Goal: Task Accomplishment & Management: Manage account settings

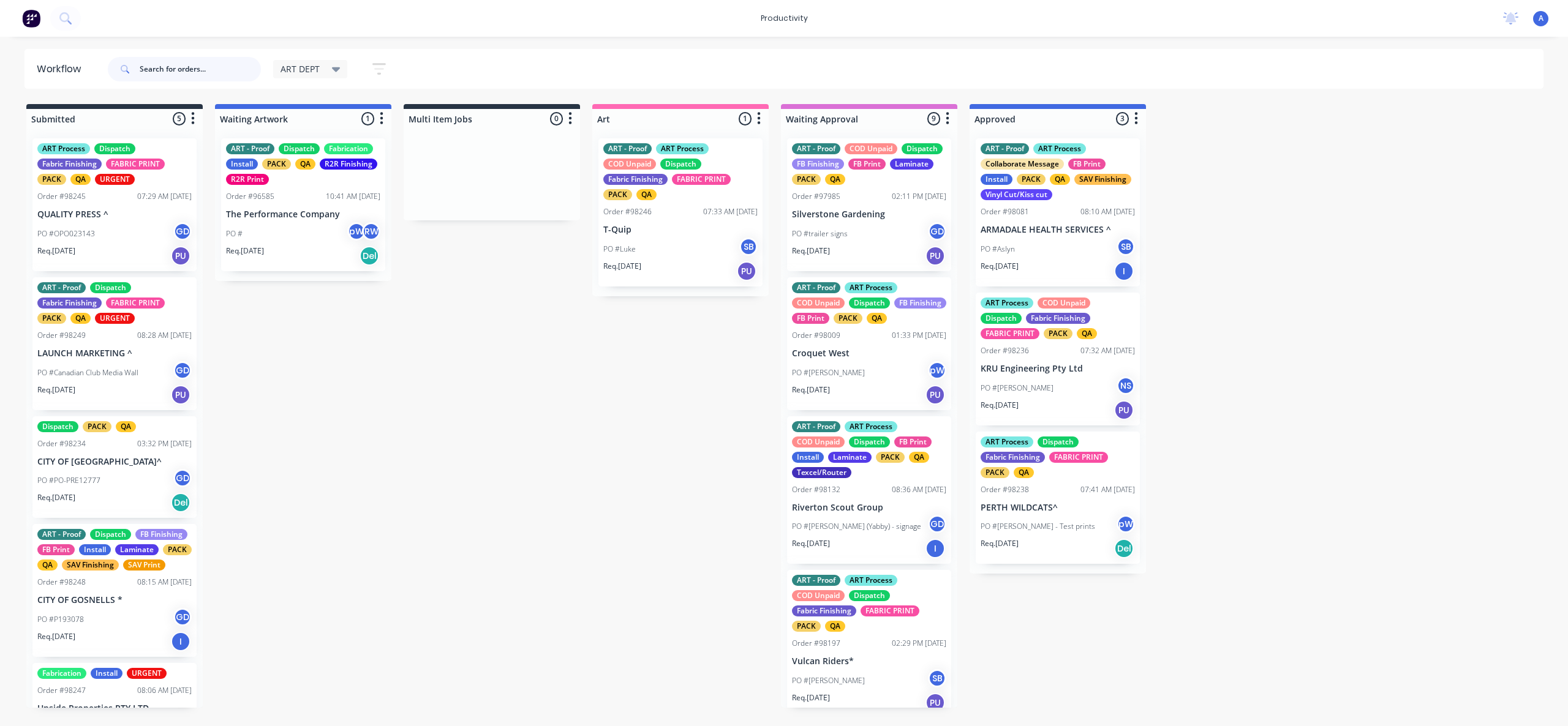
click at [205, 76] on input "text" at bounding box center [200, 69] width 121 height 25
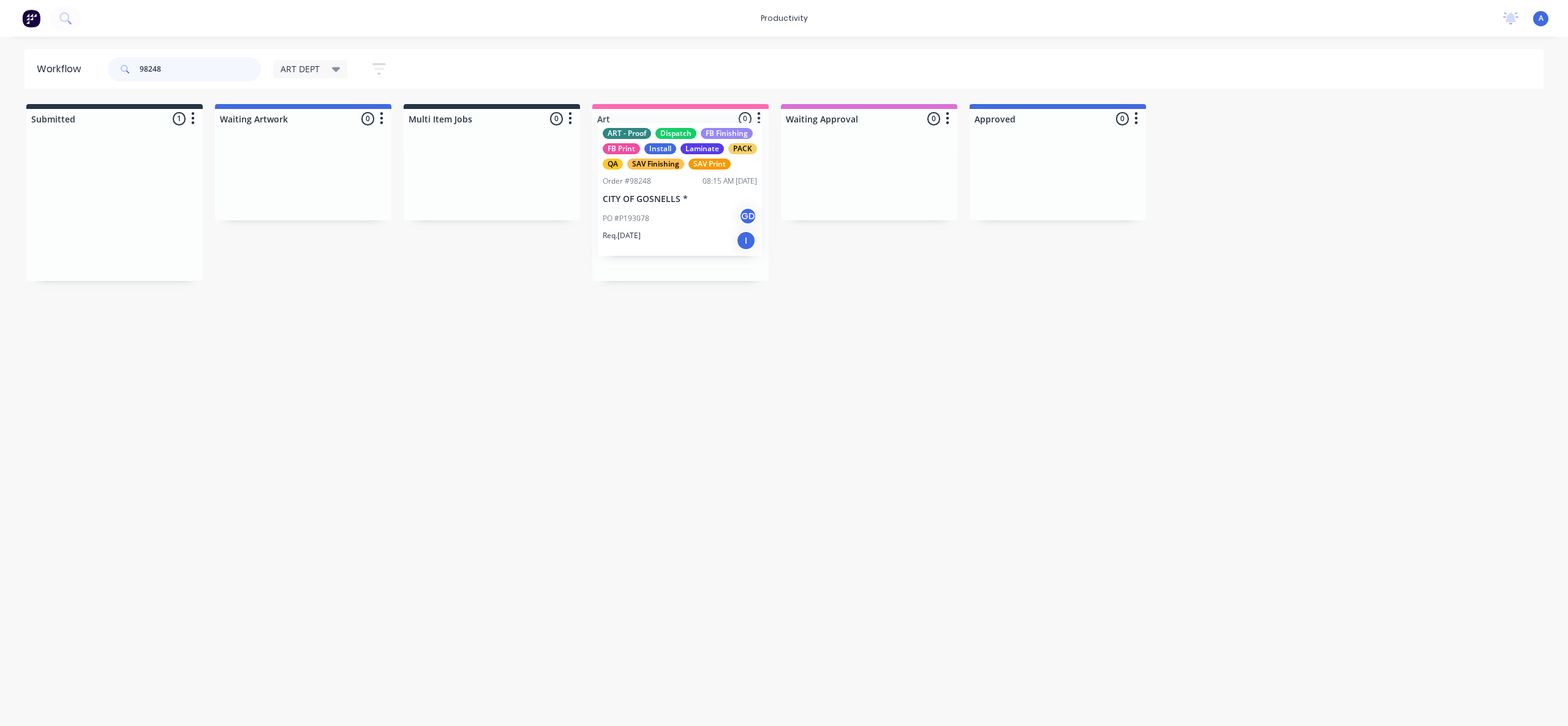
drag, startPoint x: 99, startPoint y: 239, endPoint x: 682, endPoint y: 228, distance: 583.1
click at [685, 228] on div "PO #P193078 GD" at bounding box center [680, 233] width 154 height 23
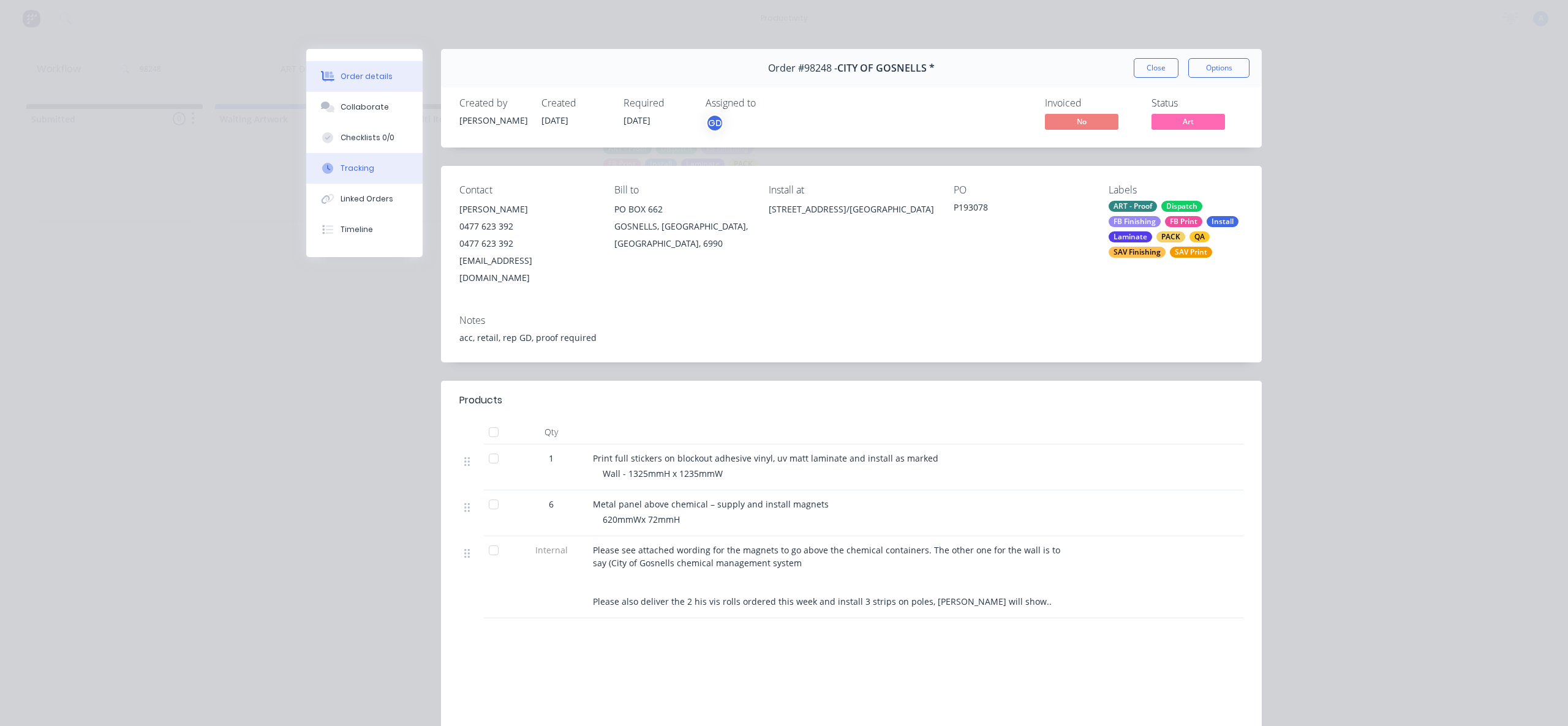
click at [367, 174] on button "Tracking" at bounding box center [365, 168] width 116 height 31
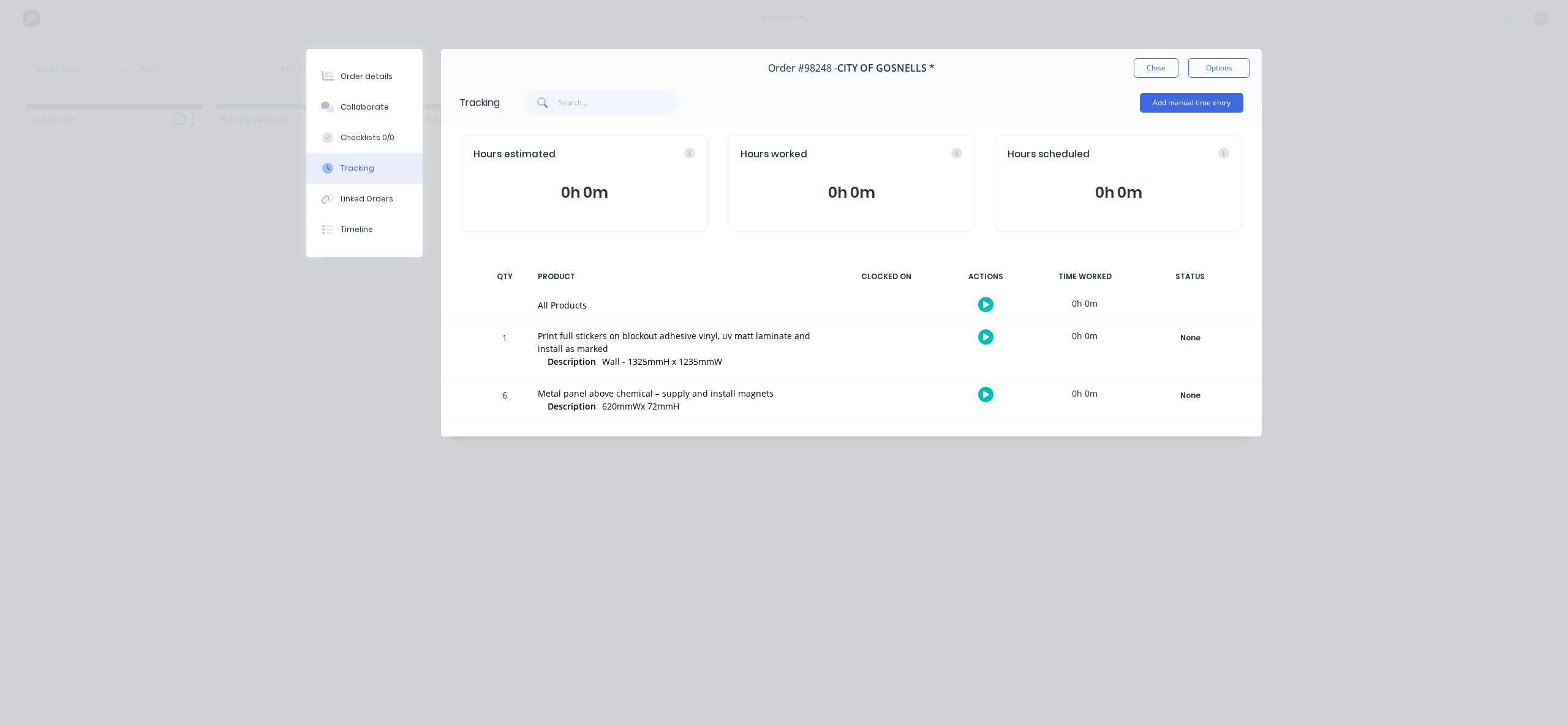
click at [984, 299] on button "button" at bounding box center [986, 305] width 15 height 15
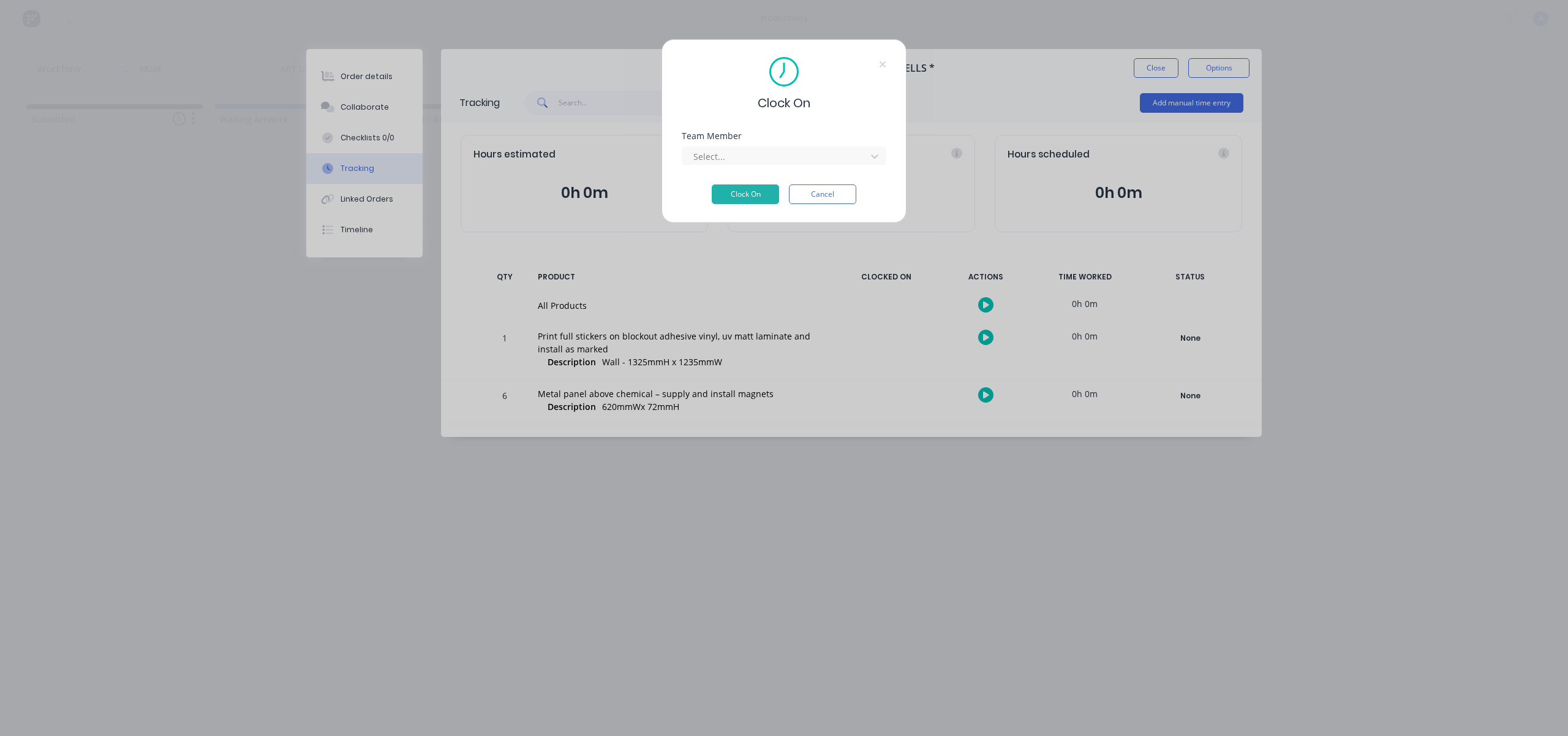
click at [825, 145] on div "Select..." at bounding box center [784, 154] width 205 height 22
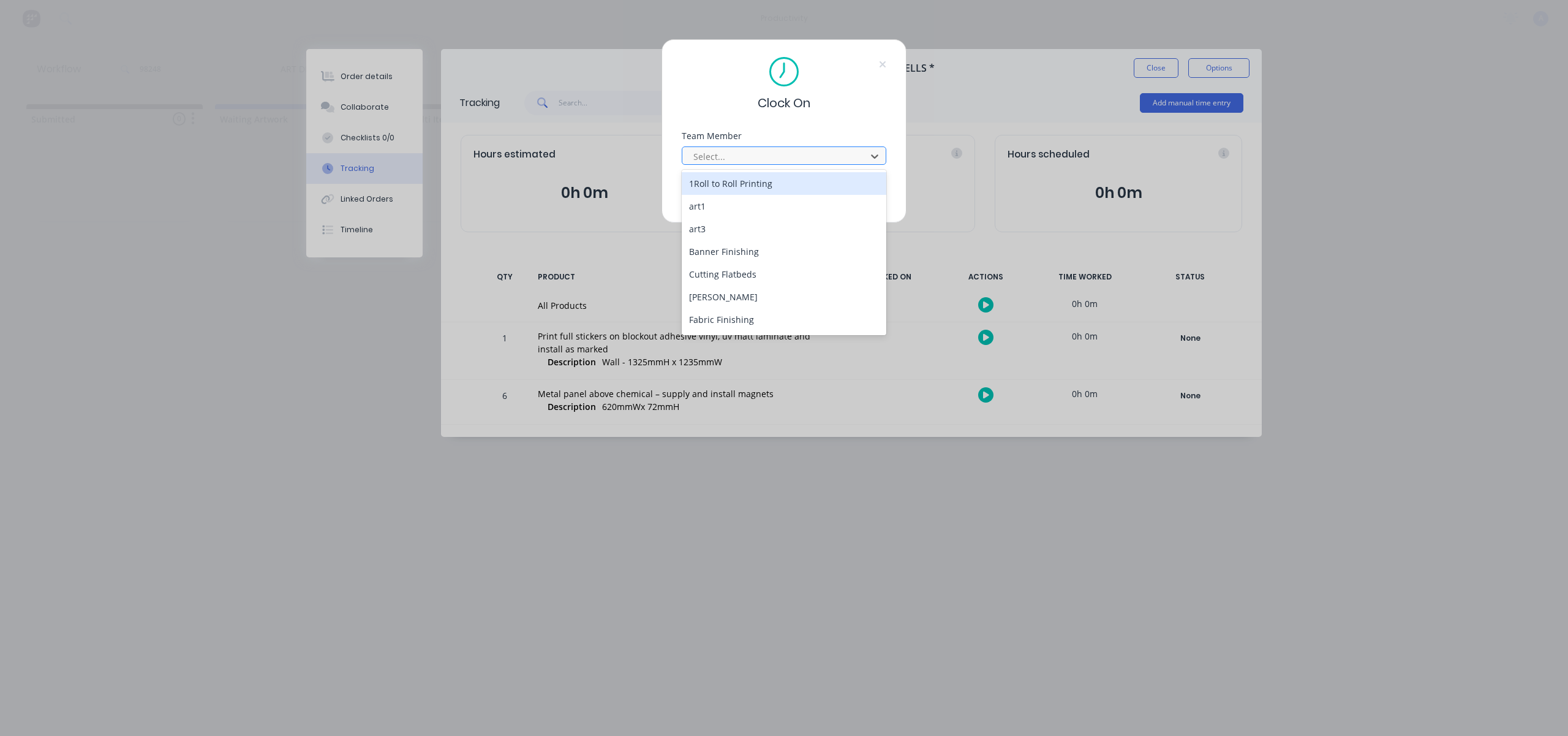
click at [821, 151] on div at bounding box center [776, 156] width 168 height 15
click at [774, 314] on div "[PERSON_NAME]" at bounding box center [784, 321] width 205 height 22
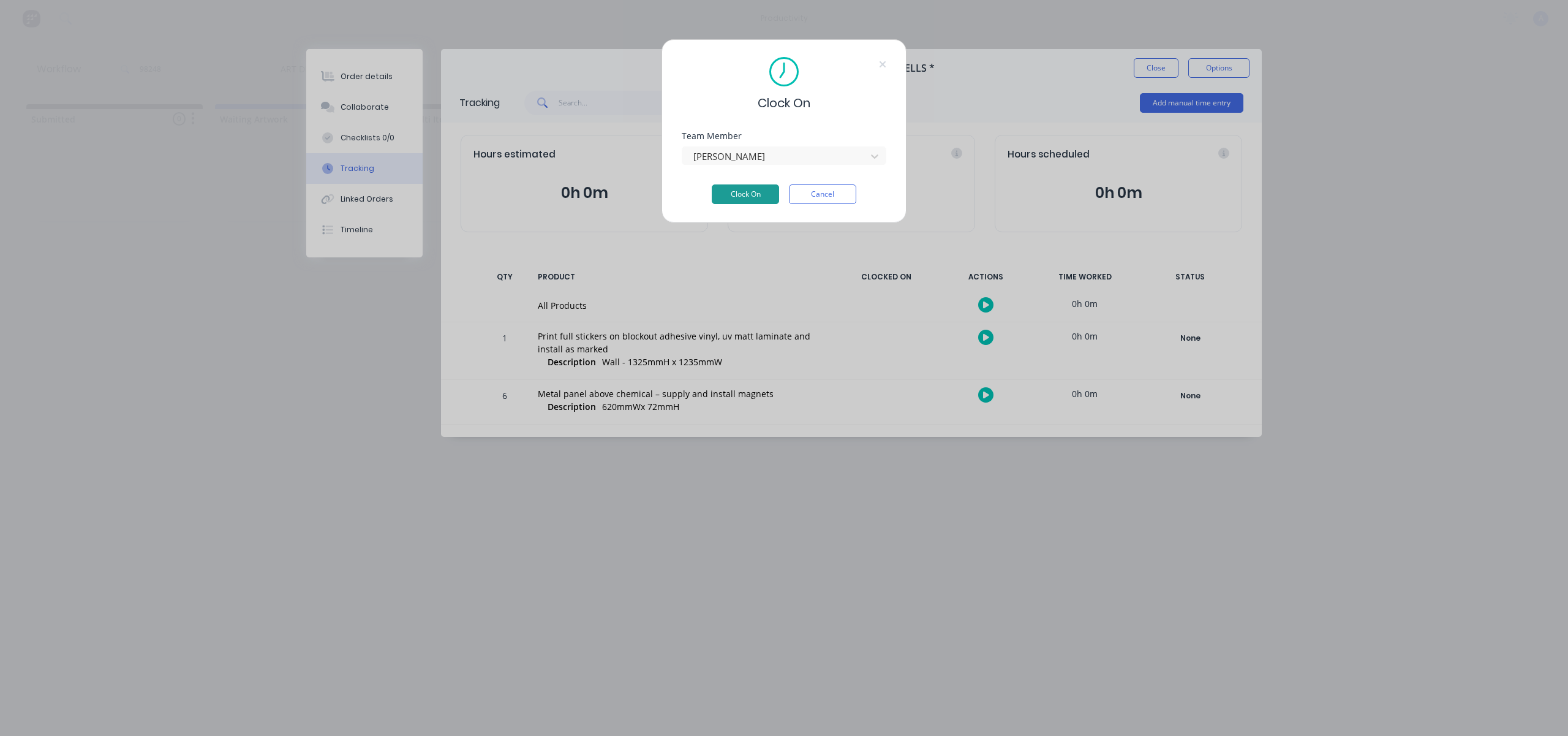
click at [762, 193] on button "Clock On" at bounding box center [745, 194] width 67 height 20
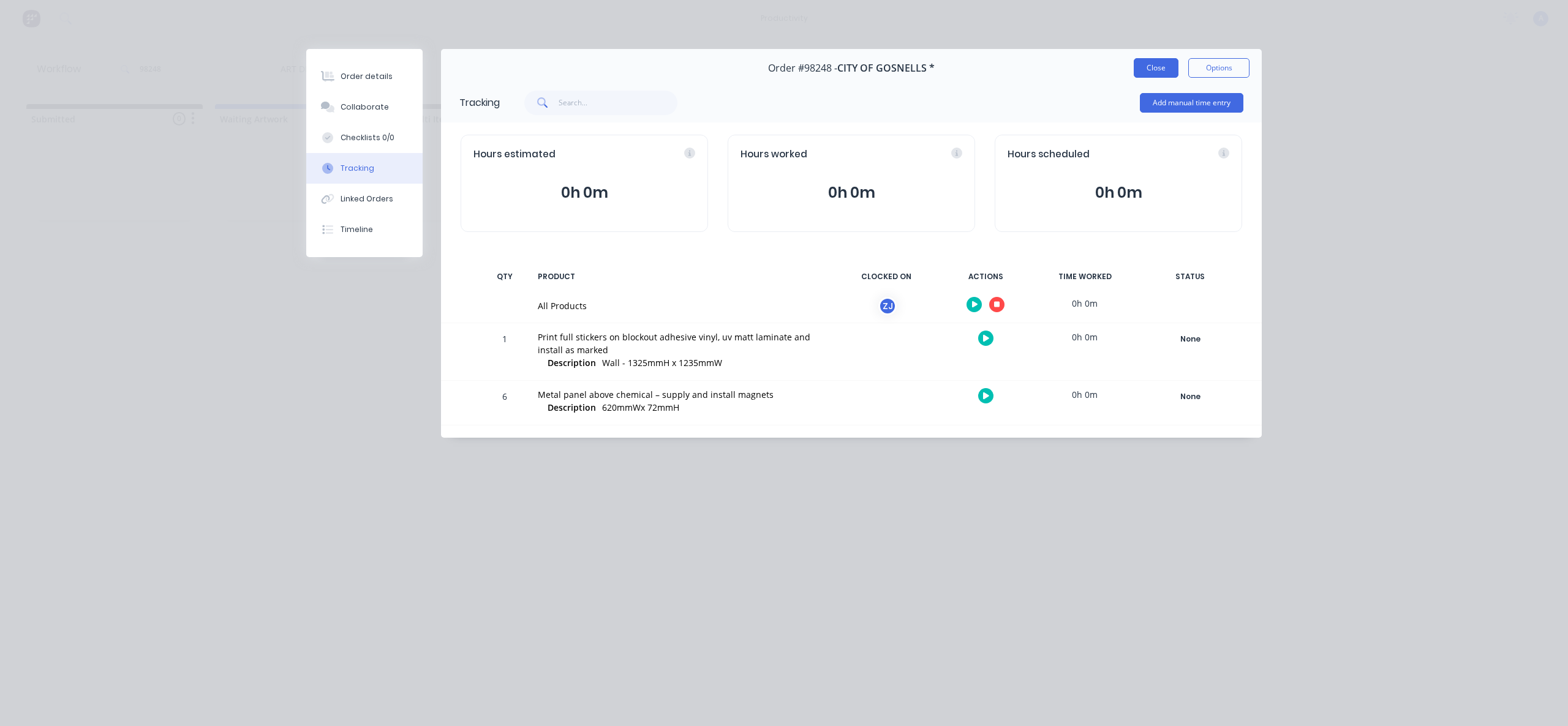
click at [1168, 63] on button "Close" at bounding box center [1156, 68] width 45 height 20
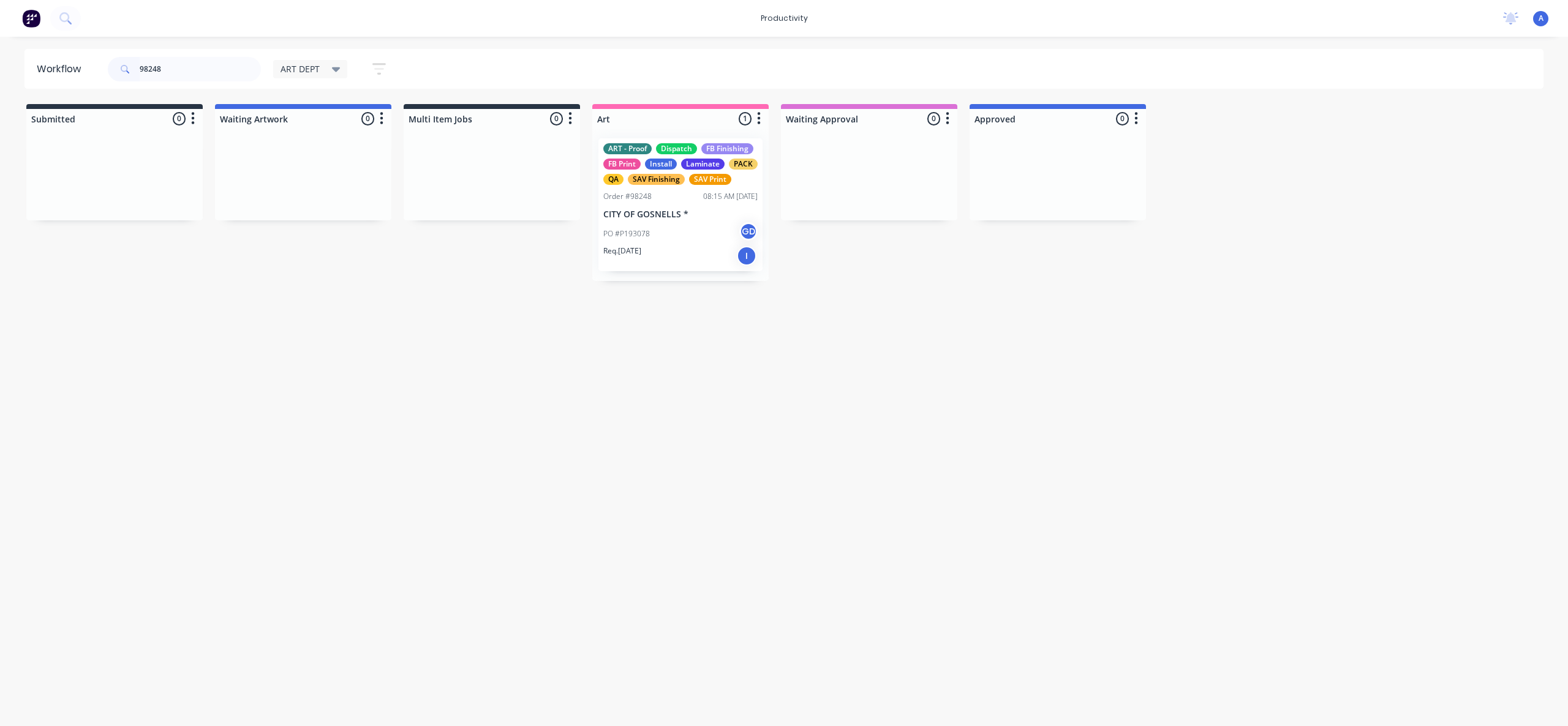
click at [684, 243] on div "PO #P193078 GD" at bounding box center [680, 233] width 154 height 23
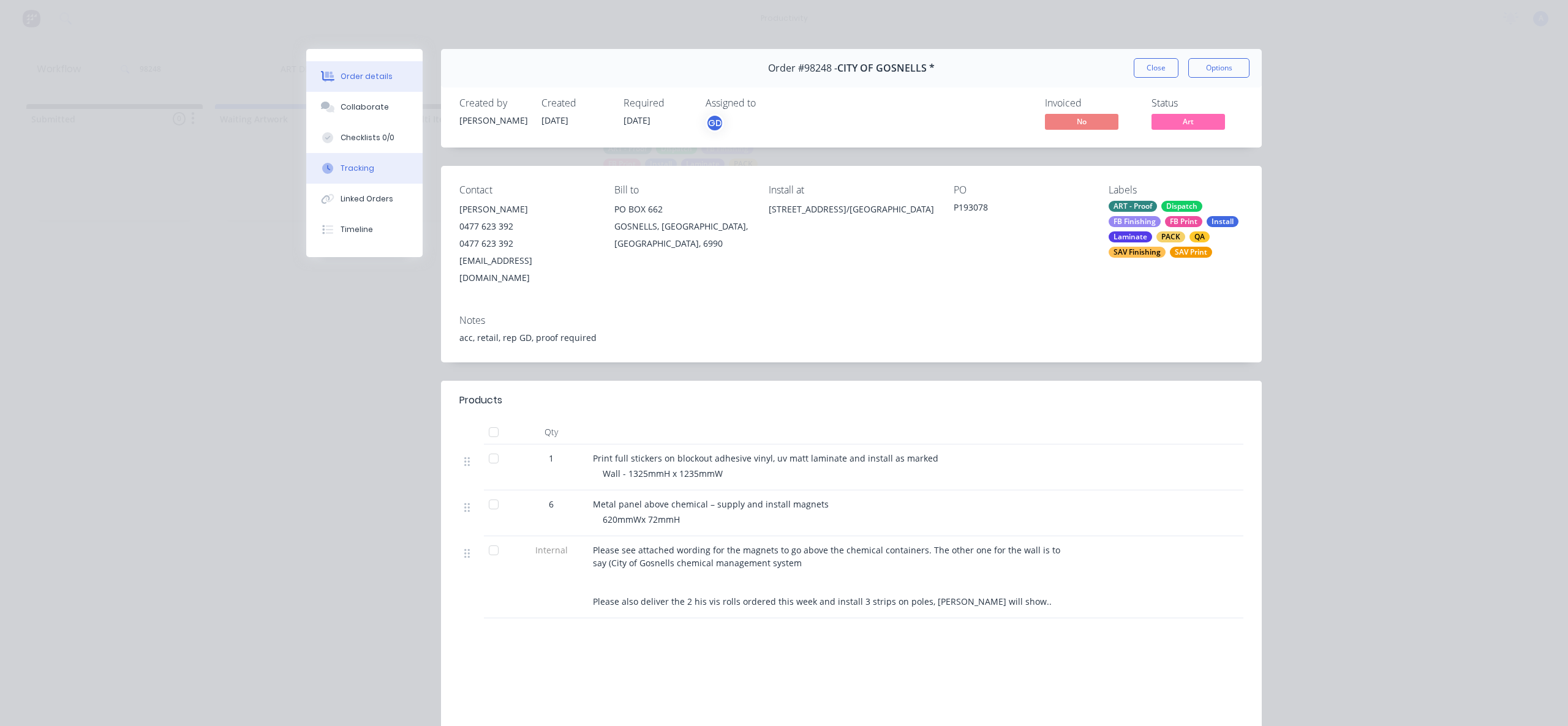
click at [386, 181] on button "Tracking" at bounding box center [365, 168] width 116 height 31
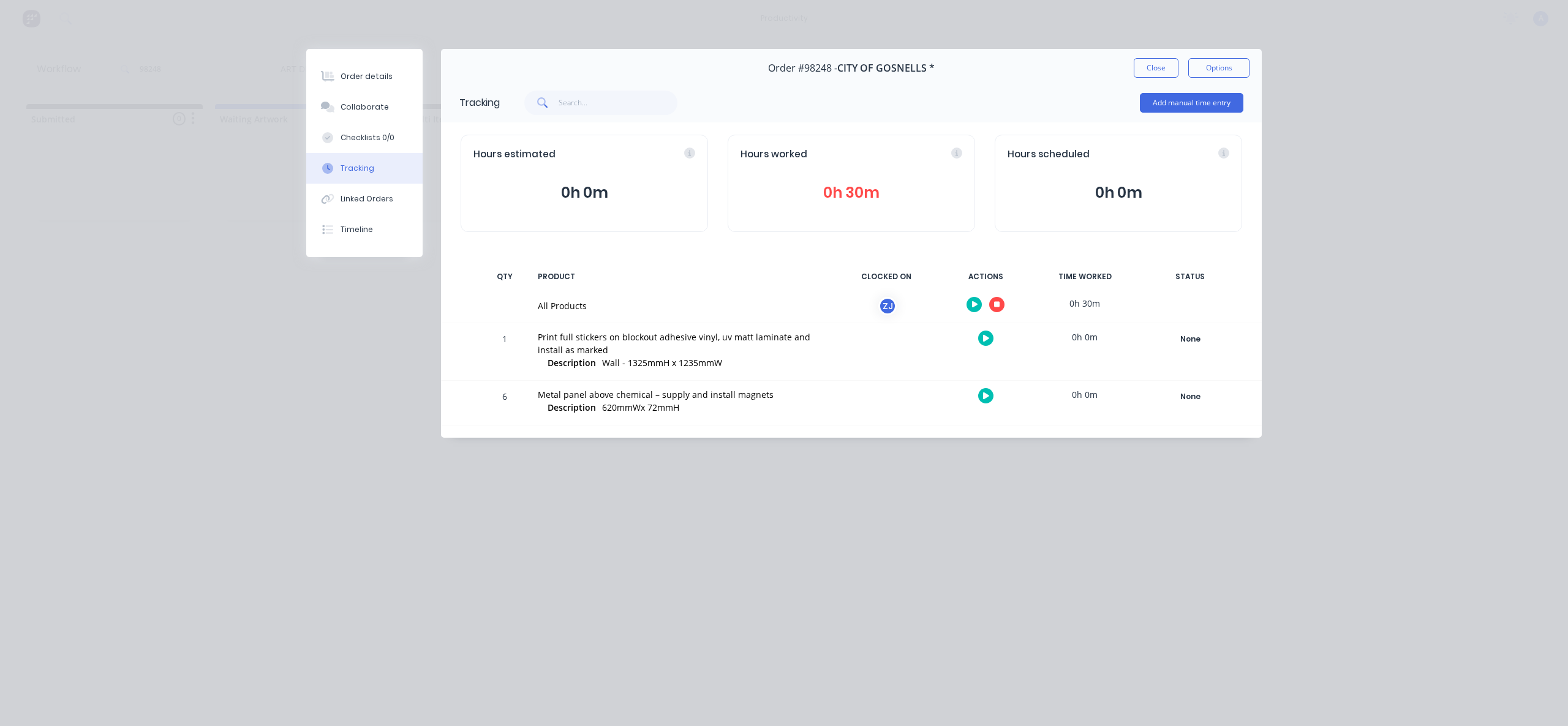
click at [995, 301] on icon "button" at bounding box center [997, 304] width 6 height 8
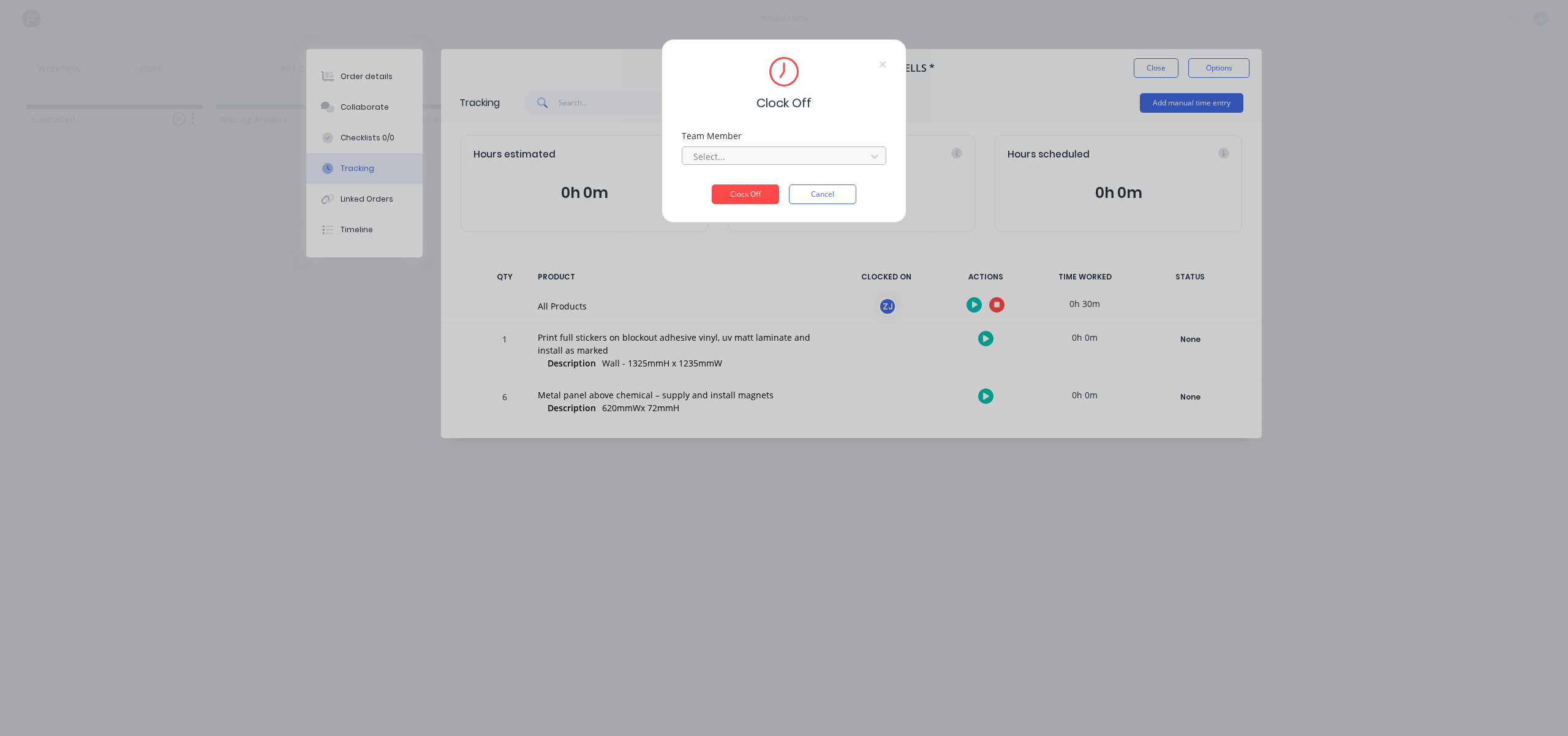
click at [744, 148] on div "Select..." at bounding box center [776, 156] width 175 height 18
click at [730, 179] on div "[PERSON_NAME]" at bounding box center [784, 183] width 205 height 22
click at [752, 191] on button "Clock Off" at bounding box center [745, 194] width 67 height 20
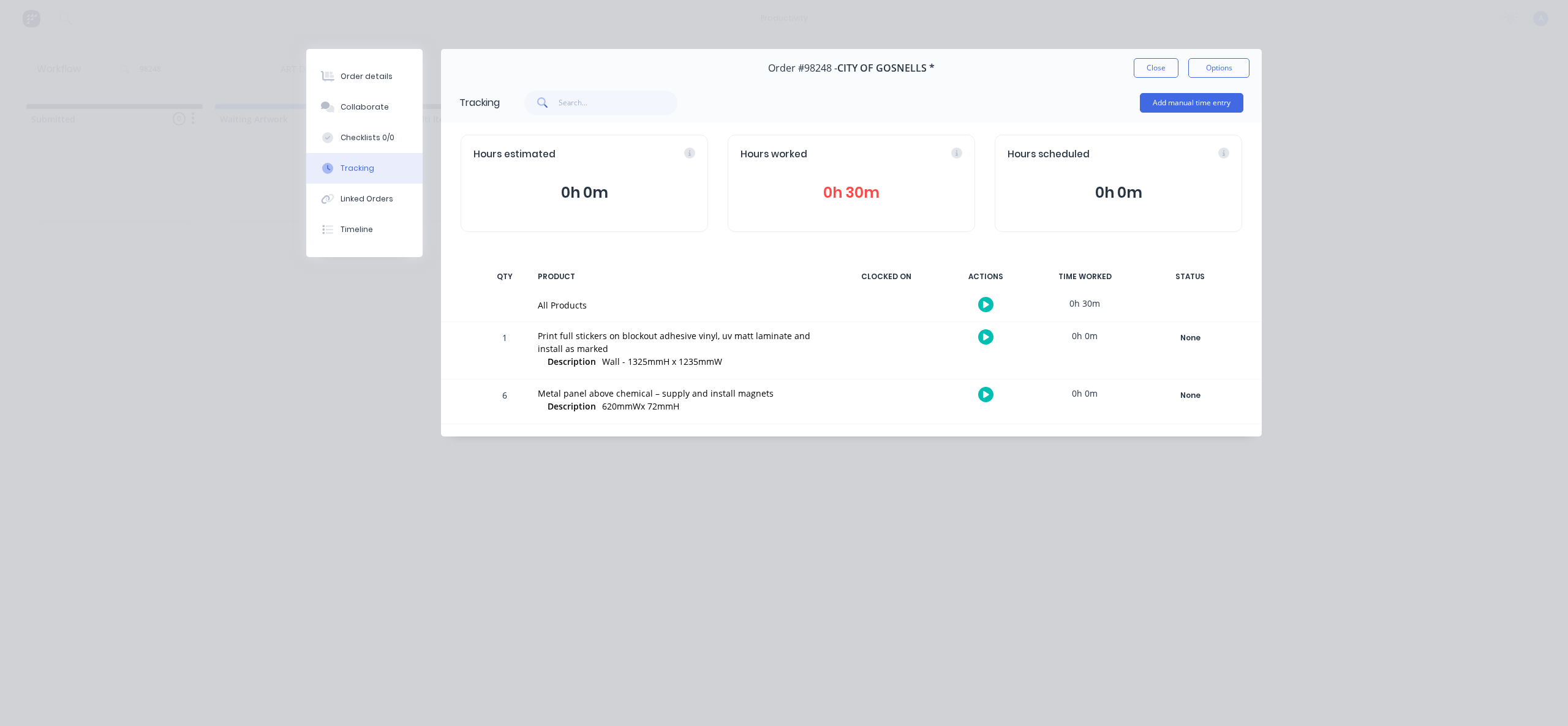
click at [1144, 66] on button "Close" at bounding box center [1156, 68] width 45 height 20
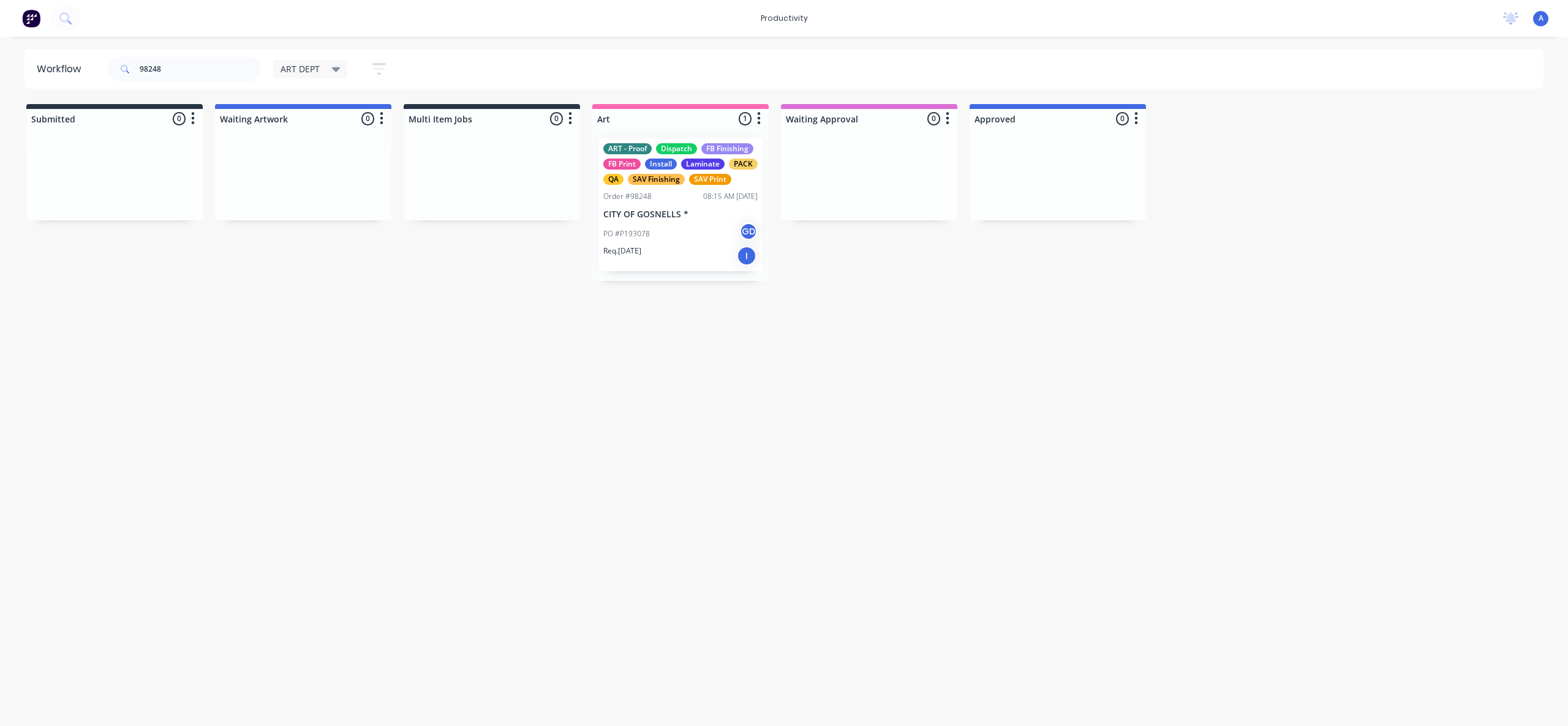
drag, startPoint x: 612, startPoint y: 468, endPoint x: 688, endPoint y: 540, distance: 104.7
click at [612, 467] on div "Workflow 98248 ART DEPT Save new view None edit ART DEPT (Default) edit Banner …" at bounding box center [784, 375] width 1568 height 652
click at [719, 465] on div "Workflow 98248 ART DEPT Save new view None edit ART DEPT (Default) edit Banner …" at bounding box center [784, 375] width 1568 height 652
click at [882, 326] on div "Workflow 98248 ART DEPT Save new view None edit ART DEPT (Default) edit Banner …" at bounding box center [784, 375] width 1568 height 652
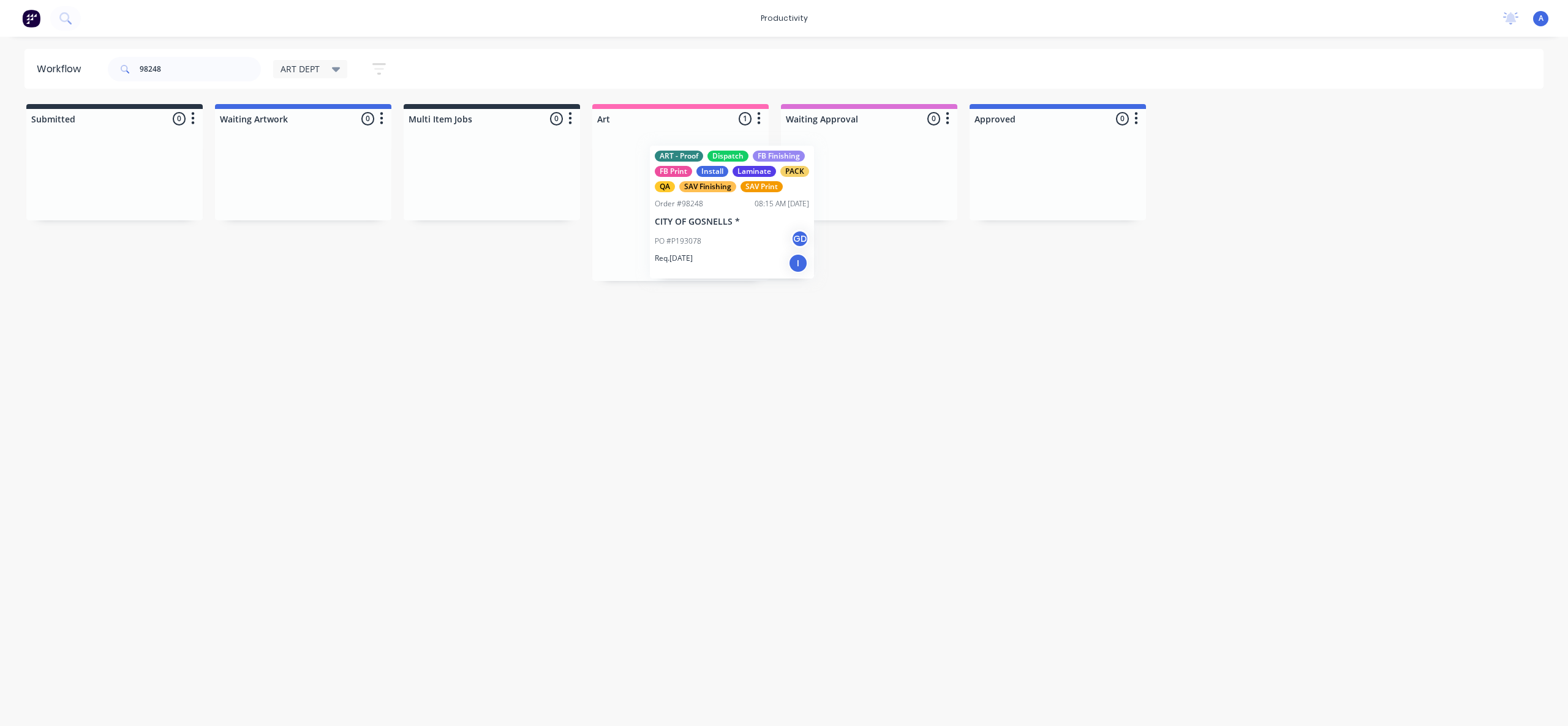
drag, startPoint x: 715, startPoint y: 224, endPoint x: 851, endPoint y: 231, distance: 136.2
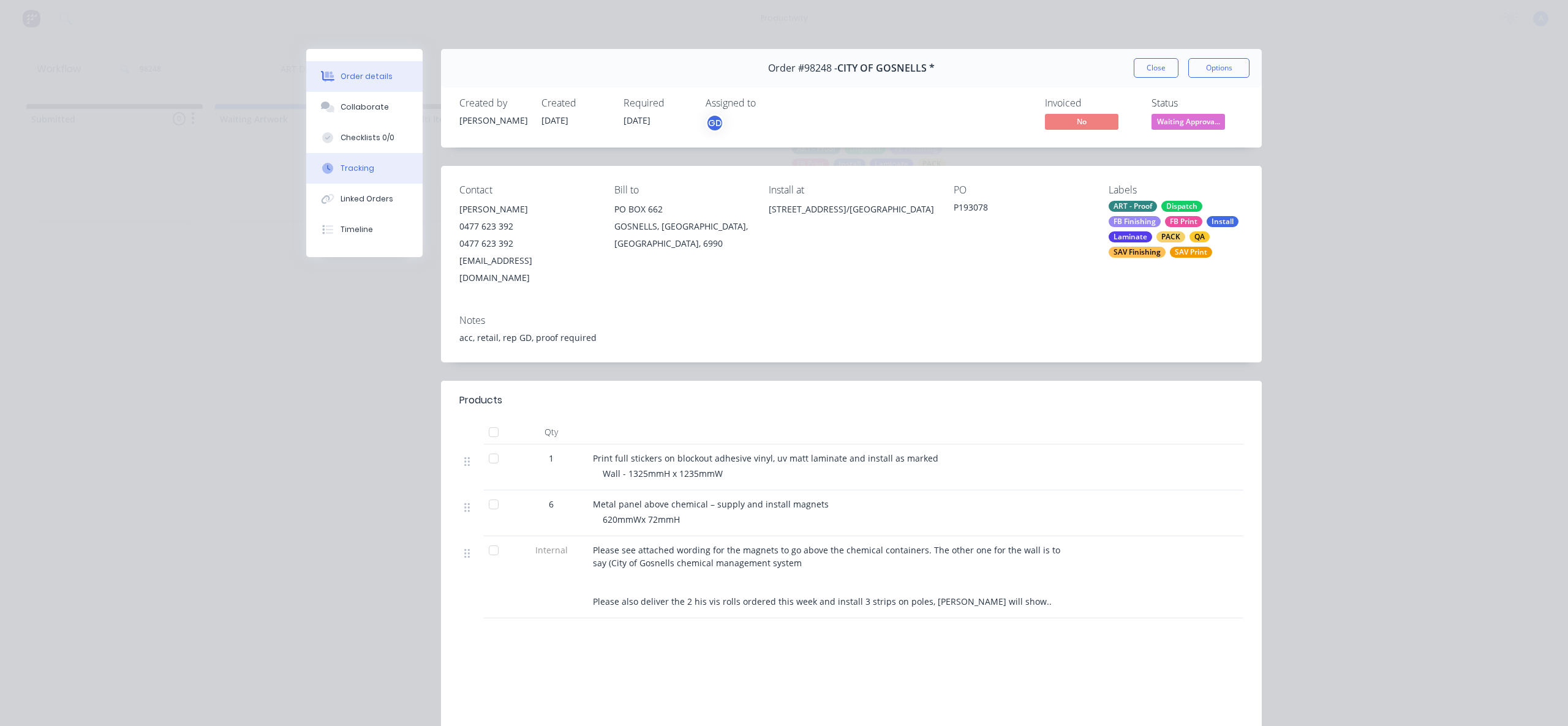
click at [408, 160] on button "Tracking" at bounding box center [365, 168] width 116 height 31
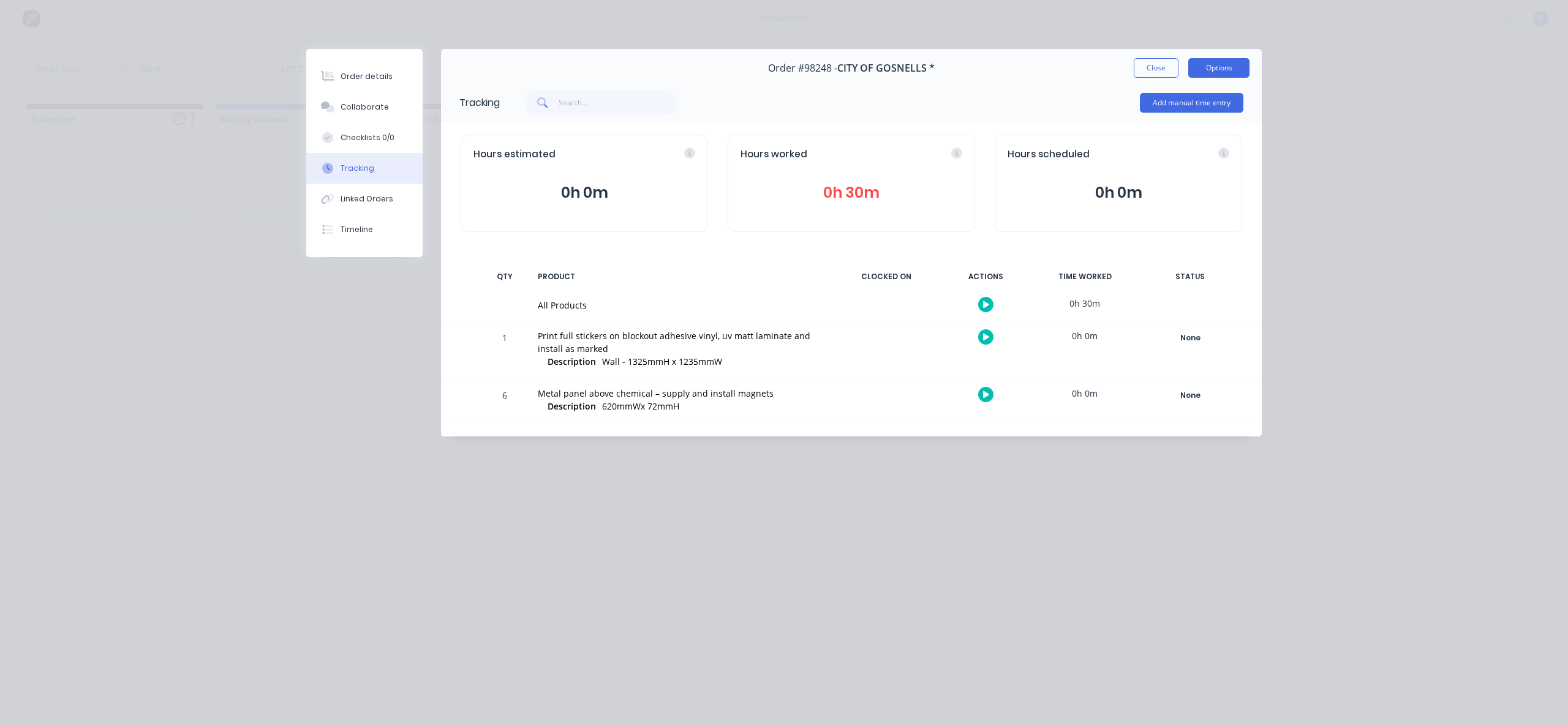
click at [1191, 74] on button "Options" at bounding box center [1219, 68] width 61 height 20
click at [1150, 71] on button "Close" at bounding box center [1156, 68] width 45 height 20
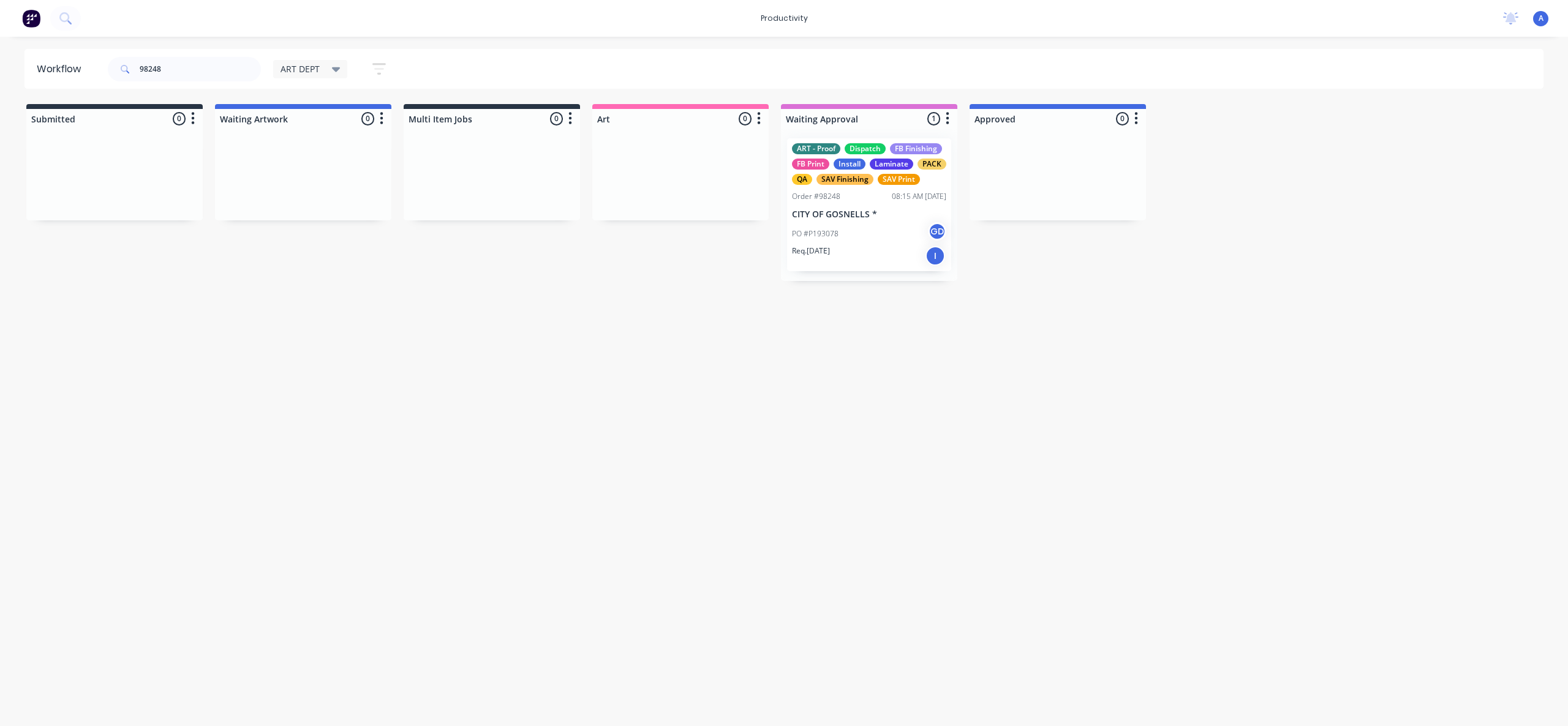
drag, startPoint x: 973, startPoint y: 418, endPoint x: 917, endPoint y: 329, distance: 105.2
click at [973, 418] on div "Workflow 98248 ART DEPT Save new view None edit ART DEPT (Default) edit Banner …" at bounding box center [784, 375] width 1568 height 652
click at [960, 448] on div "Workflow 98248 ART DEPT Save new view None edit ART DEPT (Default) edit Banner …" at bounding box center [784, 375] width 1568 height 652
drag, startPoint x: 143, startPoint y: 75, endPoint x: 89, endPoint y: 75, distance: 54.0
click at [89, 75] on header "Workflow 98248 ART DEPT Save new view None edit ART DEPT (Default) edit Banner …" at bounding box center [784, 69] width 1520 height 40
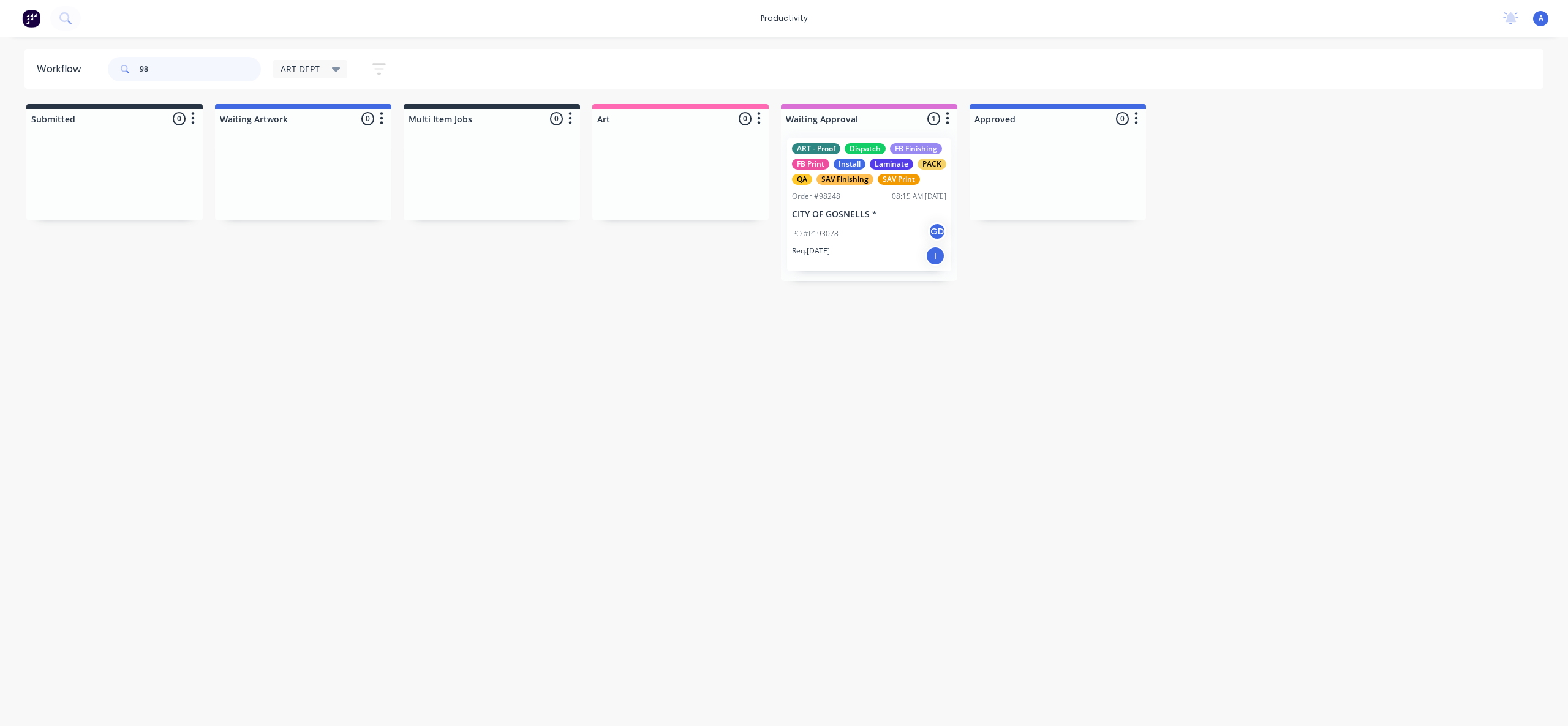
type input "9"
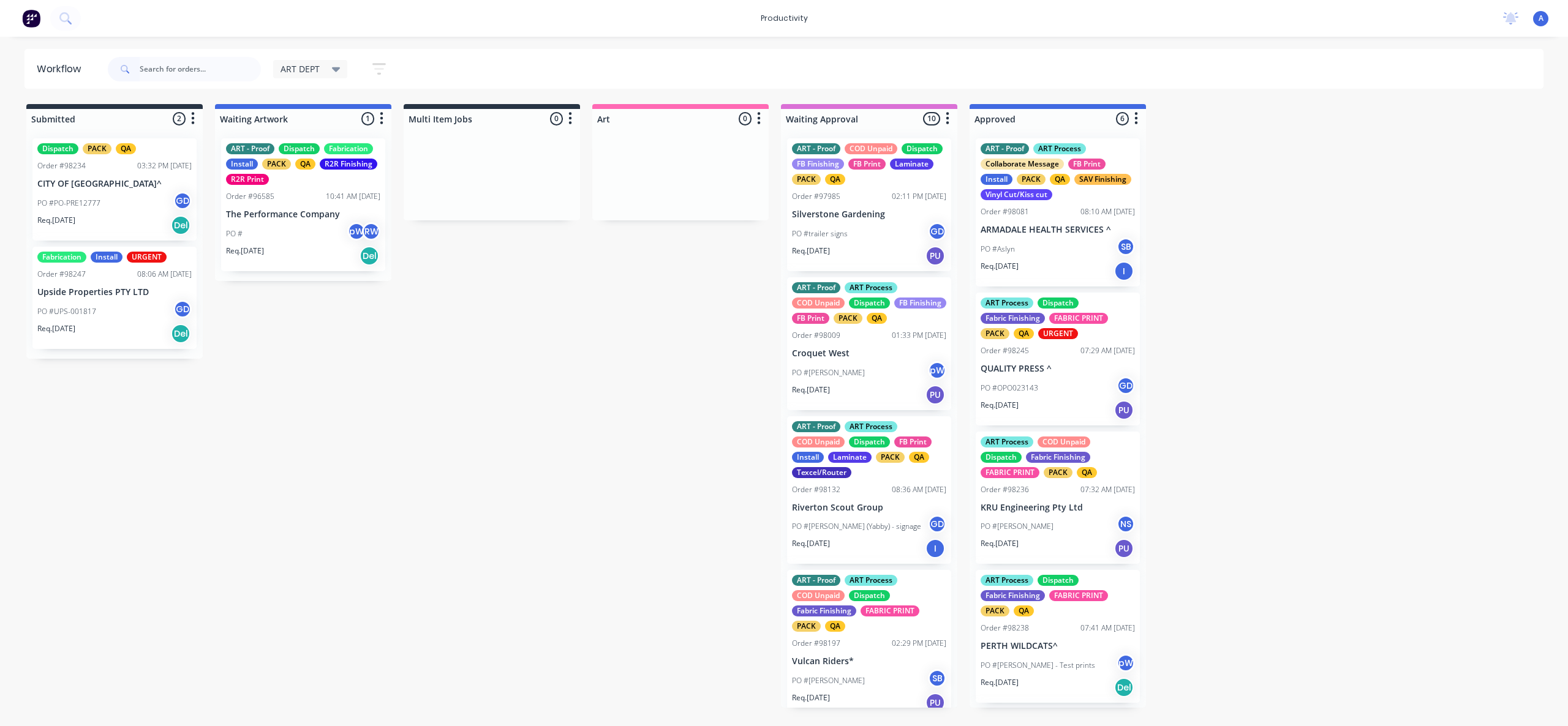
click at [205, 66] on input "text" at bounding box center [200, 69] width 121 height 25
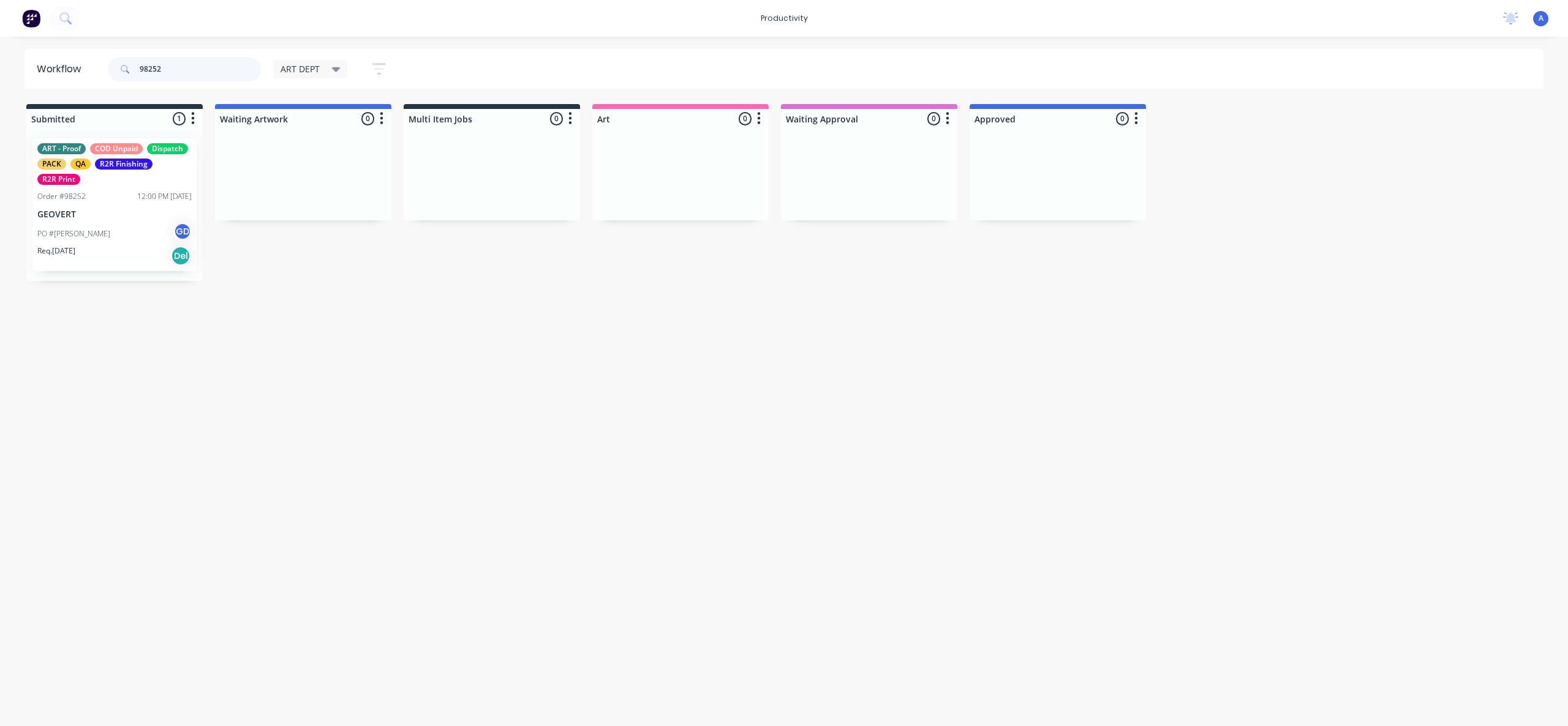
type input "98252"
drag, startPoint x: 146, startPoint y: 220, endPoint x: 778, endPoint y: 247, distance: 632.6
click at [724, 303] on div "Workflow 98252 ART DEPT Save new view None edit ART DEPT (Default) edit Banner …" at bounding box center [784, 375] width 1568 height 652
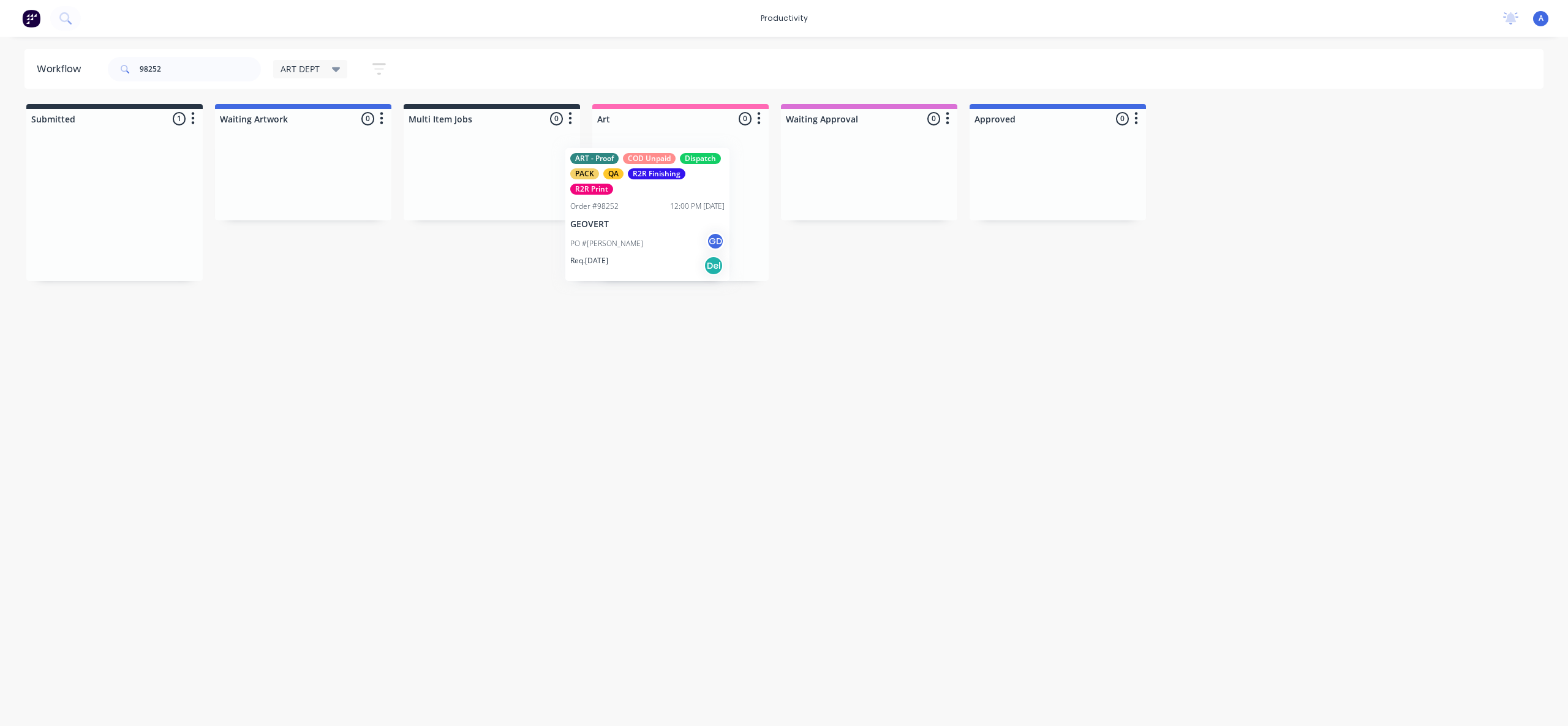
drag, startPoint x: 119, startPoint y: 231, endPoint x: 682, endPoint y: 239, distance: 563.1
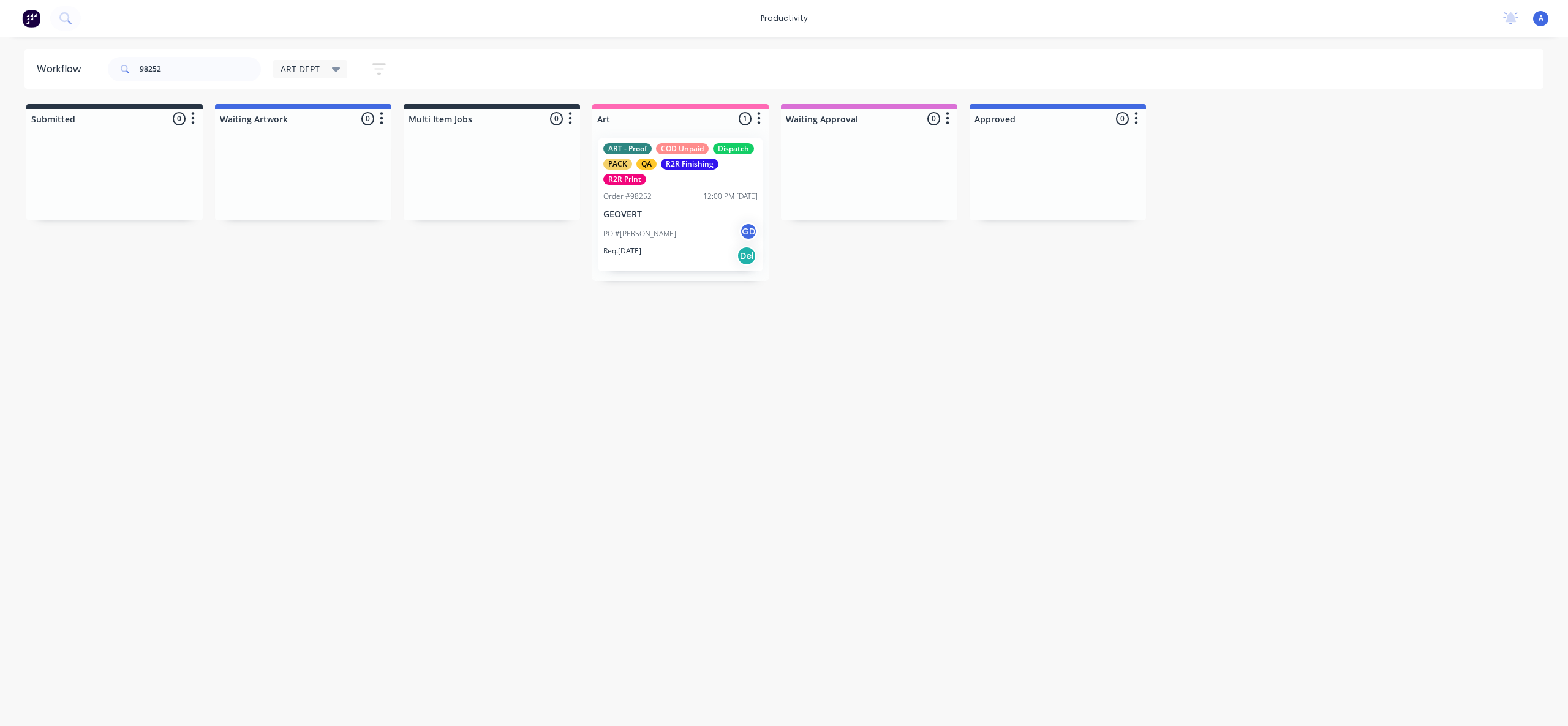
click at [682, 239] on div "PO #[PERSON_NAME] GD" at bounding box center [680, 233] width 154 height 23
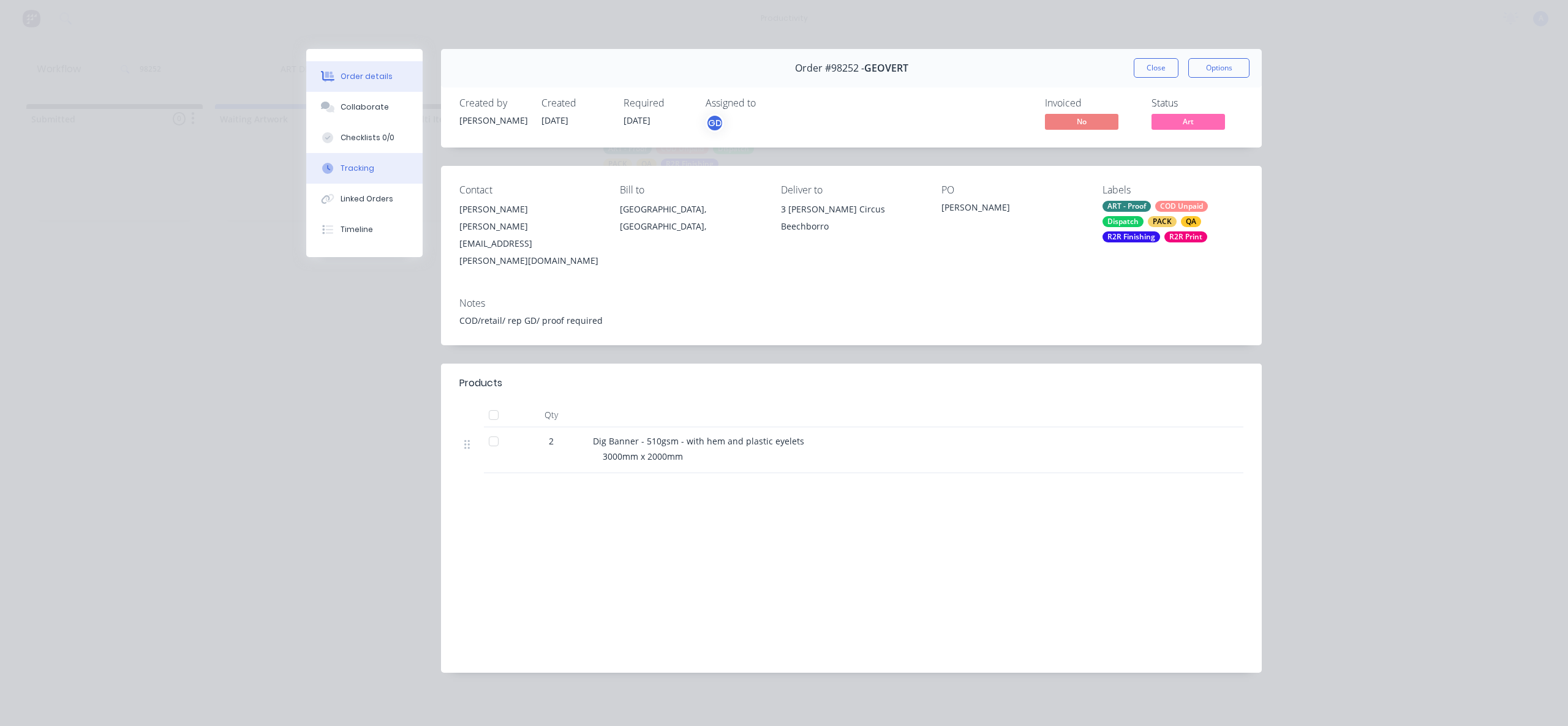
click at [396, 169] on button "Tracking" at bounding box center [365, 168] width 116 height 31
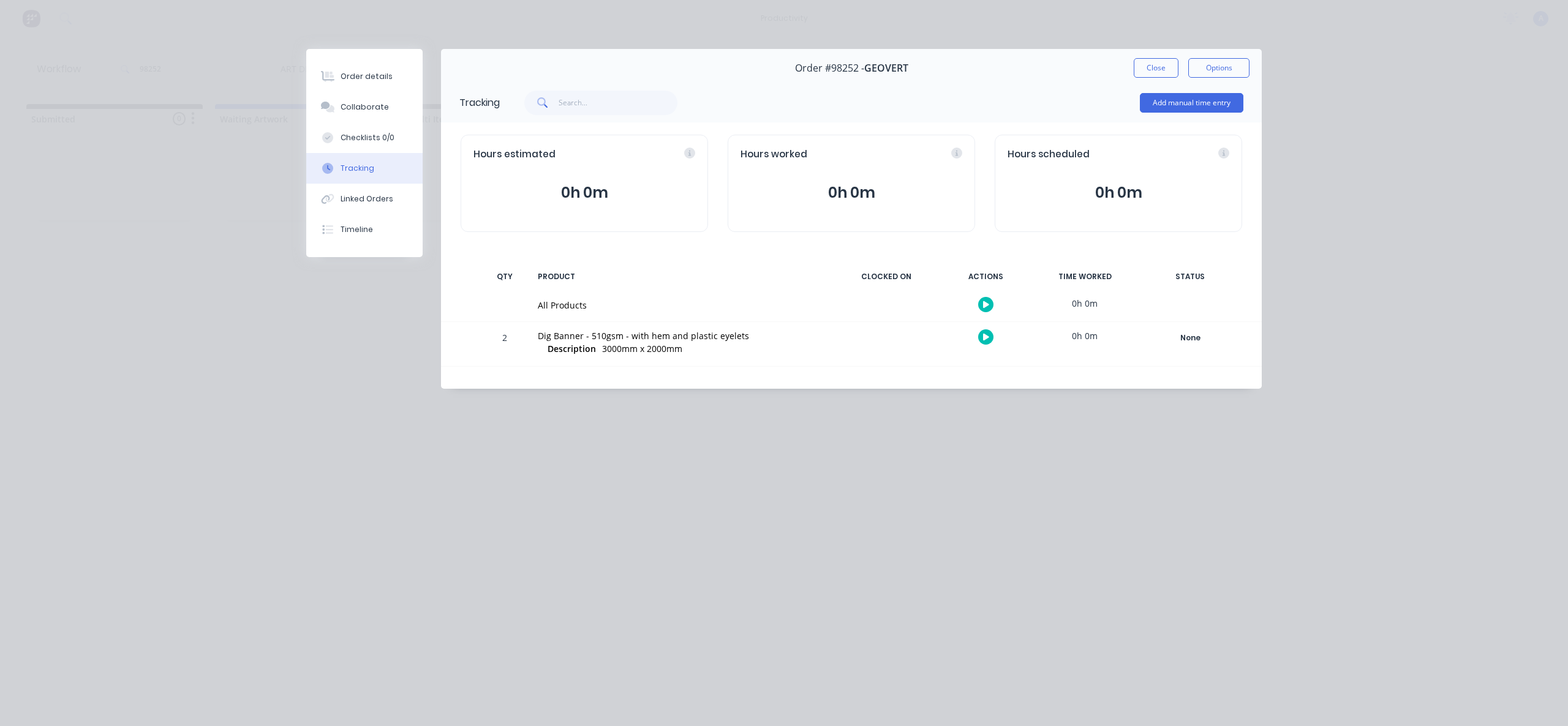
click at [987, 313] on div at bounding box center [985, 304] width 92 height 30
click at [983, 301] on icon "button" at bounding box center [986, 304] width 6 height 8
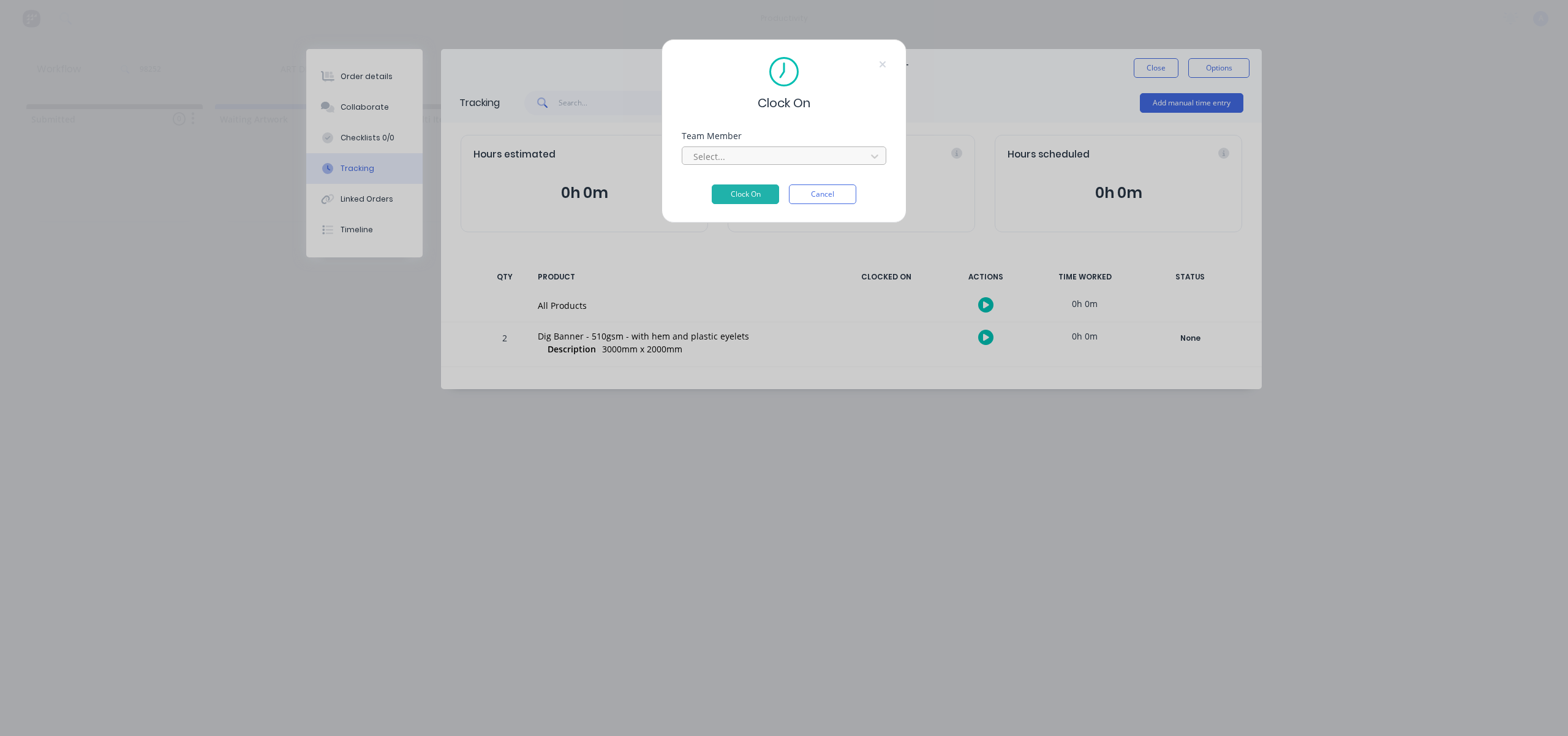
click at [802, 165] on div "Select..." at bounding box center [776, 156] width 175 height 18
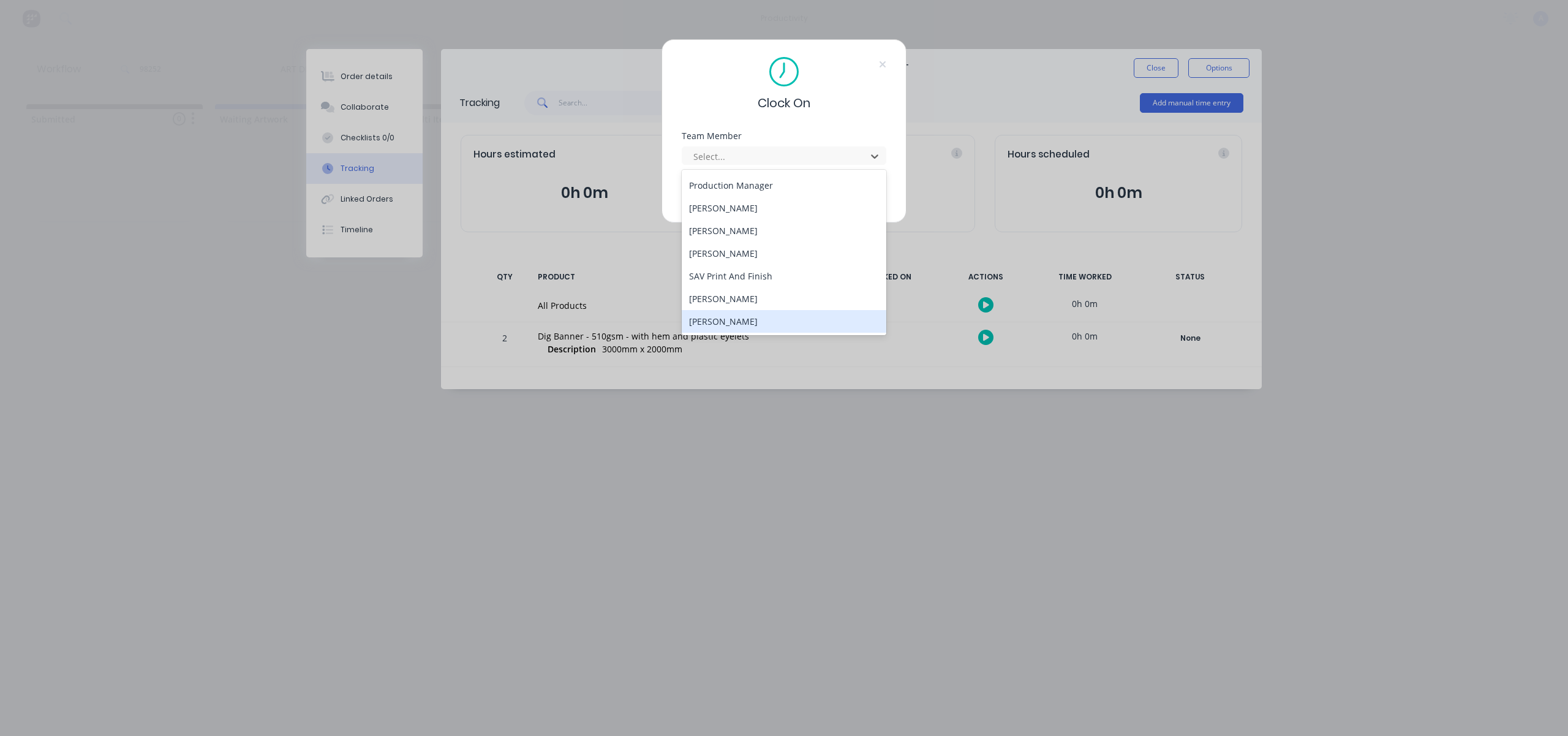
click at [720, 317] on div "[PERSON_NAME]" at bounding box center [784, 321] width 205 height 22
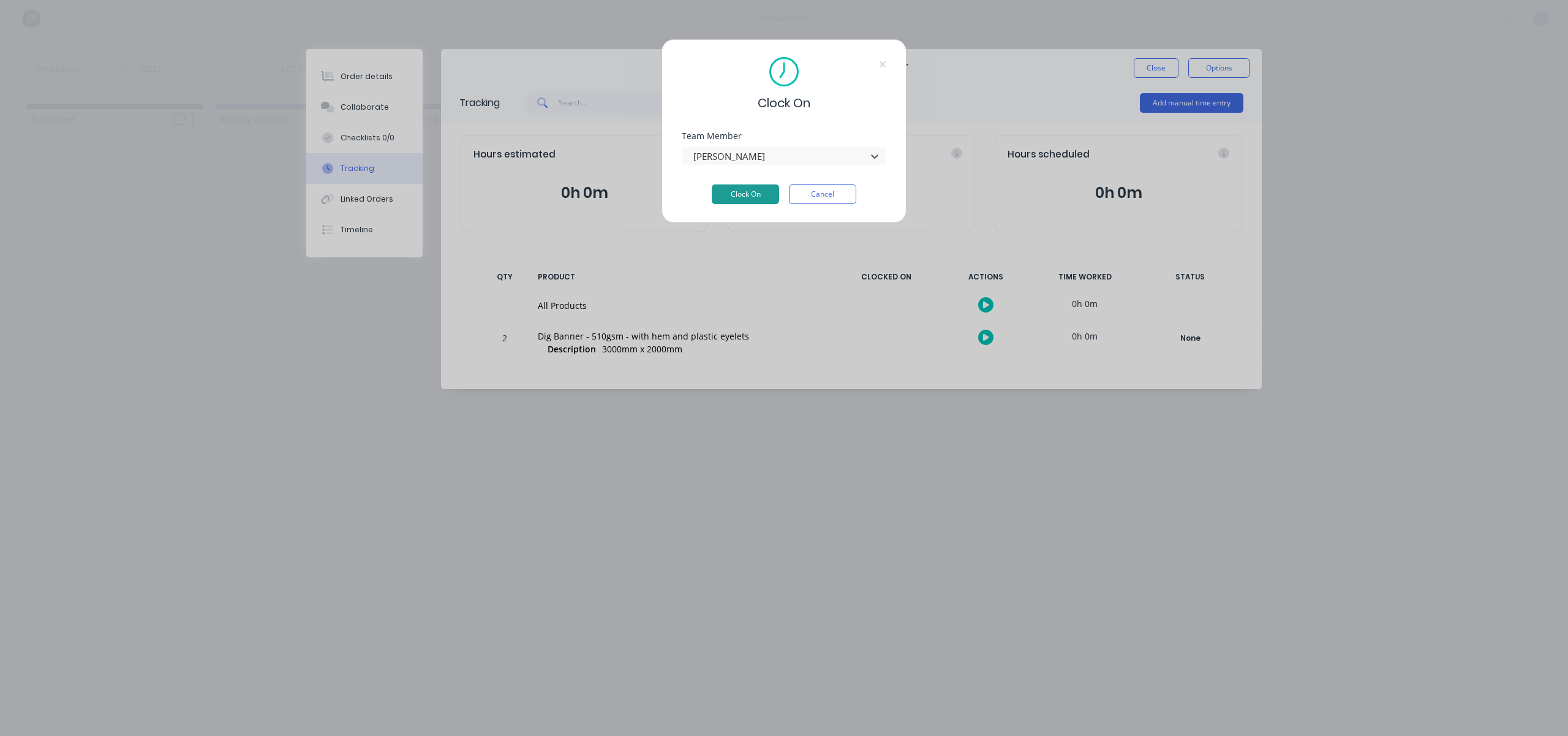
click at [738, 189] on button "Clock On" at bounding box center [745, 194] width 67 height 20
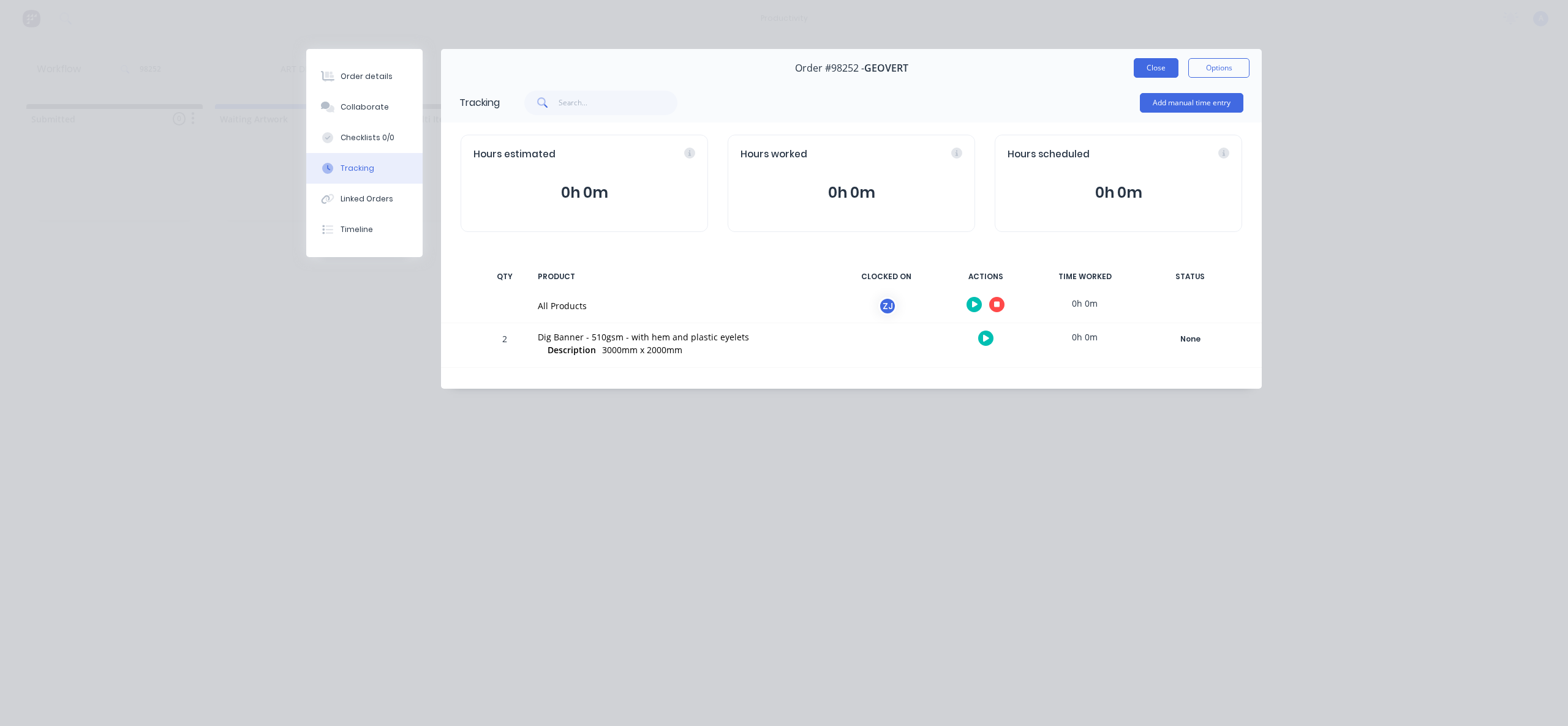
click at [1161, 66] on button "Close" at bounding box center [1156, 68] width 45 height 20
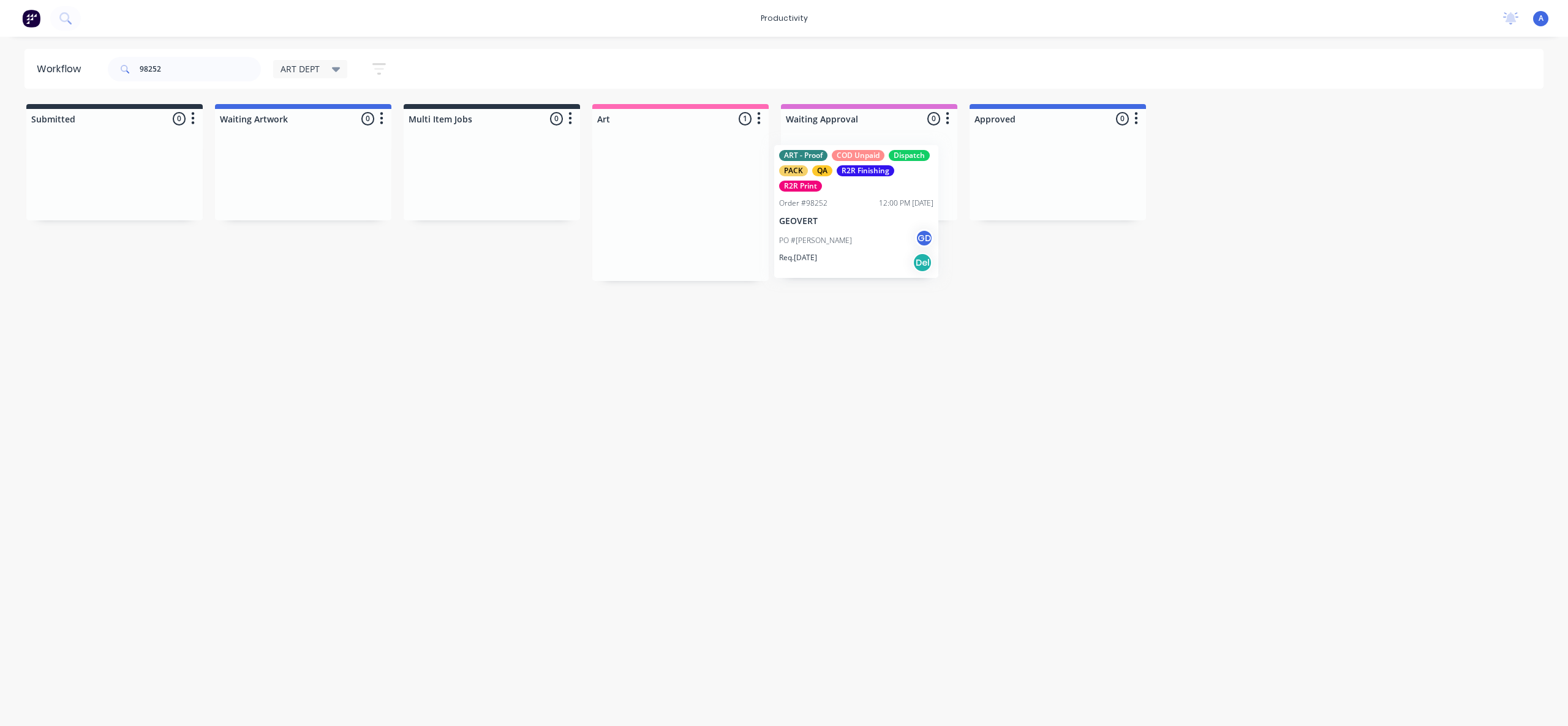
drag, startPoint x: 752, startPoint y: 230, endPoint x: 888, endPoint y: 231, distance: 136.0
click at [889, 230] on div "PO #[PERSON_NAME] GD" at bounding box center [869, 233] width 154 height 23
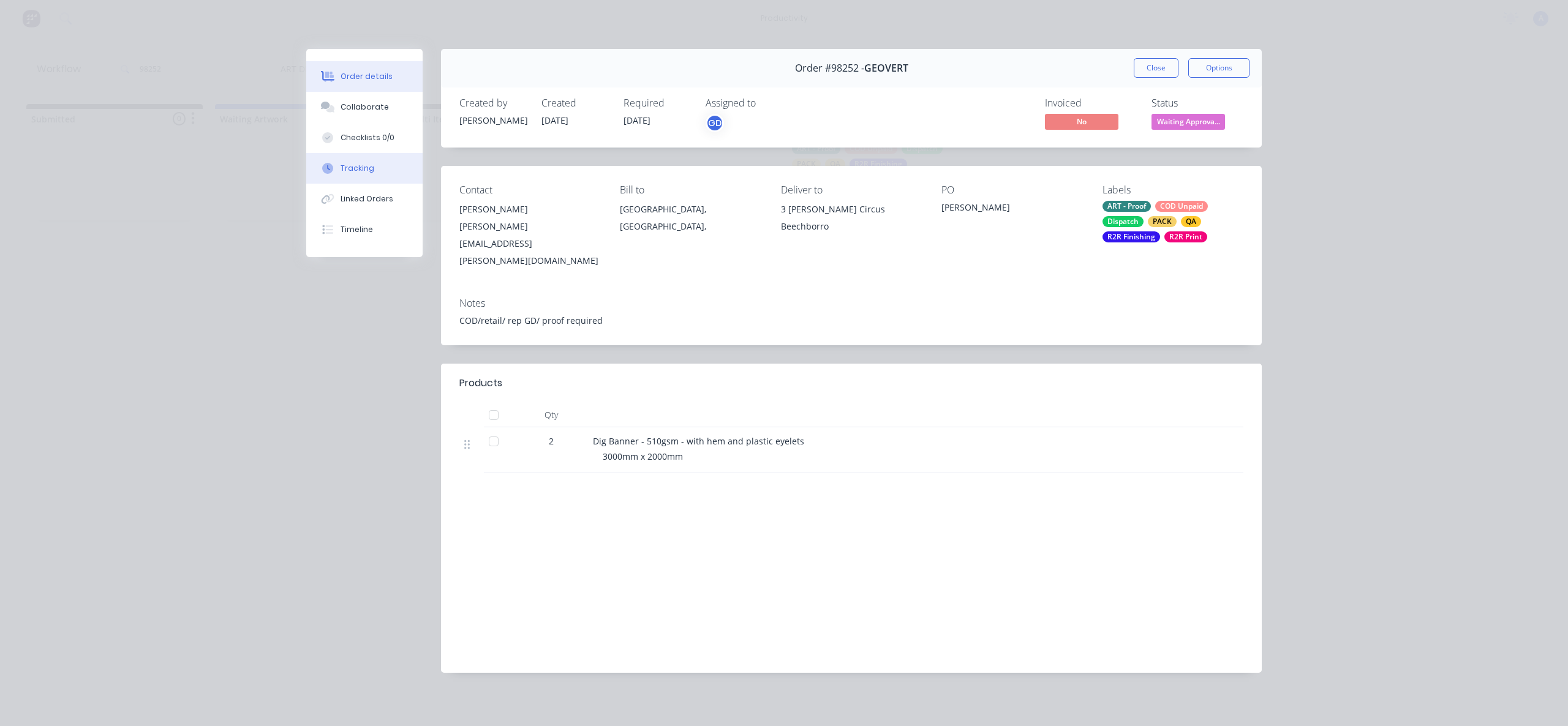
click at [365, 179] on button "Tracking" at bounding box center [365, 168] width 116 height 31
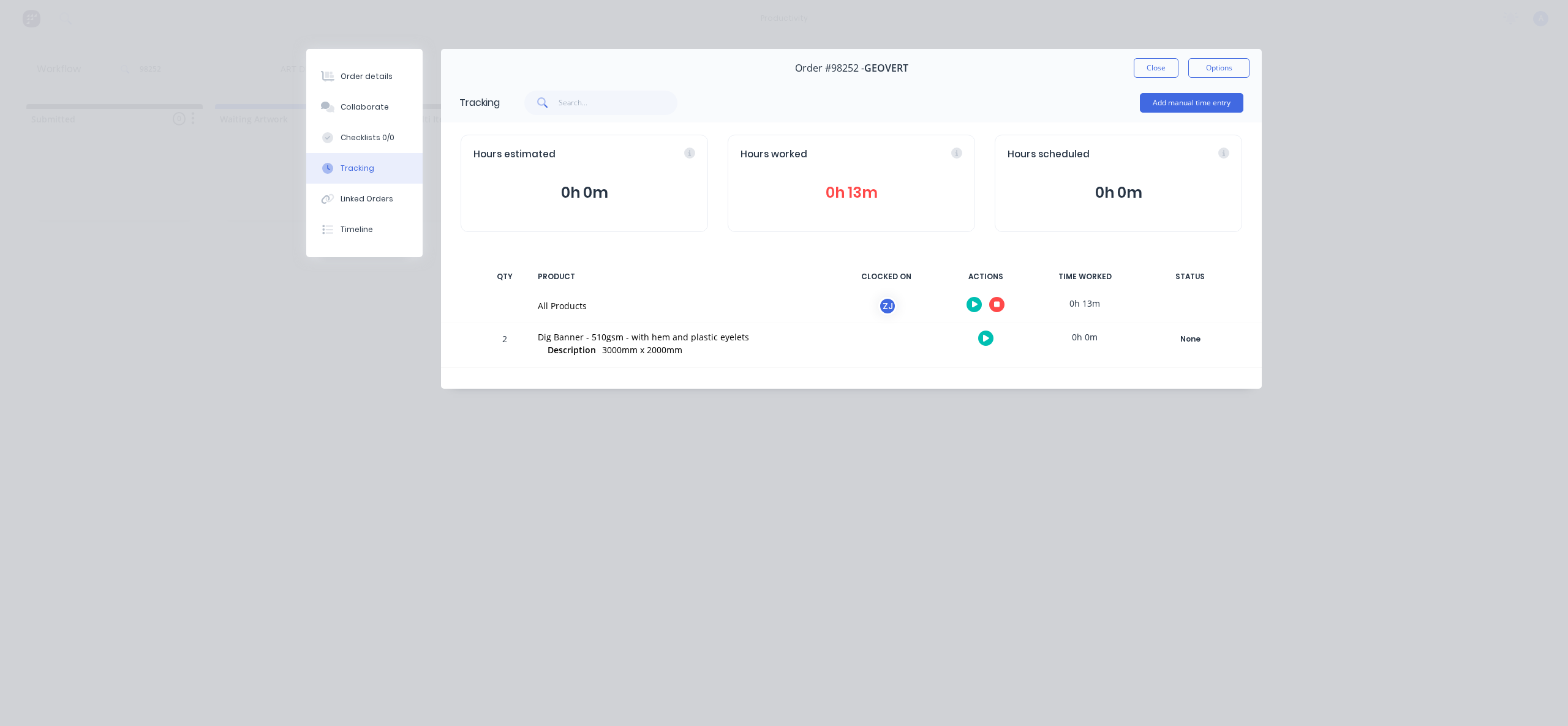
click at [996, 303] on icon "button" at bounding box center [997, 305] width 6 height 6
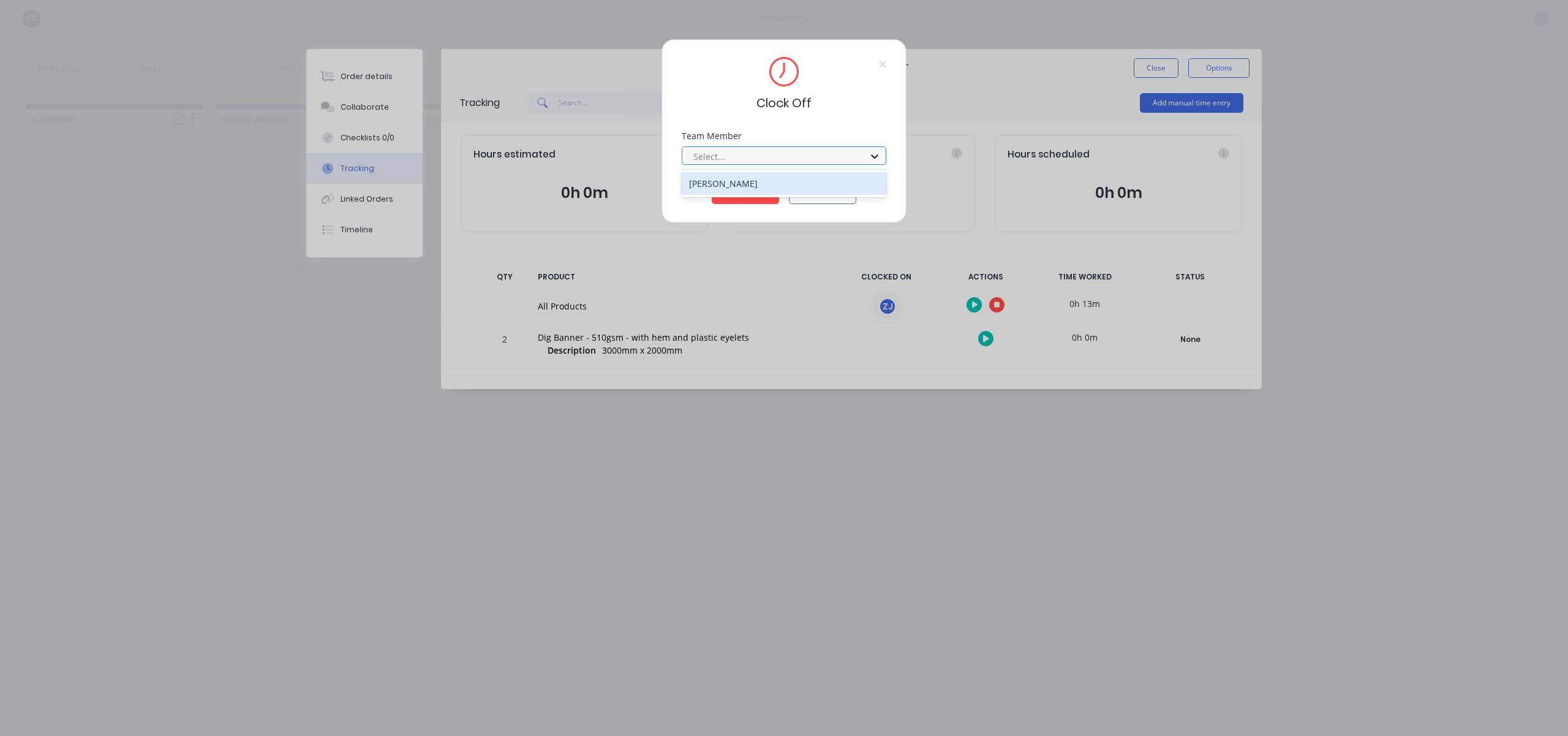
click at [880, 152] on icon at bounding box center [874, 156] width 12 height 12
click at [809, 182] on div "[PERSON_NAME]" at bounding box center [784, 183] width 205 height 22
click at [751, 192] on button "Clock Off" at bounding box center [745, 194] width 67 height 20
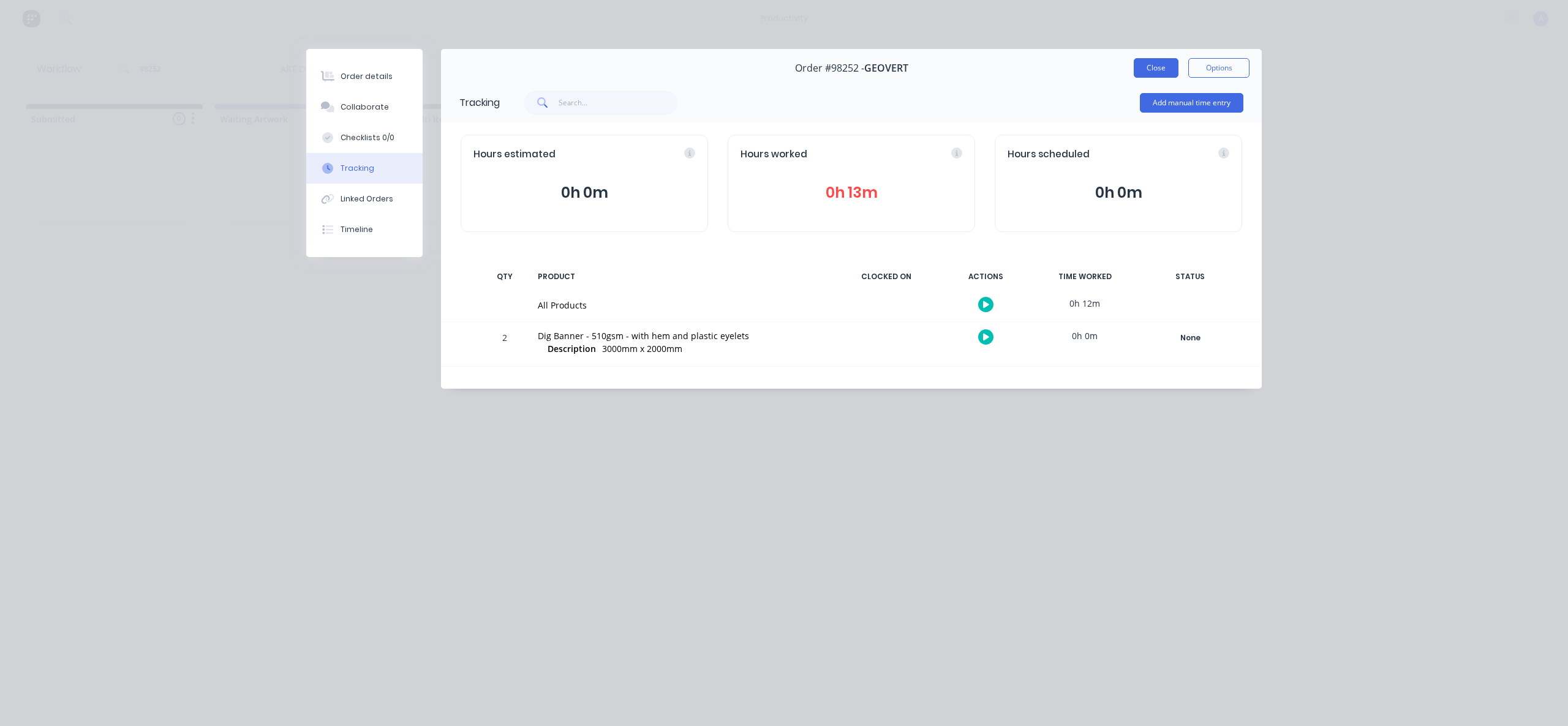
click at [1160, 75] on button "Close" at bounding box center [1156, 68] width 45 height 20
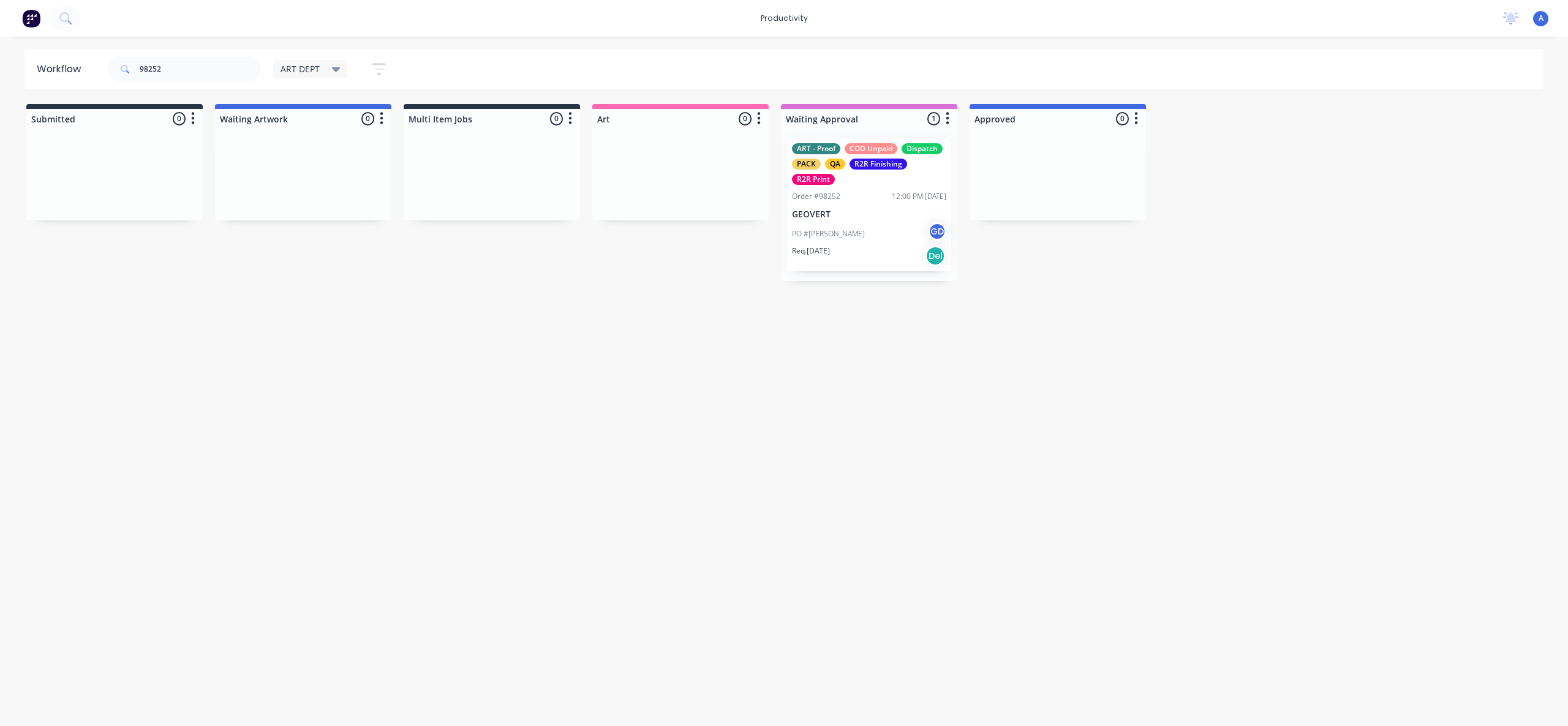
click at [1198, 365] on div "Workflow 98252 ART DEPT Save new view None edit ART DEPT (Default) edit Banner …" at bounding box center [784, 375] width 1568 height 652
drag, startPoint x: 195, startPoint y: 66, endPoint x: 85, endPoint y: 62, distance: 110.1
click at [85, 62] on header "Workflow 98252 ART DEPT Save new view None edit ART DEPT (Default) edit Banner …" at bounding box center [784, 69] width 1520 height 40
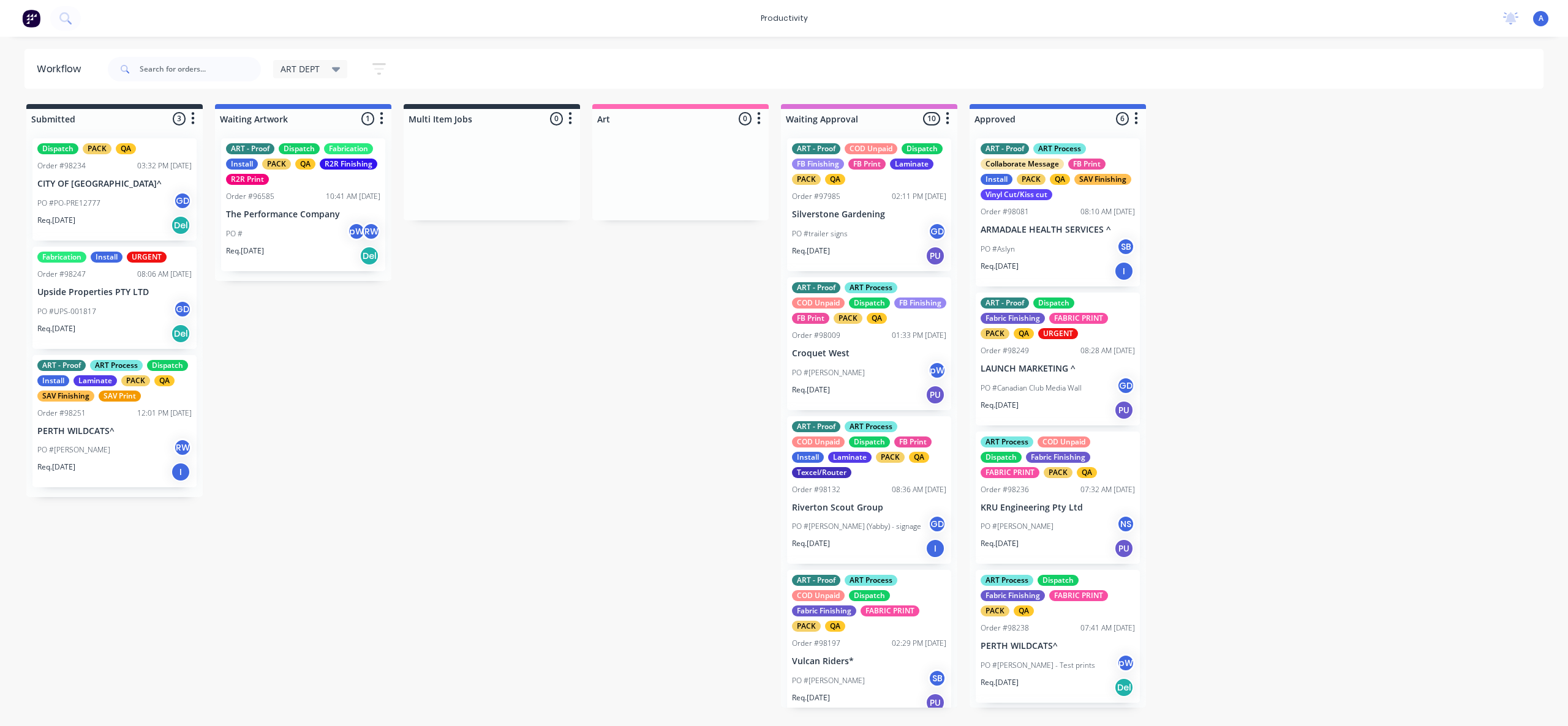
click at [187, 80] on input "text" at bounding box center [200, 69] width 121 height 25
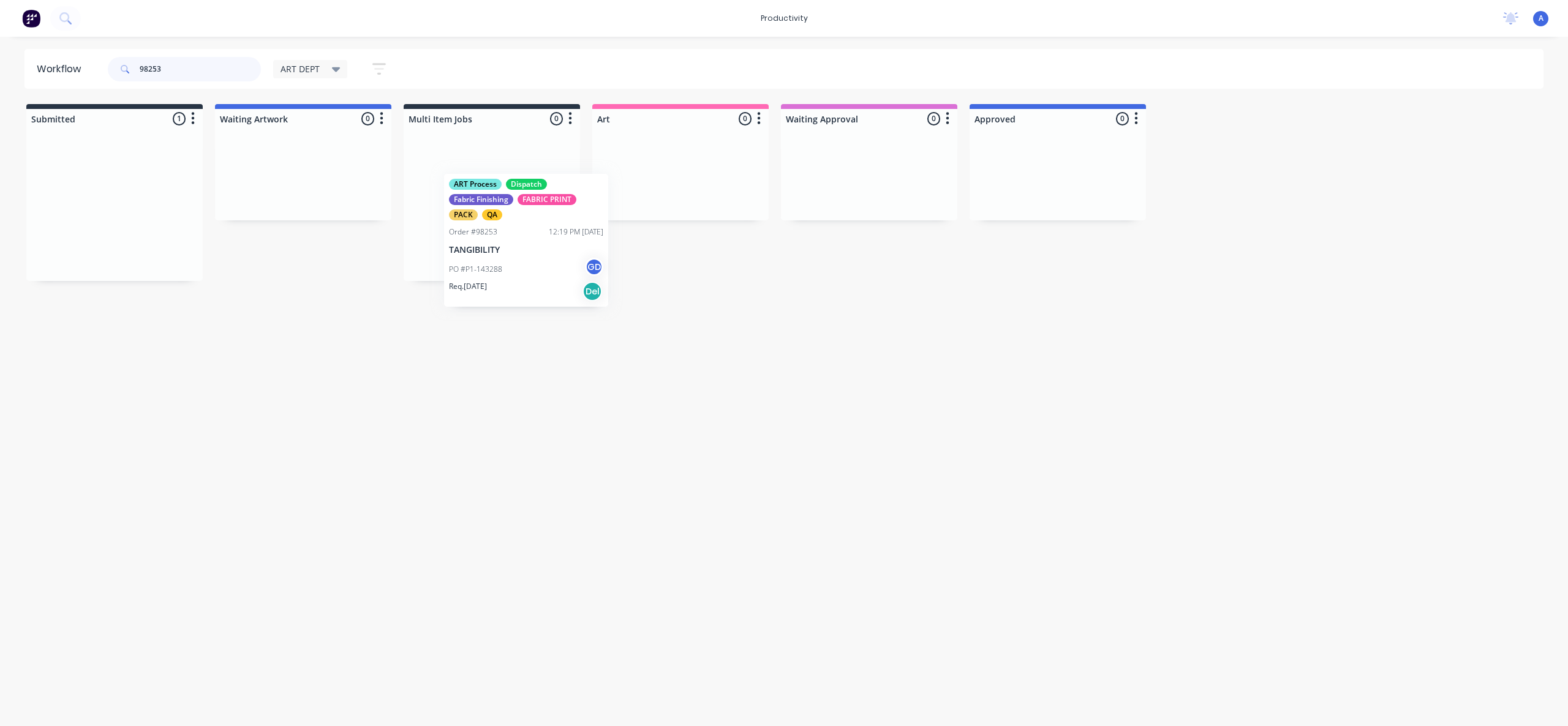
drag, startPoint x: 119, startPoint y: 222, endPoint x: 823, endPoint y: 228, distance: 704.0
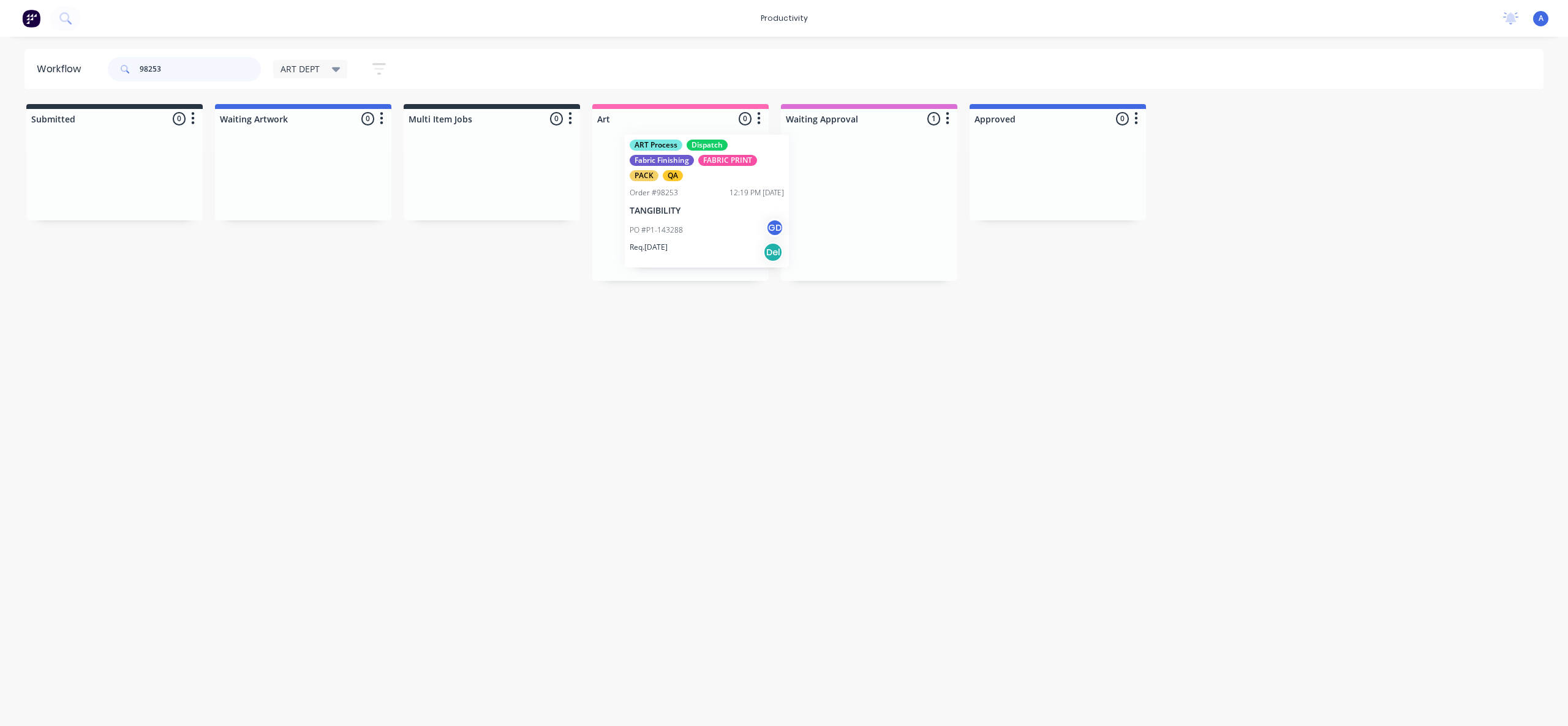
click at [675, 222] on div "PO #P1-143288 GD" at bounding box center [680, 233] width 154 height 23
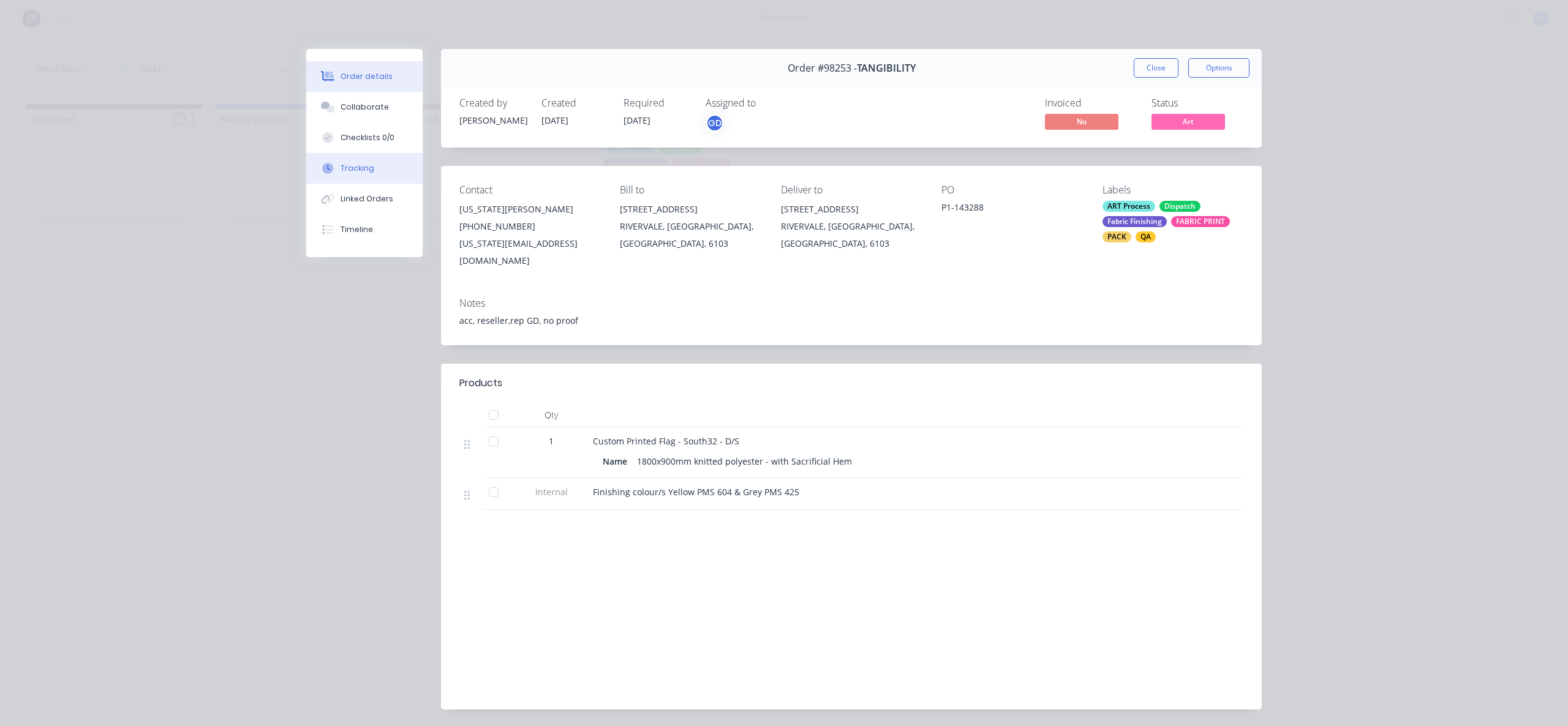
click at [370, 159] on button "Tracking" at bounding box center [365, 168] width 116 height 31
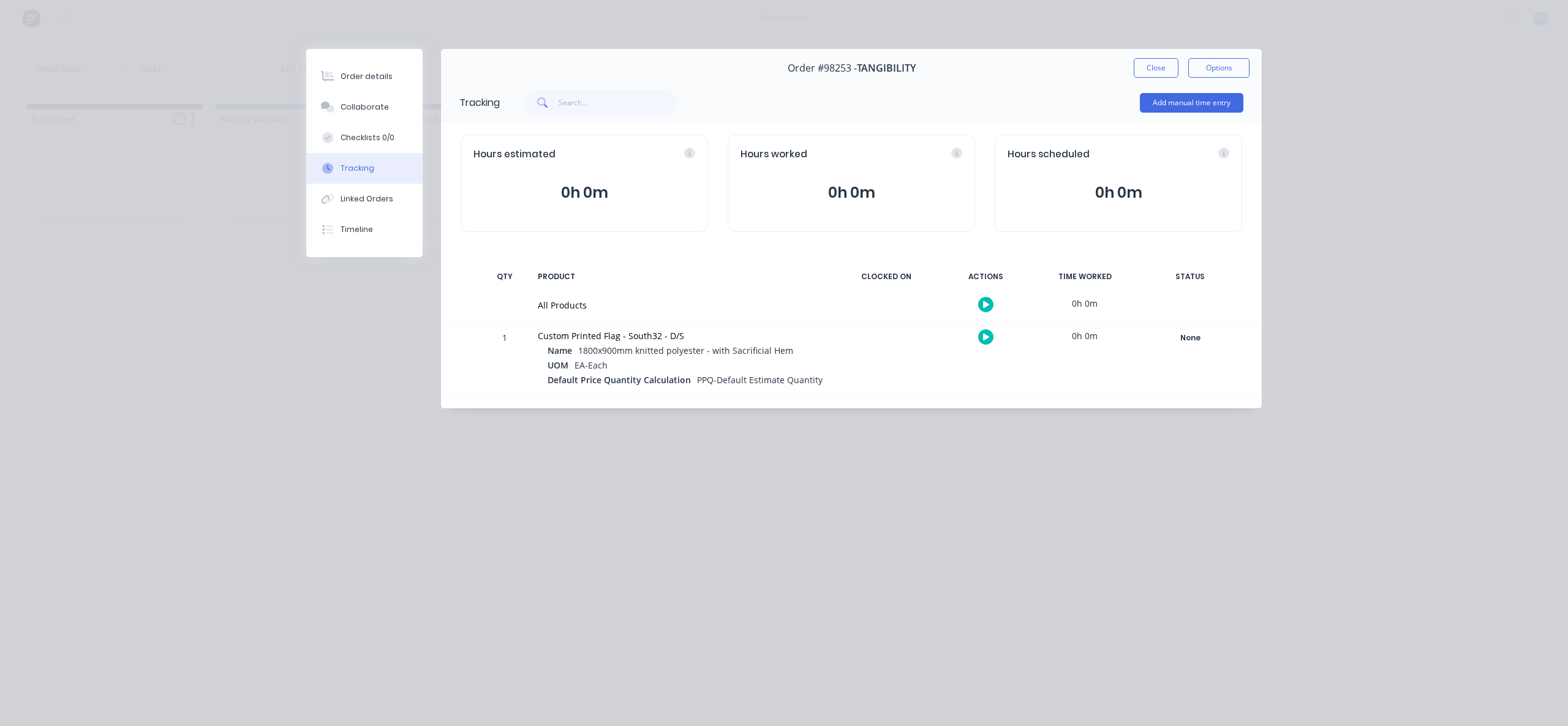
click at [985, 308] on button "button" at bounding box center [986, 305] width 15 height 15
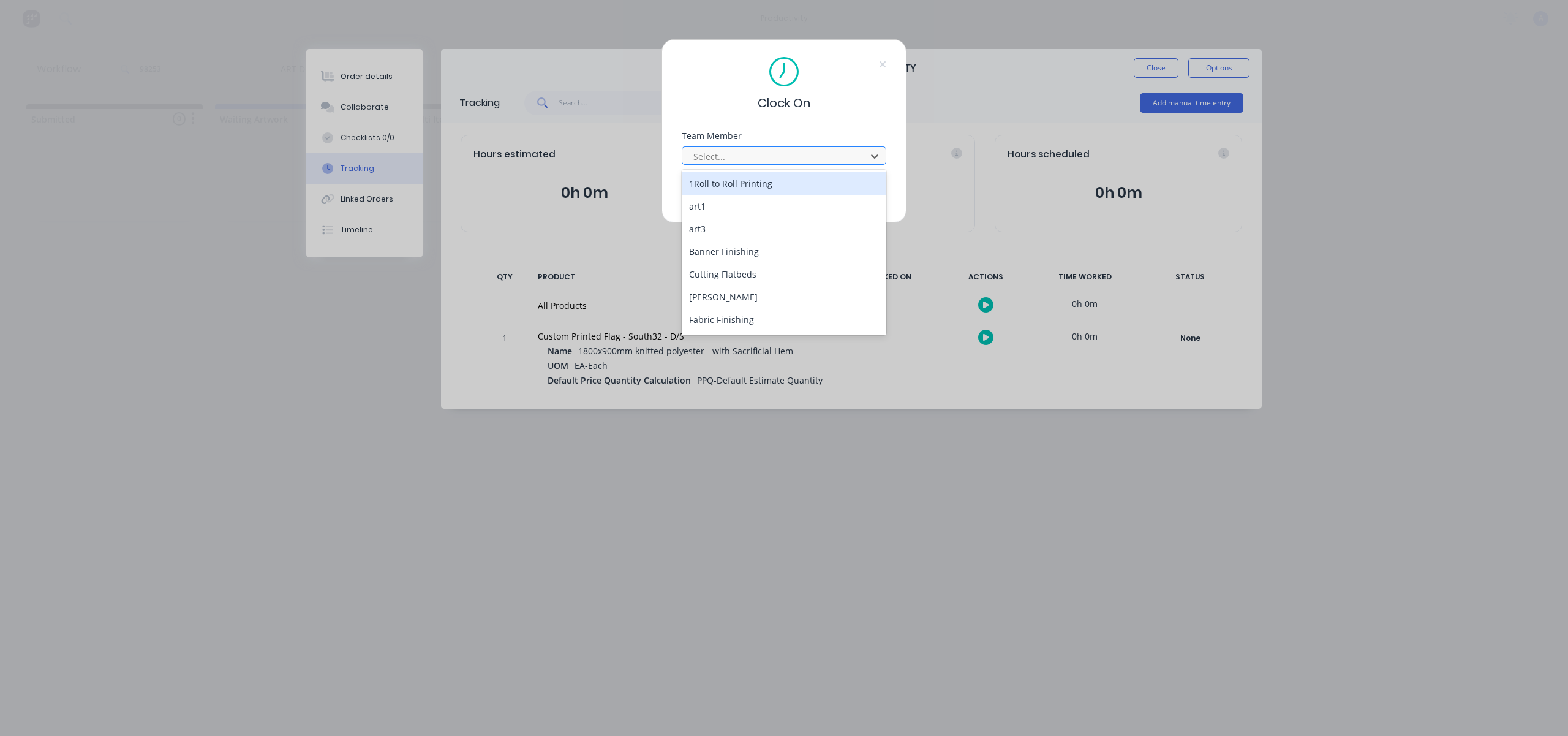
click at [802, 154] on div at bounding box center [776, 156] width 168 height 15
click at [762, 316] on div "[PERSON_NAME]" at bounding box center [784, 321] width 205 height 22
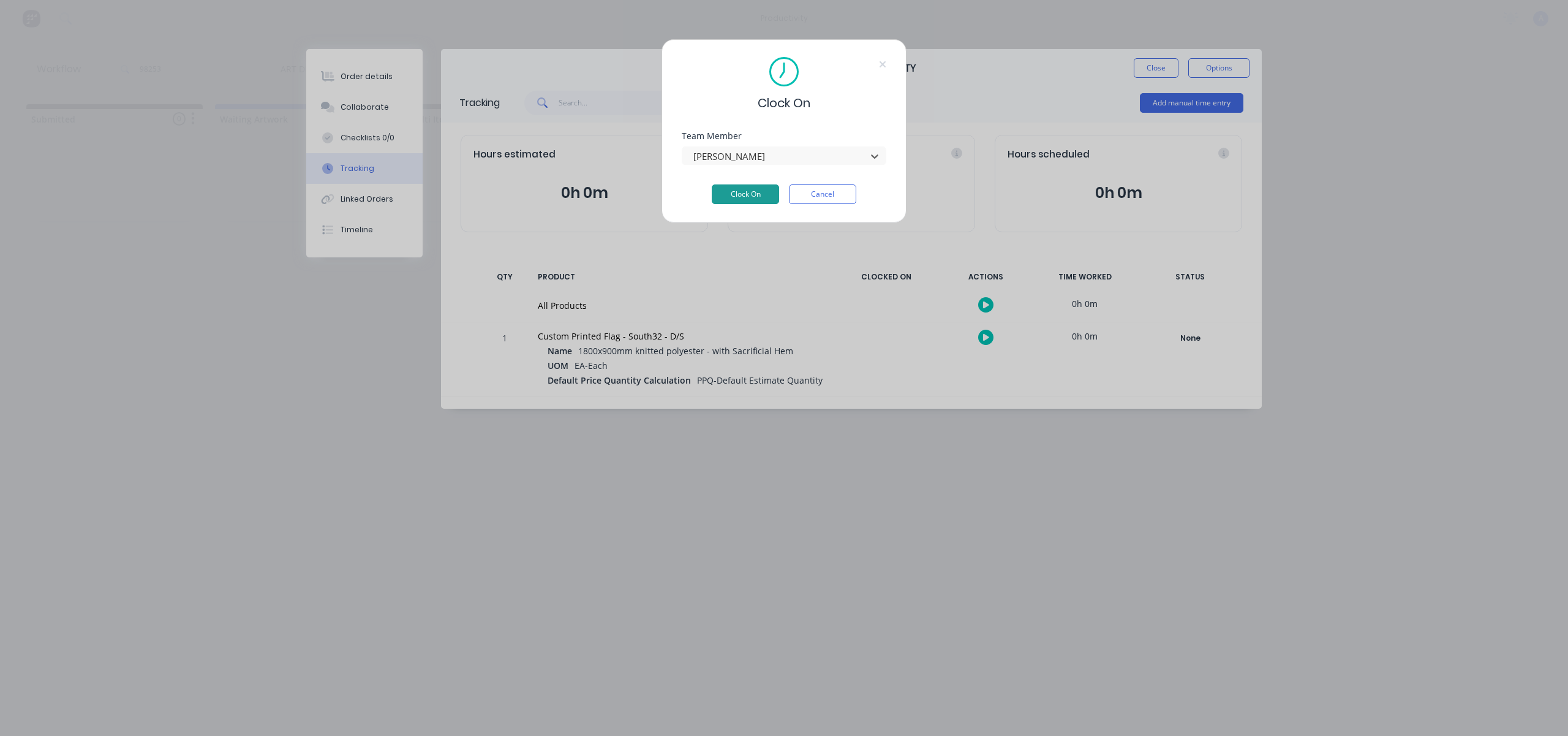
click at [769, 196] on button "Clock On" at bounding box center [745, 194] width 67 height 20
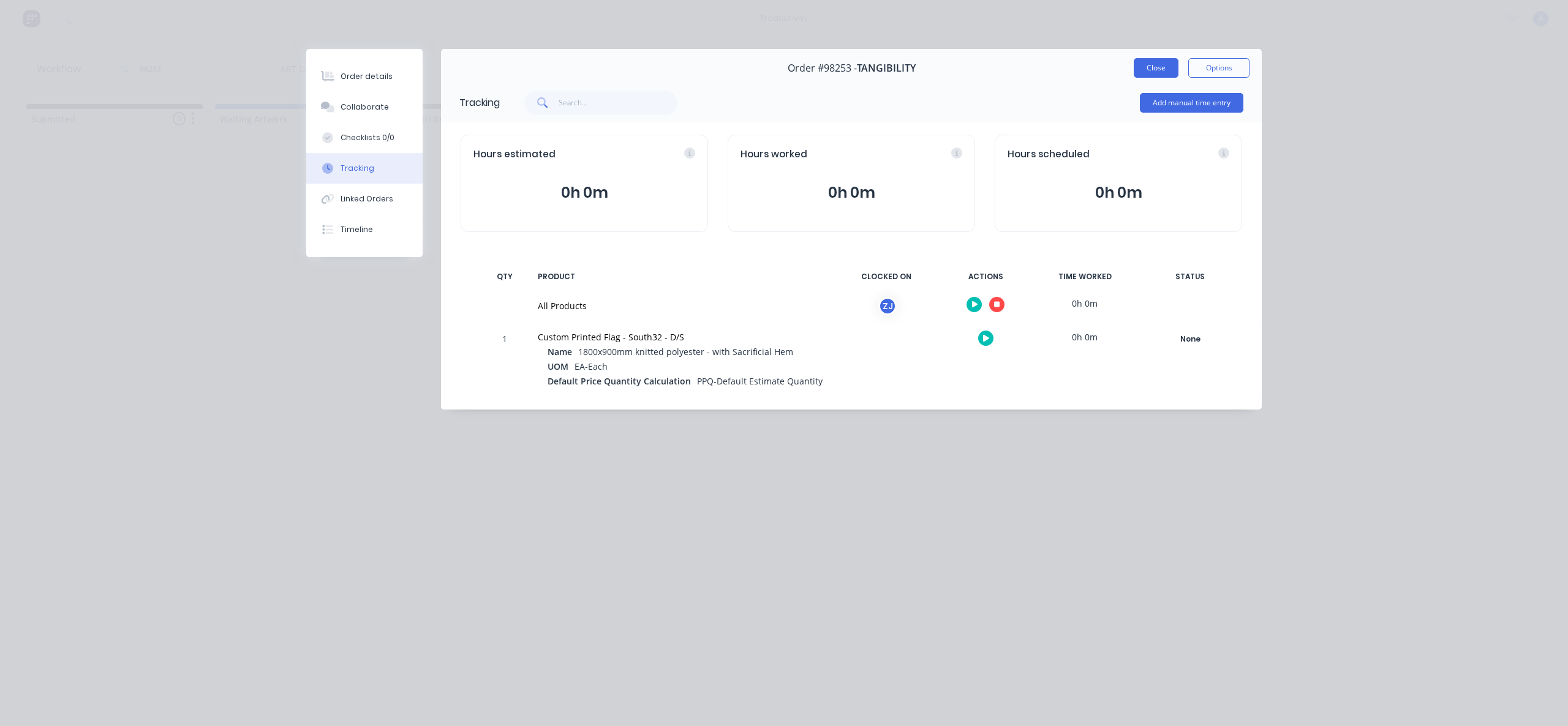
click at [1149, 64] on button "Close" at bounding box center [1156, 68] width 45 height 20
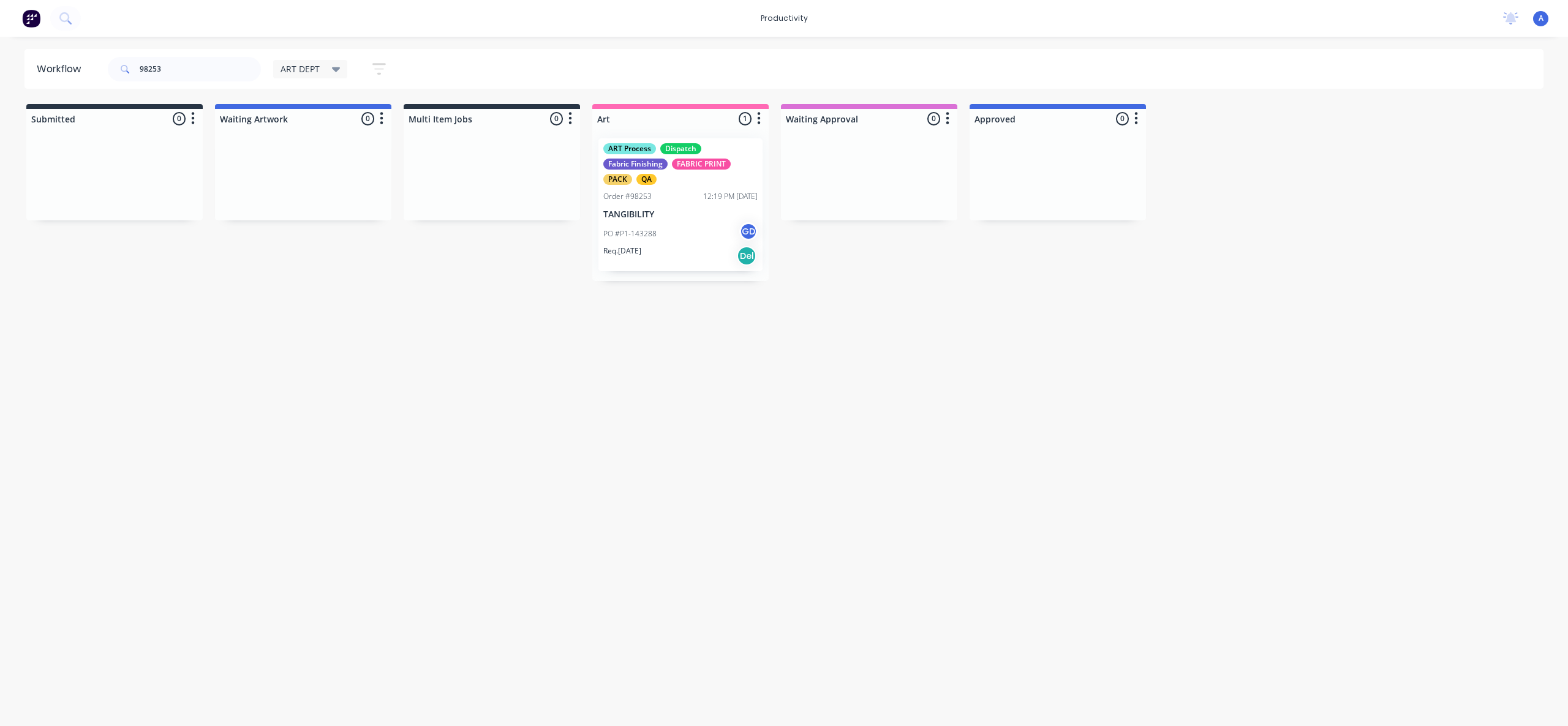
click at [600, 481] on div "Workflow 98253 ART DEPT Save new view None edit ART DEPT (Default) edit Banner …" at bounding box center [784, 375] width 1568 height 652
click at [724, 472] on div "Workflow 98253 ART DEPT Save new view None edit ART DEPT (Default) edit Banner …" at bounding box center [784, 375] width 1568 height 652
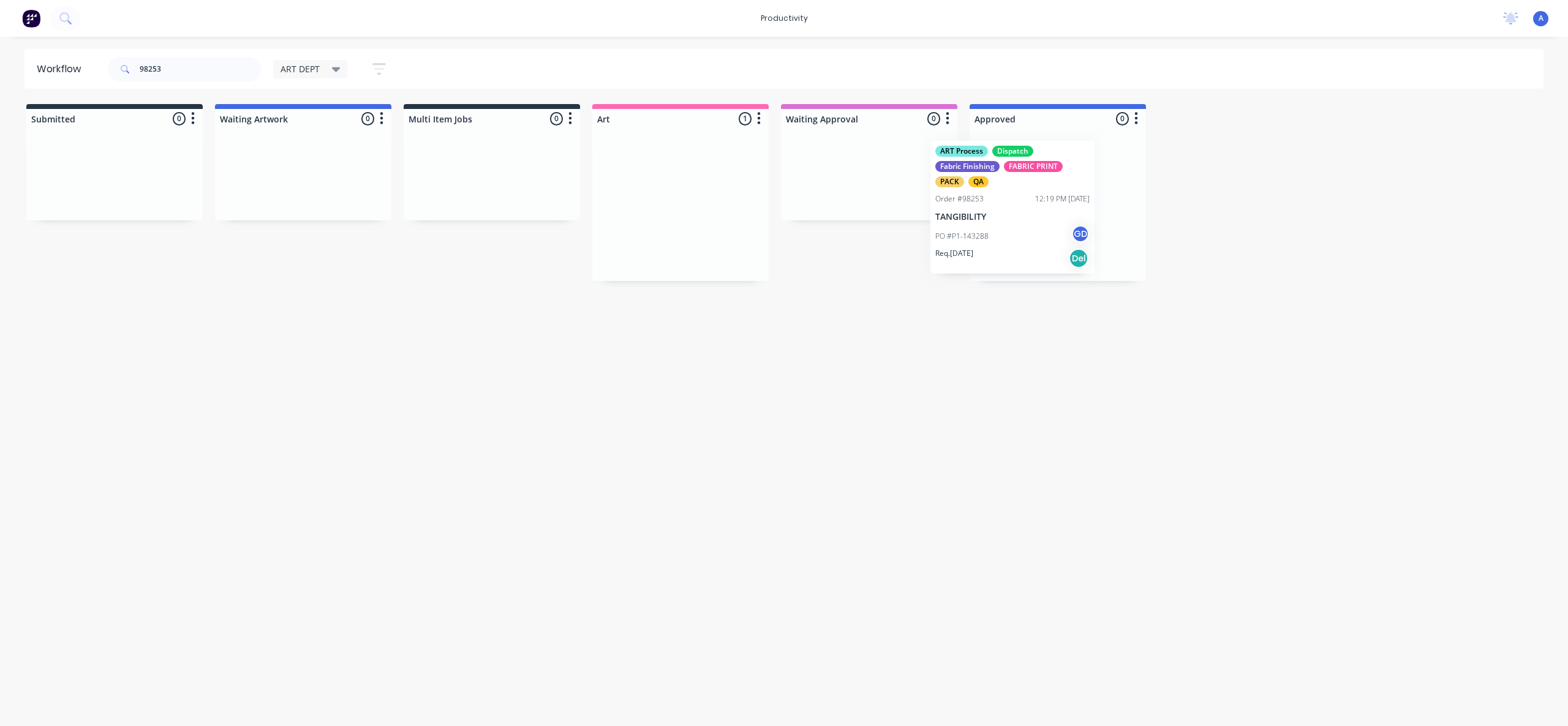
drag, startPoint x: 630, startPoint y: 222, endPoint x: 985, endPoint y: 219, distance: 355.0
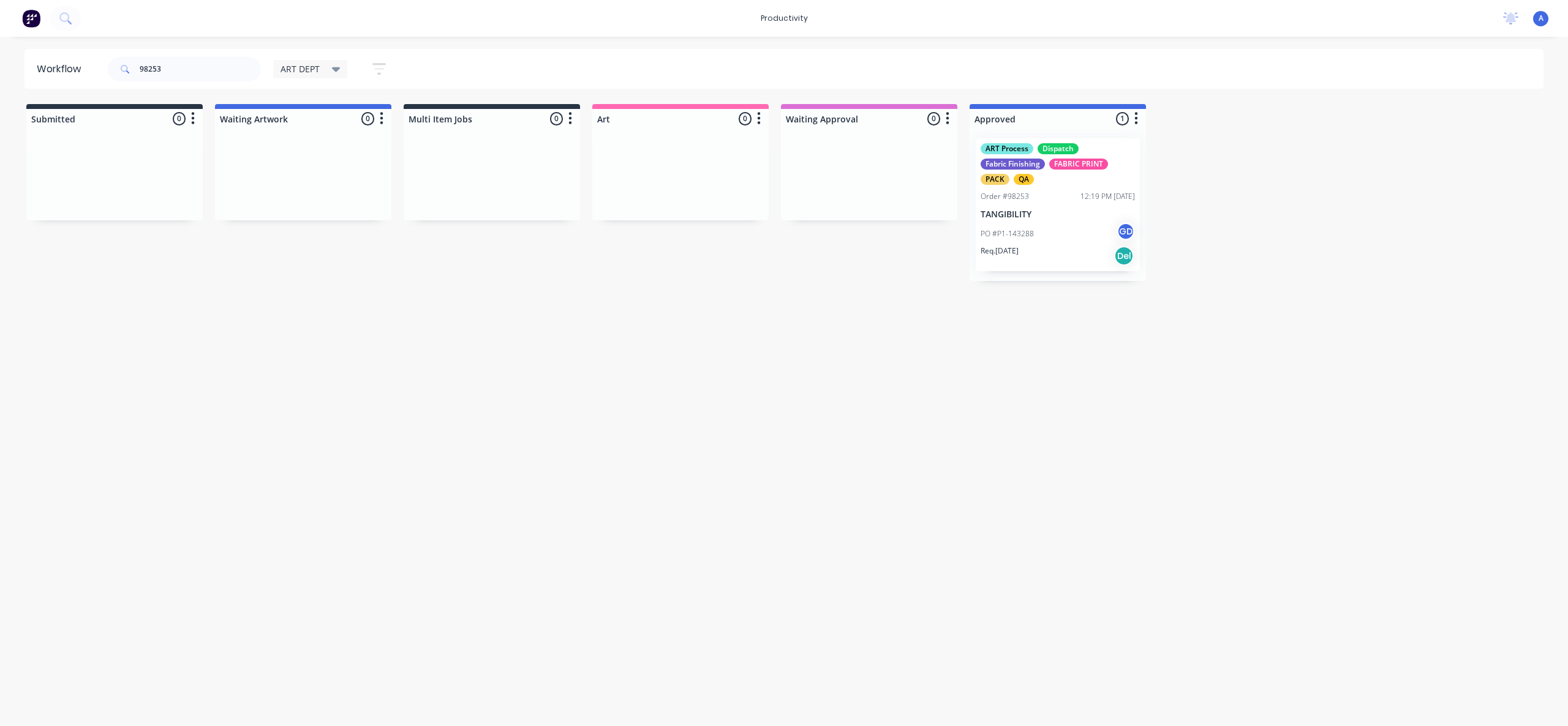
click at [1064, 218] on p "TANGIBILITY" at bounding box center [1057, 214] width 154 height 11
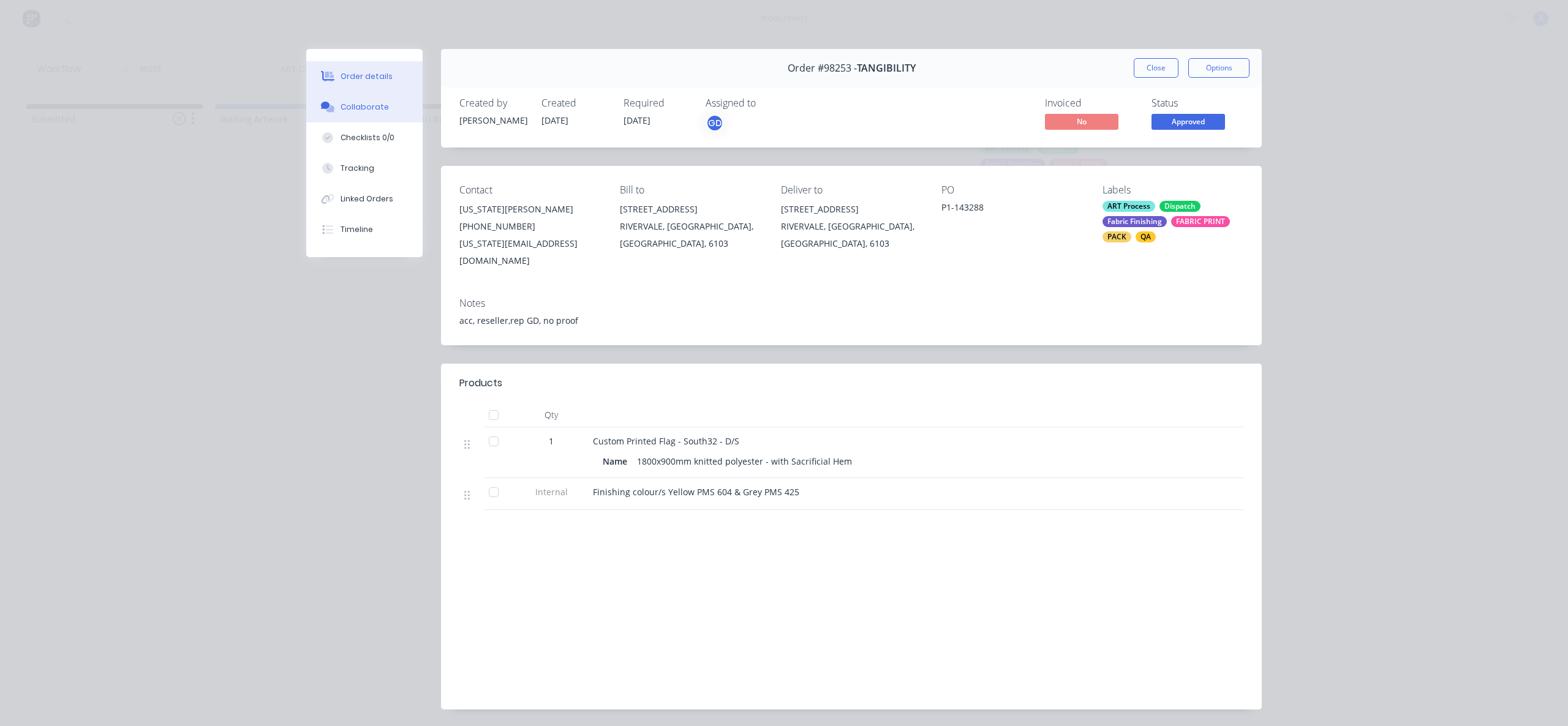
click at [356, 96] on button "Collaborate" at bounding box center [365, 107] width 116 height 31
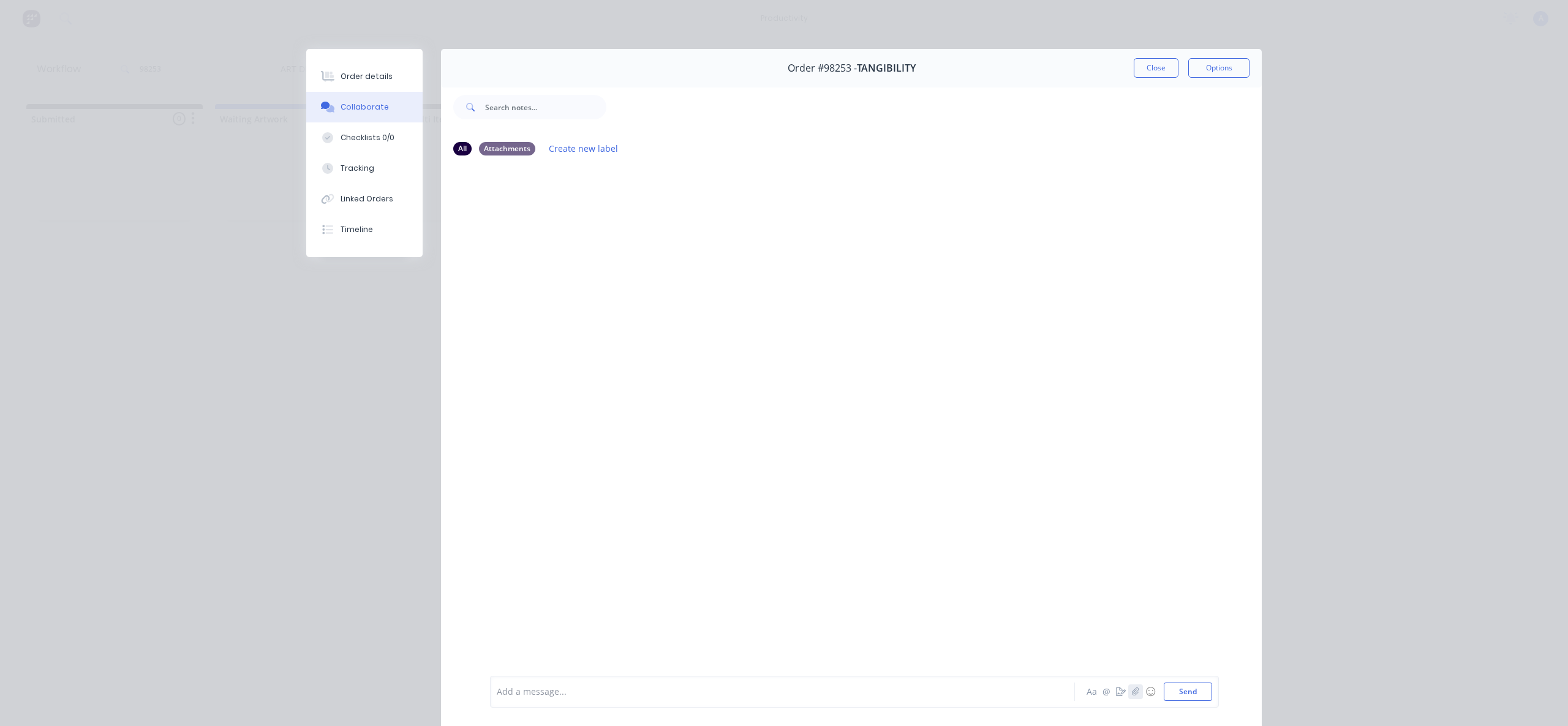
click at [1132, 690] on icon "button" at bounding box center [1135, 691] width 7 height 8
click at [1179, 687] on button "Send" at bounding box center [1188, 692] width 48 height 18
click at [351, 172] on div "Tracking" at bounding box center [358, 168] width 34 height 11
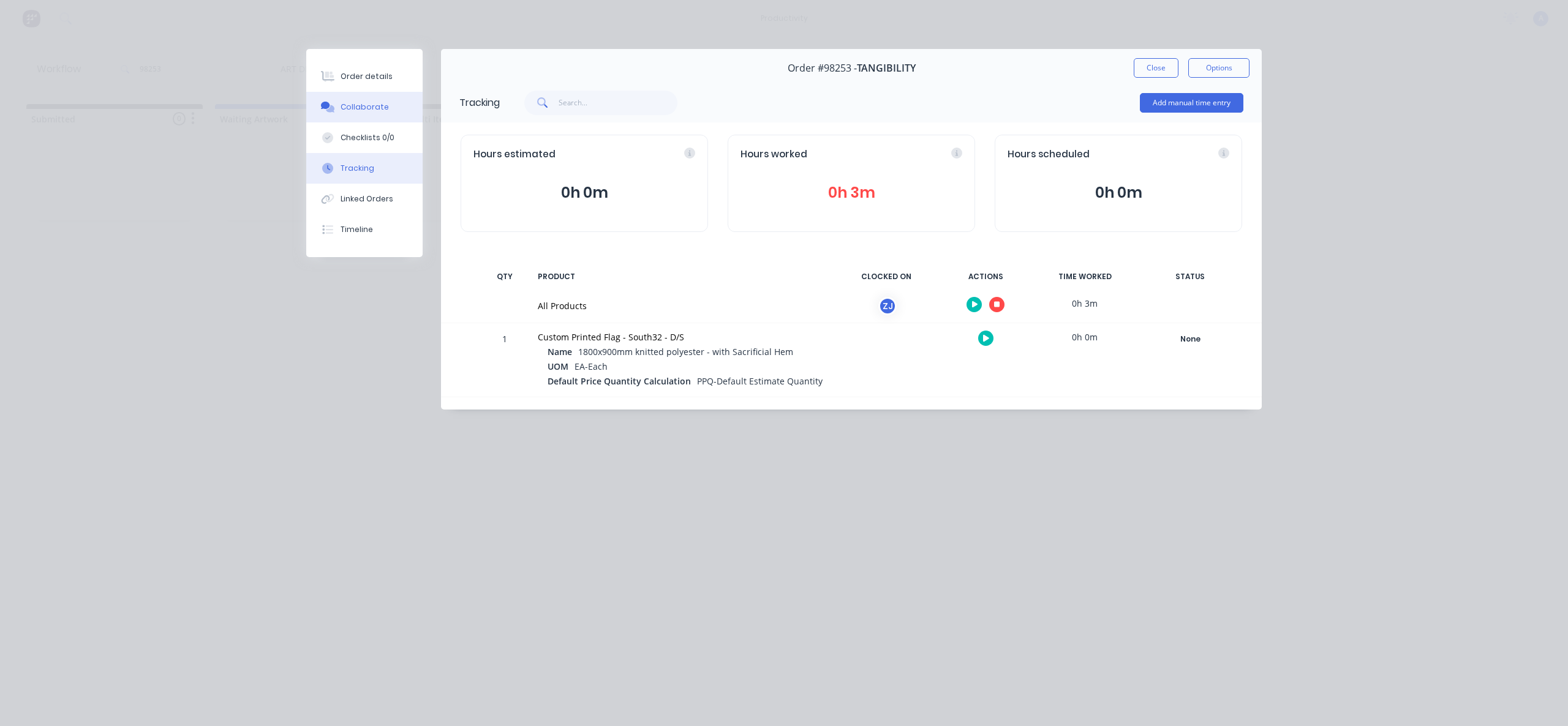
click at [372, 109] on div "Collaborate" at bounding box center [365, 107] width 48 height 11
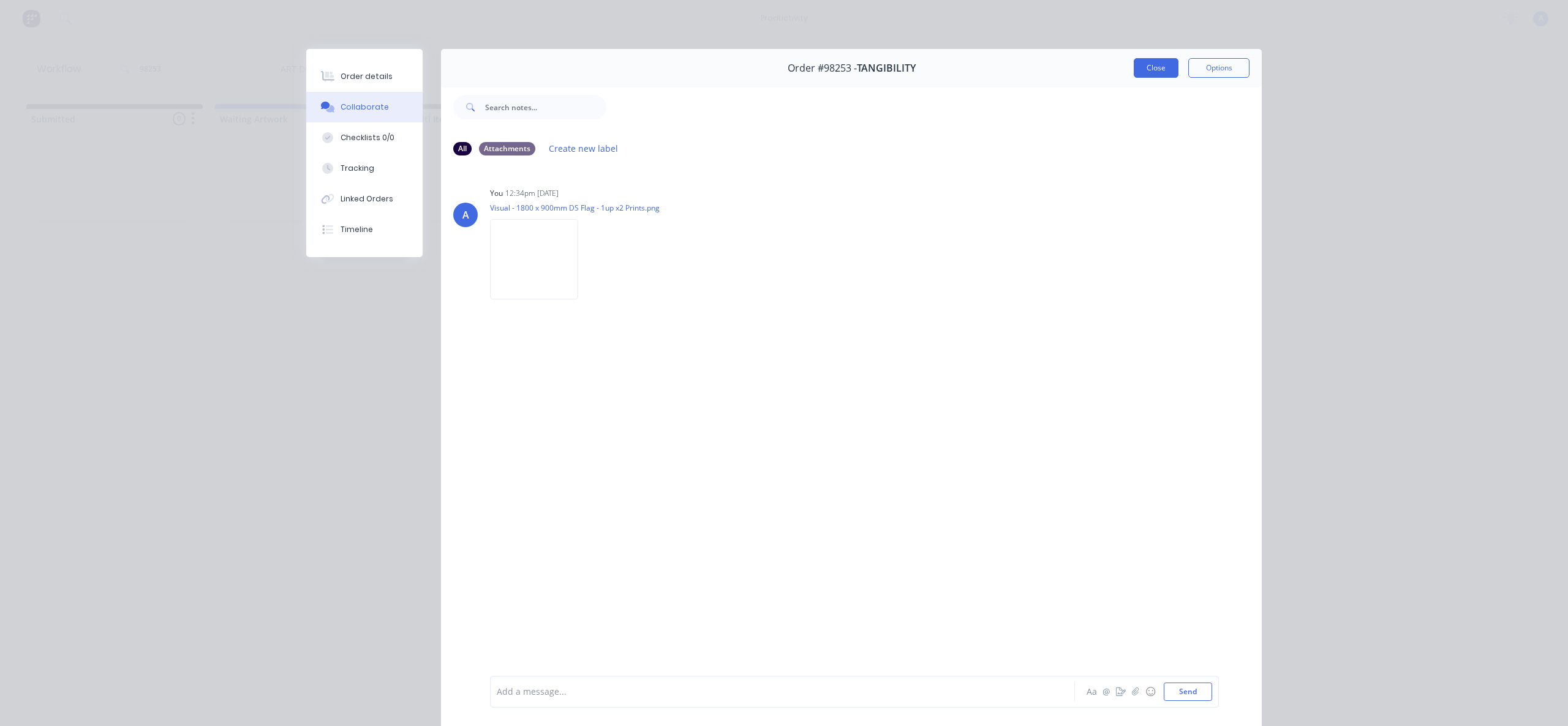
click at [1139, 65] on button "Close" at bounding box center [1156, 68] width 45 height 20
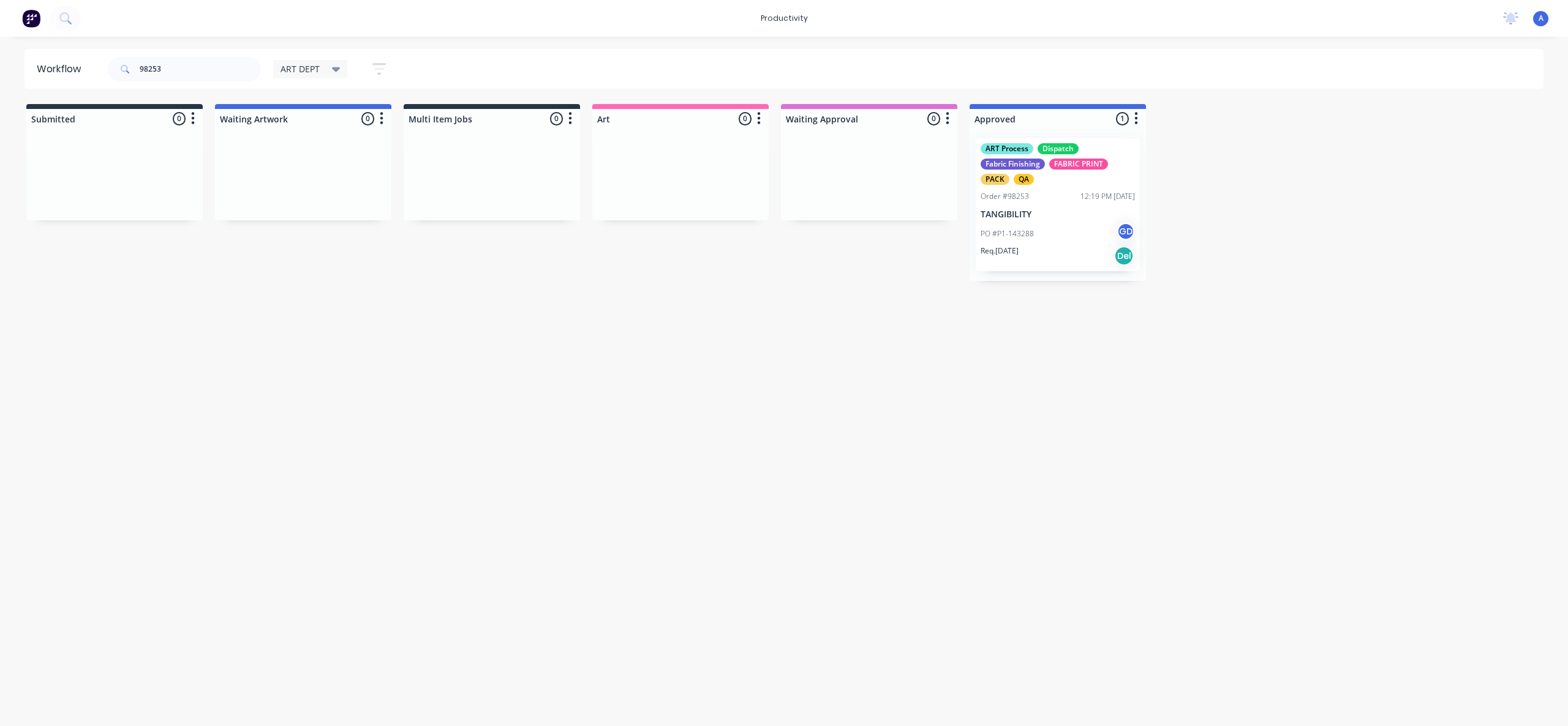
click at [1273, 347] on div "Workflow 98253 ART DEPT Save new view None edit ART DEPT (Default) edit Banner …" at bounding box center [784, 375] width 1568 height 652
click at [1057, 210] on p "TANGIBILITY" at bounding box center [1057, 214] width 154 height 11
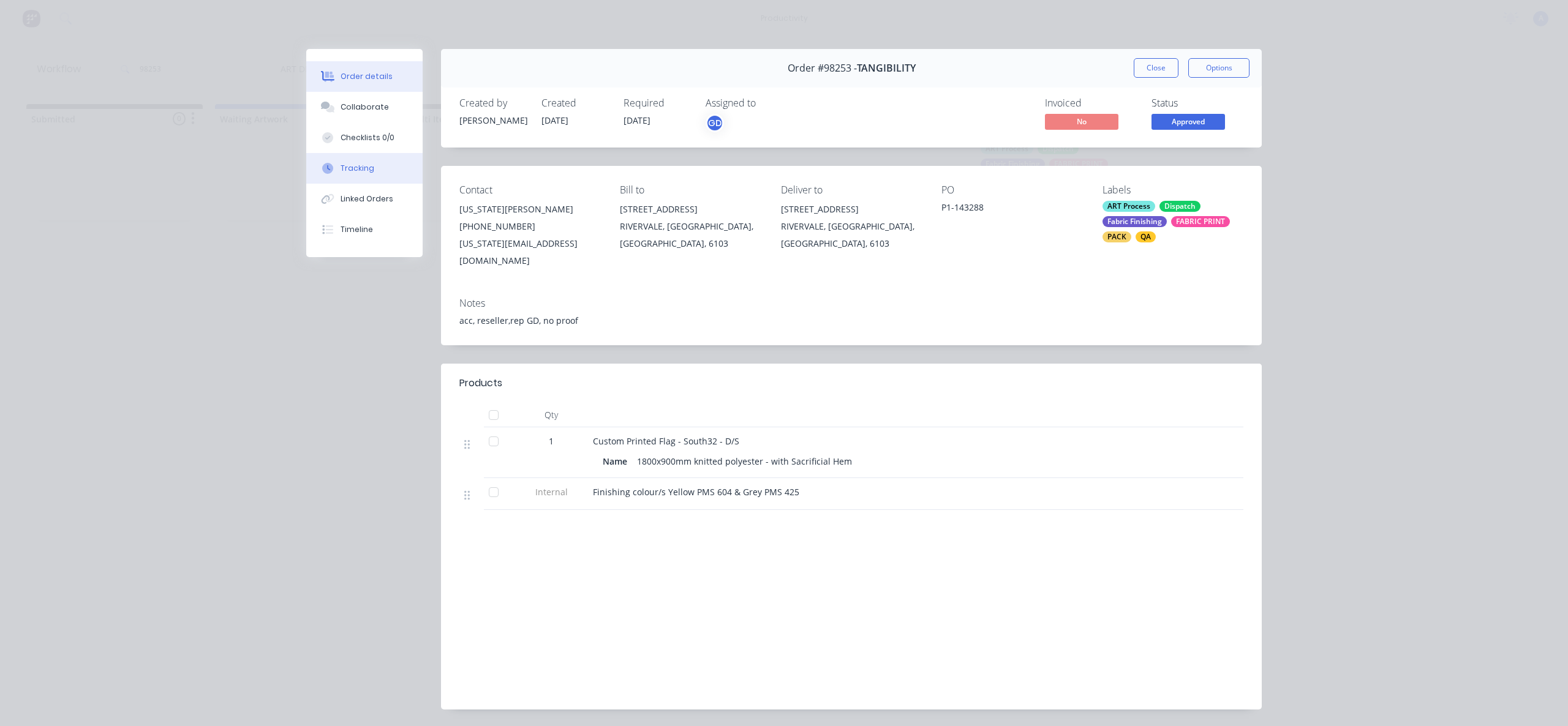
click at [365, 160] on button "Tracking" at bounding box center [365, 168] width 116 height 31
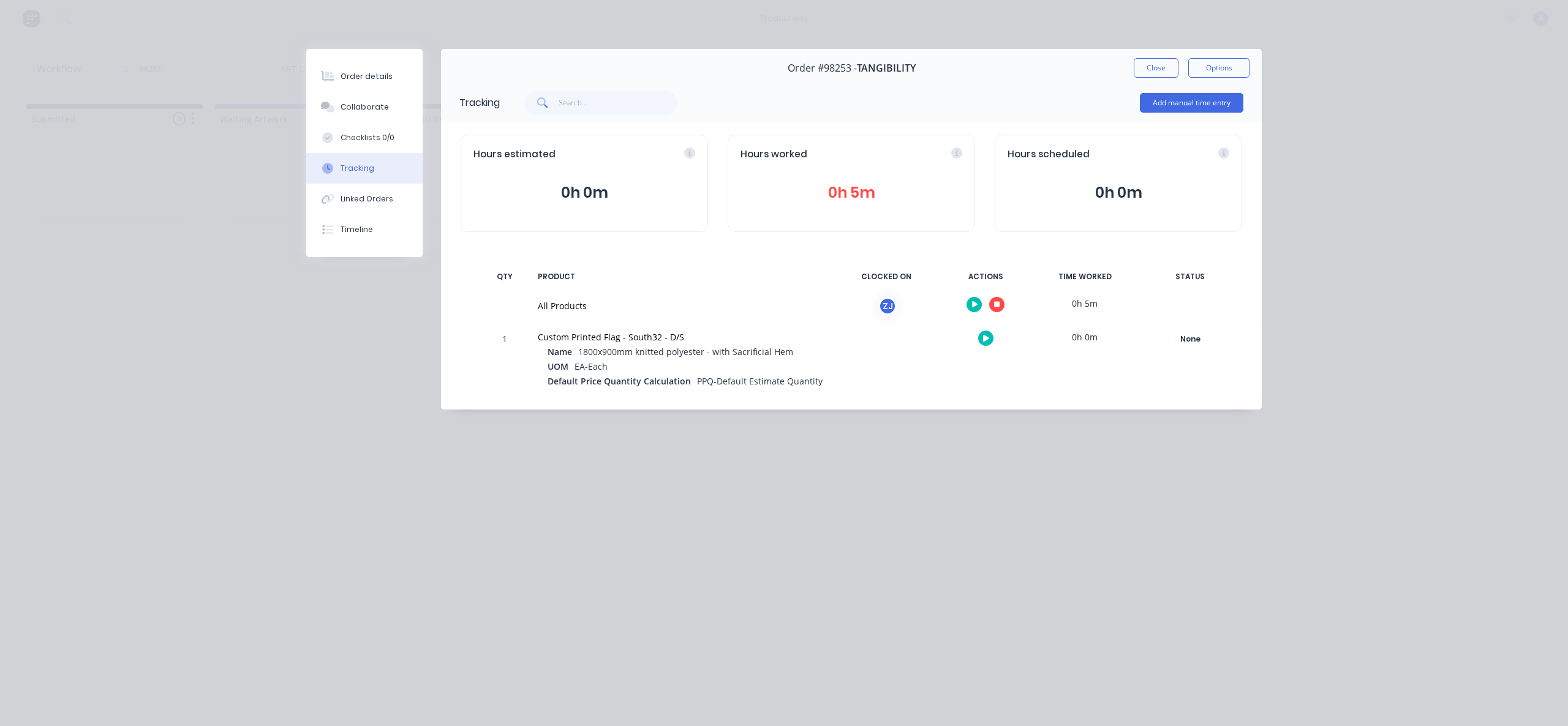
click at [993, 304] on button "button" at bounding box center [997, 305] width 15 height 15
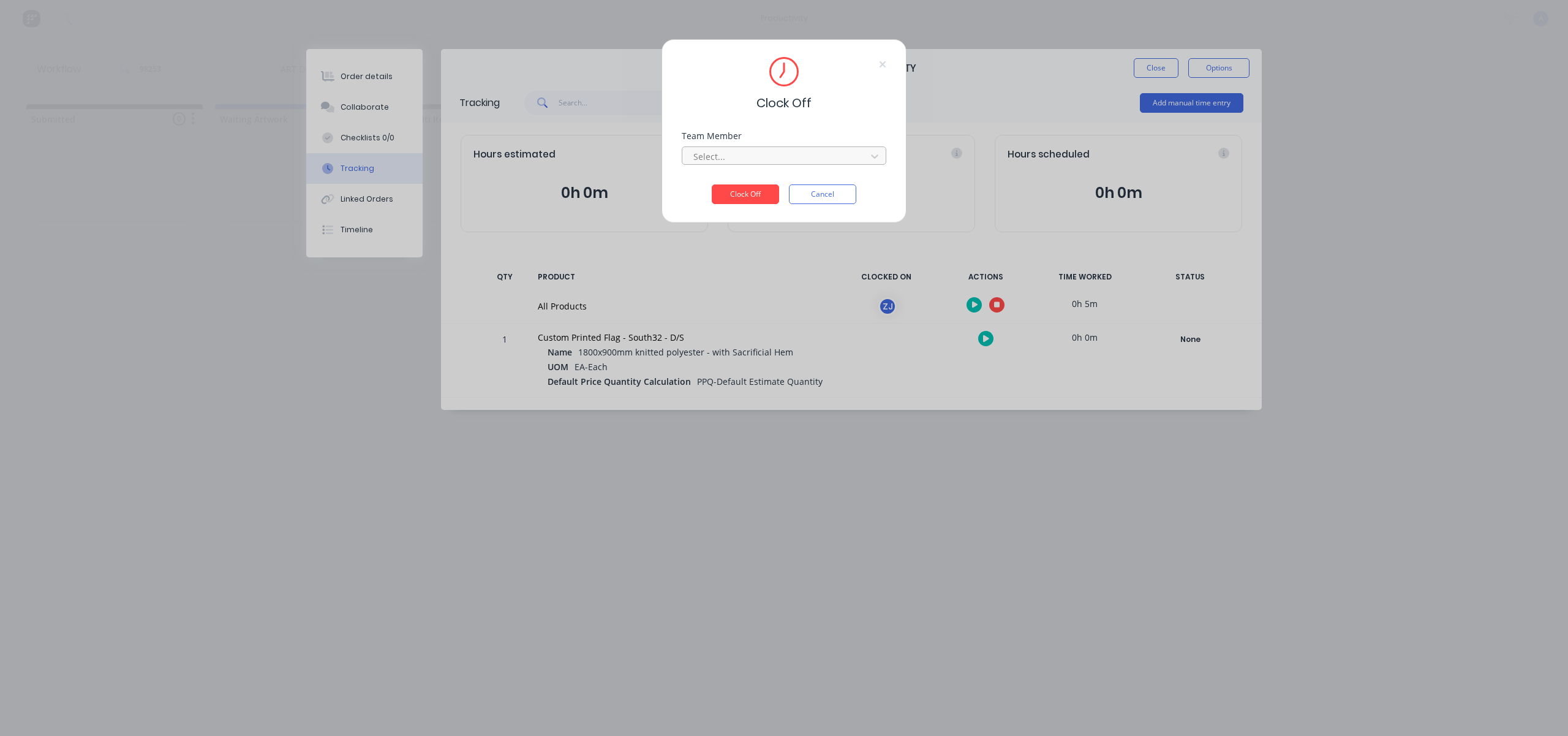
click at [859, 161] on div at bounding box center [776, 156] width 168 height 15
click at [766, 180] on div "[PERSON_NAME]" at bounding box center [784, 183] width 205 height 22
click at [757, 191] on button "Clock Off" at bounding box center [745, 194] width 67 height 20
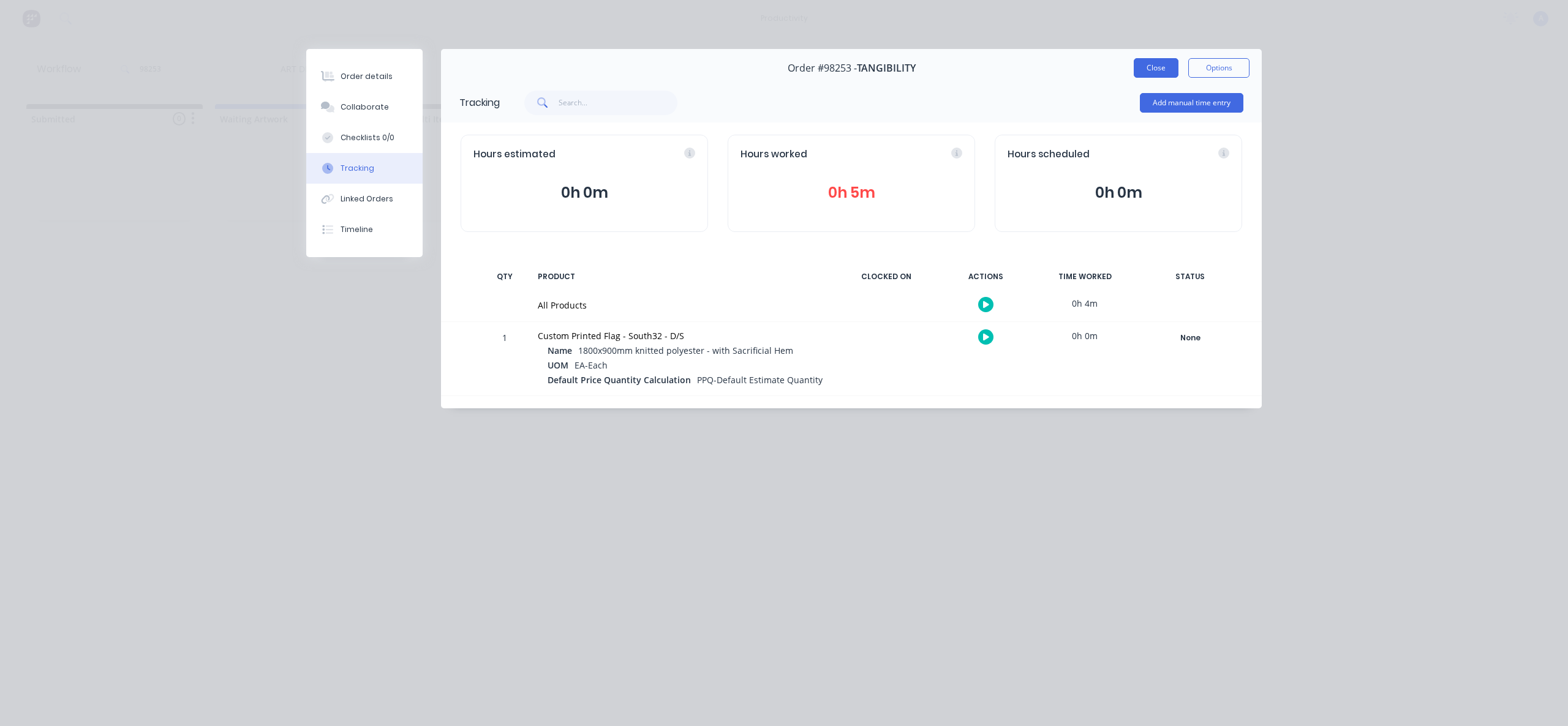
click at [1172, 64] on button "Close" at bounding box center [1156, 68] width 45 height 20
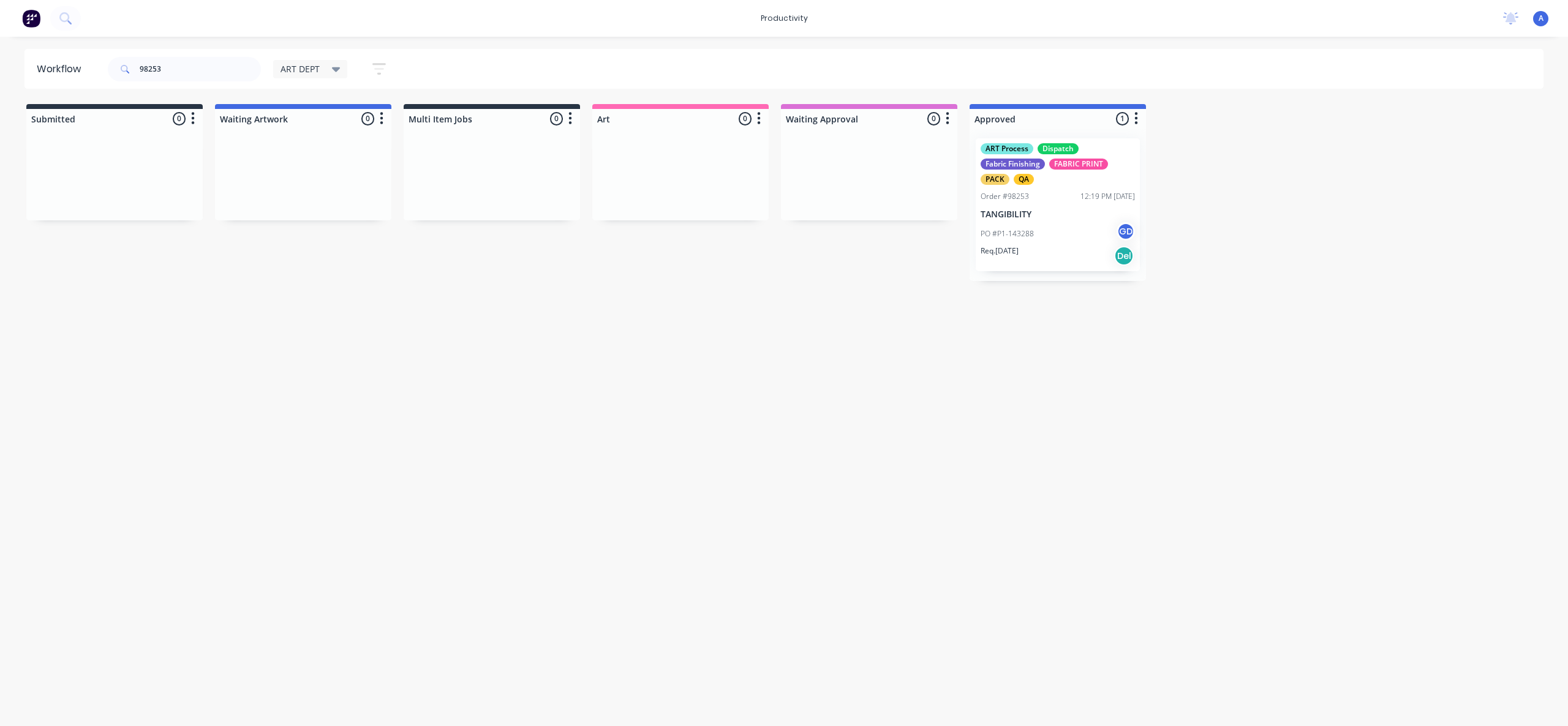
click at [1043, 228] on div "PO #P1-143288 GD" at bounding box center [1057, 233] width 154 height 23
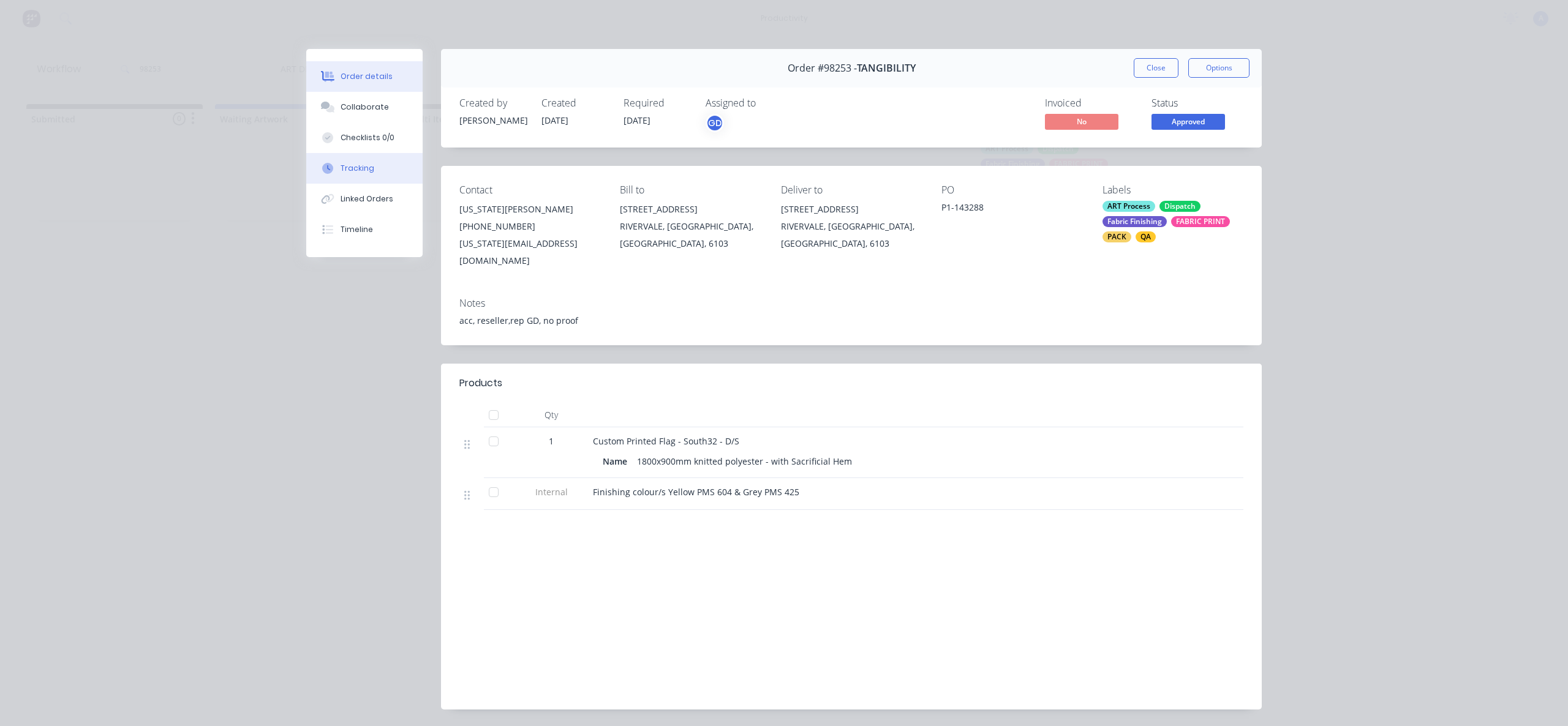
click at [370, 165] on button "Tracking" at bounding box center [365, 168] width 116 height 31
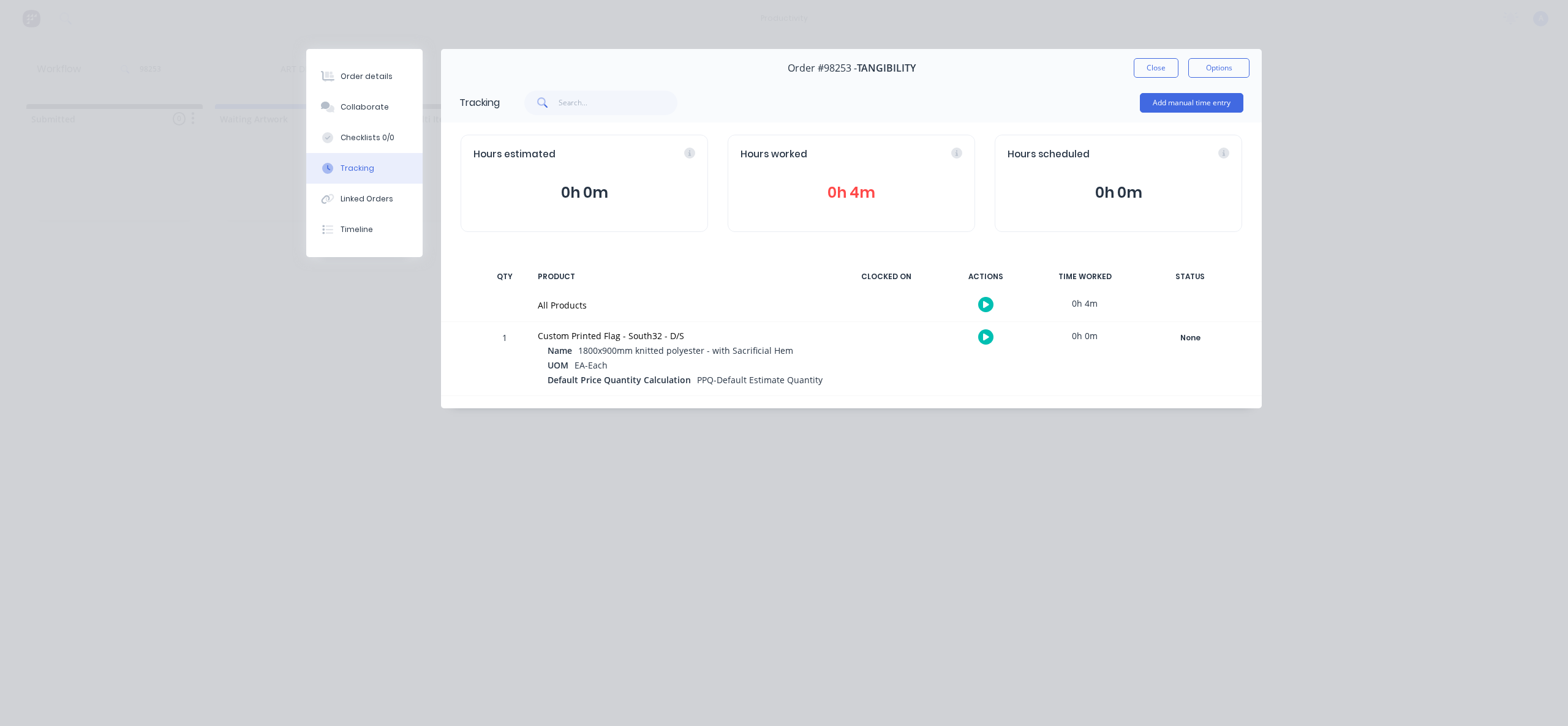
click at [1147, 80] on div "Order #98253 - TANGIBILITY Close Options" at bounding box center [851, 68] width 820 height 39
click at [1147, 72] on button "Close" at bounding box center [1156, 68] width 45 height 20
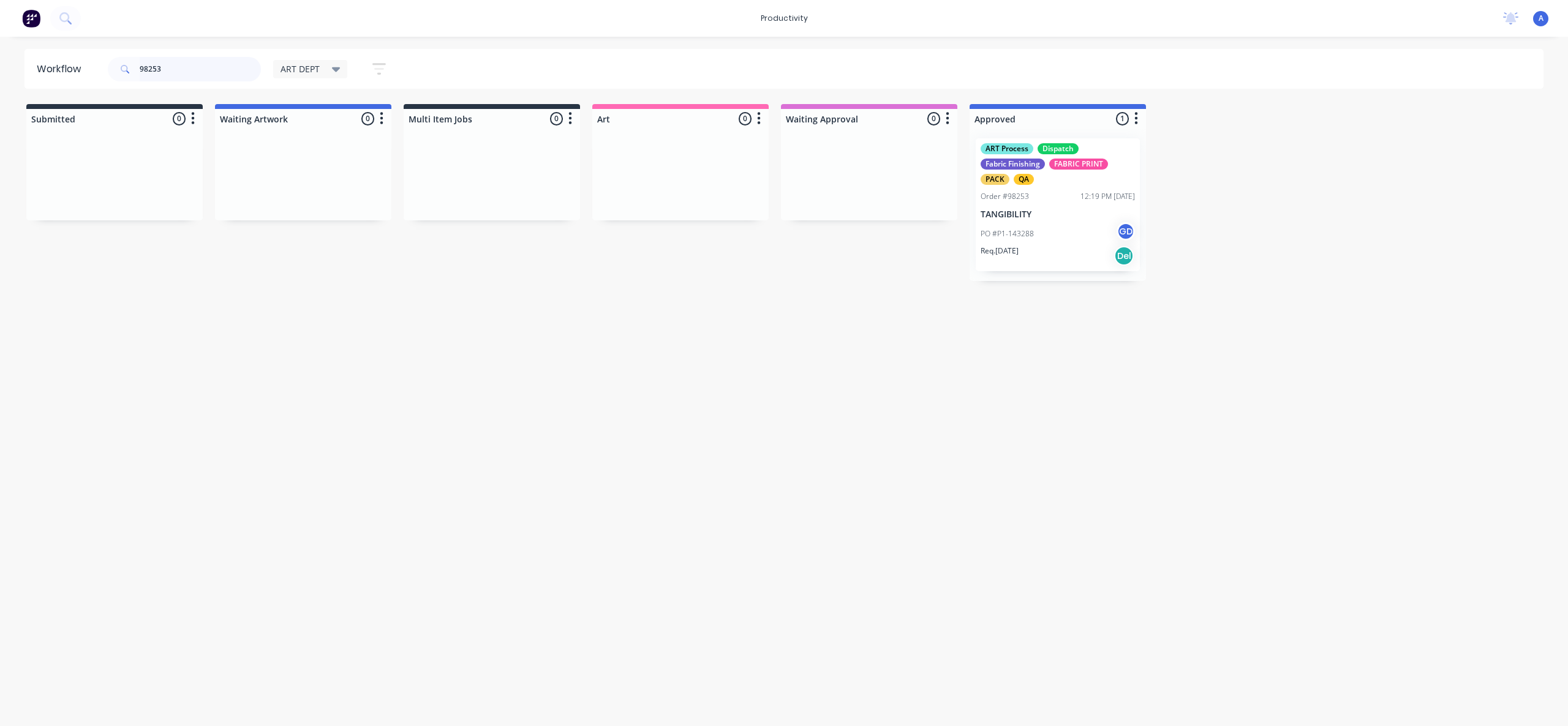
click at [225, 77] on input "98253" at bounding box center [200, 69] width 121 height 25
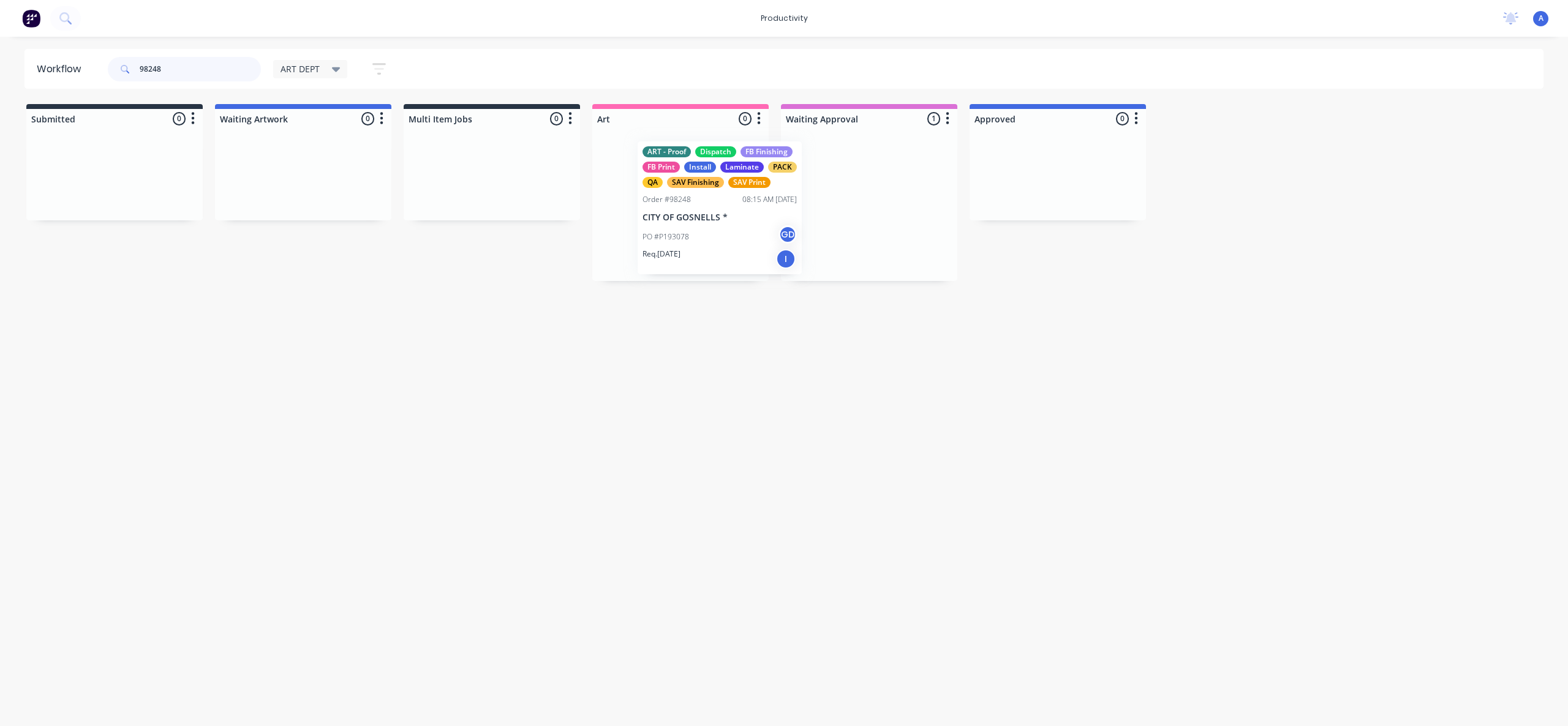
drag, startPoint x: 717, startPoint y: 224, endPoint x: 689, endPoint y: 224, distance: 28.0
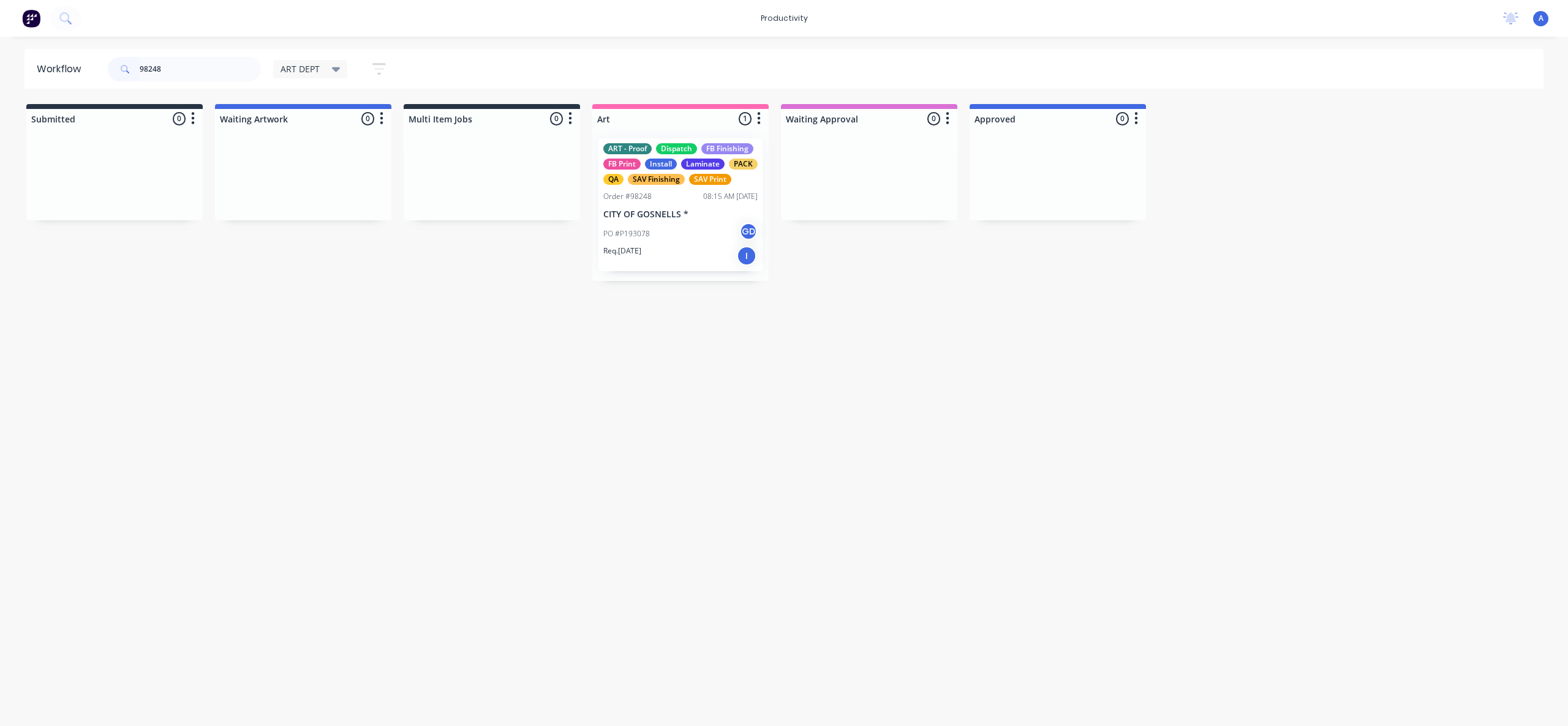
click at [689, 224] on div "PO #P193078 GD" at bounding box center [680, 233] width 154 height 23
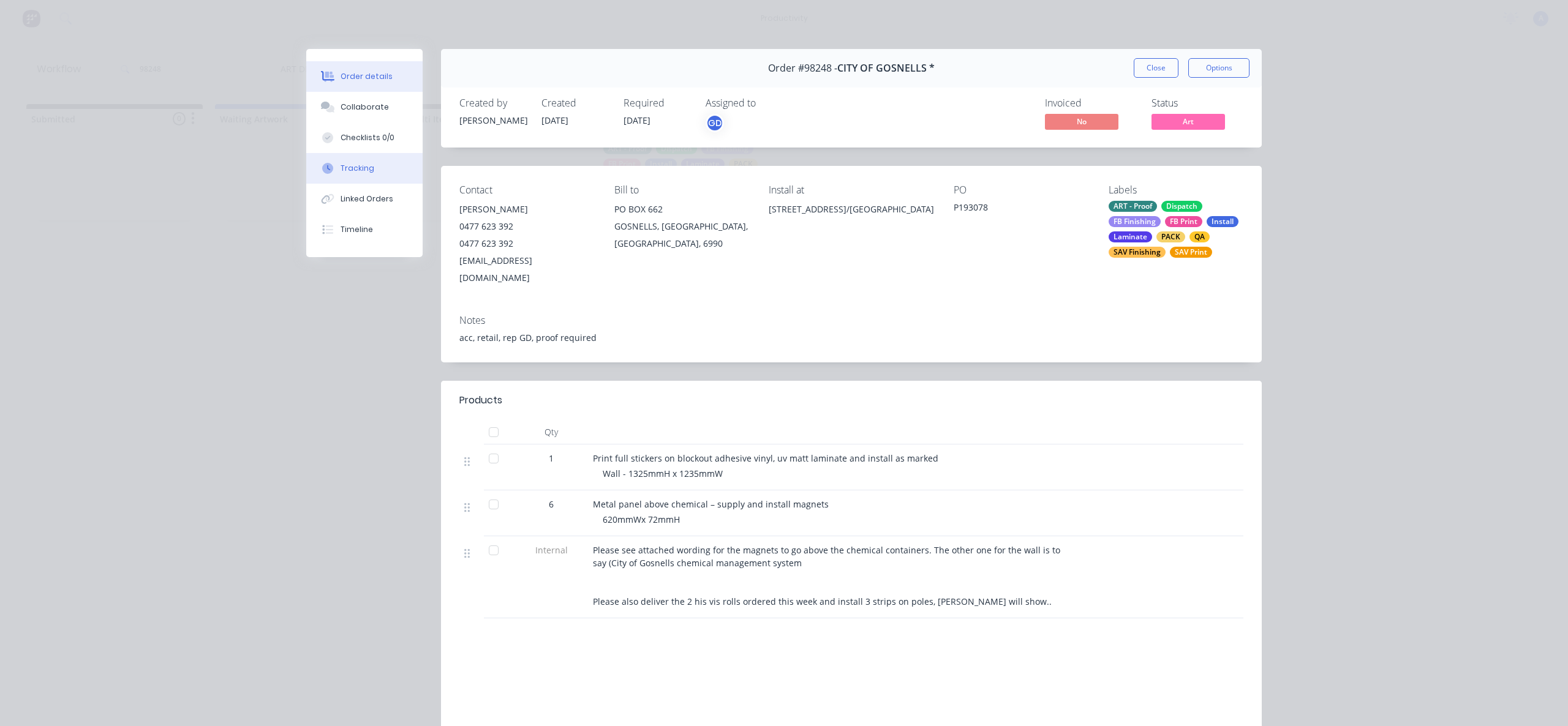
click at [362, 172] on div "Tracking" at bounding box center [358, 168] width 34 height 11
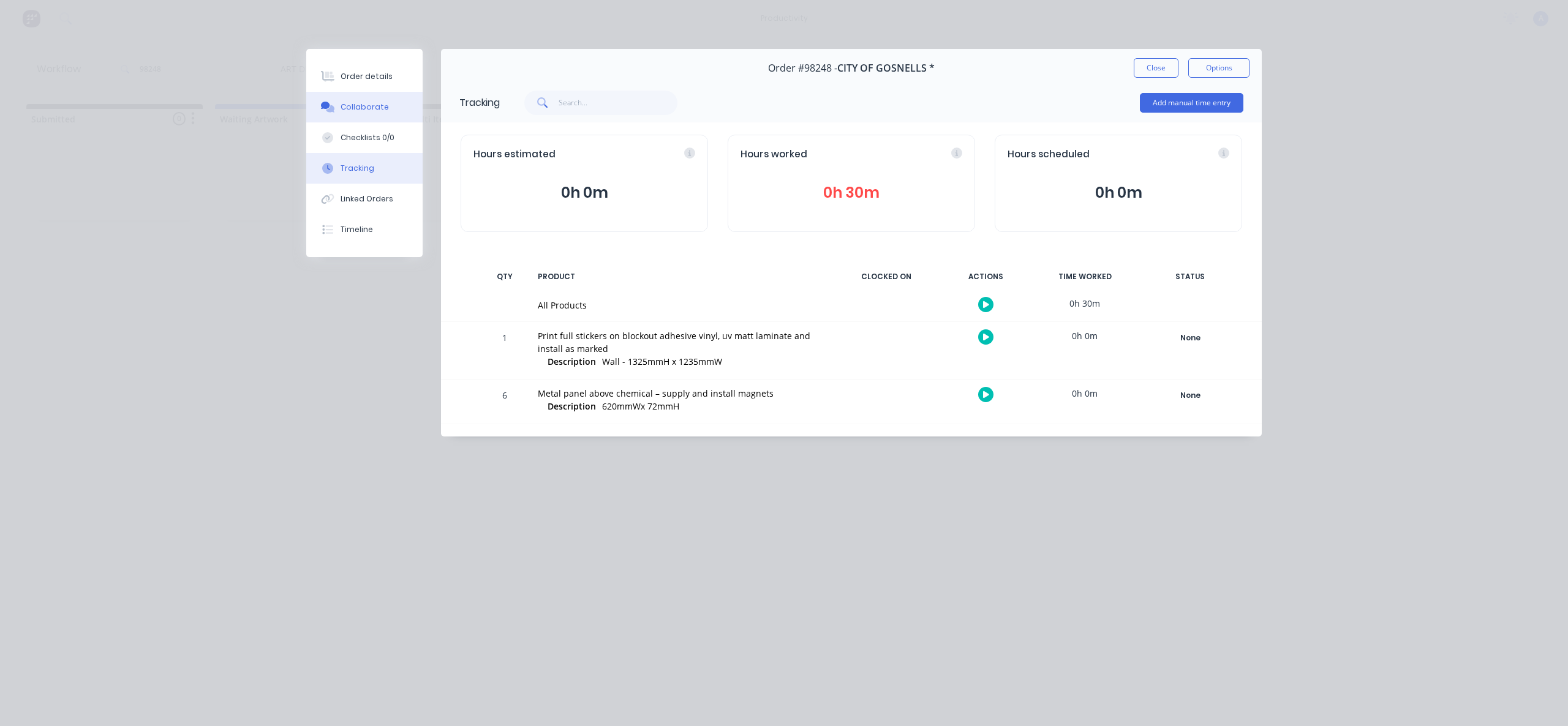
click at [370, 106] on div "Collaborate" at bounding box center [365, 107] width 48 height 11
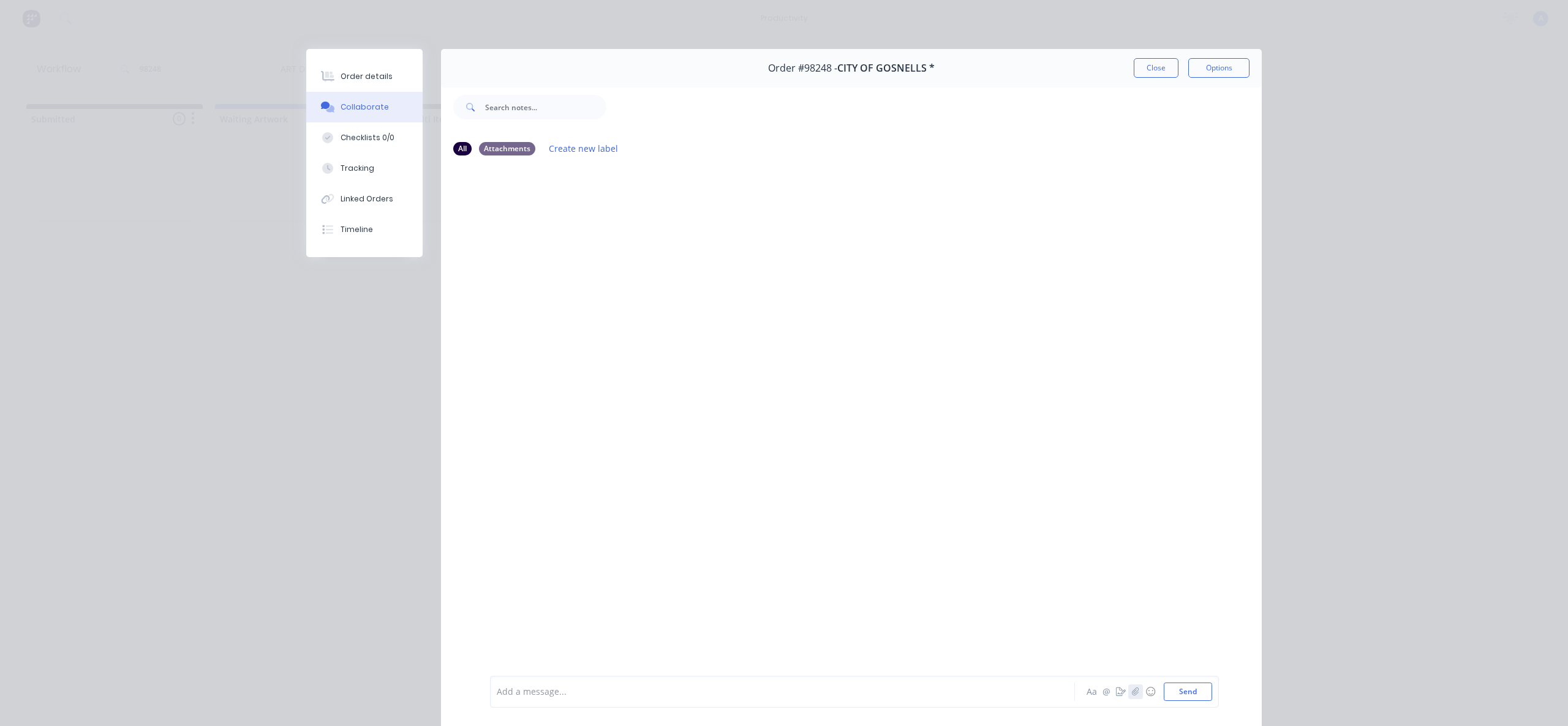
click at [1132, 689] on icon "button" at bounding box center [1135, 692] width 7 height 8
click at [1175, 691] on button "Send" at bounding box center [1188, 692] width 48 height 18
click at [352, 163] on div "Tracking" at bounding box center [358, 168] width 34 height 11
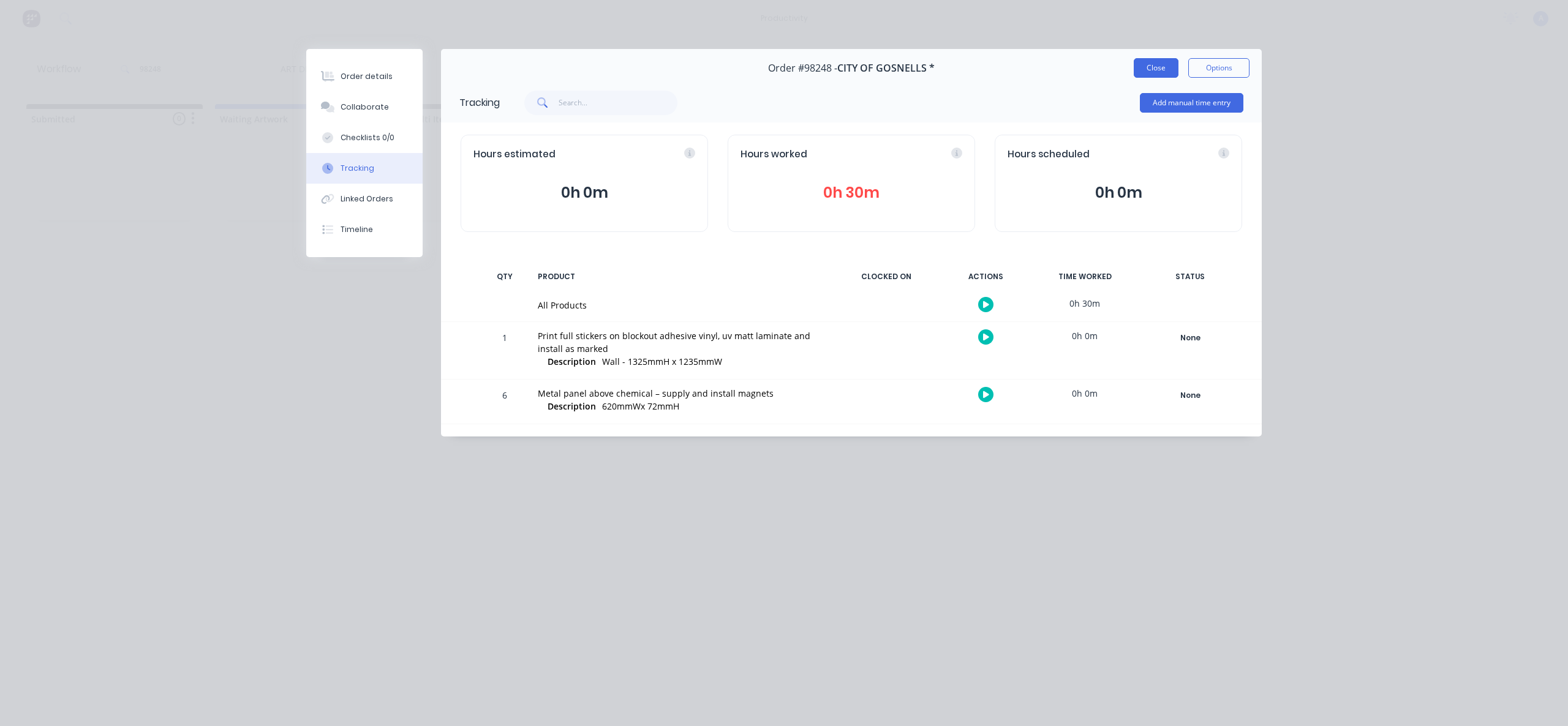
click at [1147, 72] on button "Close" at bounding box center [1156, 68] width 45 height 20
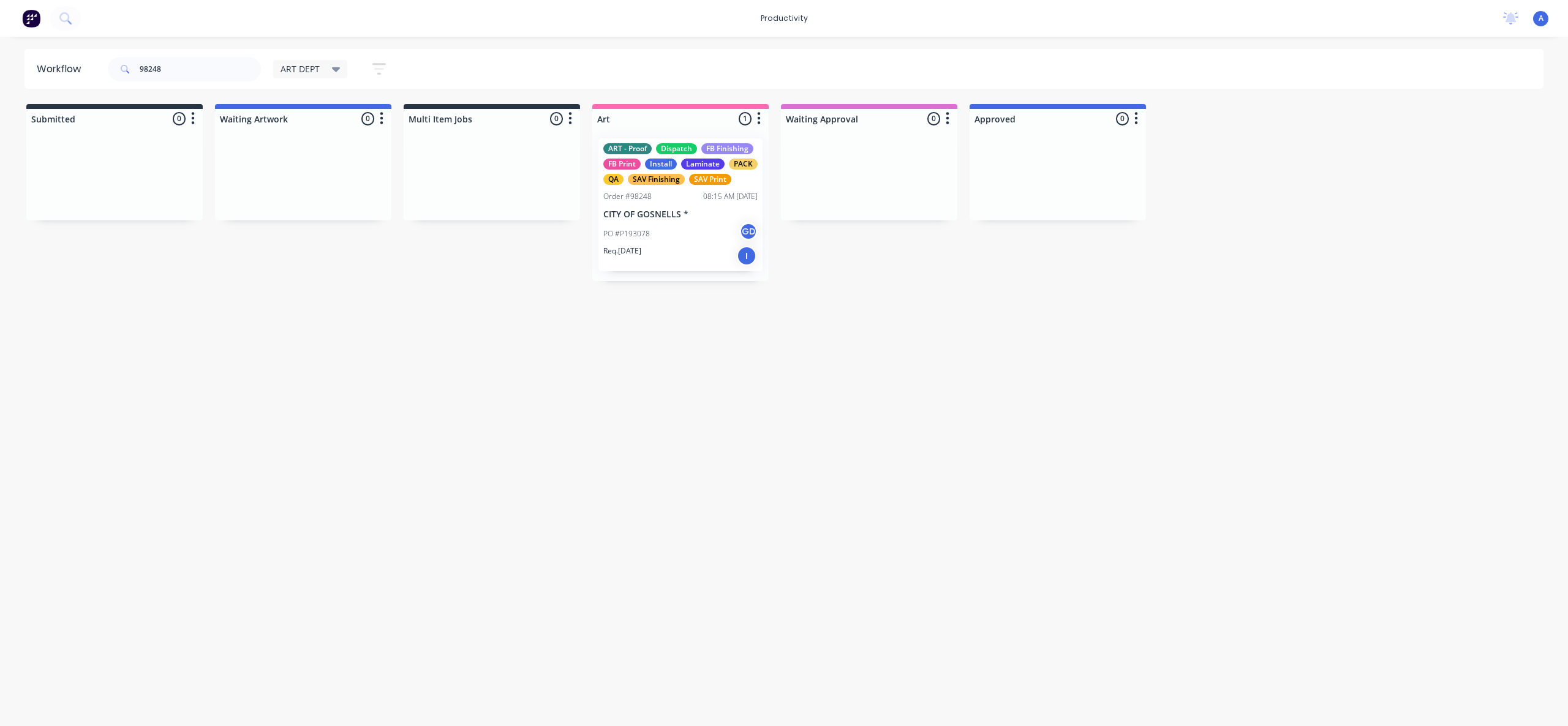
click at [865, 385] on div "Workflow 98248 ART DEPT Save new view None edit ART DEPT (Default) edit Banner …" at bounding box center [784, 375] width 1568 height 652
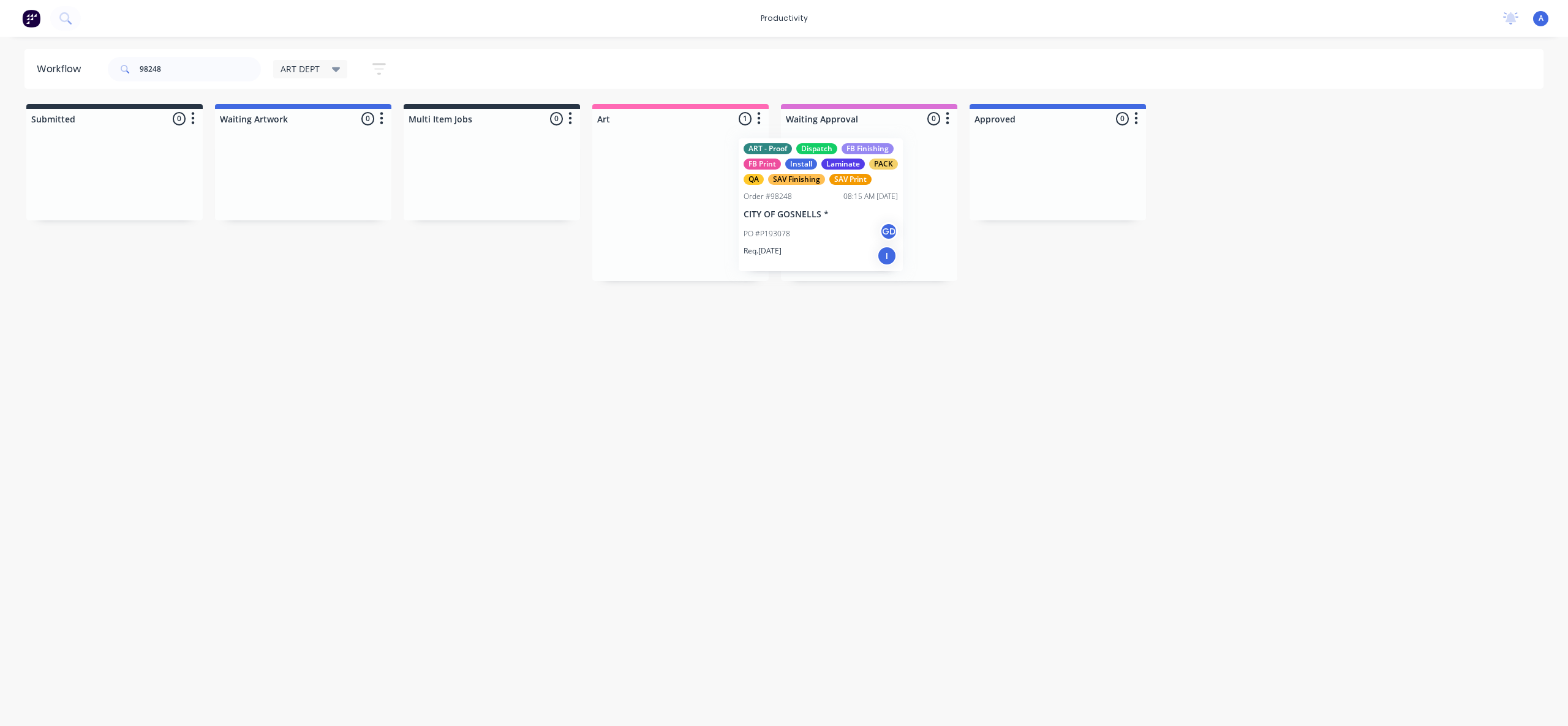
drag, startPoint x: 652, startPoint y: 233, endPoint x: 1069, endPoint y: 218, distance: 417.3
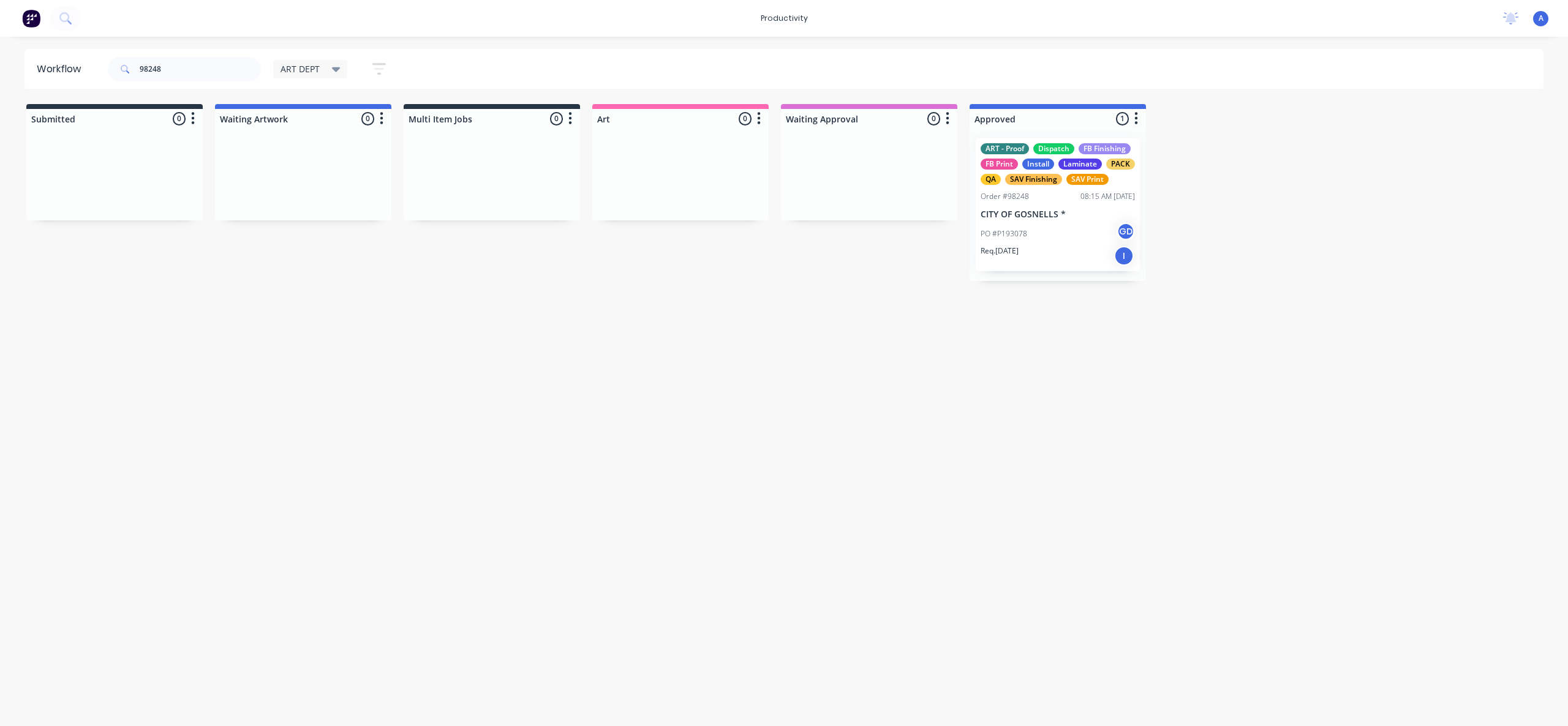
click at [717, 404] on div "Workflow 98248 ART DEPT Save new view None edit ART DEPT (Default) edit Banner …" at bounding box center [784, 375] width 1568 height 652
click at [1043, 235] on div "PO #P193078 GD" at bounding box center [1057, 233] width 154 height 23
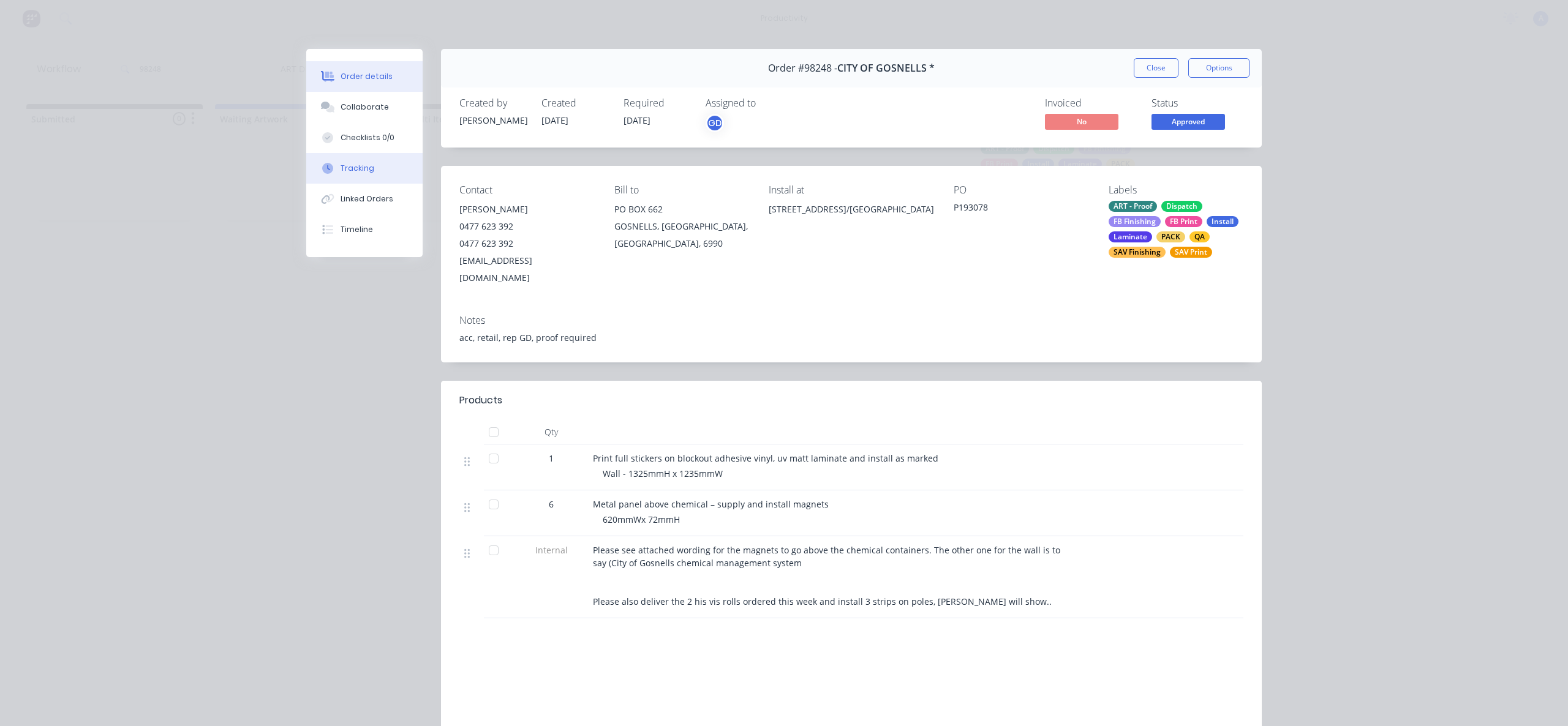
click at [356, 173] on div "Tracking" at bounding box center [358, 168] width 34 height 11
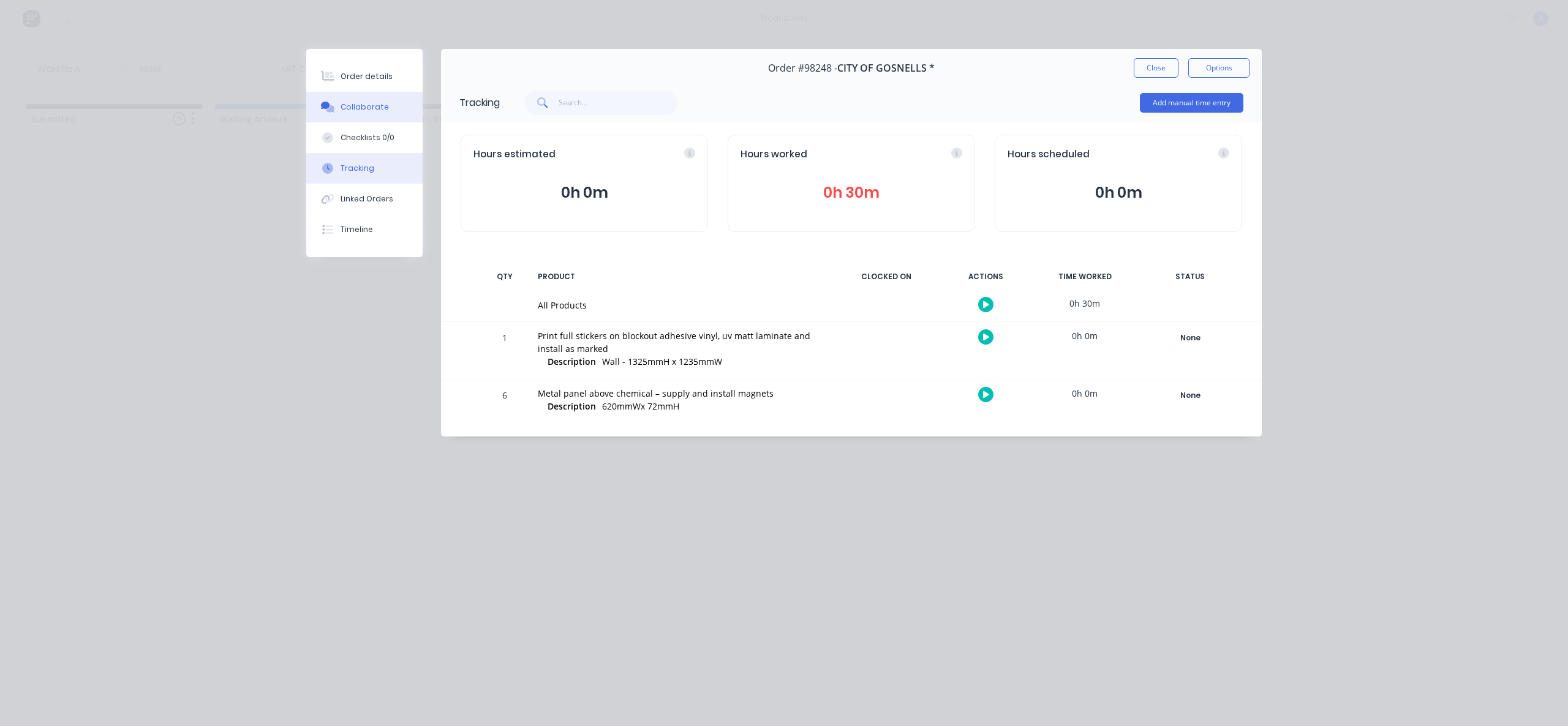
click at [357, 111] on div "Collaborate" at bounding box center [365, 107] width 48 height 11
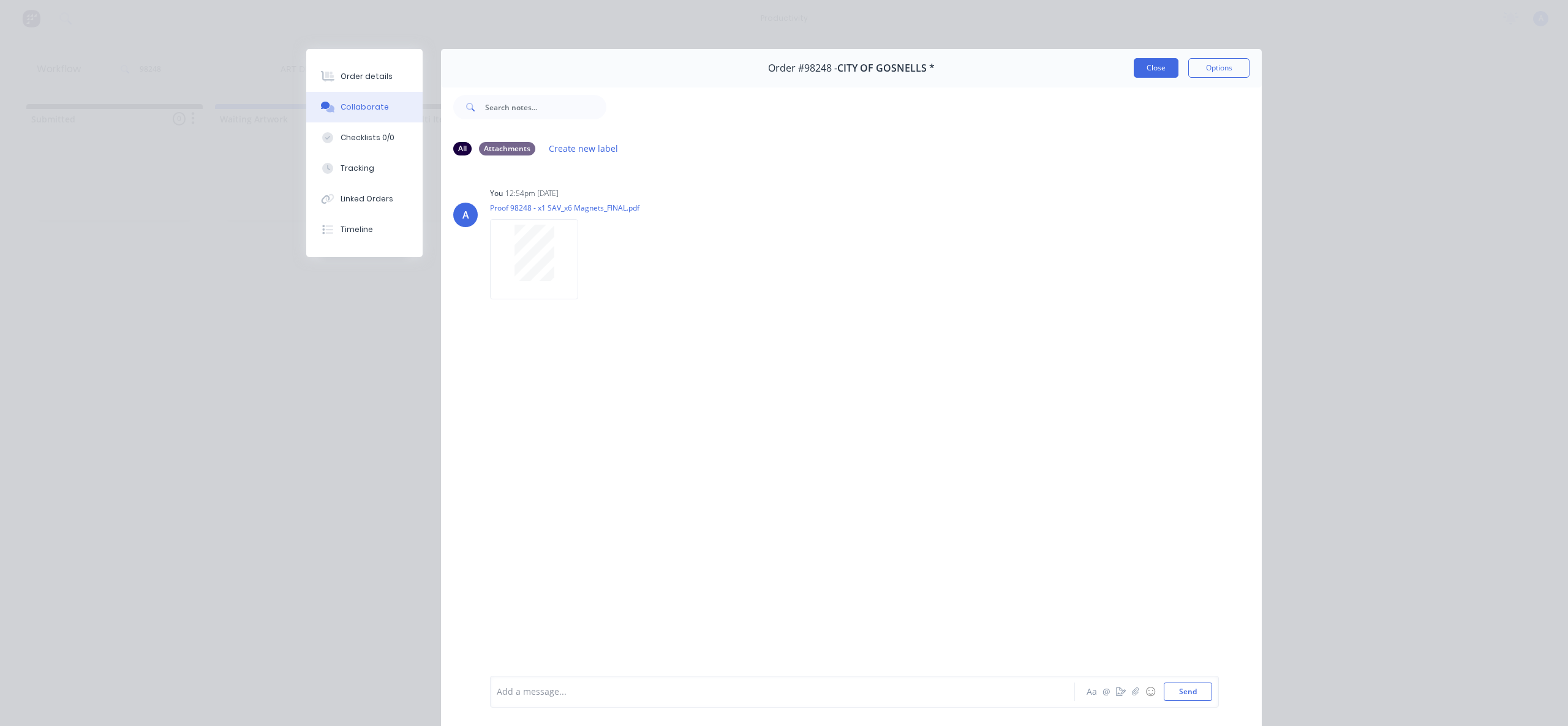
click at [1140, 67] on button "Close" at bounding box center [1156, 68] width 45 height 20
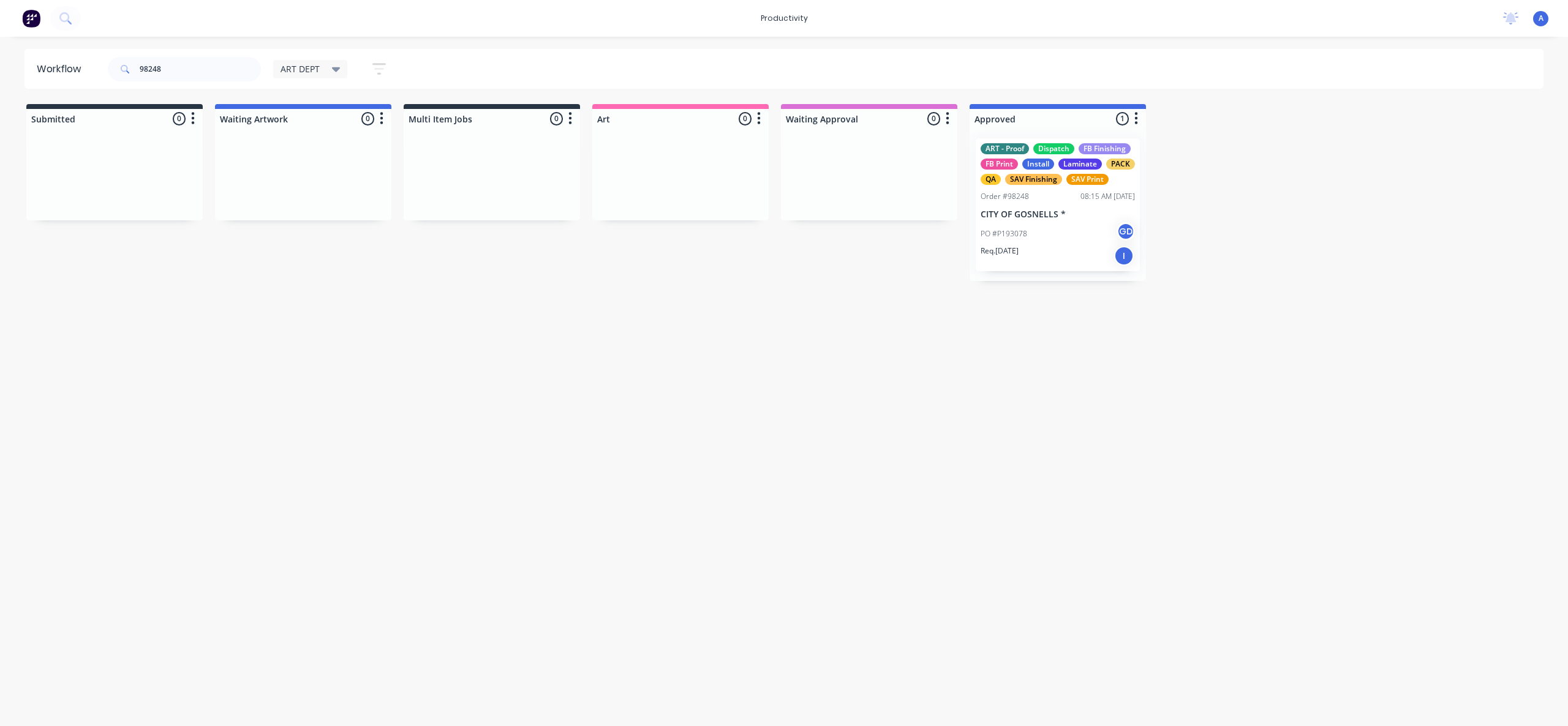
click at [827, 617] on div "Workflow 98248 ART DEPT Save new view None edit ART DEPT (Default) edit Banner …" at bounding box center [784, 375] width 1568 height 652
click at [1030, 248] on div "Req. [DATE] I" at bounding box center [1057, 256] width 154 height 21
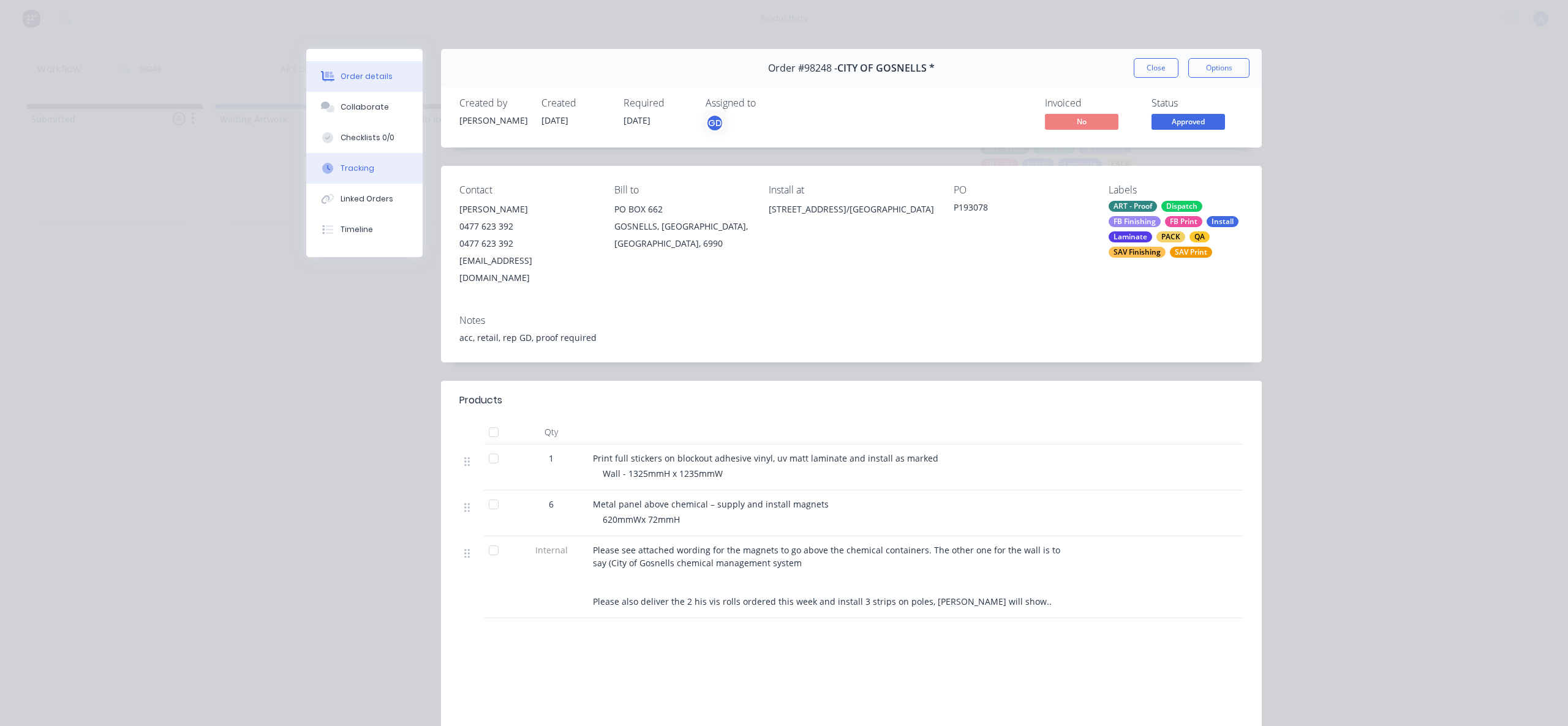
click at [380, 167] on button "Tracking" at bounding box center [365, 168] width 116 height 31
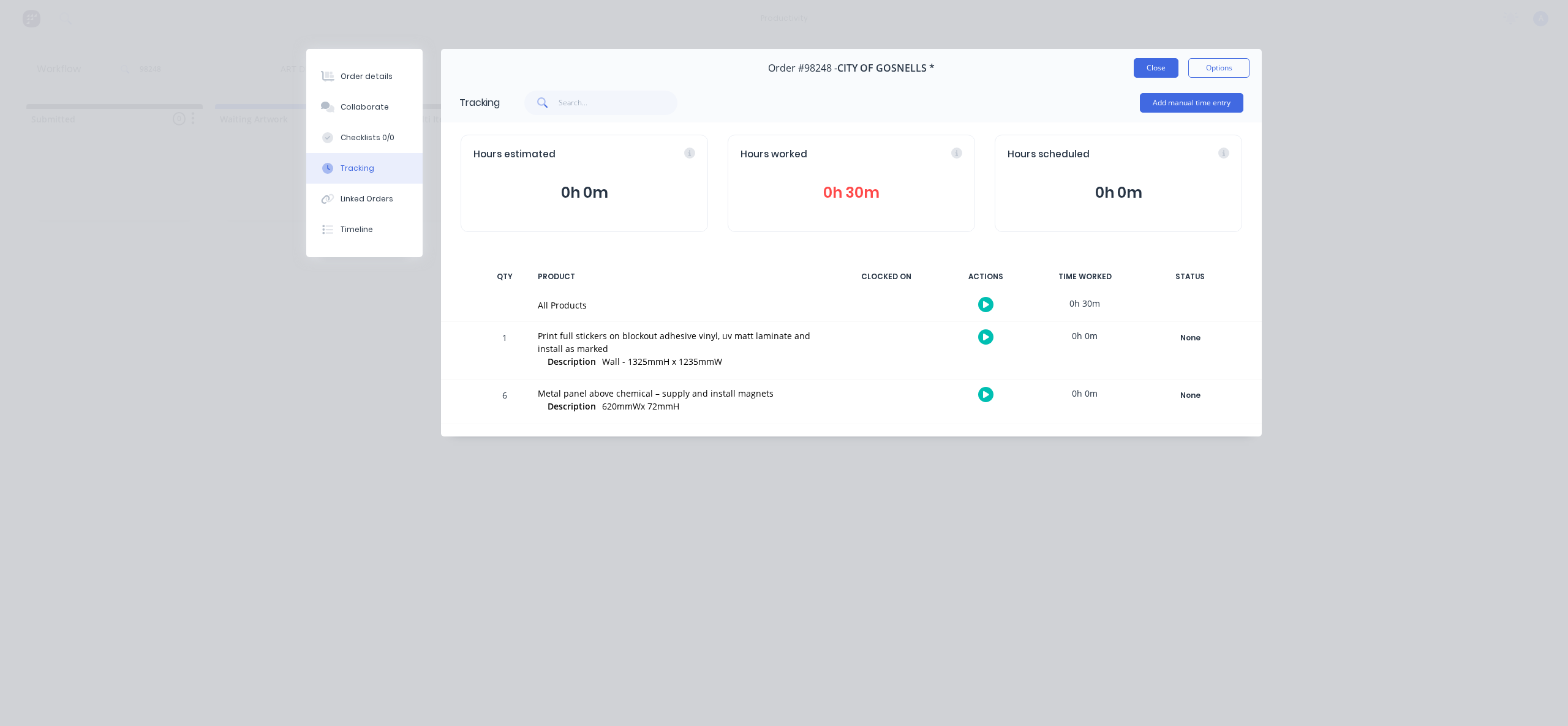
click at [1161, 69] on button "Close" at bounding box center [1156, 68] width 45 height 20
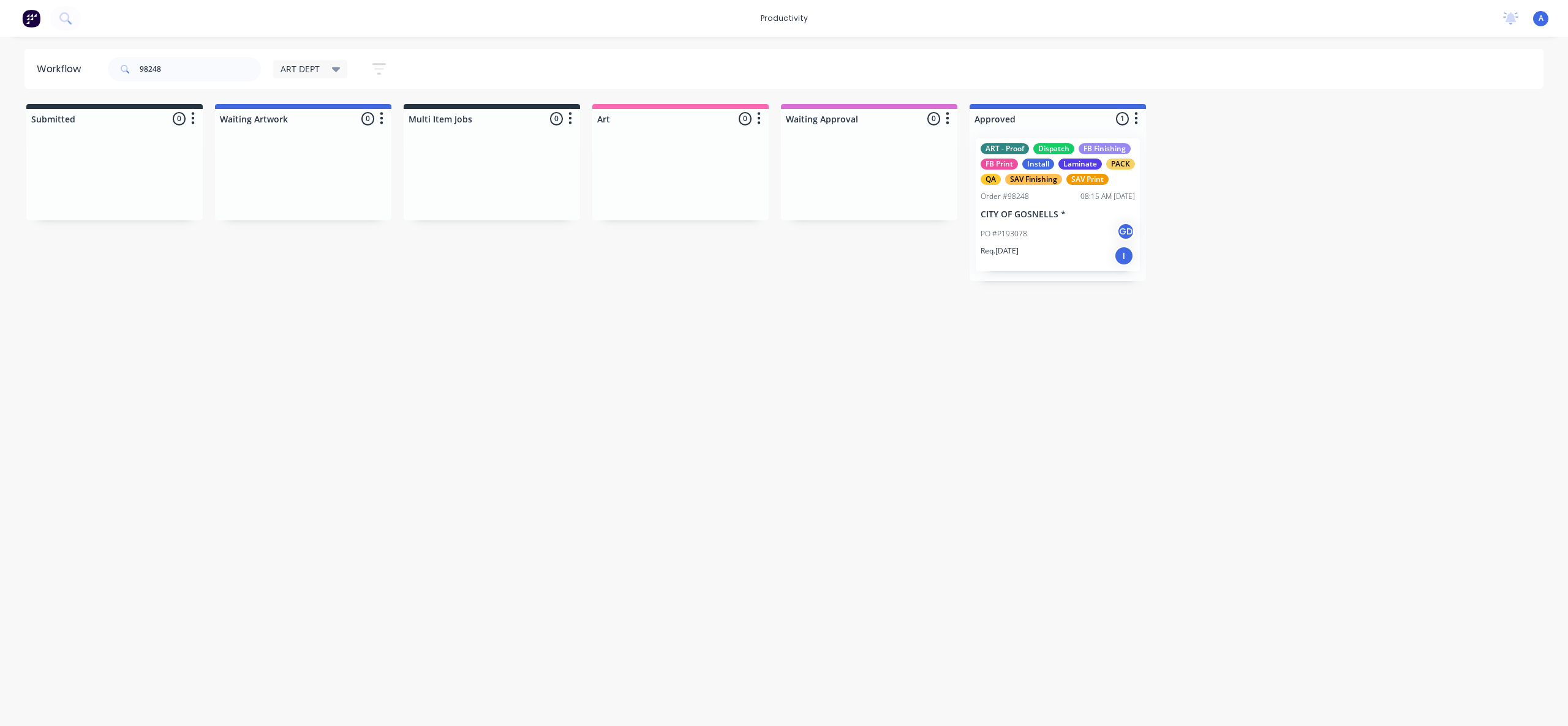
click at [1095, 315] on div "Workflow 98248 ART DEPT Save new view None edit ART DEPT (Default) edit Banner …" at bounding box center [784, 375] width 1568 height 652
click at [823, 428] on div "Workflow 98248 ART DEPT Save new view None edit ART DEPT (Default) edit Banner …" at bounding box center [784, 375] width 1568 height 652
click at [1054, 204] on div "ART - Proof Dispatch FB Finishing FB Print Install Laminate PACK QA SAV Finishi…" at bounding box center [1057, 205] width 164 height 133
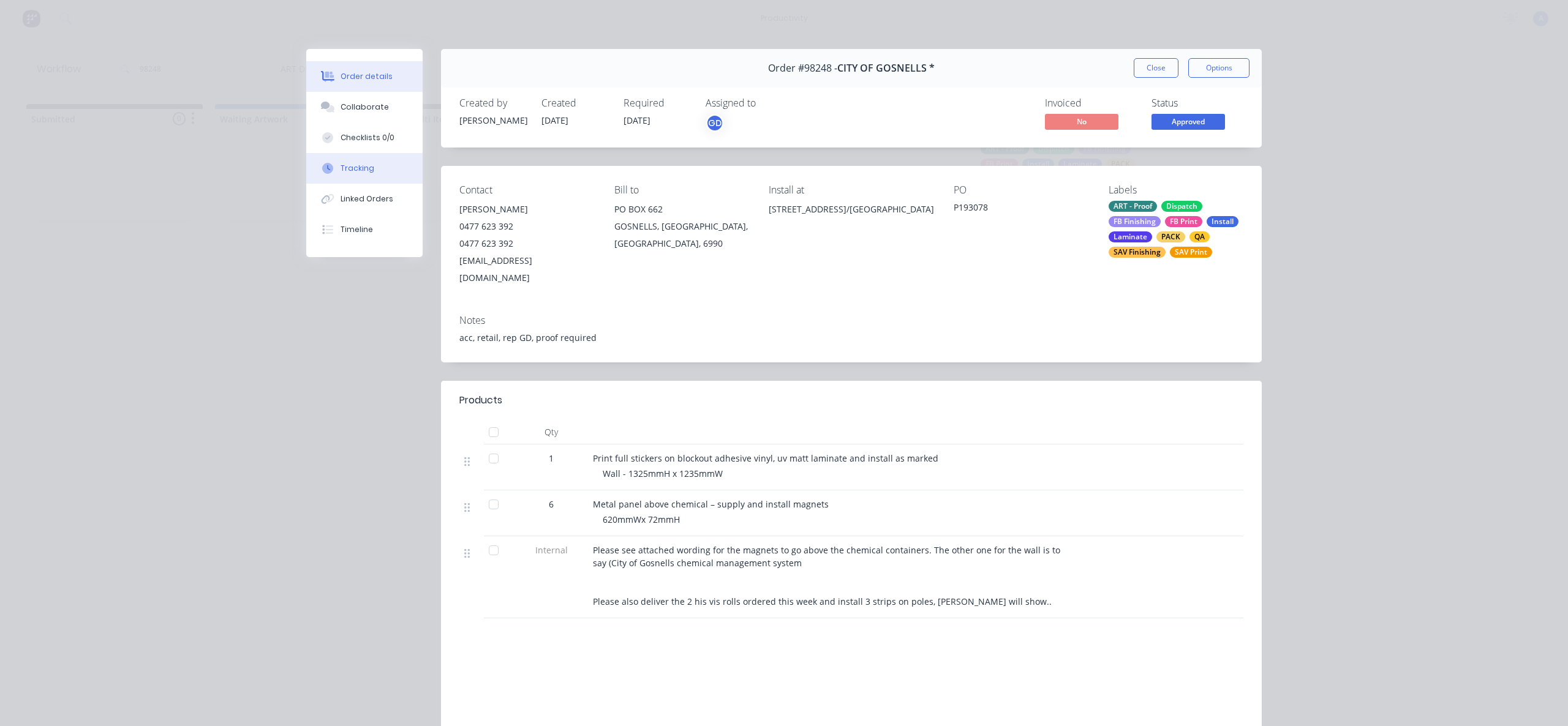
click at [383, 163] on button "Tracking" at bounding box center [365, 168] width 116 height 31
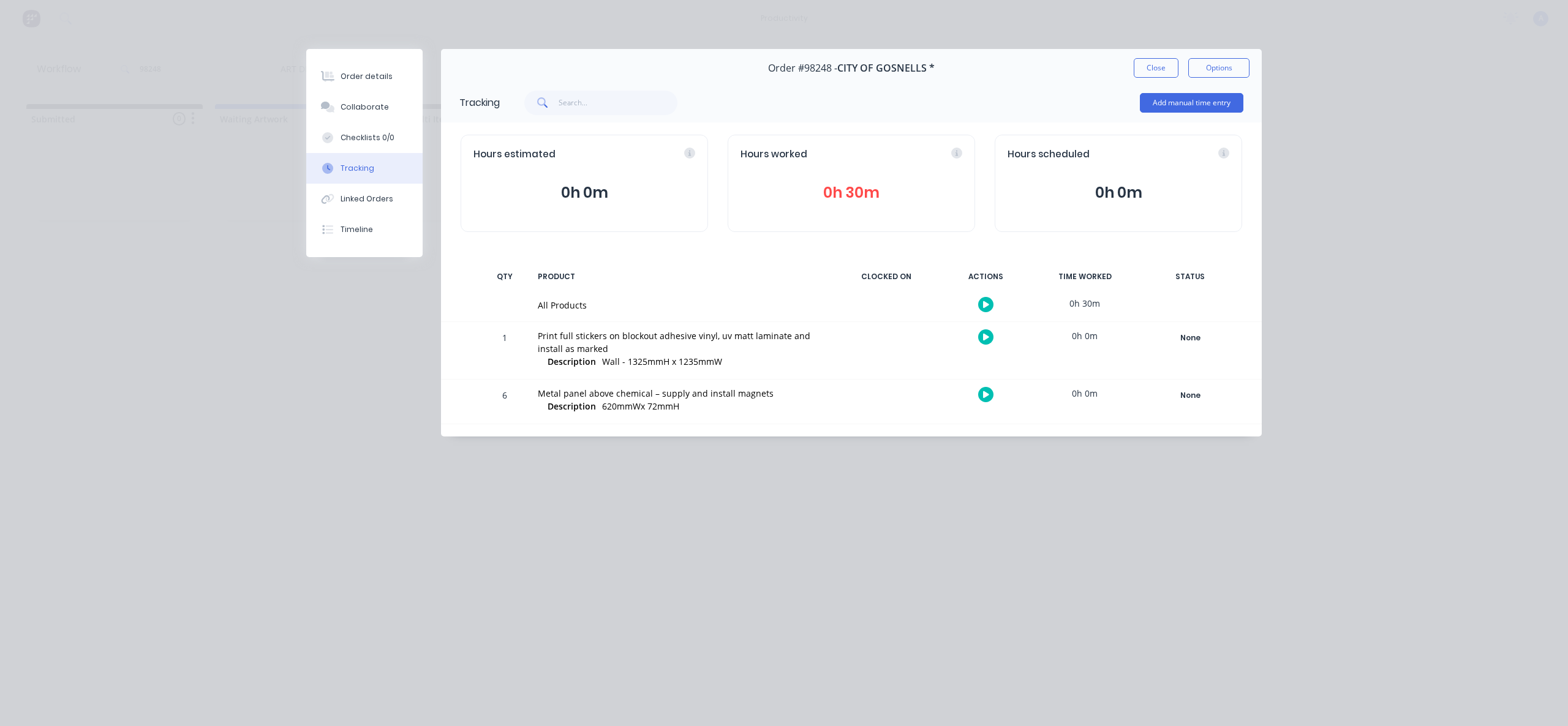
click at [1150, 78] on div "Order #98248 - CITY OF GOSNELLS * Close Options" at bounding box center [851, 68] width 820 height 39
click at [1150, 74] on button "Close" at bounding box center [1156, 68] width 45 height 20
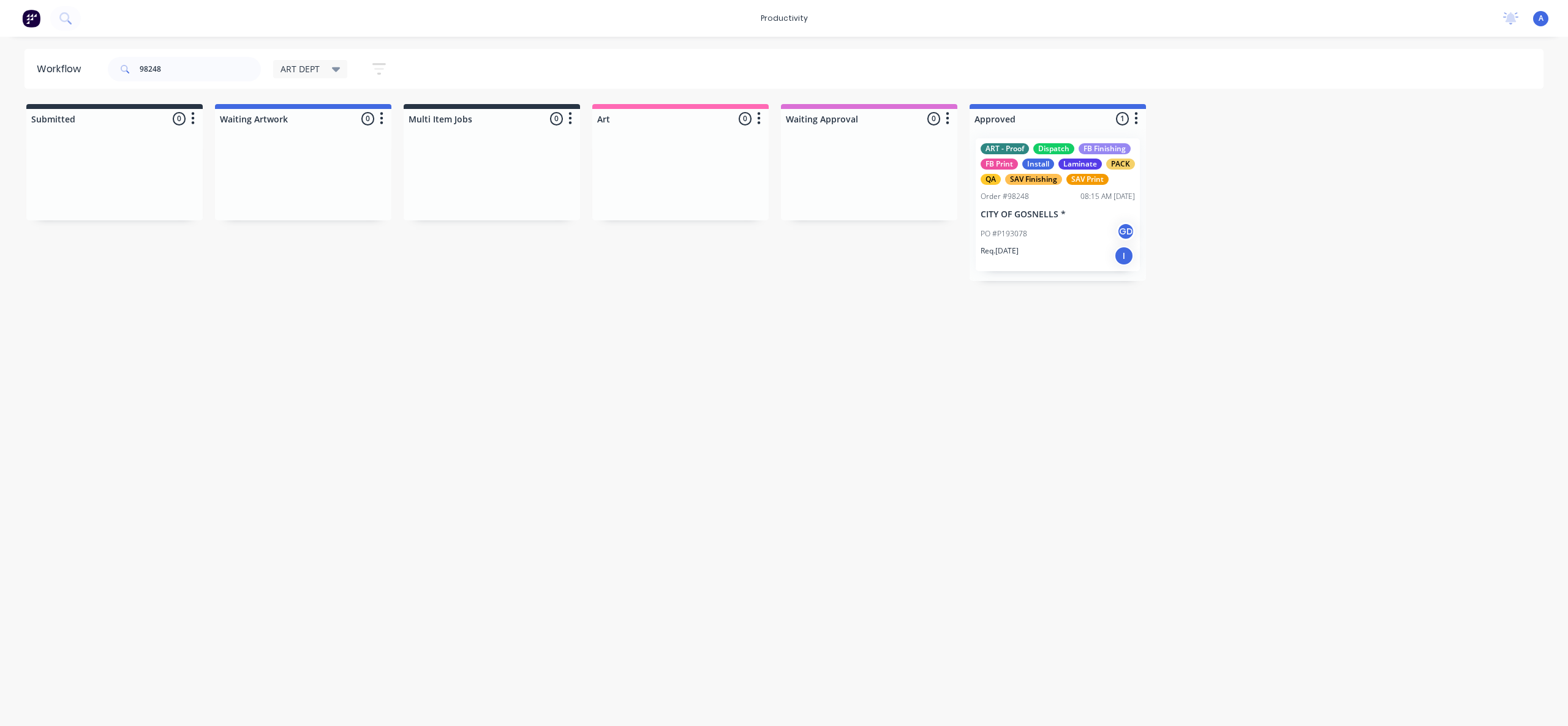
click at [1006, 212] on p "CITY OF GOSNELLS *" at bounding box center [1057, 214] width 154 height 11
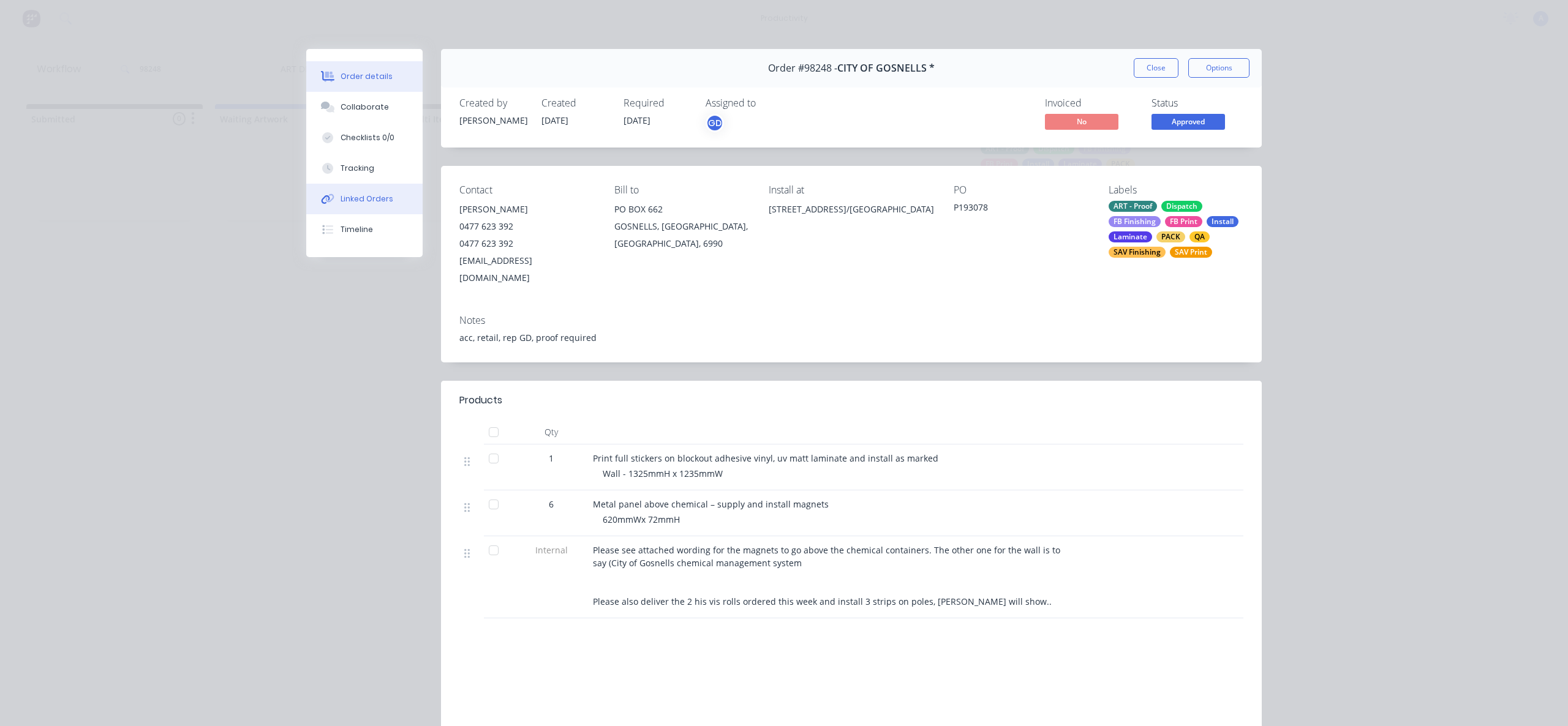
click at [345, 185] on button "Linked Orders" at bounding box center [365, 199] width 116 height 31
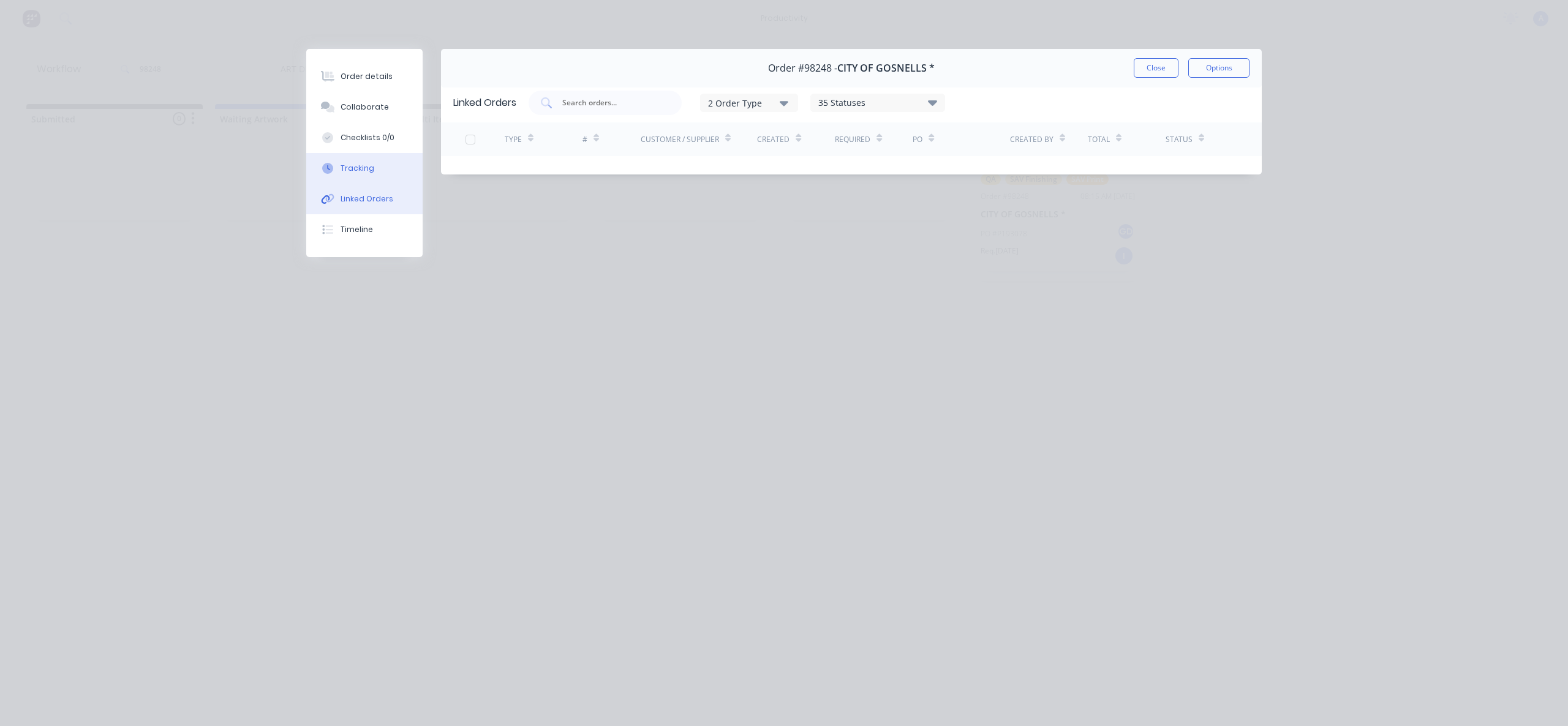
click at [360, 162] on button "Tracking" at bounding box center [365, 168] width 116 height 31
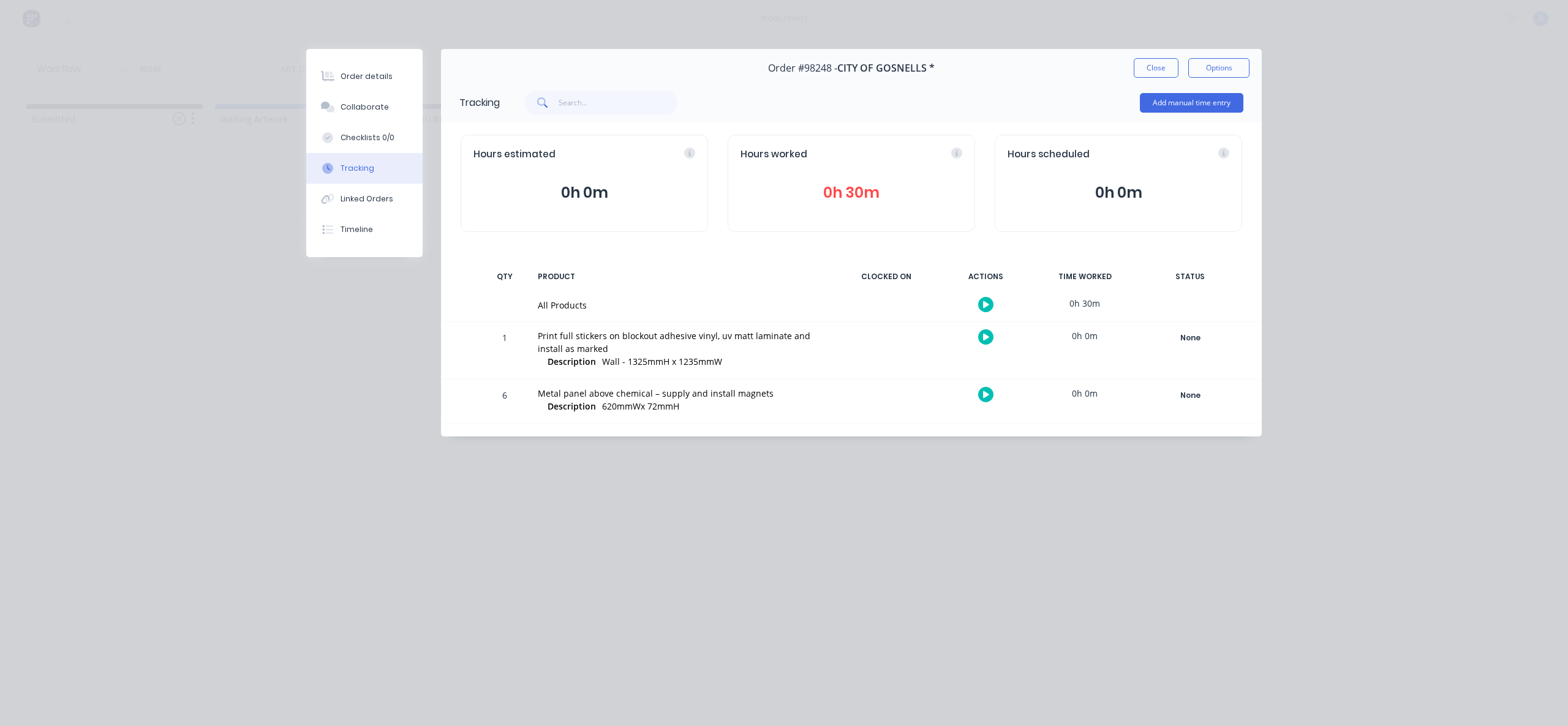
drag, startPoint x: 1149, startPoint y: 73, endPoint x: 996, endPoint y: 83, distance: 153.3
click at [1144, 74] on button "Close" at bounding box center [1156, 68] width 45 height 20
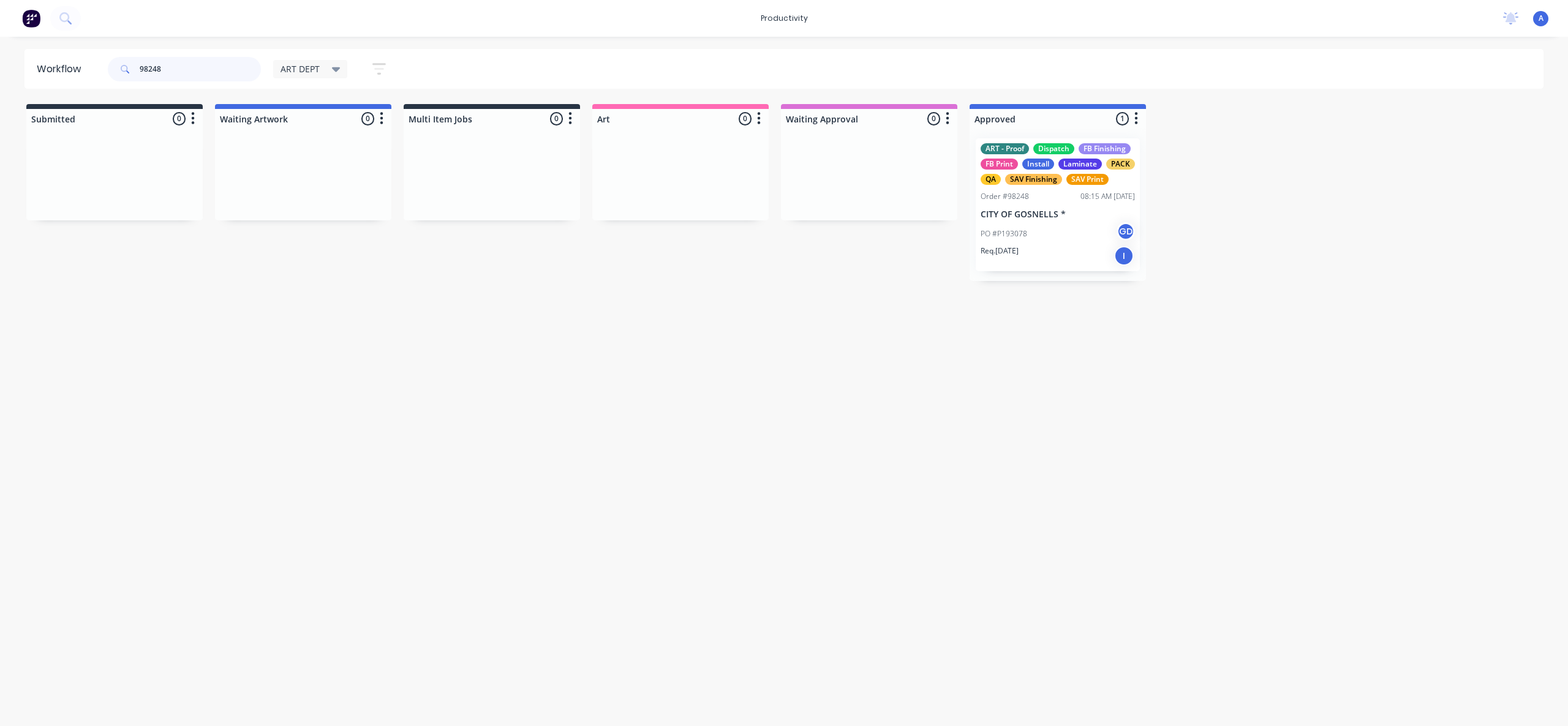
click at [190, 70] on input "98248" at bounding box center [200, 69] width 121 height 25
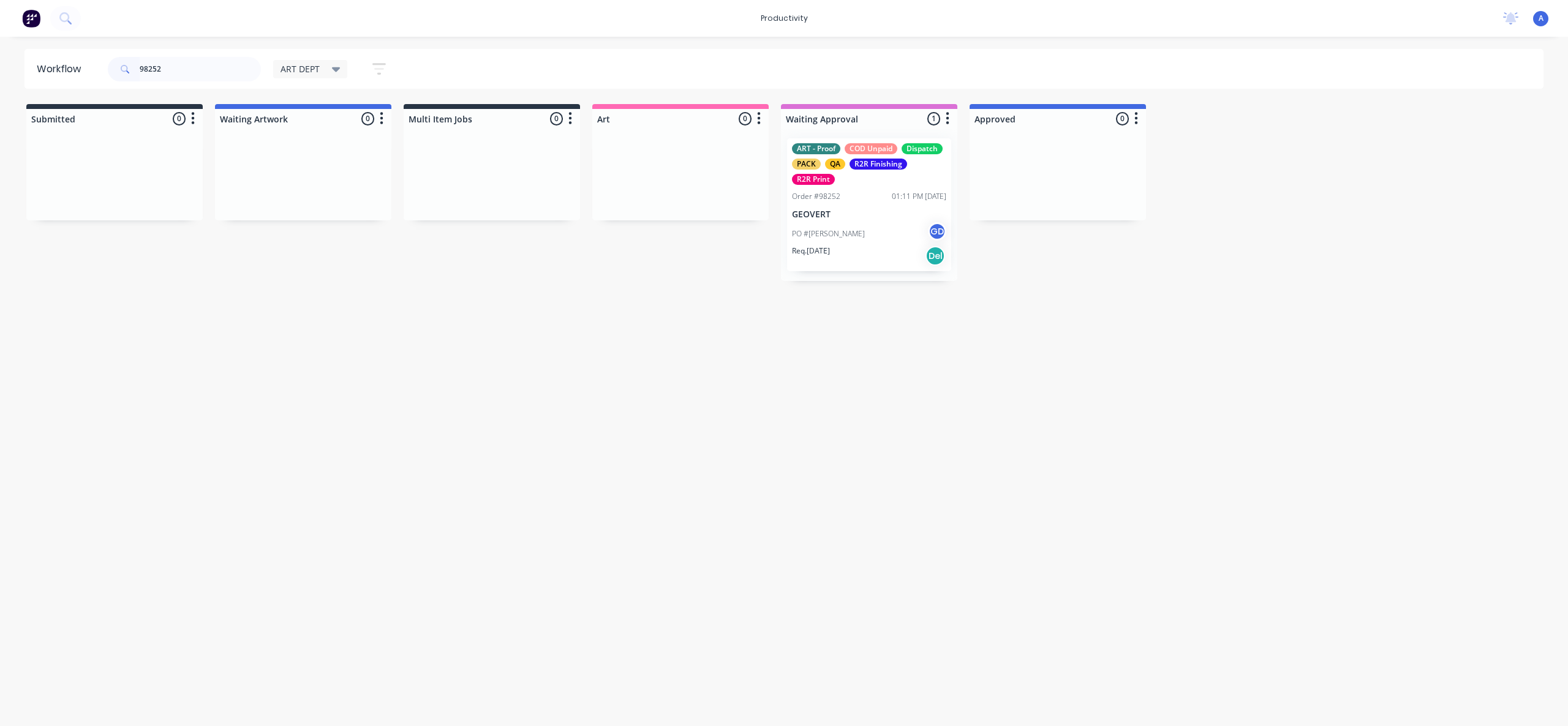
click at [315, 340] on div "Workflow 98252 ART DEPT Save new view None edit ART DEPT (Default) edit Banner …" at bounding box center [784, 375] width 1568 height 652
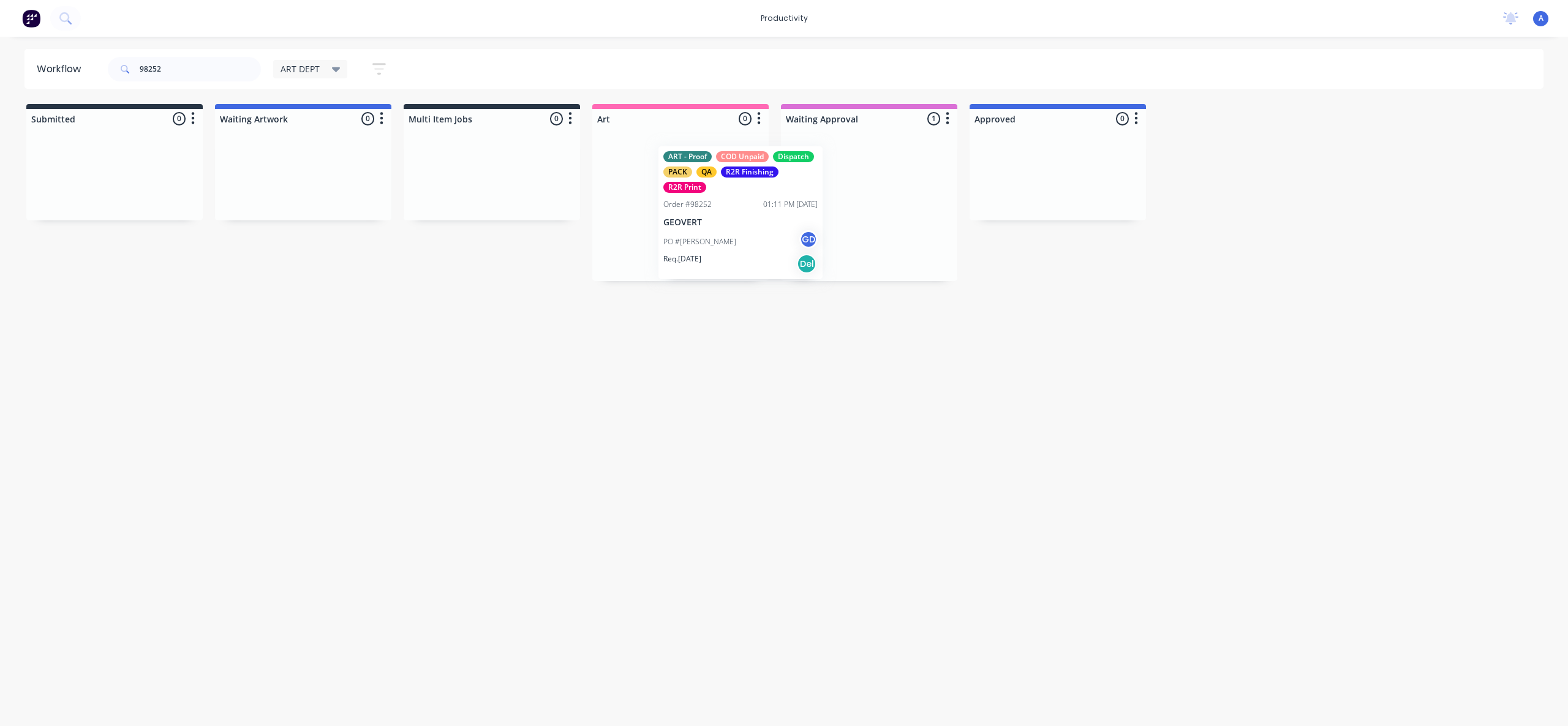
drag, startPoint x: 853, startPoint y: 221, endPoint x: 681, endPoint y: 230, distance: 172.2
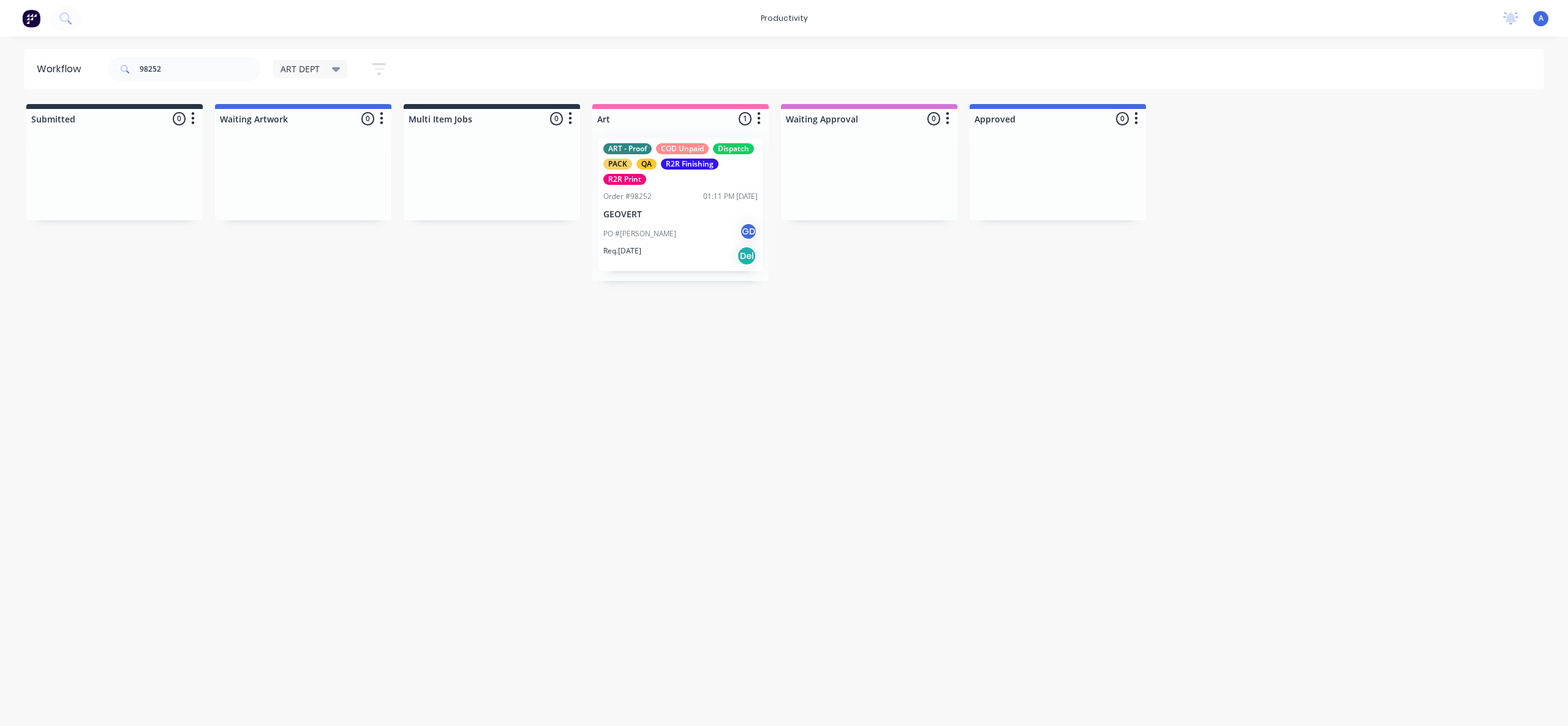
click at [681, 230] on div "PO #[PERSON_NAME] GD" at bounding box center [680, 233] width 154 height 23
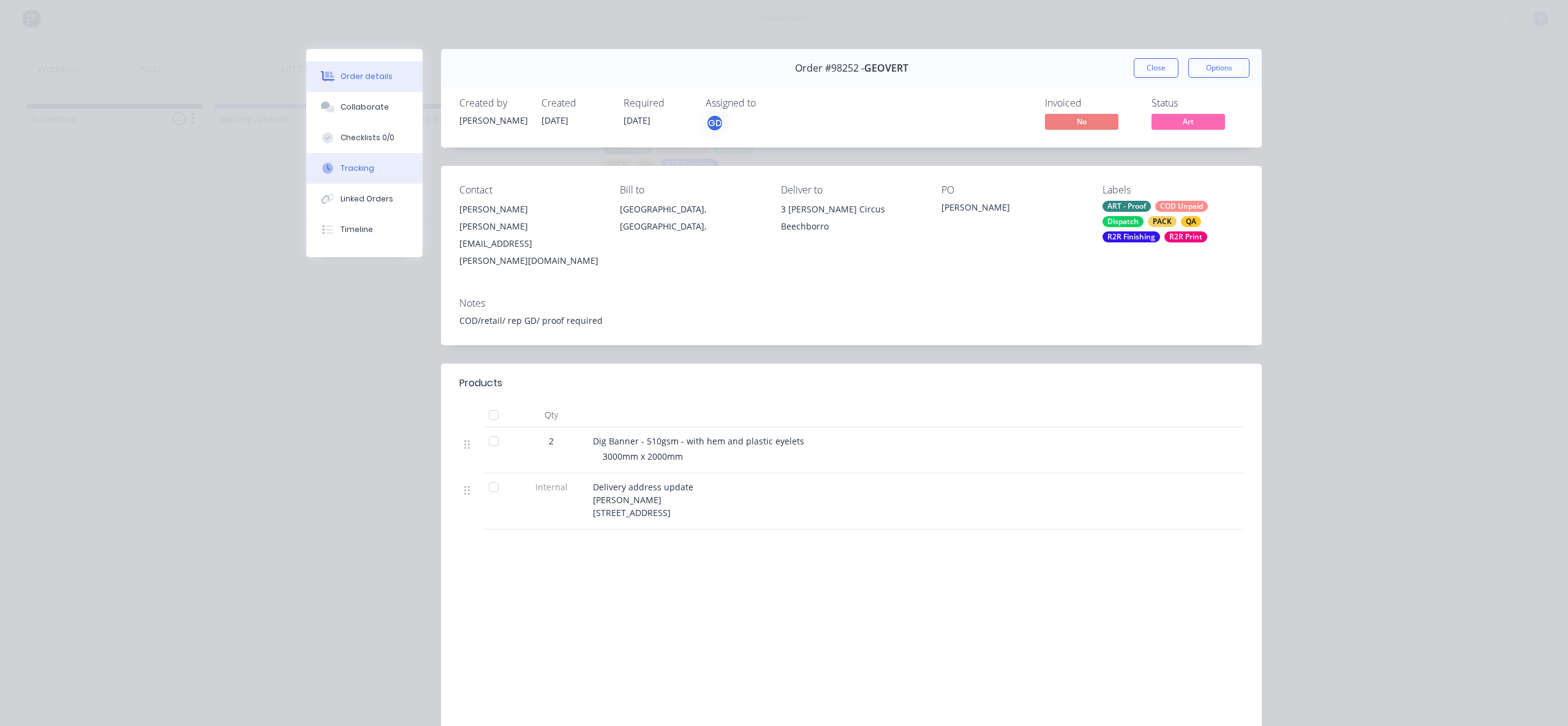
click at [361, 171] on div "Tracking" at bounding box center [358, 168] width 34 height 11
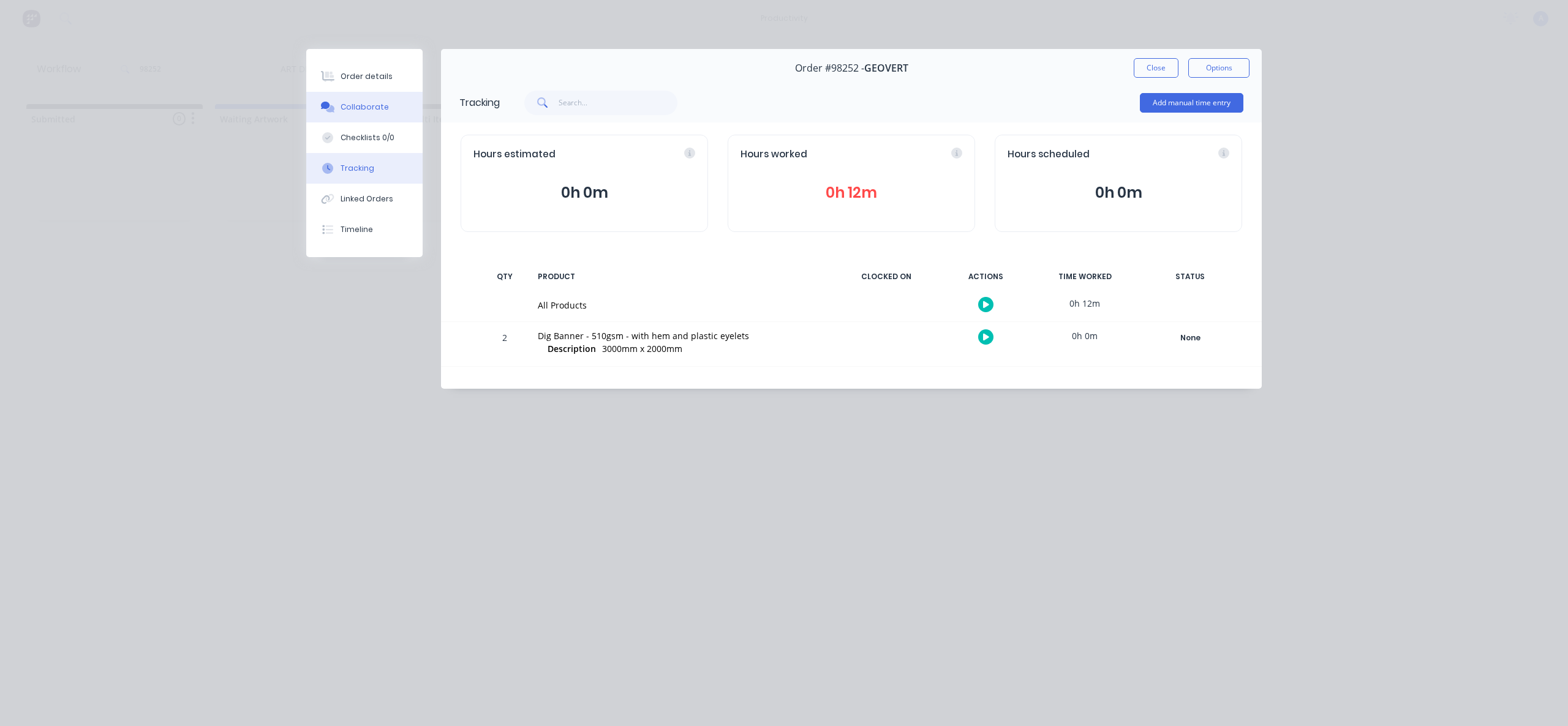
click at [373, 105] on div "Collaborate" at bounding box center [365, 107] width 48 height 11
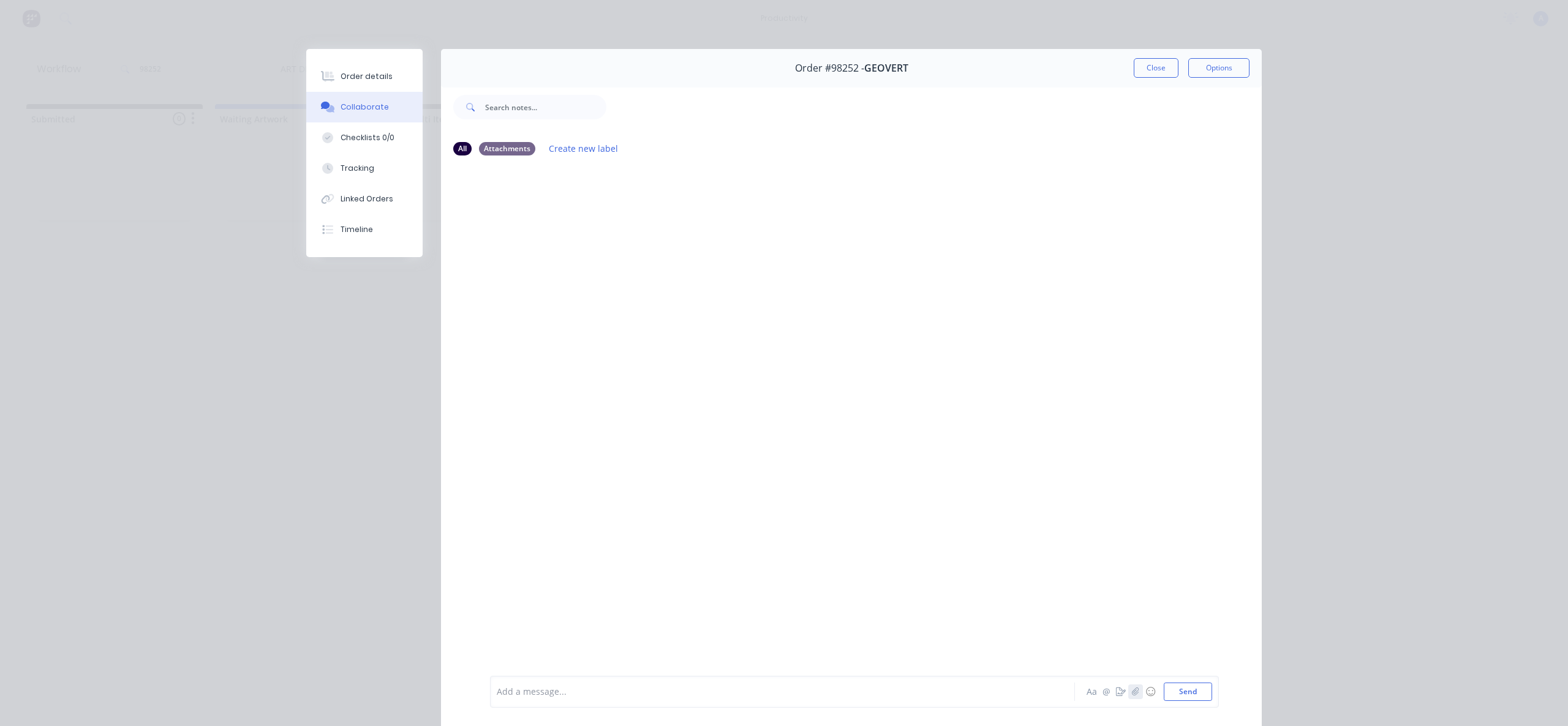
click at [1130, 695] on button "button" at bounding box center [1135, 692] width 15 height 15
click at [1179, 693] on button "Send" at bounding box center [1188, 692] width 48 height 18
click at [351, 165] on div "Tracking" at bounding box center [358, 168] width 34 height 11
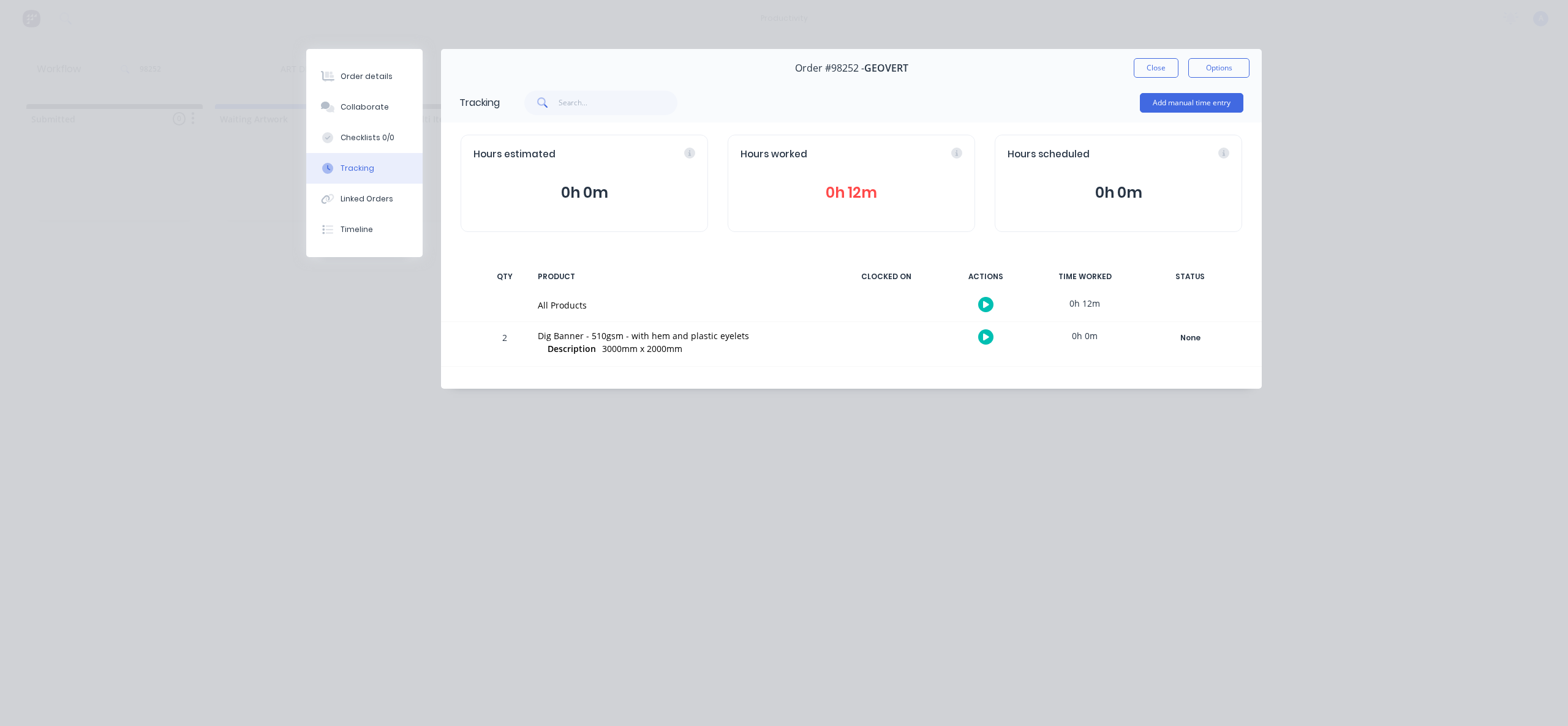
click at [985, 301] on icon "button" at bounding box center [986, 304] width 6 height 8
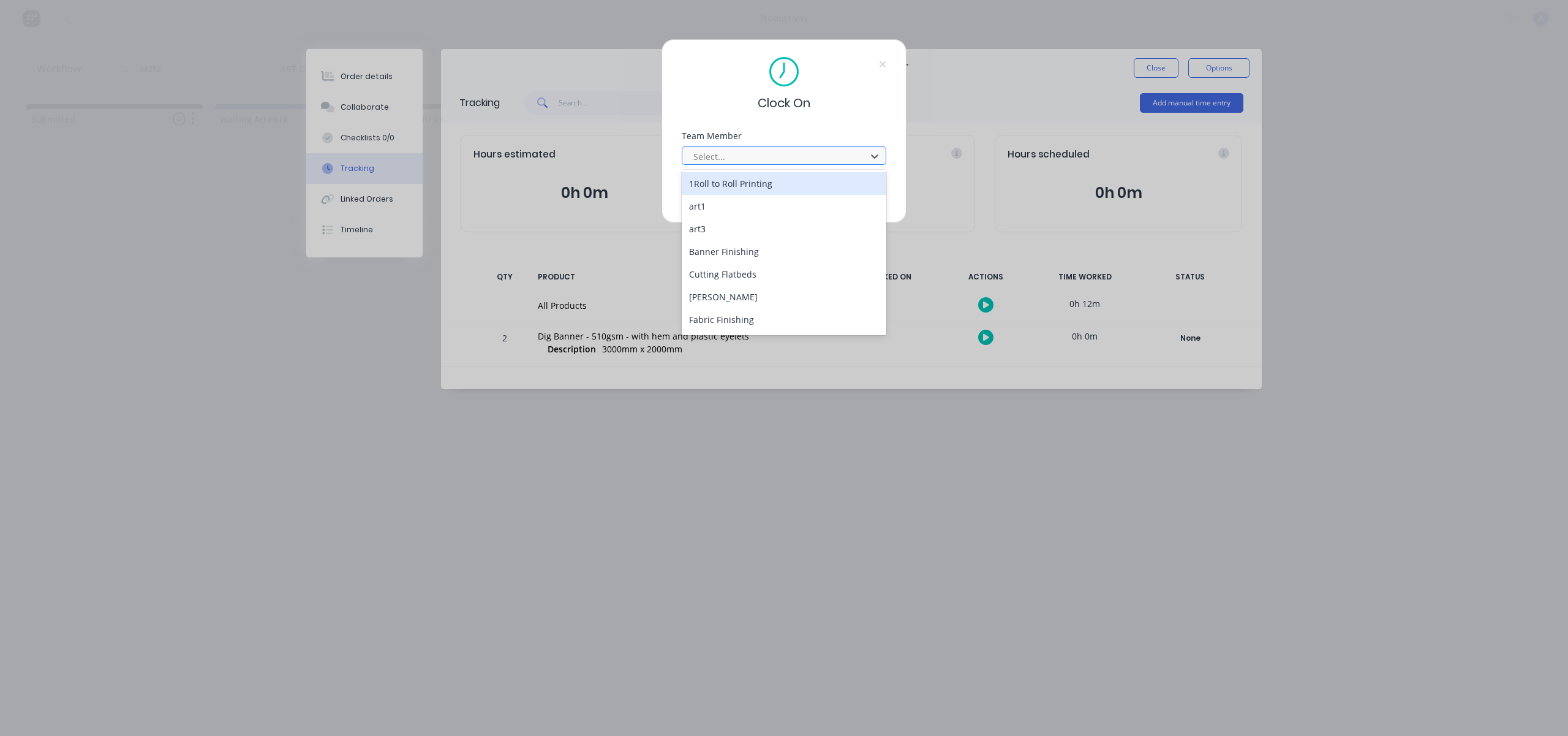
click at [787, 158] on div at bounding box center [776, 156] width 168 height 15
click at [730, 327] on div "[PERSON_NAME]" at bounding box center [784, 321] width 205 height 22
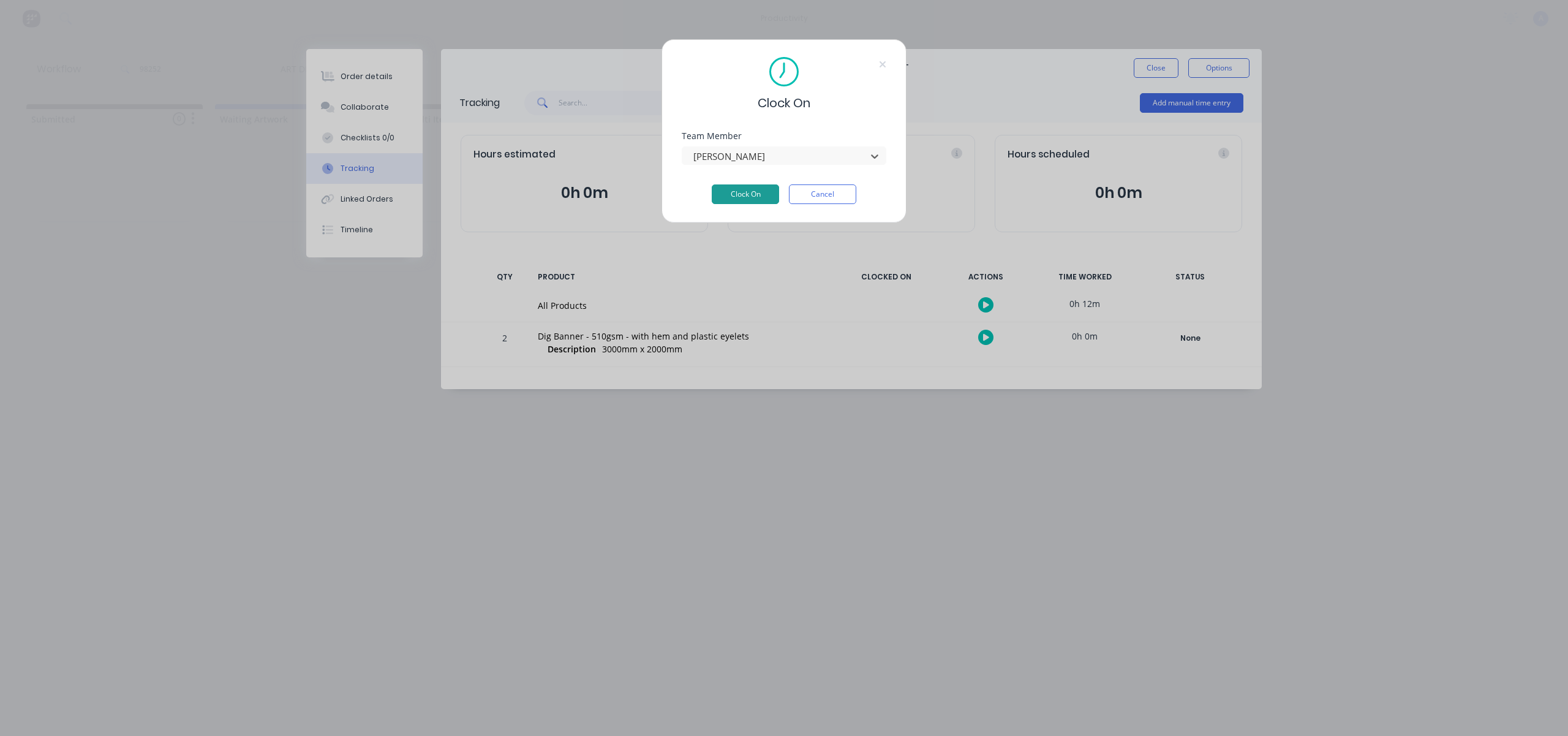
click at [748, 191] on button "Clock On" at bounding box center [745, 194] width 67 height 20
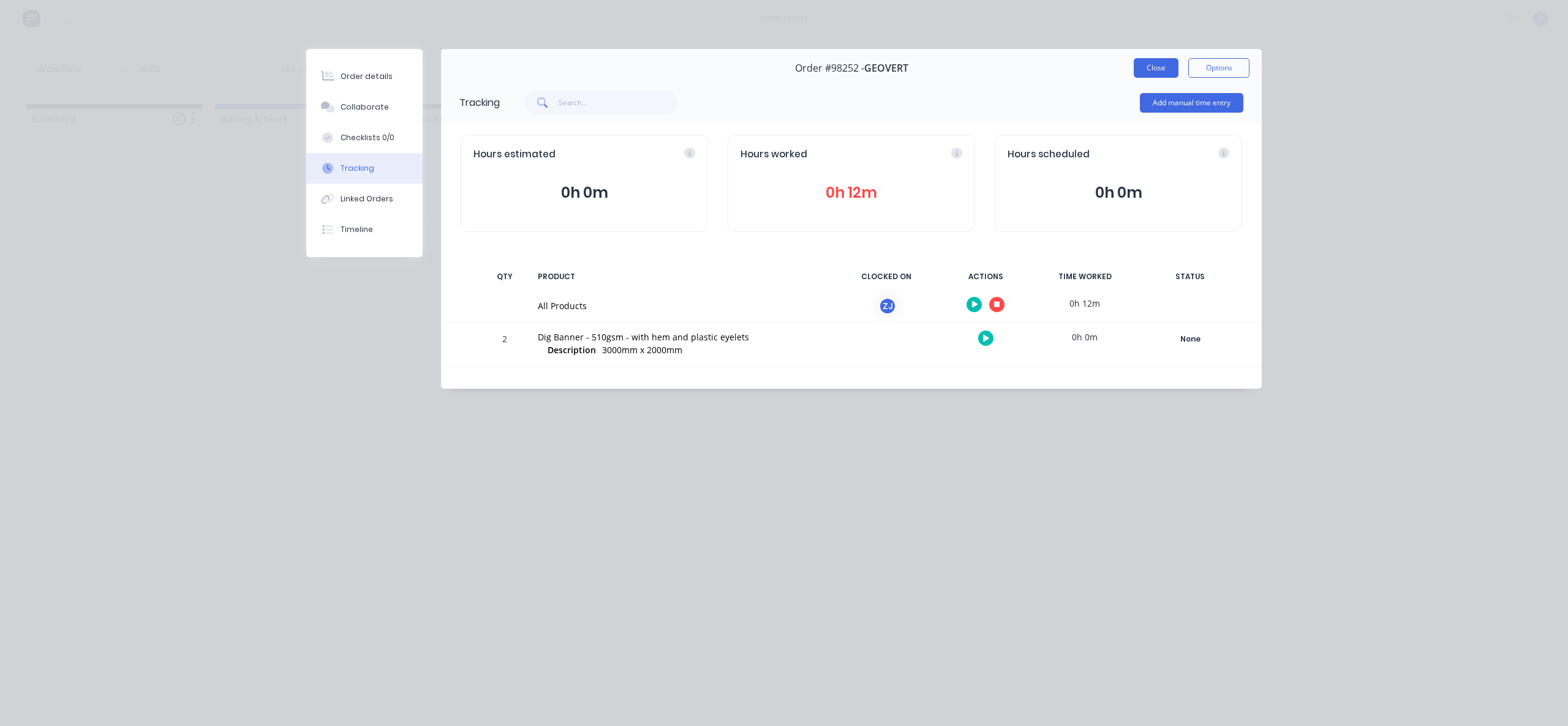
click at [1146, 73] on button "Close" at bounding box center [1156, 68] width 45 height 20
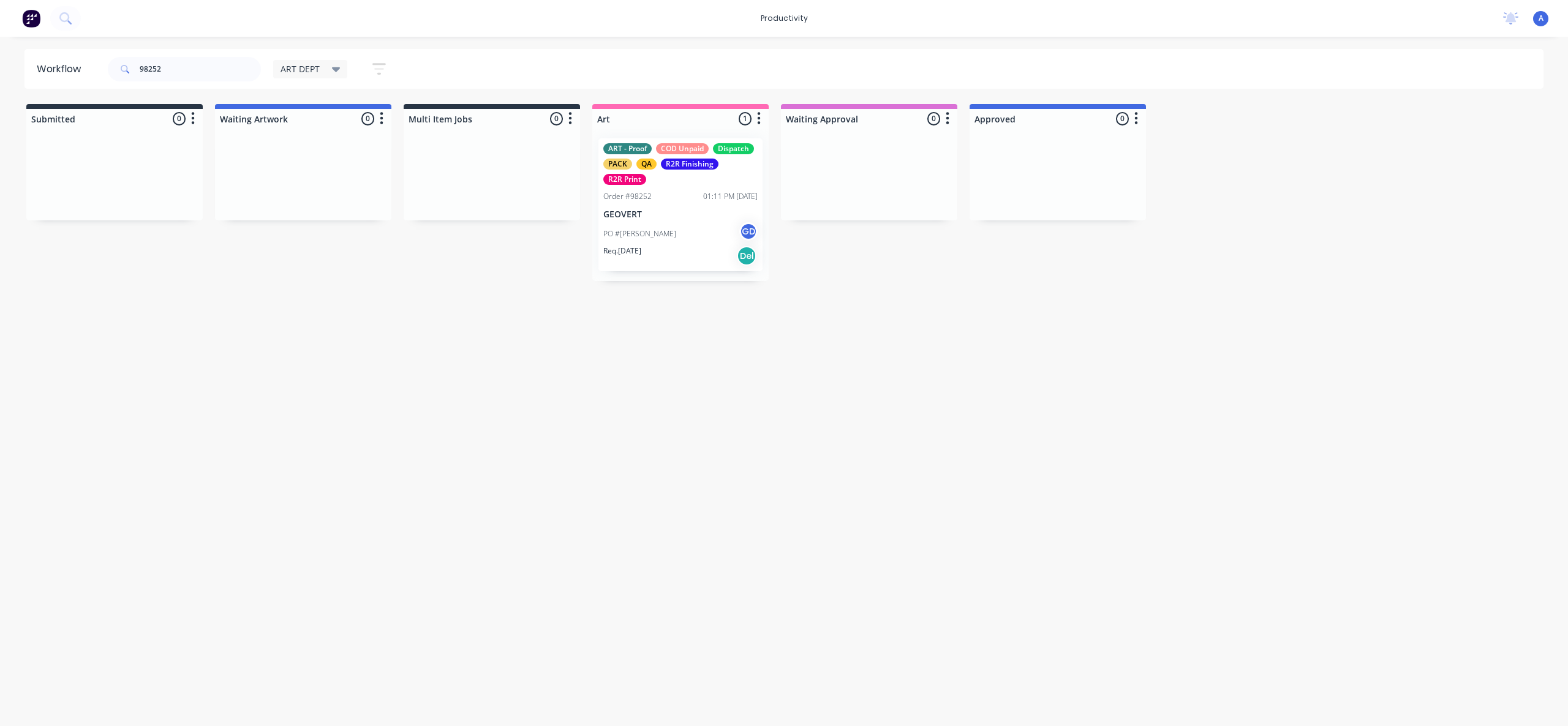
click at [758, 467] on div "Workflow 98252 ART DEPT Save new view None edit ART DEPT (Default) edit Banner …" at bounding box center [784, 375] width 1568 height 652
drag, startPoint x: 841, startPoint y: 225, endPoint x: 1043, endPoint y: 220, distance: 202.1
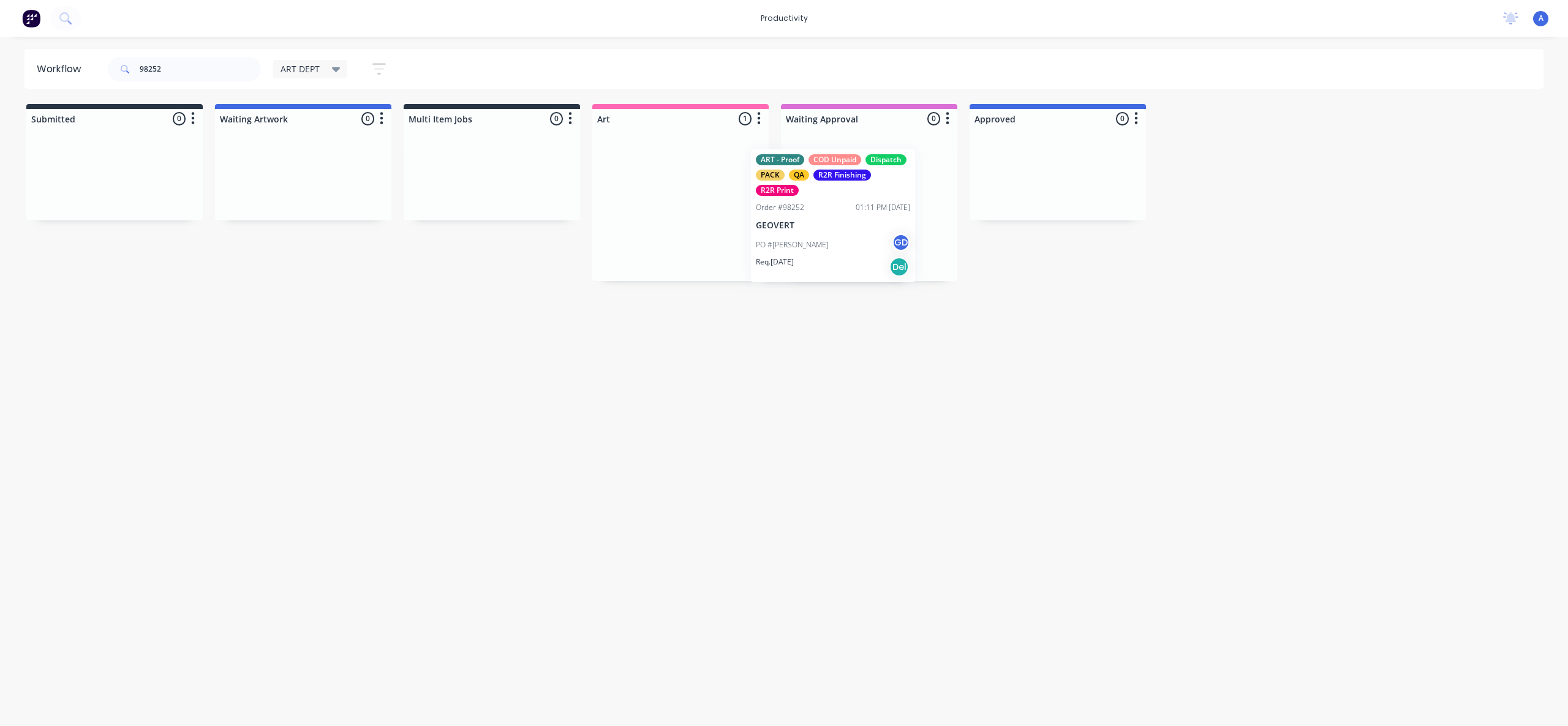
drag, startPoint x: 680, startPoint y: 230, endPoint x: 1091, endPoint y: 237, distance: 411.1
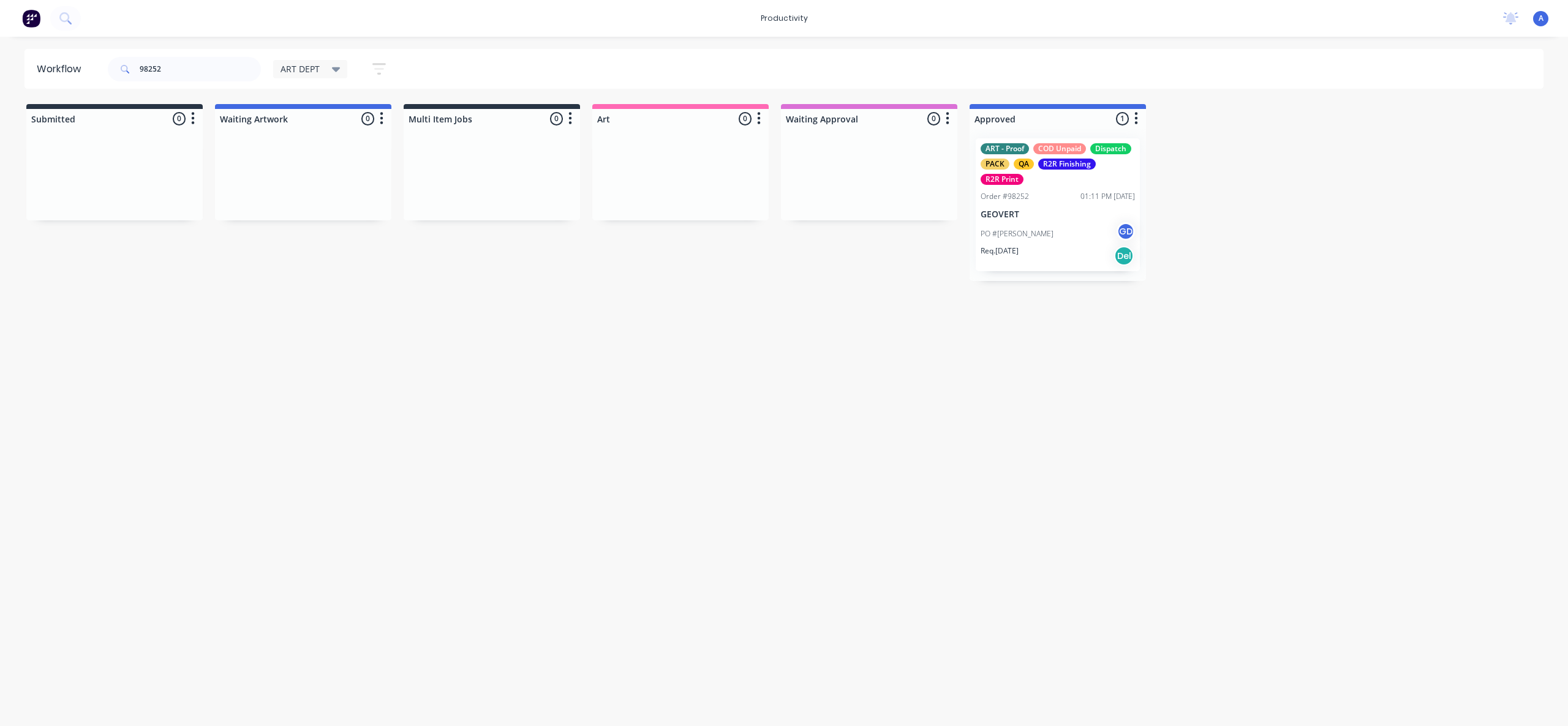
click at [1072, 234] on div "PO #[PERSON_NAME] GD" at bounding box center [1057, 233] width 154 height 23
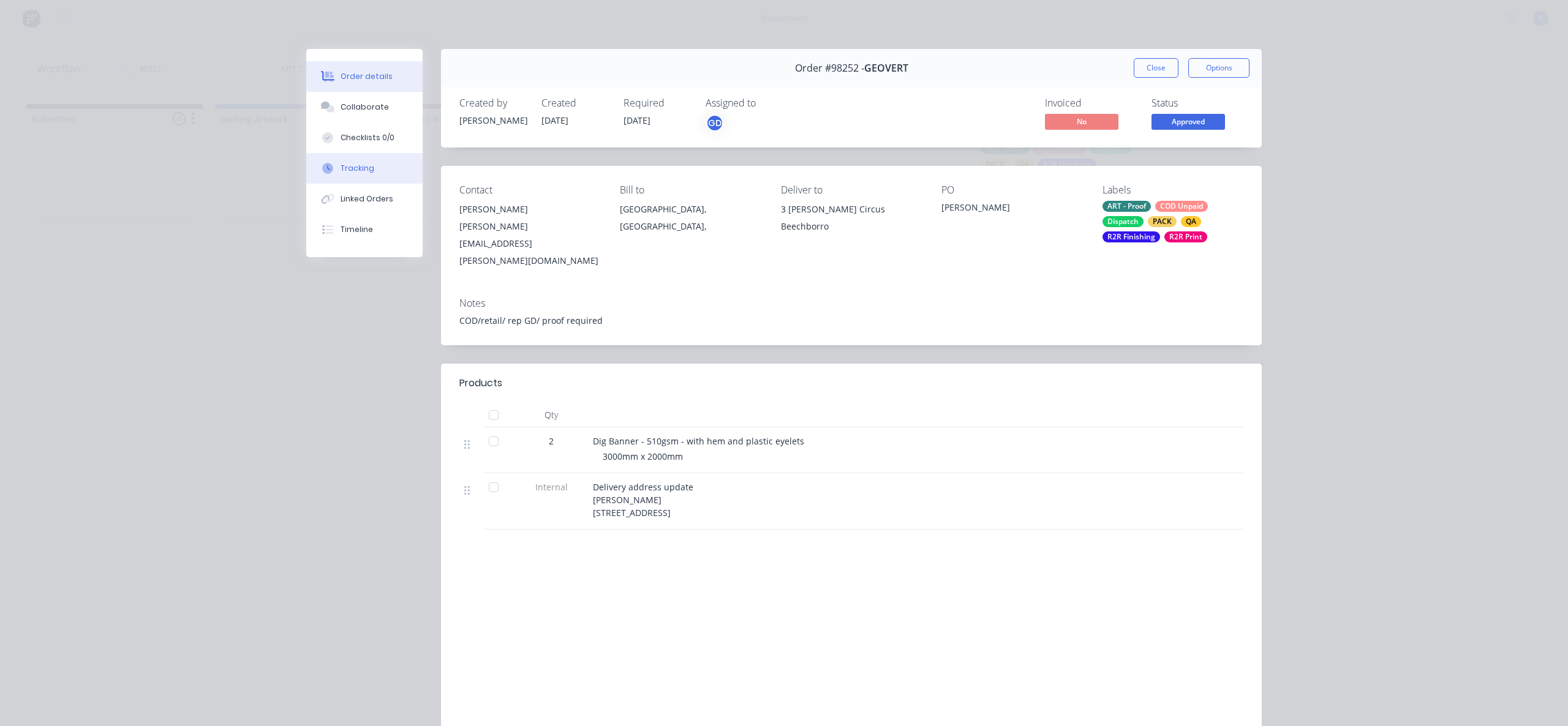
click at [341, 179] on button "Tracking" at bounding box center [365, 168] width 116 height 31
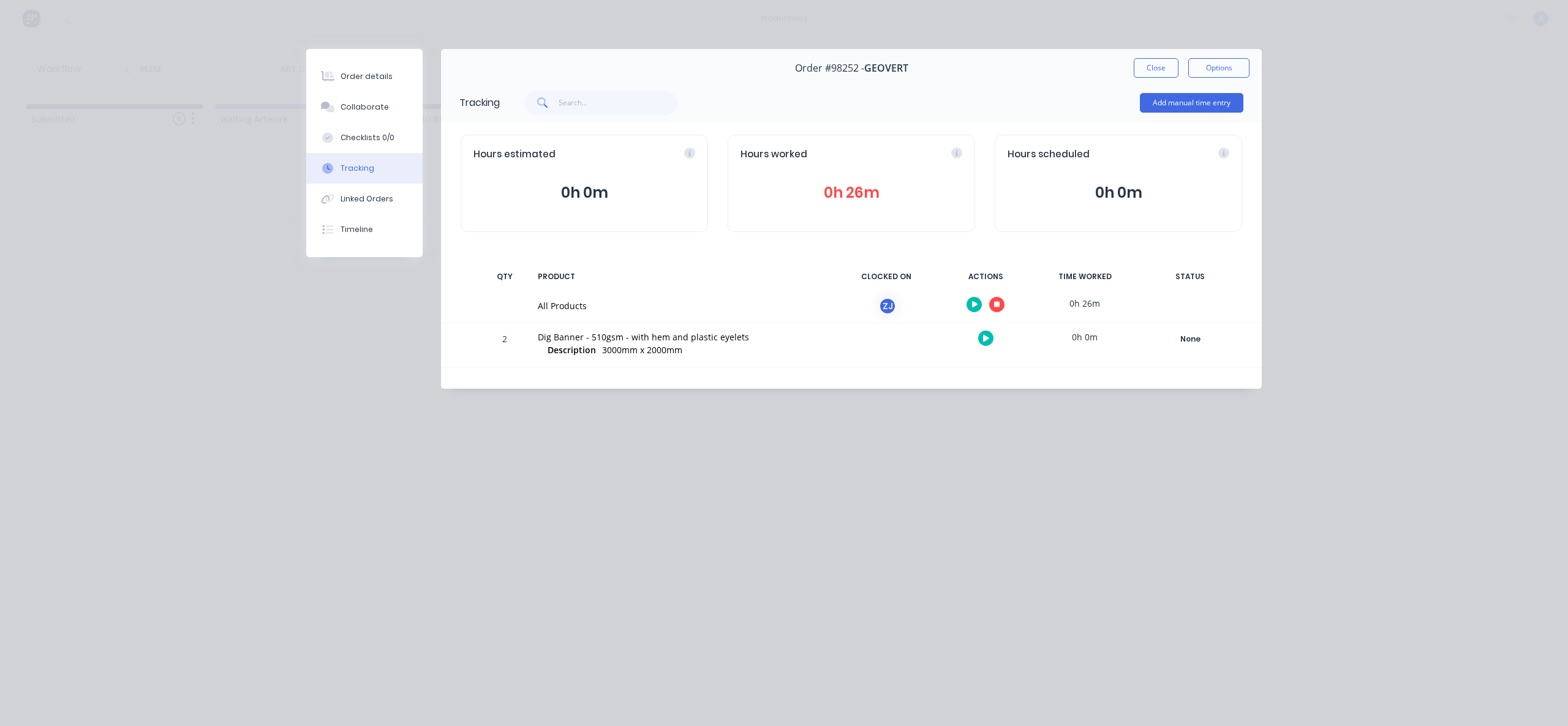
click at [998, 305] on icon "button" at bounding box center [997, 305] width 6 height 6
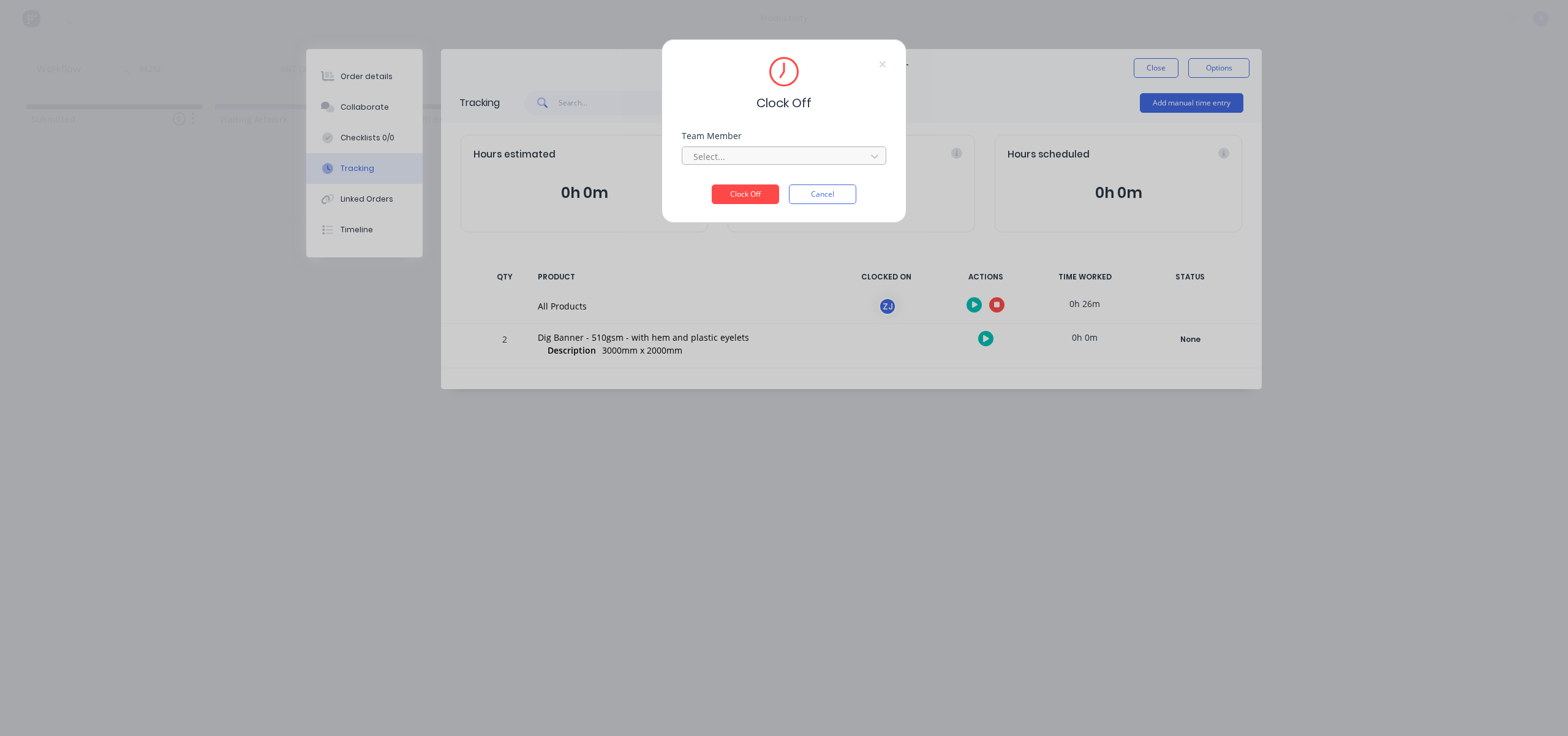
click at [833, 149] on div at bounding box center [776, 156] width 168 height 15
click at [722, 189] on div "[PERSON_NAME]" at bounding box center [784, 183] width 205 height 22
click at [723, 192] on button "Clock Off" at bounding box center [745, 194] width 67 height 20
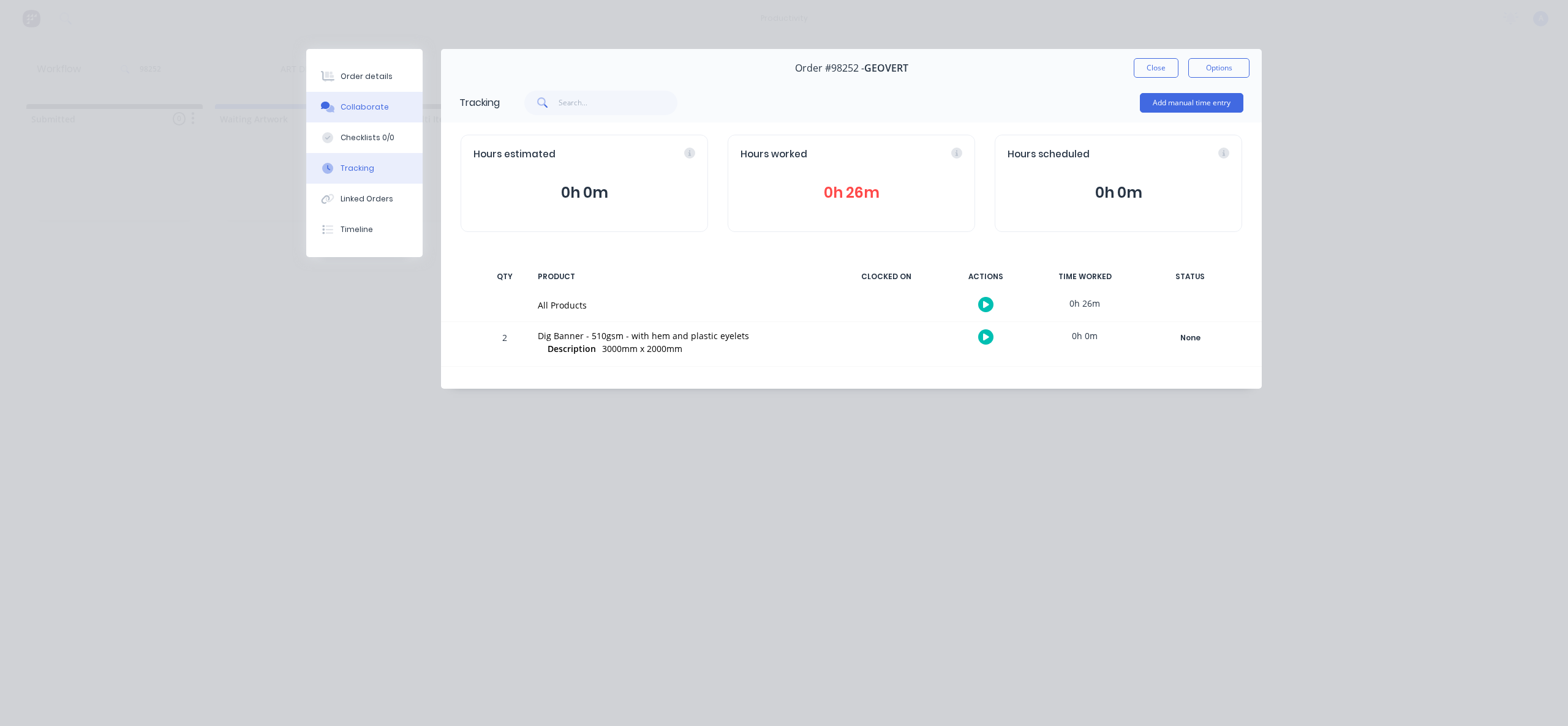
click at [317, 107] on button "Collaborate" at bounding box center [365, 107] width 116 height 31
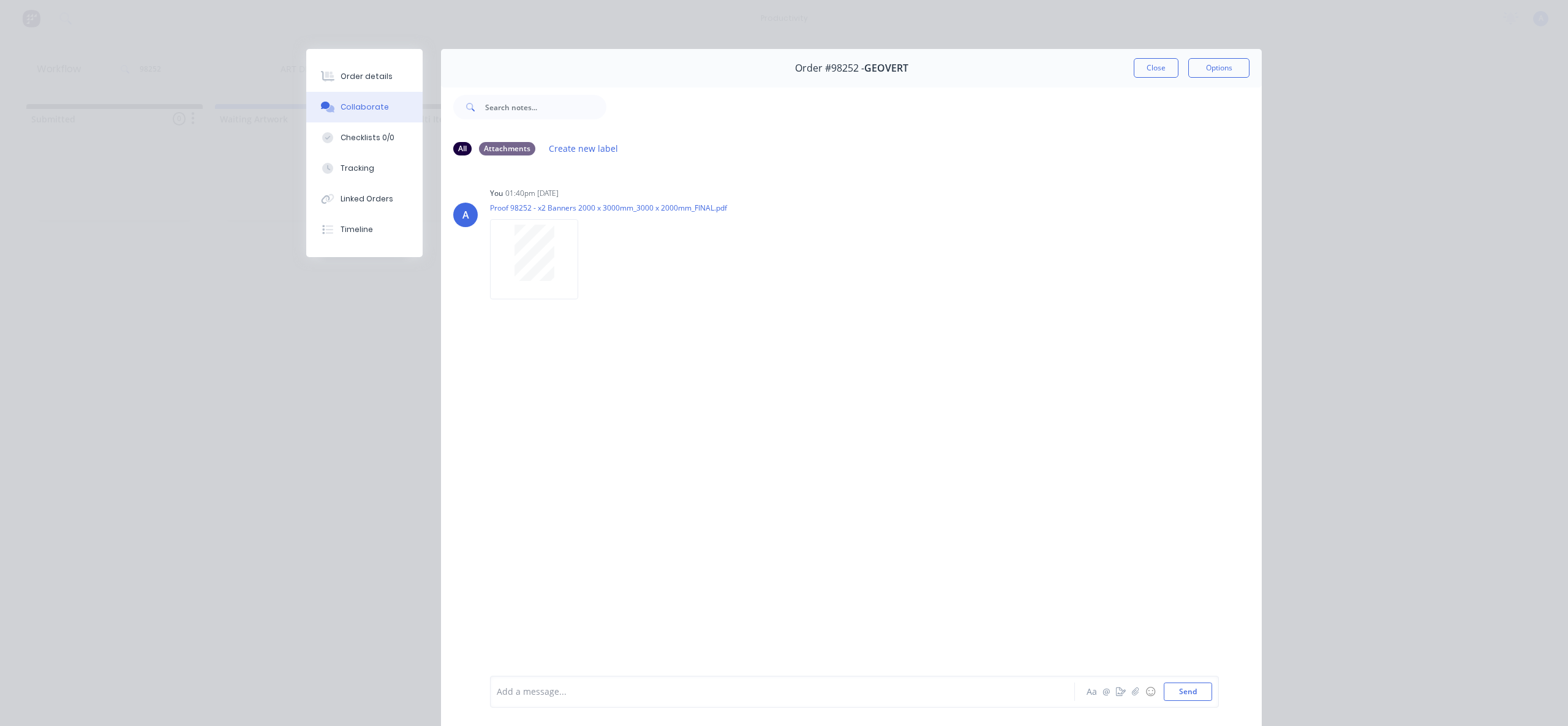
click at [1130, 55] on div "Order #98252 - GEOVERT Close Options" at bounding box center [851, 68] width 820 height 39
click at [1153, 67] on button "Close" at bounding box center [1156, 68] width 45 height 20
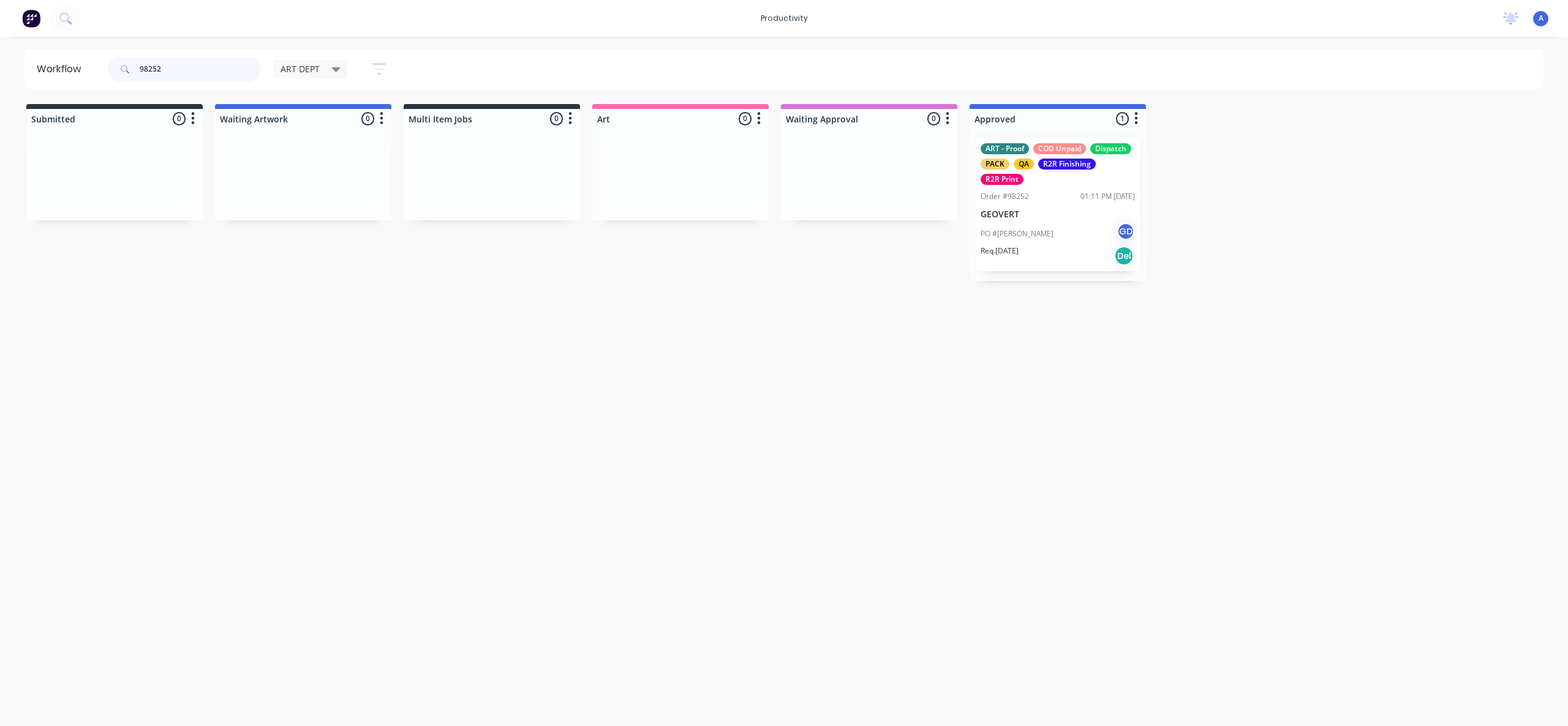
drag, startPoint x: 165, startPoint y: 76, endPoint x: 104, endPoint y: 75, distance: 61.0
click at [104, 75] on header "Workflow 98252 ART DEPT Save new view None edit ART DEPT (Default) edit Banner …" at bounding box center [784, 69] width 1520 height 40
type input "9"
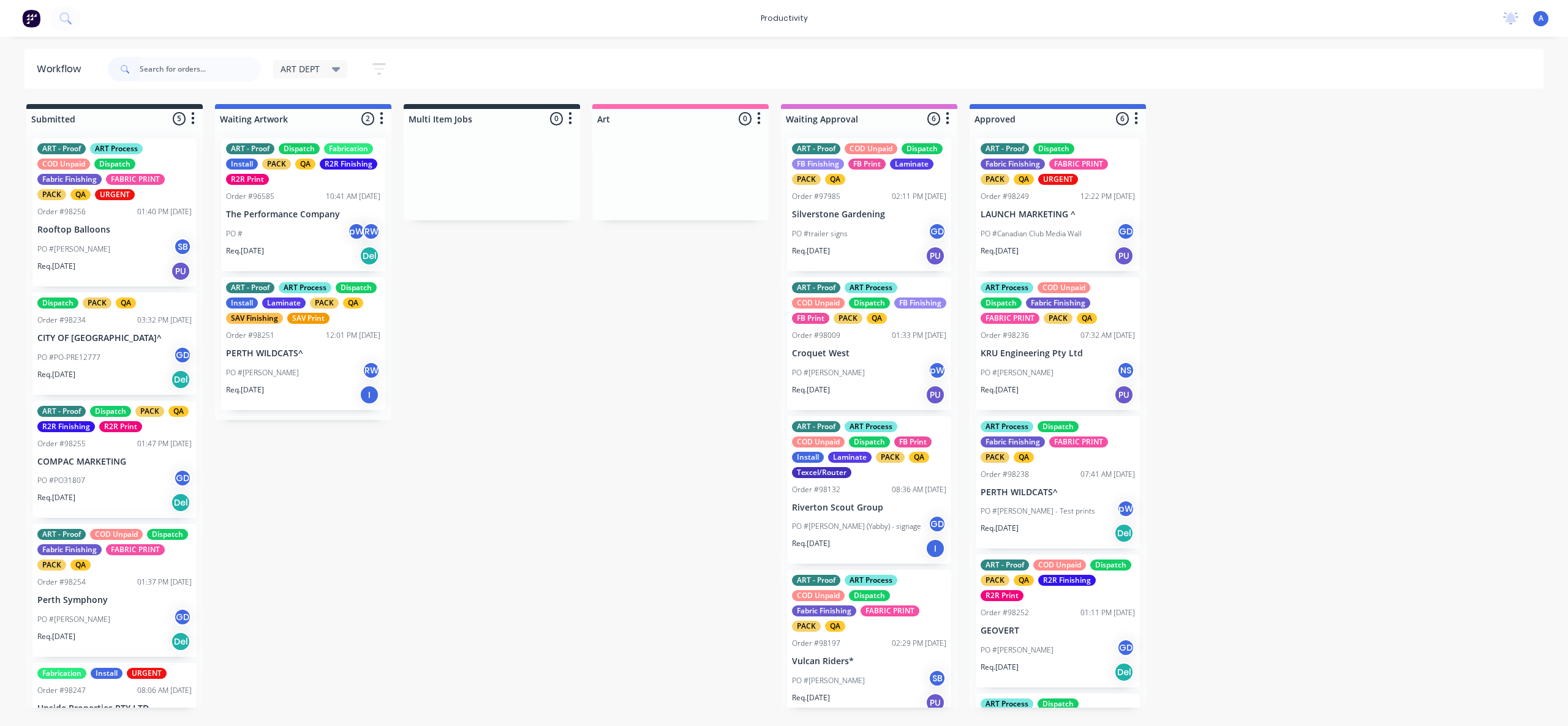
click at [212, 69] on input "text" at bounding box center [200, 69] width 121 height 25
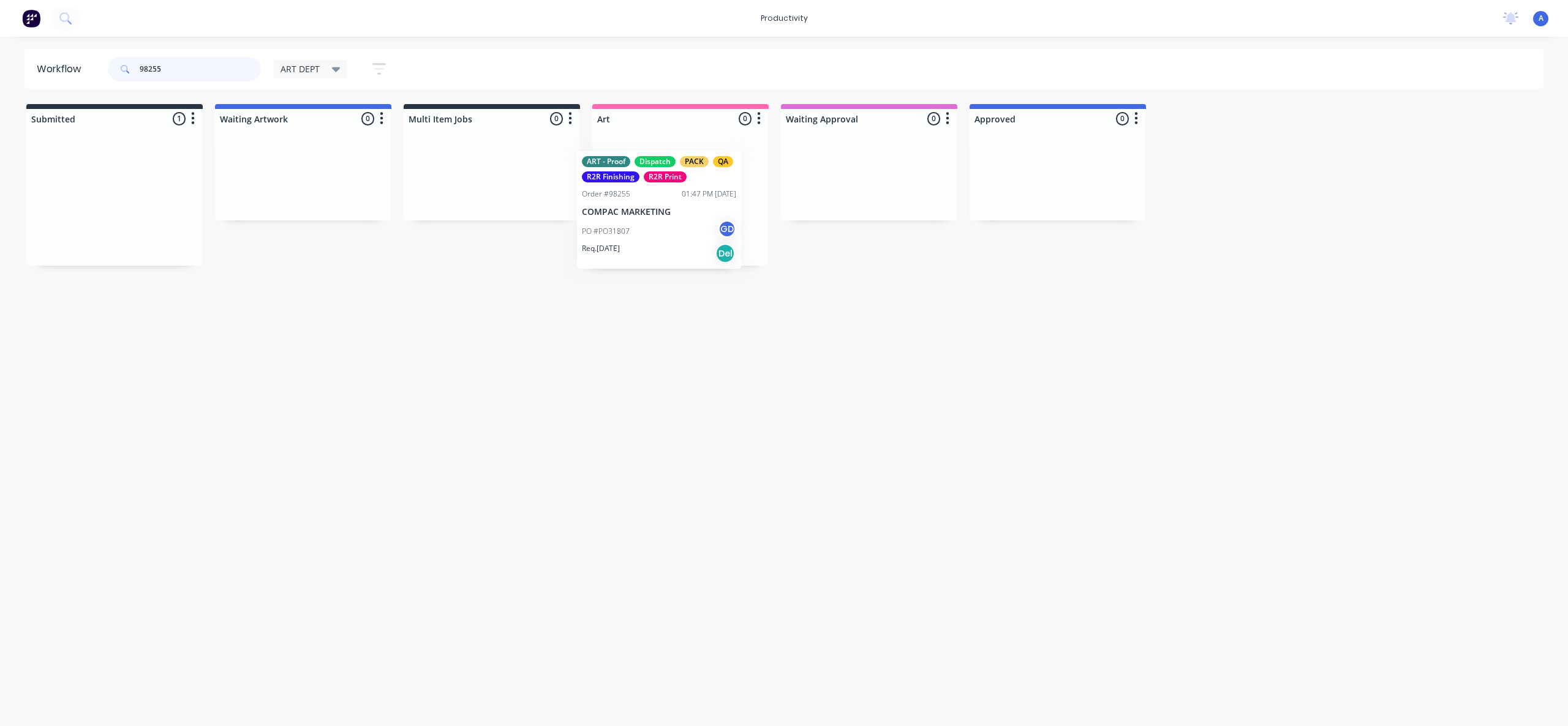
drag, startPoint x: 168, startPoint y: 198, endPoint x: 744, endPoint y: 210, distance: 576.1
click at [687, 204] on p "COMPAC MARKETING" at bounding box center [680, 199] width 154 height 11
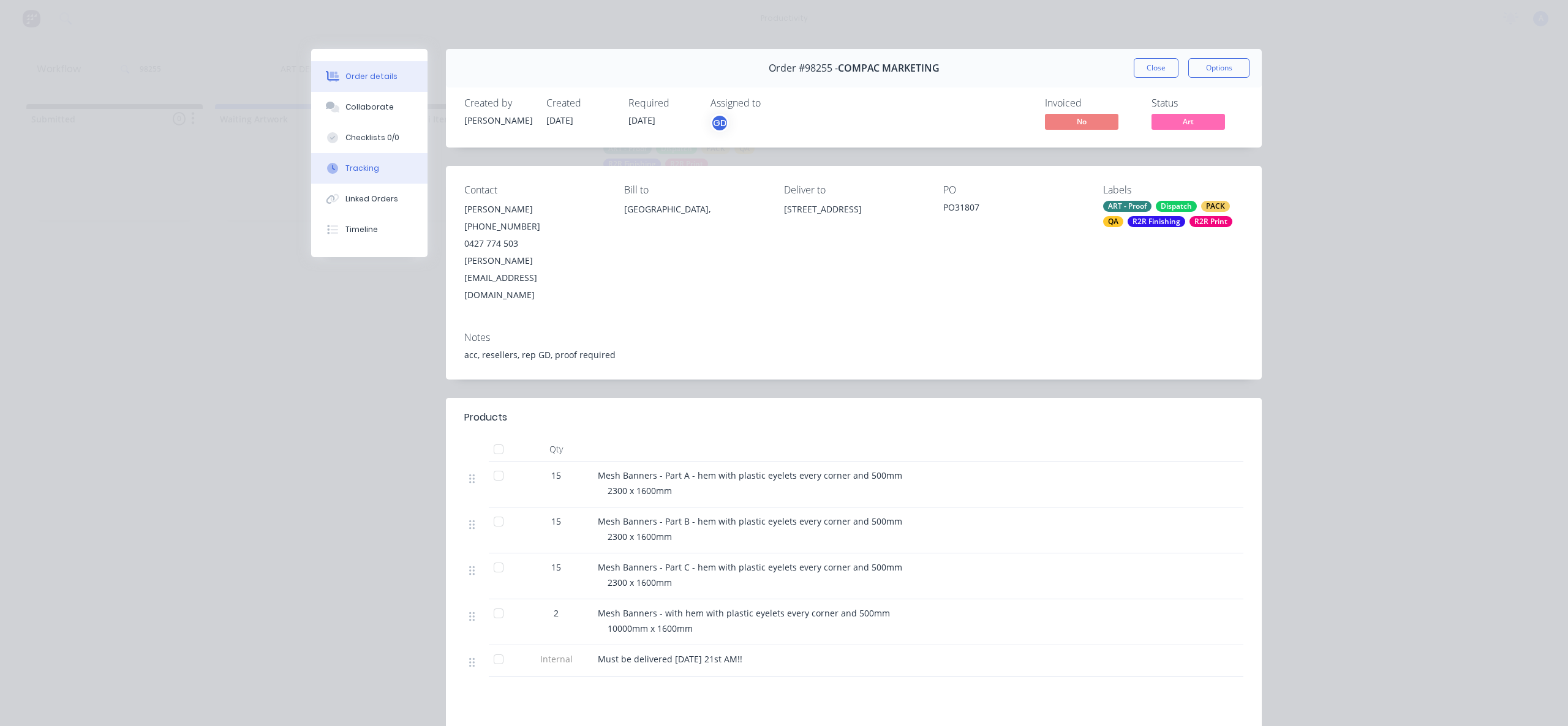
click at [361, 172] on div "Tracking" at bounding box center [363, 168] width 34 height 11
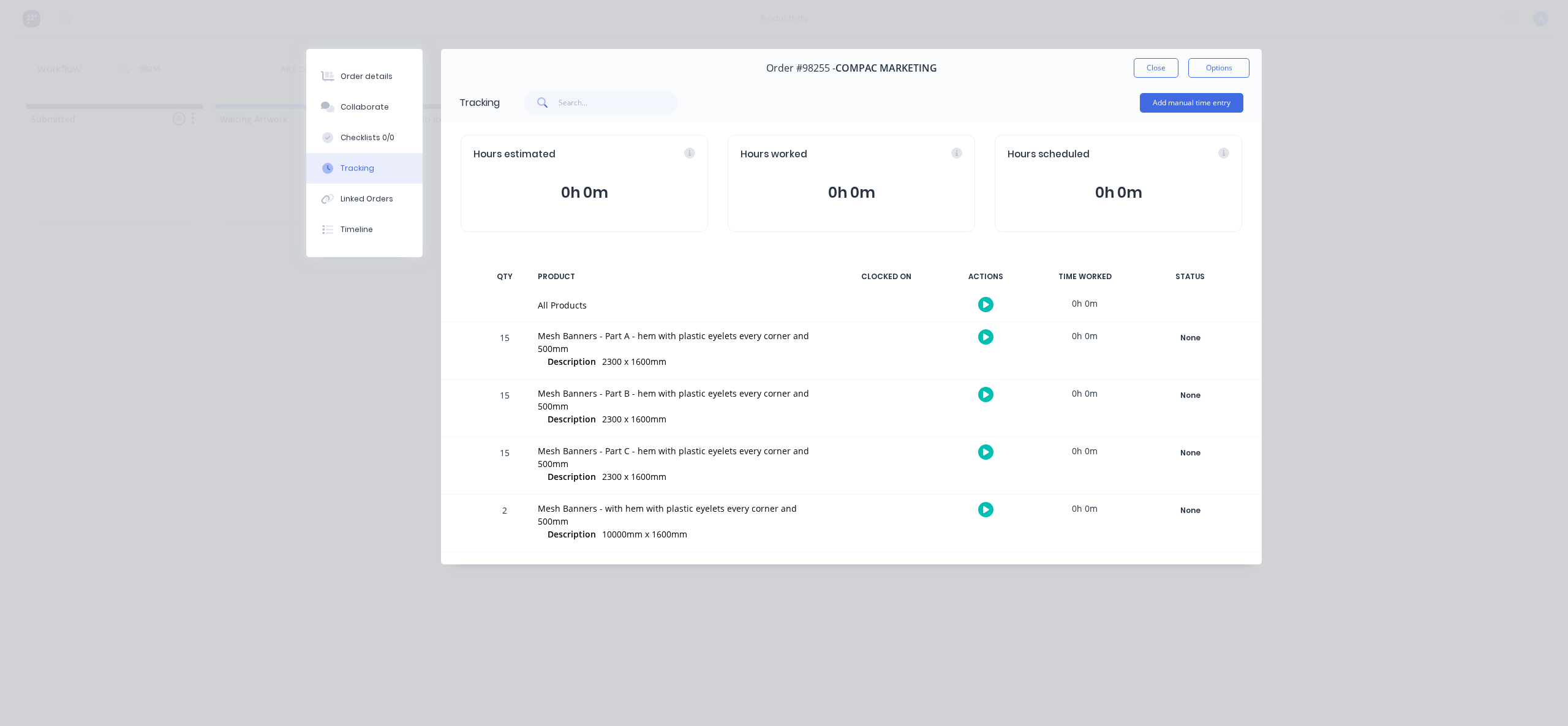
click at [980, 304] on button "button" at bounding box center [986, 305] width 15 height 15
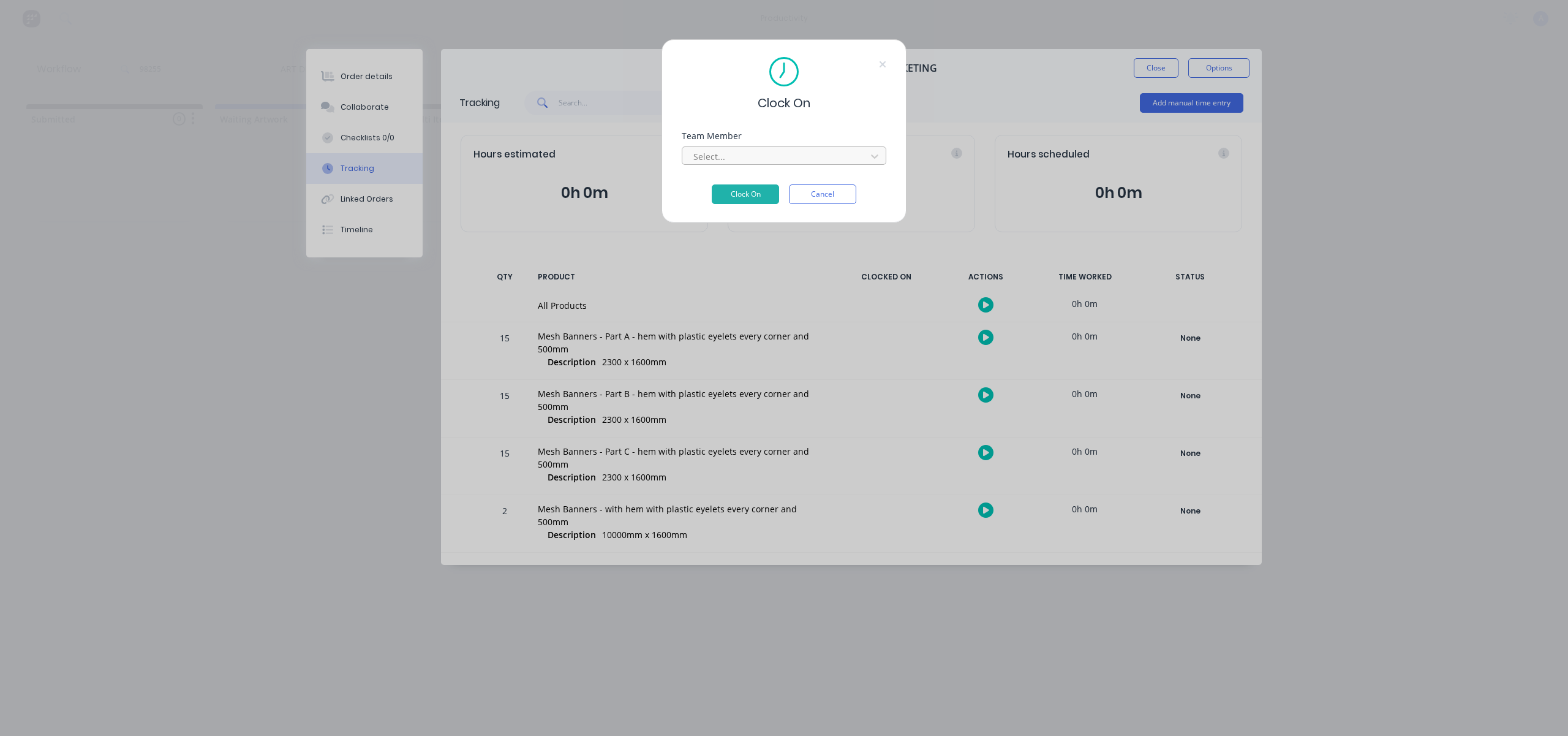
click at [792, 155] on div at bounding box center [776, 156] width 168 height 15
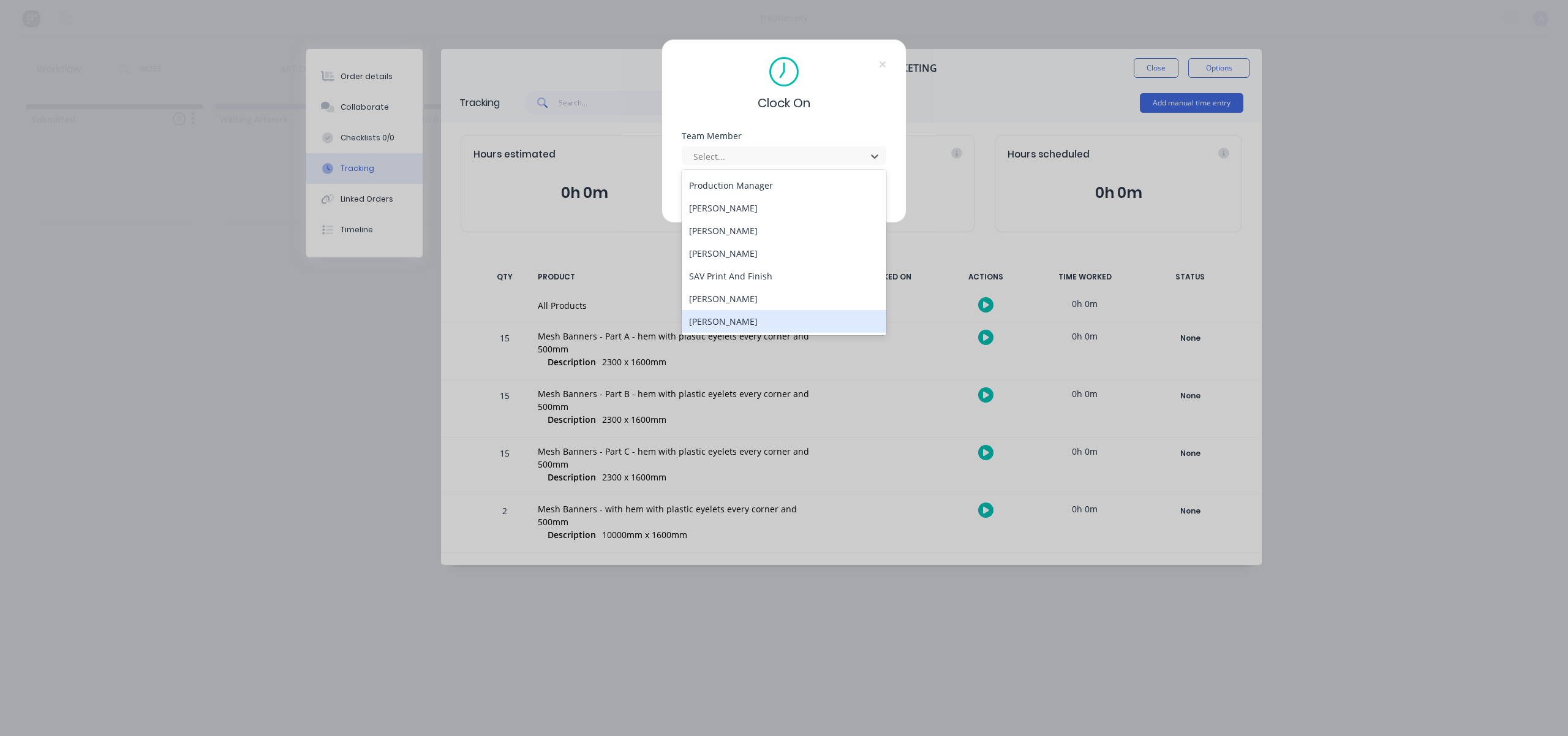
click at [766, 322] on div "[PERSON_NAME]" at bounding box center [784, 321] width 205 height 22
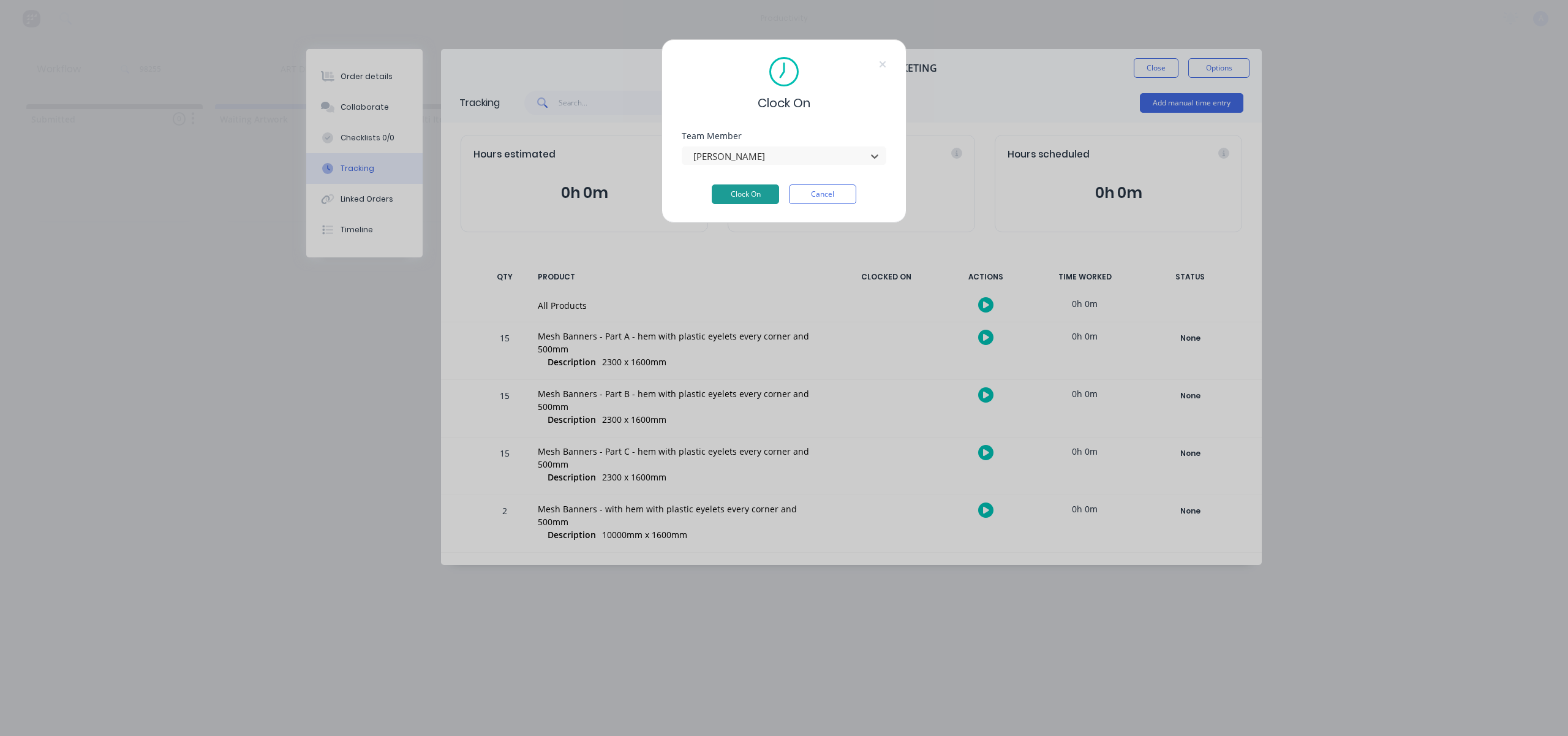
click at [722, 187] on button "Clock On" at bounding box center [745, 194] width 67 height 20
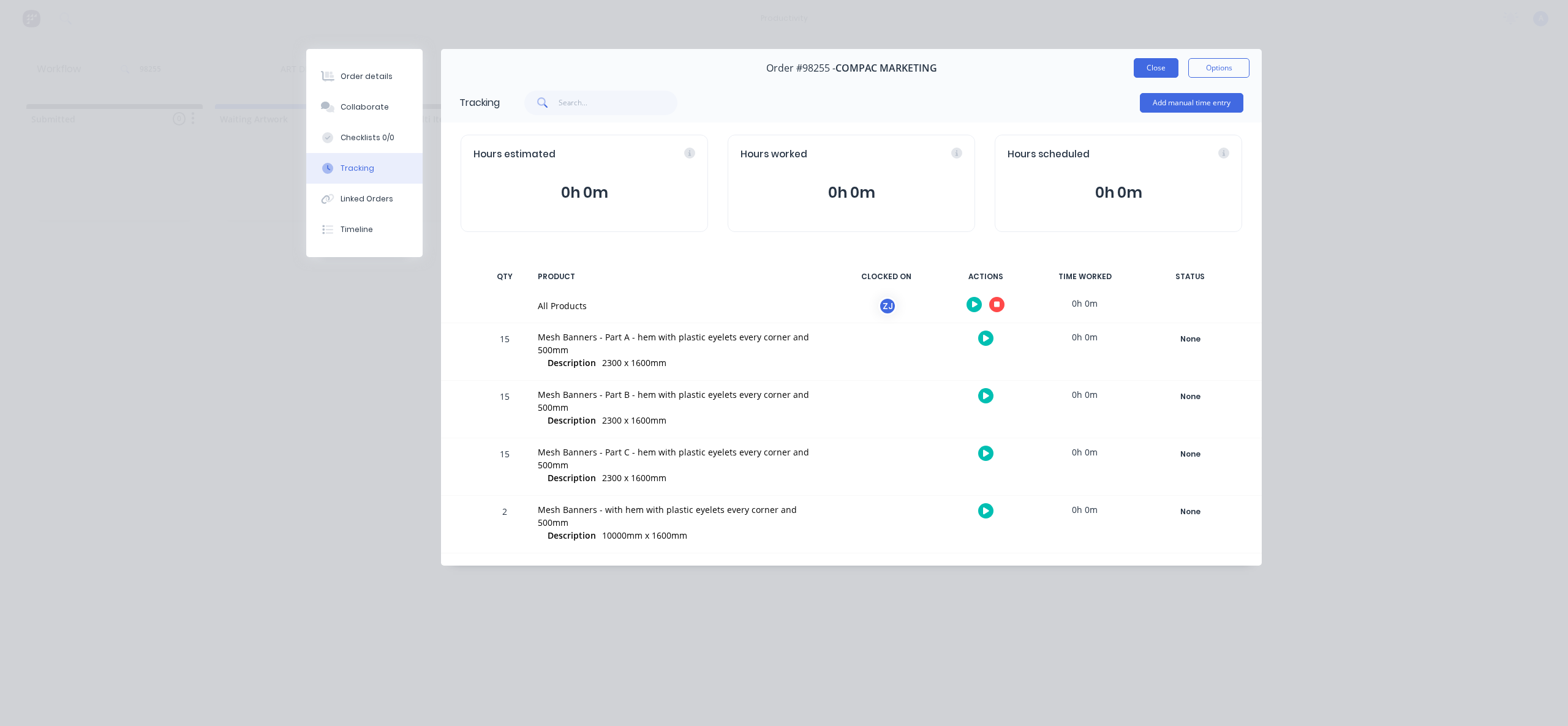
click at [1160, 70] on button "Close" at bounding box center [1156, 68] width 45 height 20
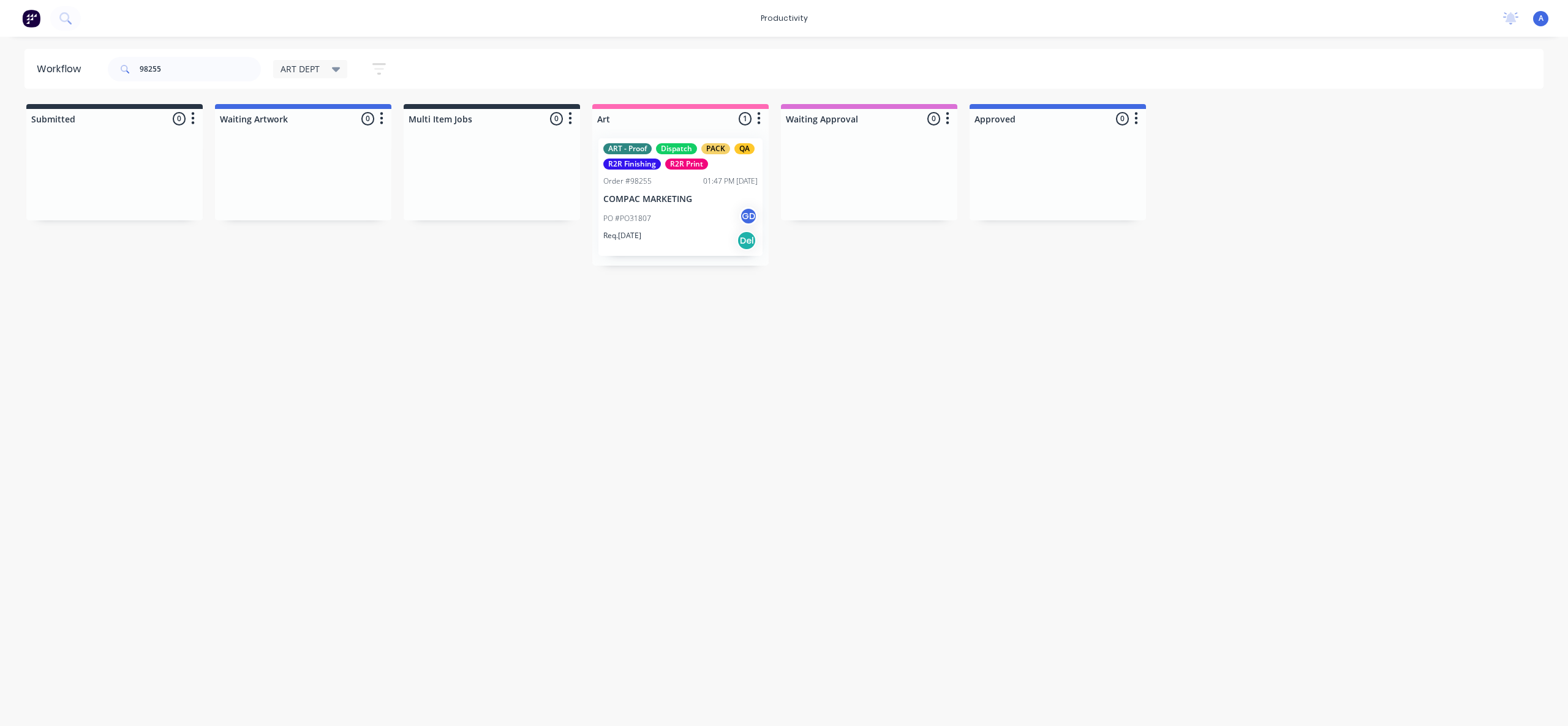
click at [881, 471] on div "Workflow 98255 ART DEPT Save new view None edit ART DEPT (Default) edit Banner …" at bounding box center [784, 375] width 1568 height 652
drag, startPoint x: 690, startPoint y: 215, endPoint x: 830, endPoint y: 219, distance: 140.1
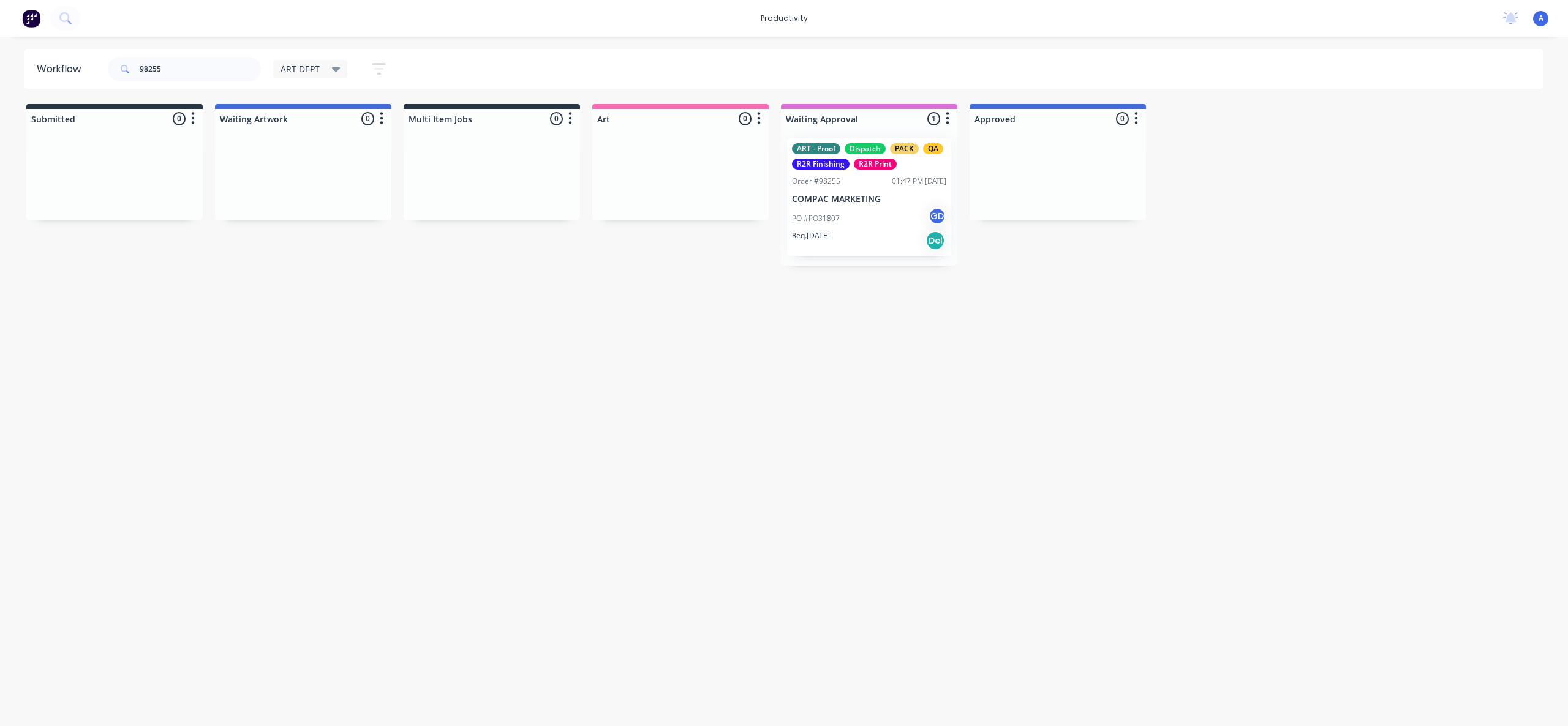
click at [830, 219] on p "PO #PO31807" at bounding box center [816, 219] width 48 height 11
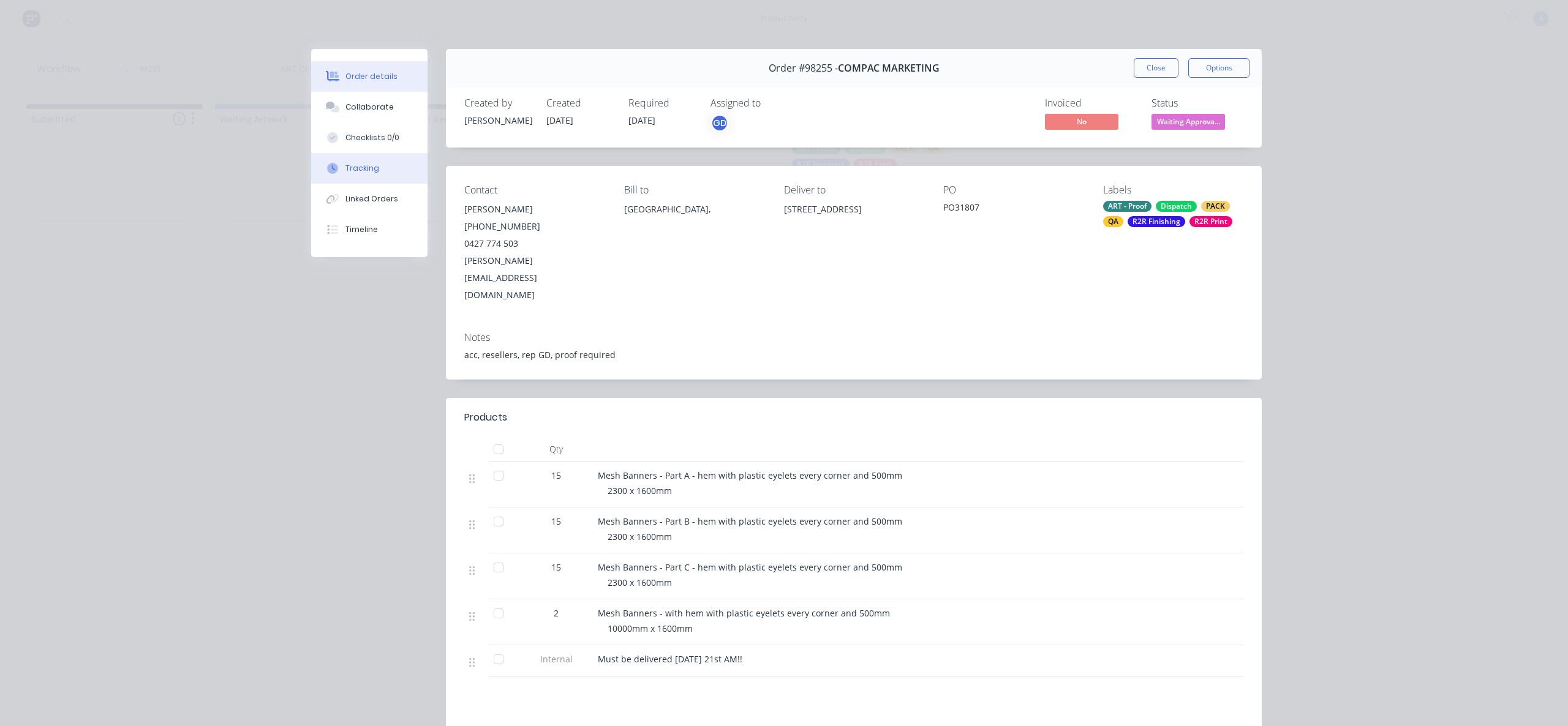
click at [327, 167] on icon at bounding box center [332, 168] width 11 height 11
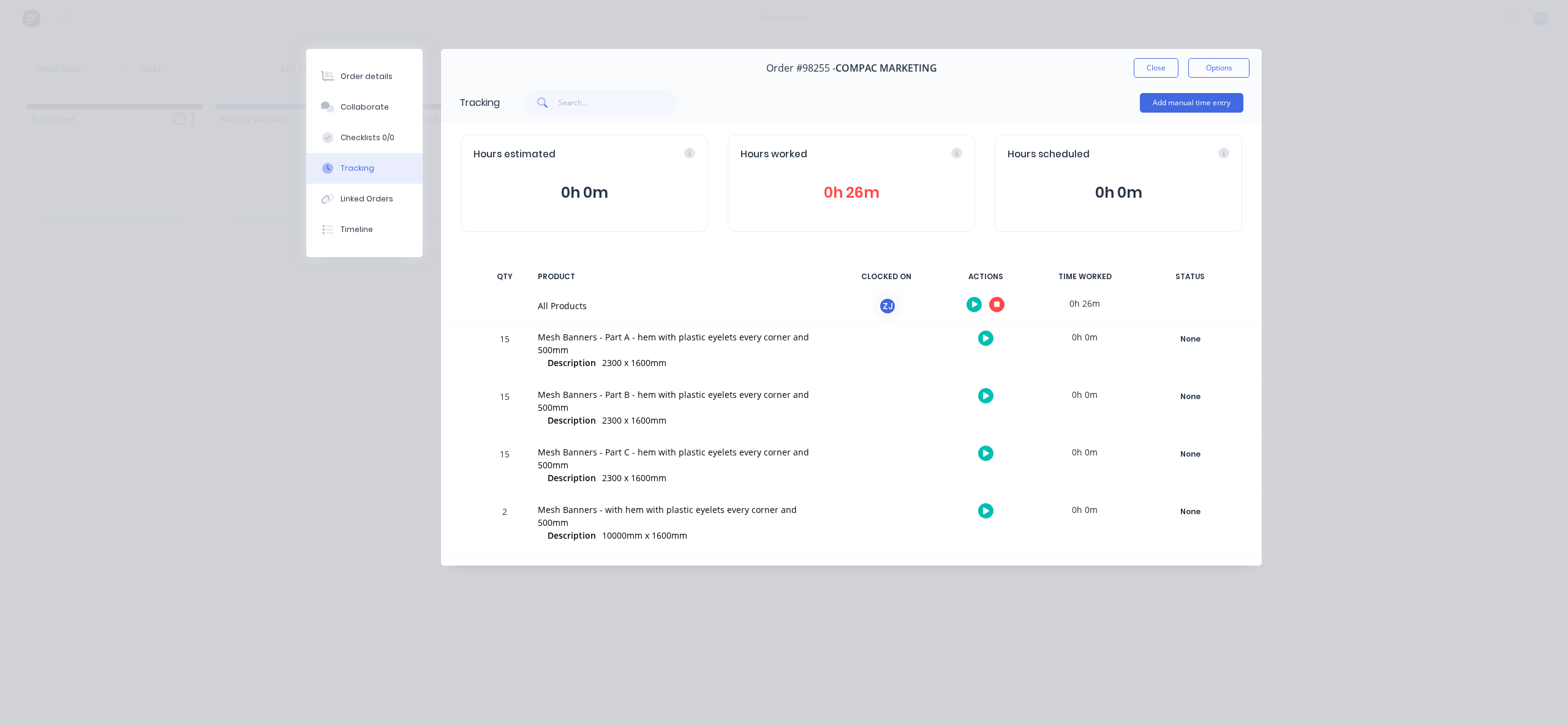
click at [992, 310] on button "button" at bounding box center [997, 305] width 15 height 15
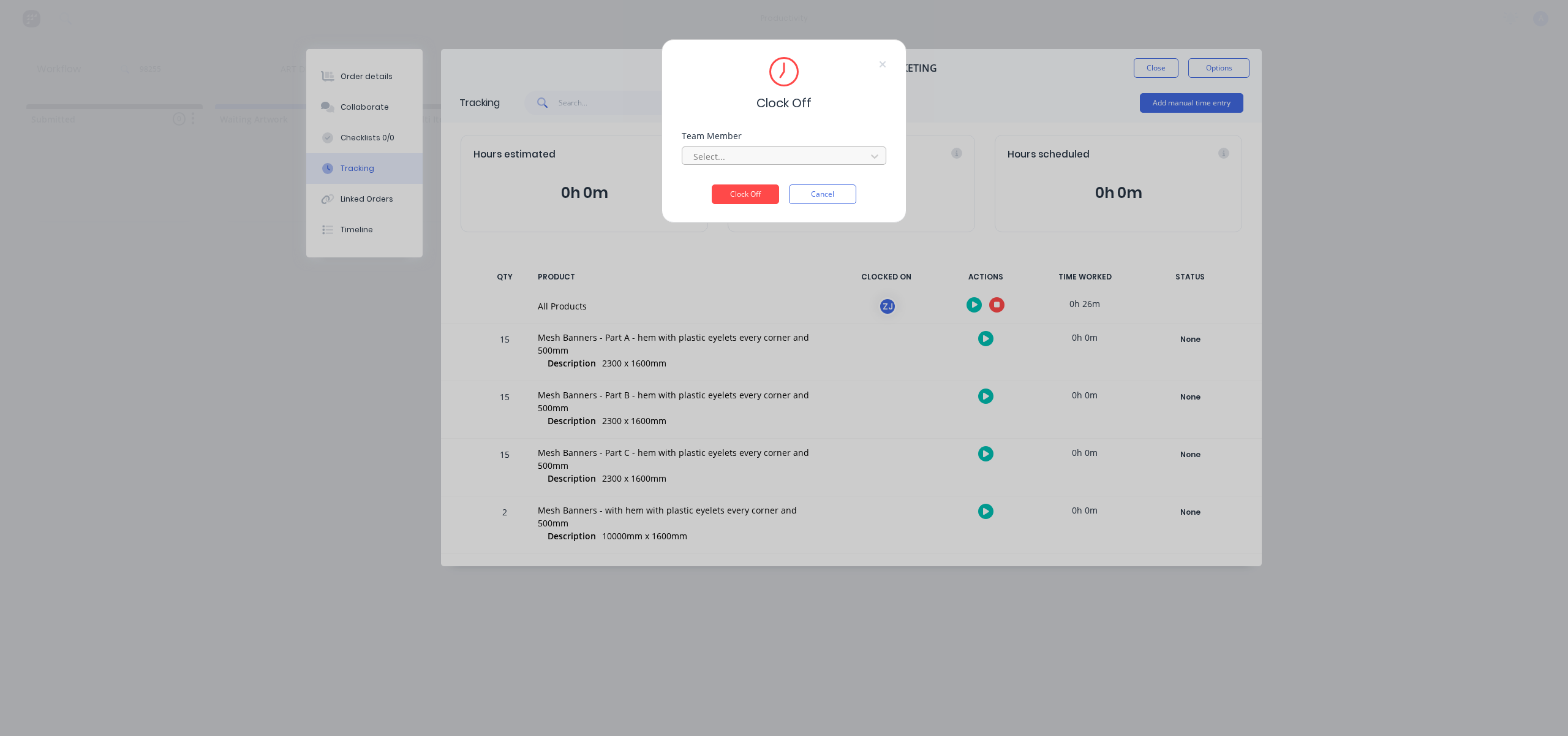
click at [786, 159] on div at bounding box center [776, 156] width 168 height 15
click at [766, 179] on div "[PERSON_NAME]" at bounding box center [784, 183] width 205 height 22
click at [758, 194] on button "Clock Off" at bounding box center [745, 194] width 67 height 20
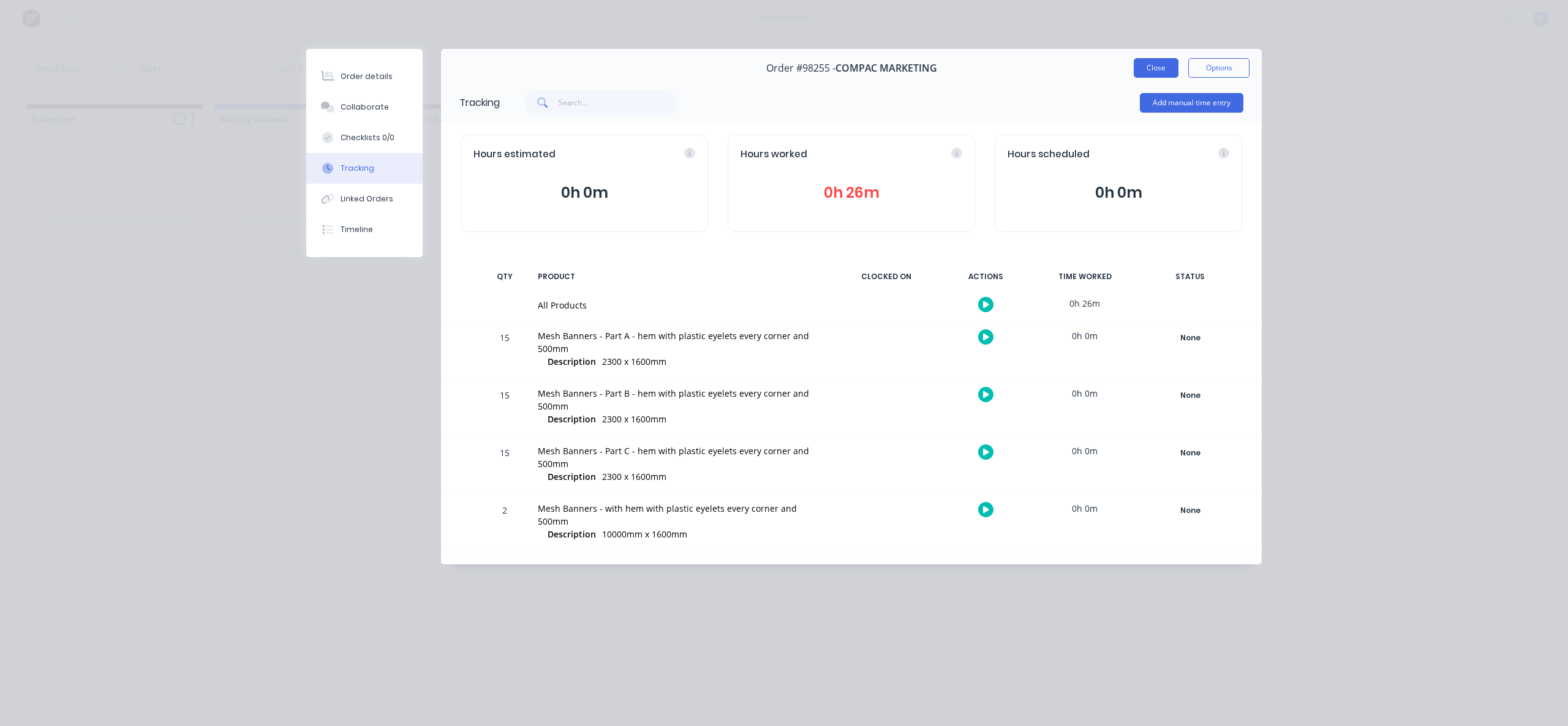
click at [1148, 70] on button "Close" at bounding box center [1156, 68] width 45 height 20
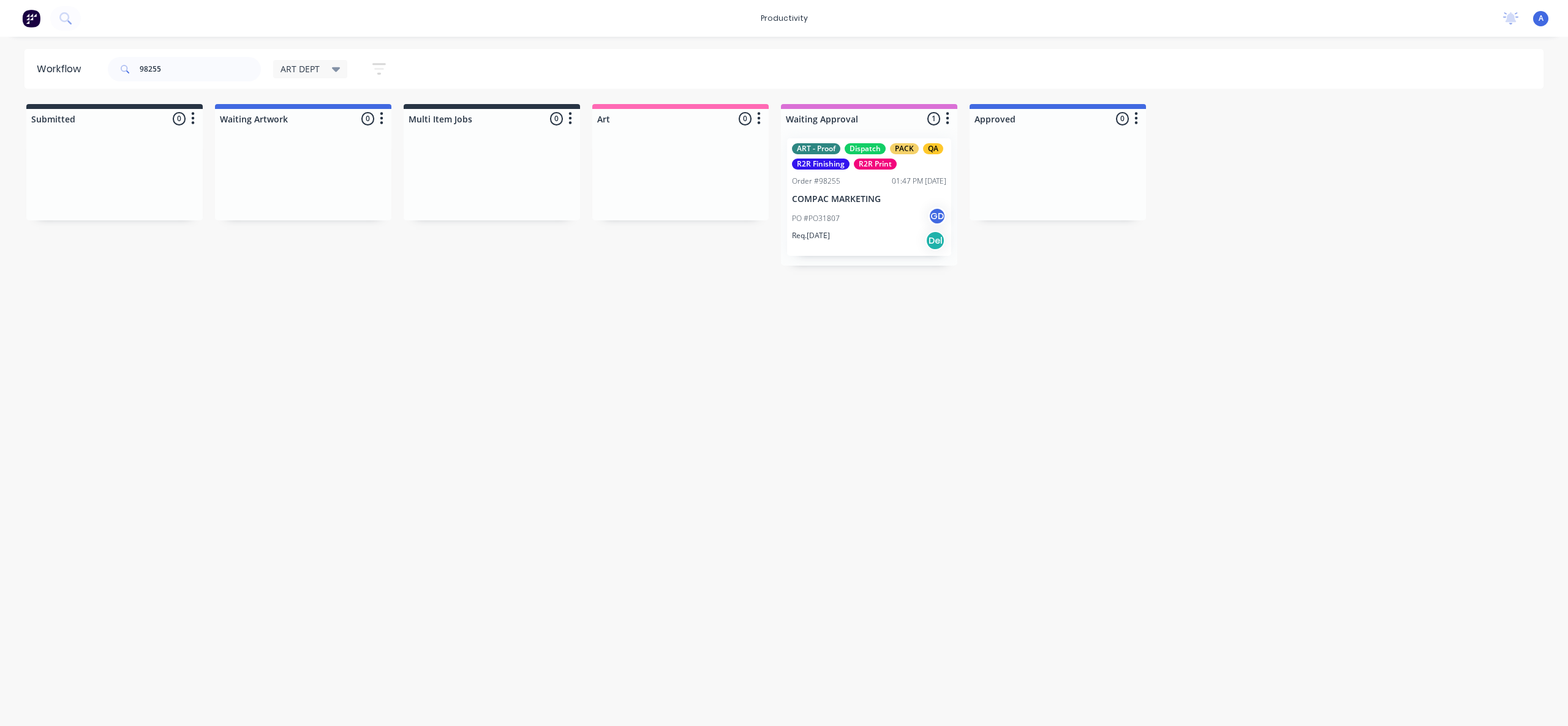
click at [846, 210] on div "PO #PO31807 GD" at bounding box center [869, 218] width 154 height 23
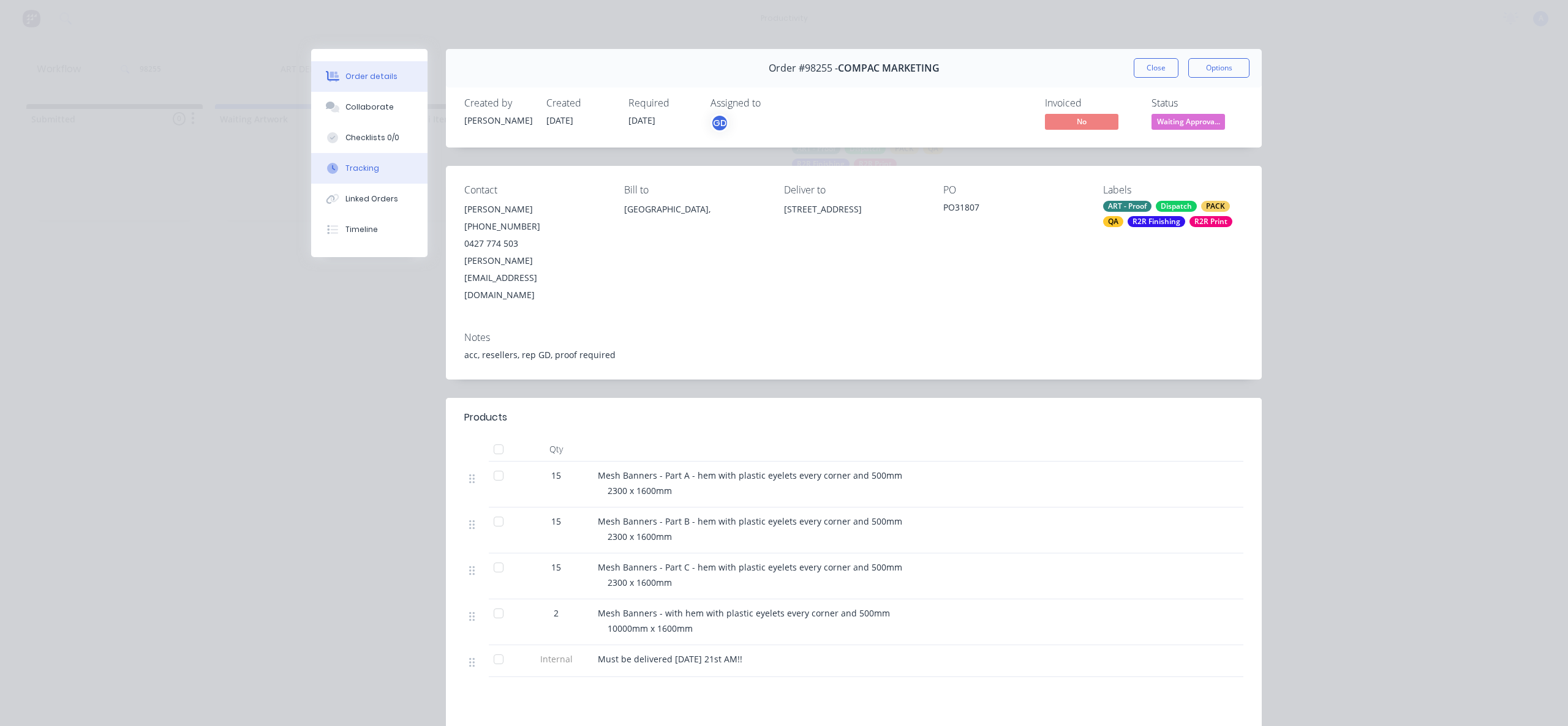
click at [358, 177] on button "Tracking" at bounding box center [370, 168] width 116 height 31
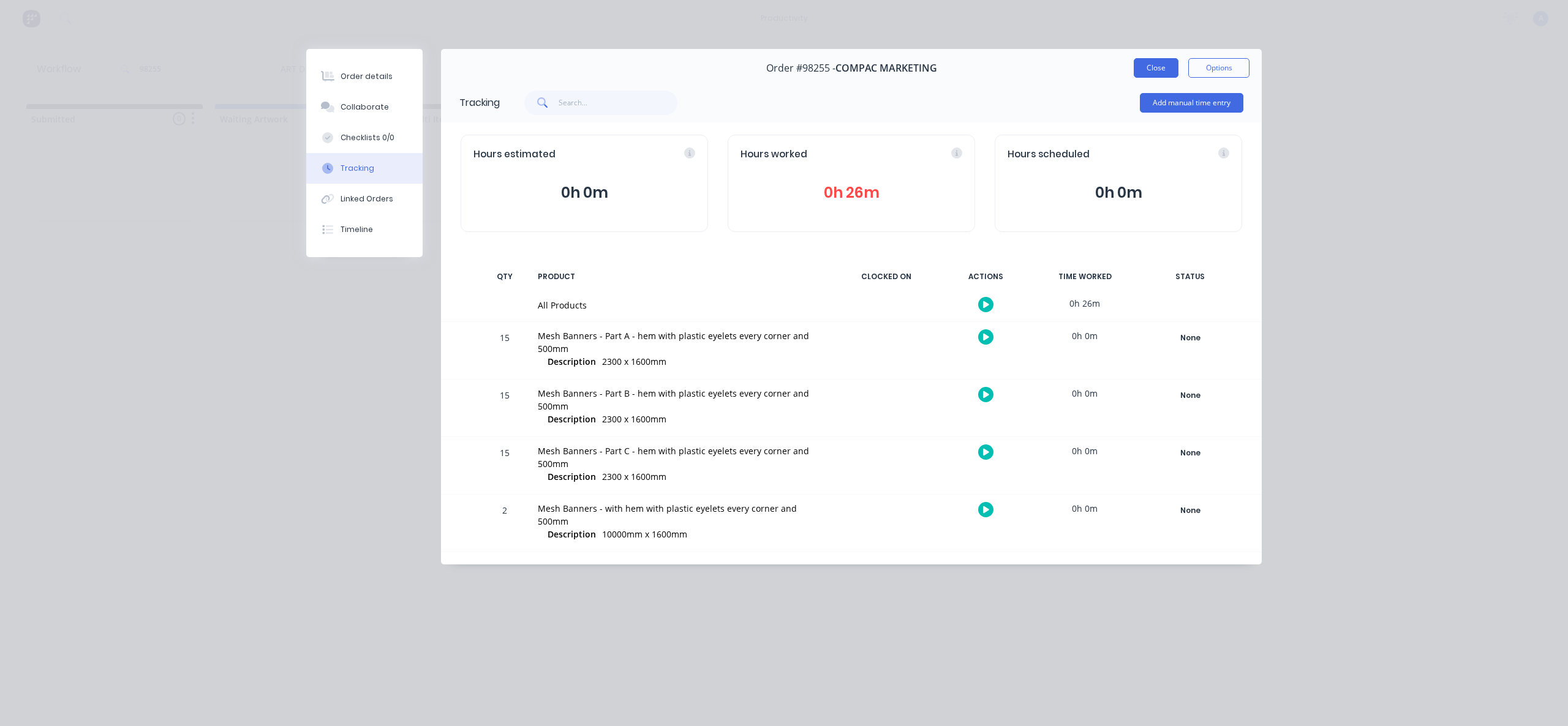
click at [1159, 71] on button "Close" at bounding box center [1156, 68] width 45 height 20
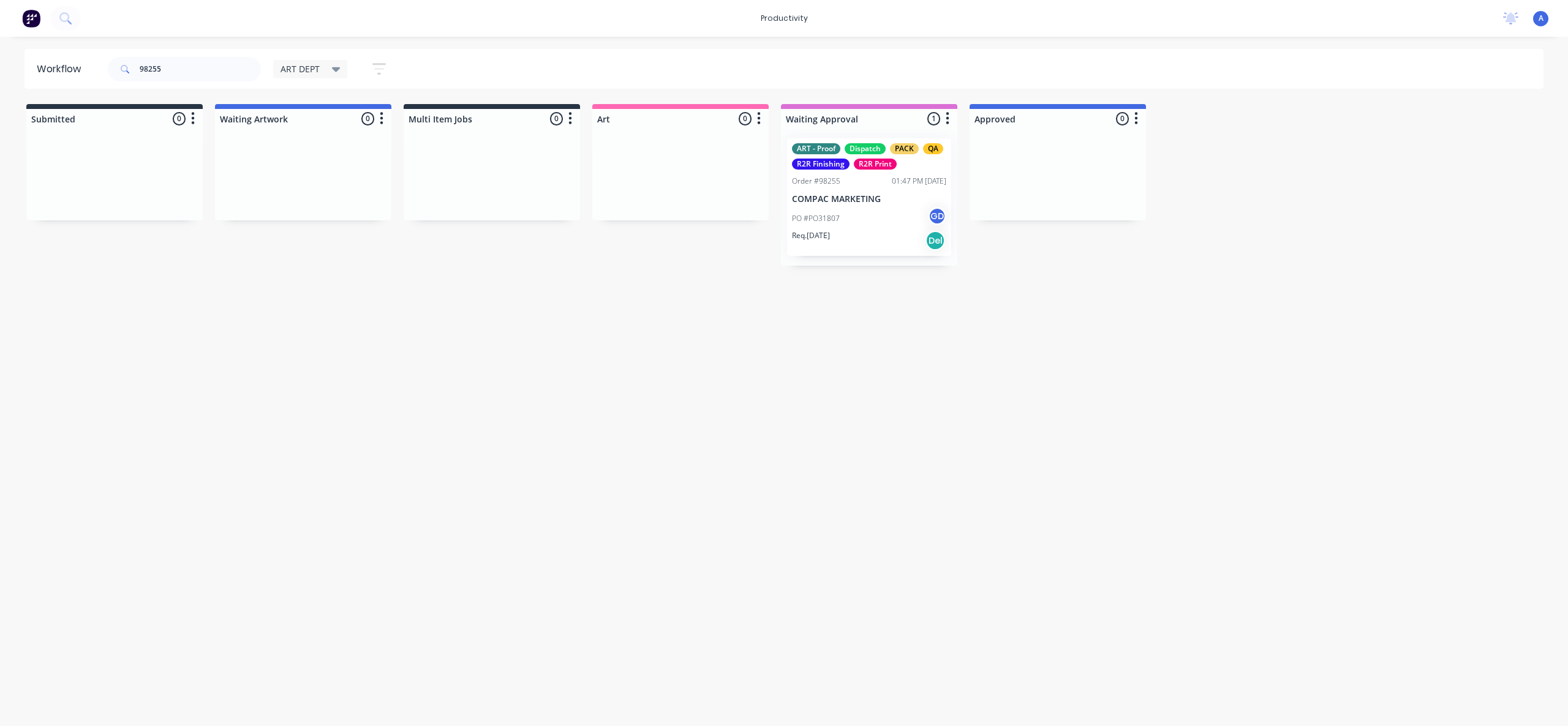
click at [848, 474] on div "Workflow 98255 ART DEPT Save new view None edit ART DEPT (Default) edit Banner …" at bounding box center [784, 375] width 1568 height 652
click at [867, 219] on div "PO #PO31807 GD" at bounding box center [869, 218] width 154 height 23
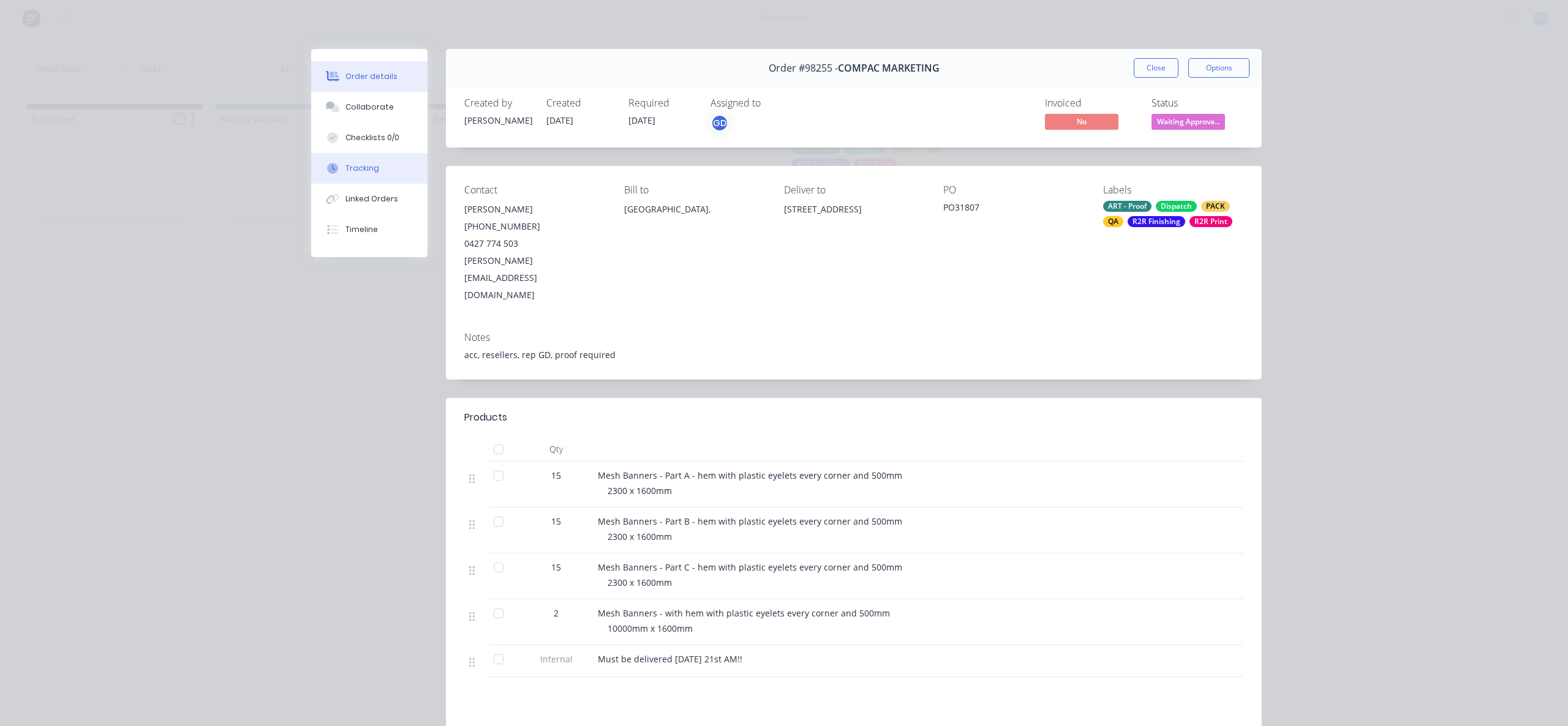
click at [394, 172] on button "Tracking" at bounding box center [370, 168] width 116 height 31
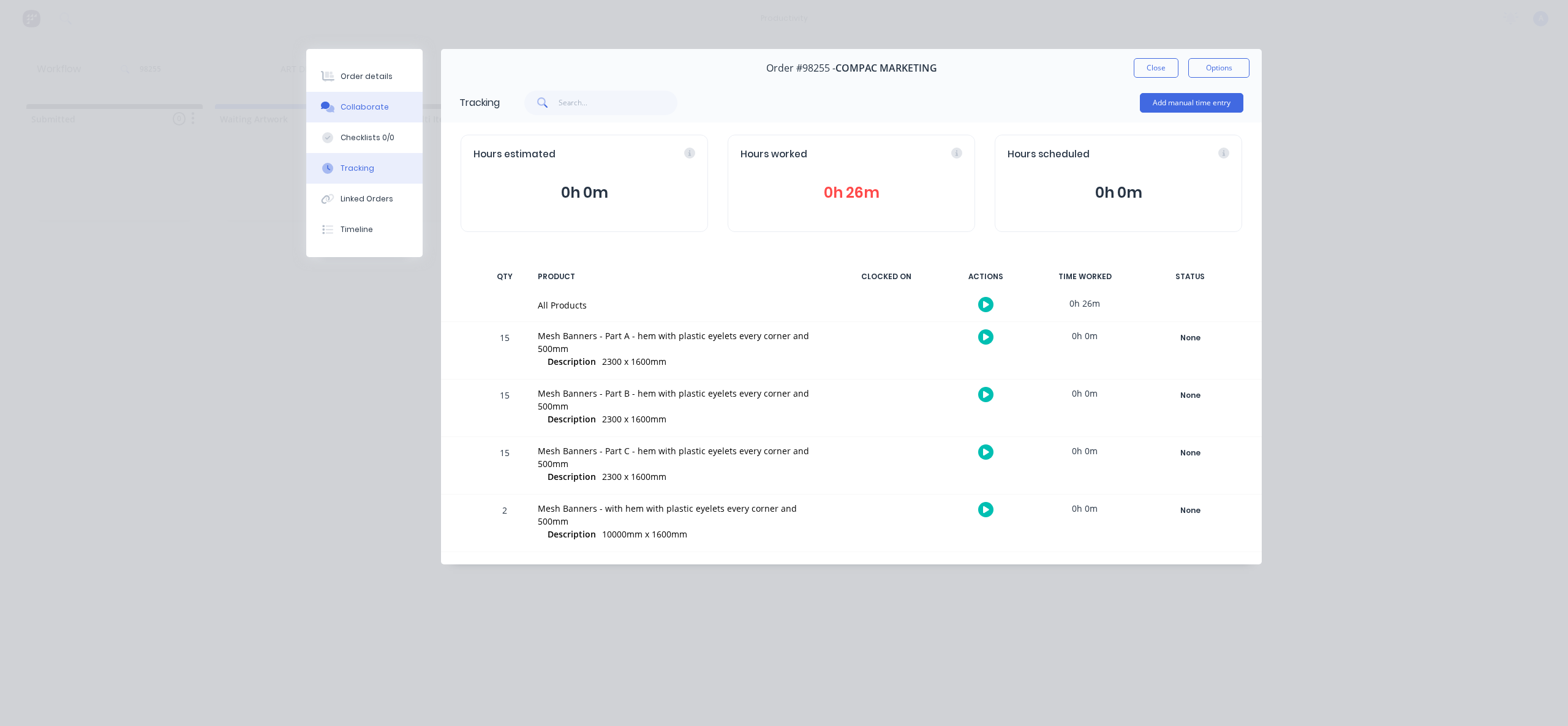
click at [339, 109] on button "Collaborate" at bounding box center [365, 107] width 116 height 31
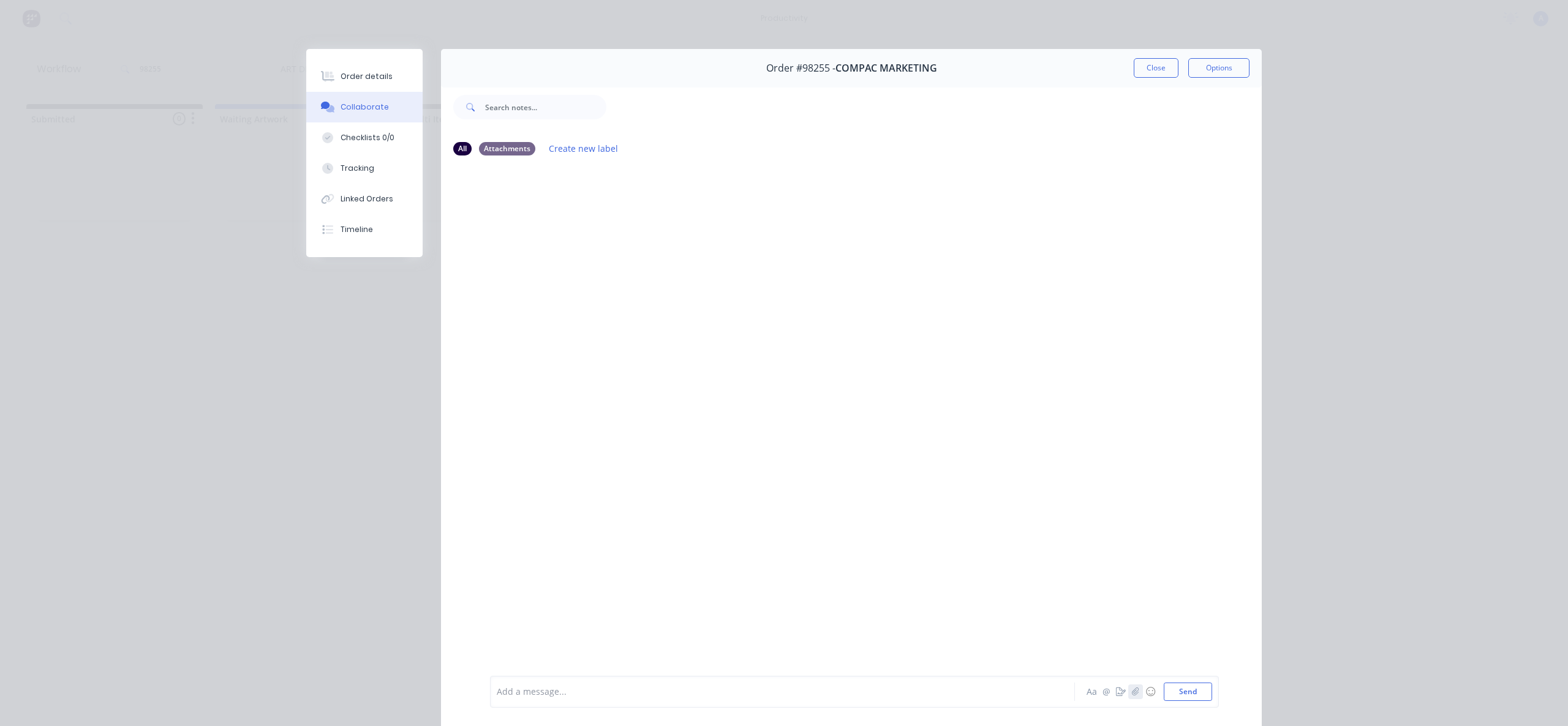
click at [1137, 692] on button "button" at bounding box center [1135, 692] width 15 height 15
click at [1185, 694] on button "Send" at bounding box center [1188, 692] width 48 height 18
click at [358, 175] on button "Tracking" at bounding box center [365, 168] width 116 height 31
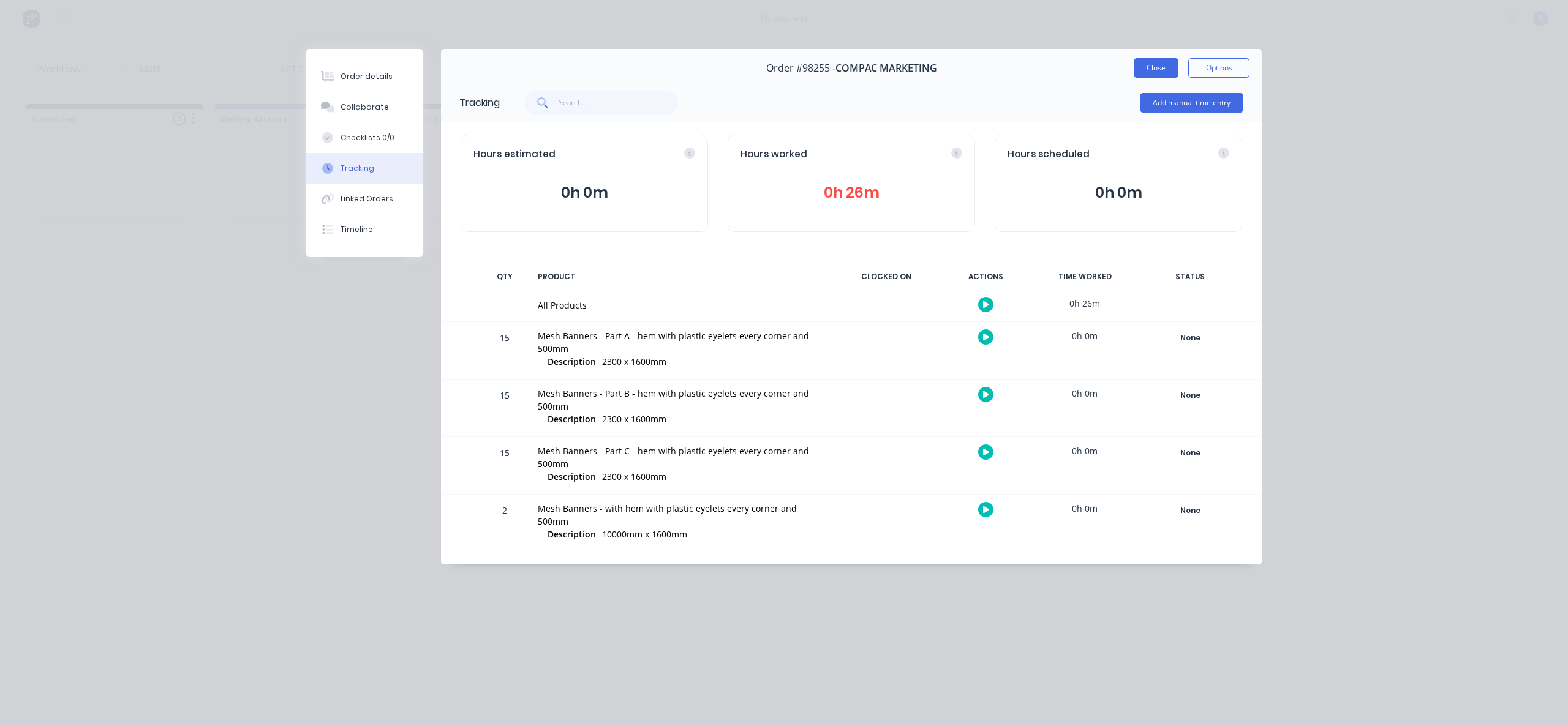
click at [1158, 62] on button "Close" at bounding box center [1156, 68] width 45 height 20
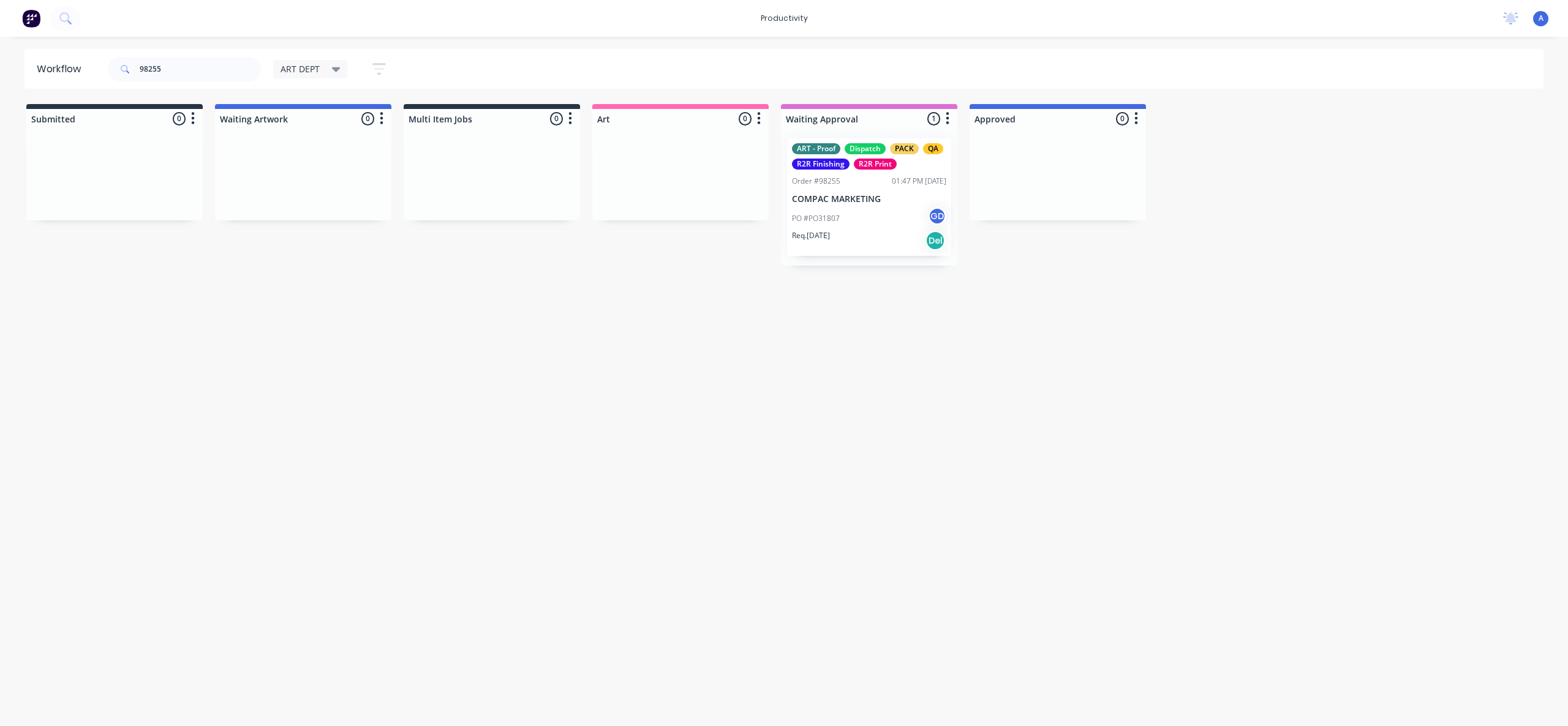
drag, startPoint x: 722, startPoint y: 487, endPoint x: 777, endPoint y: 402, distance: 101.2
click at [722, 487] on div "Workflow 98255 ART DEPT Save new view None edit ART DEPT (Default) edit Banner …" at bounding box center [784, 375] width 1568 height 652
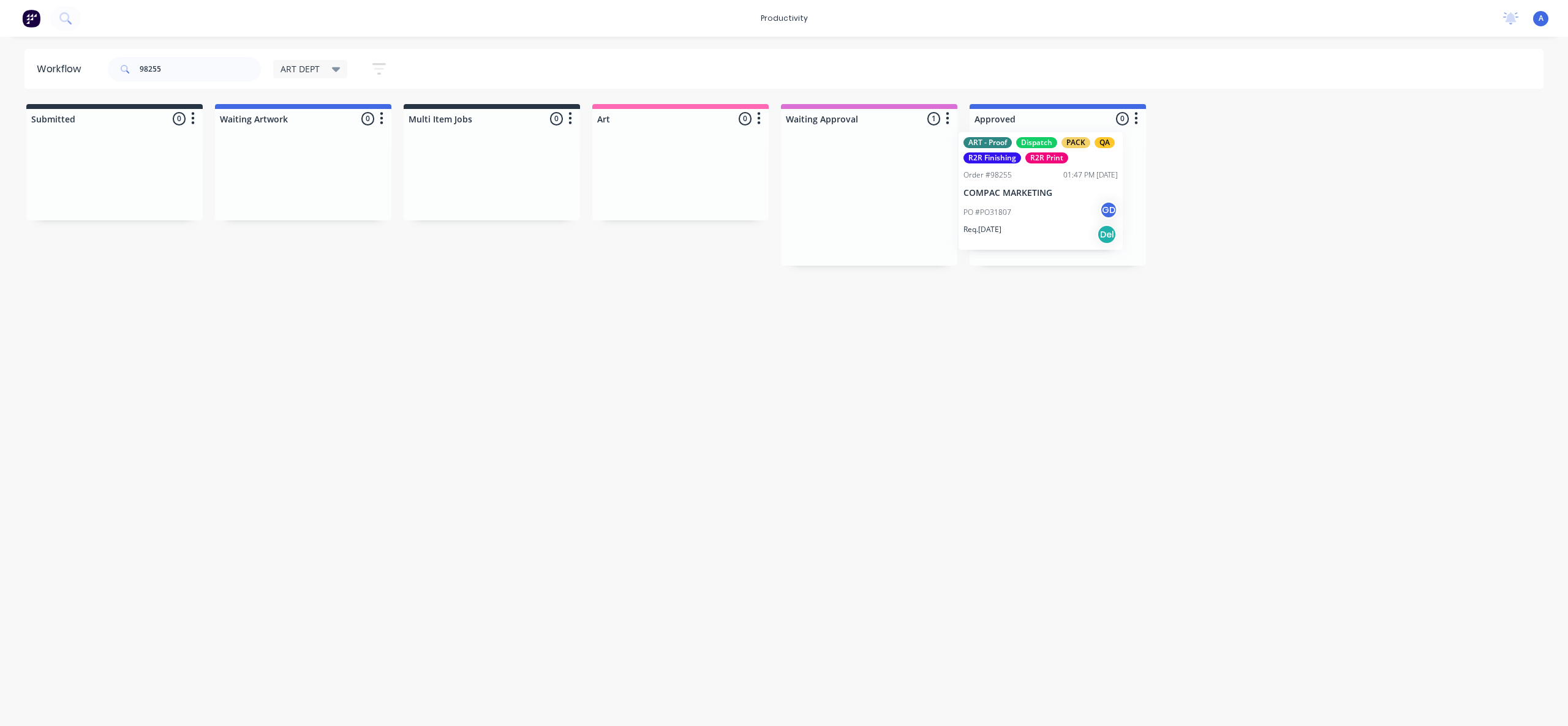
drag, startPoint x: 871, startPoint y: 228, endPoint x: 1048, endPoint y: 221, distance: 177.1
click at [1048, 223] on div "PO #PO31807 GD" at bounding box center [1057, 218] width 154 height 23
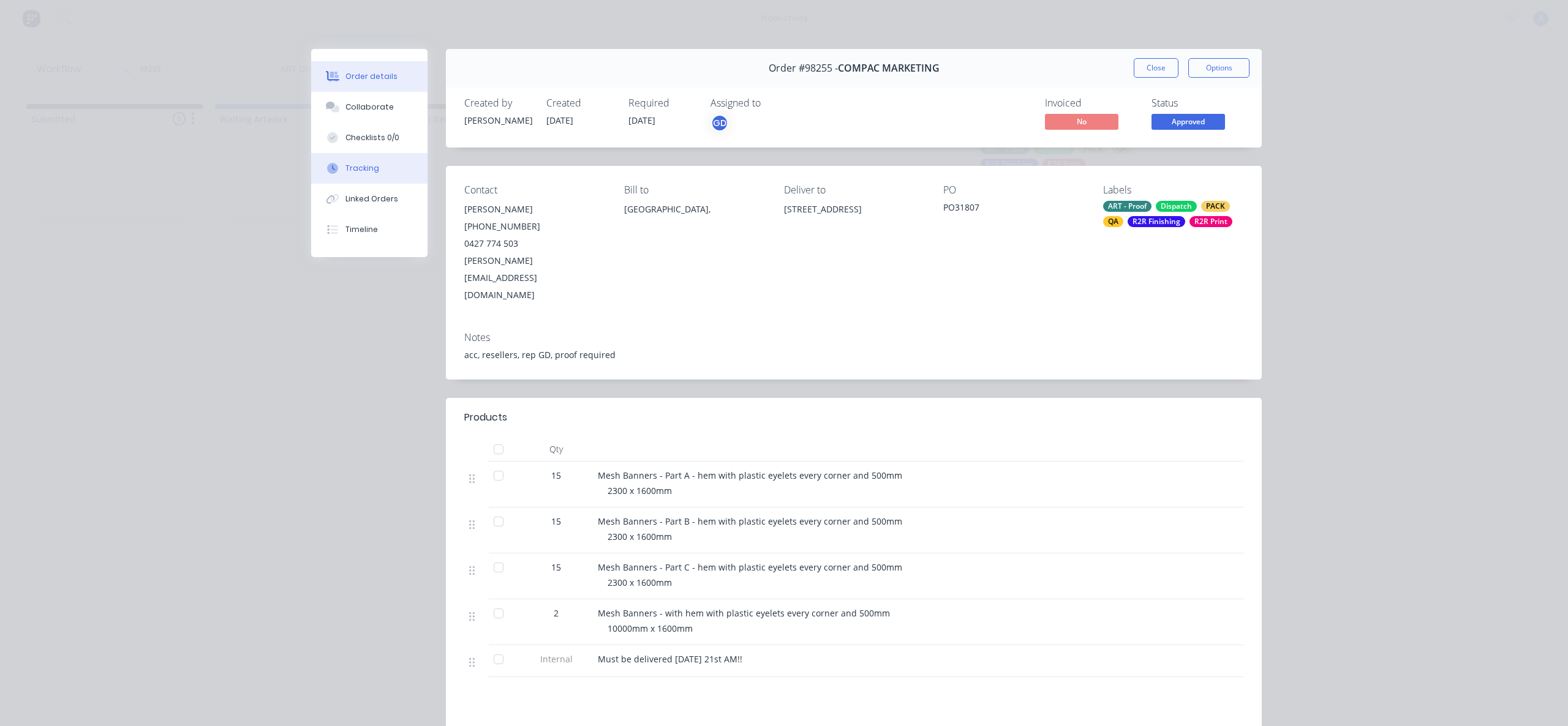
click at [399, 177] on button "Tracking" at bounding box center [370, 168] width 116 height 31
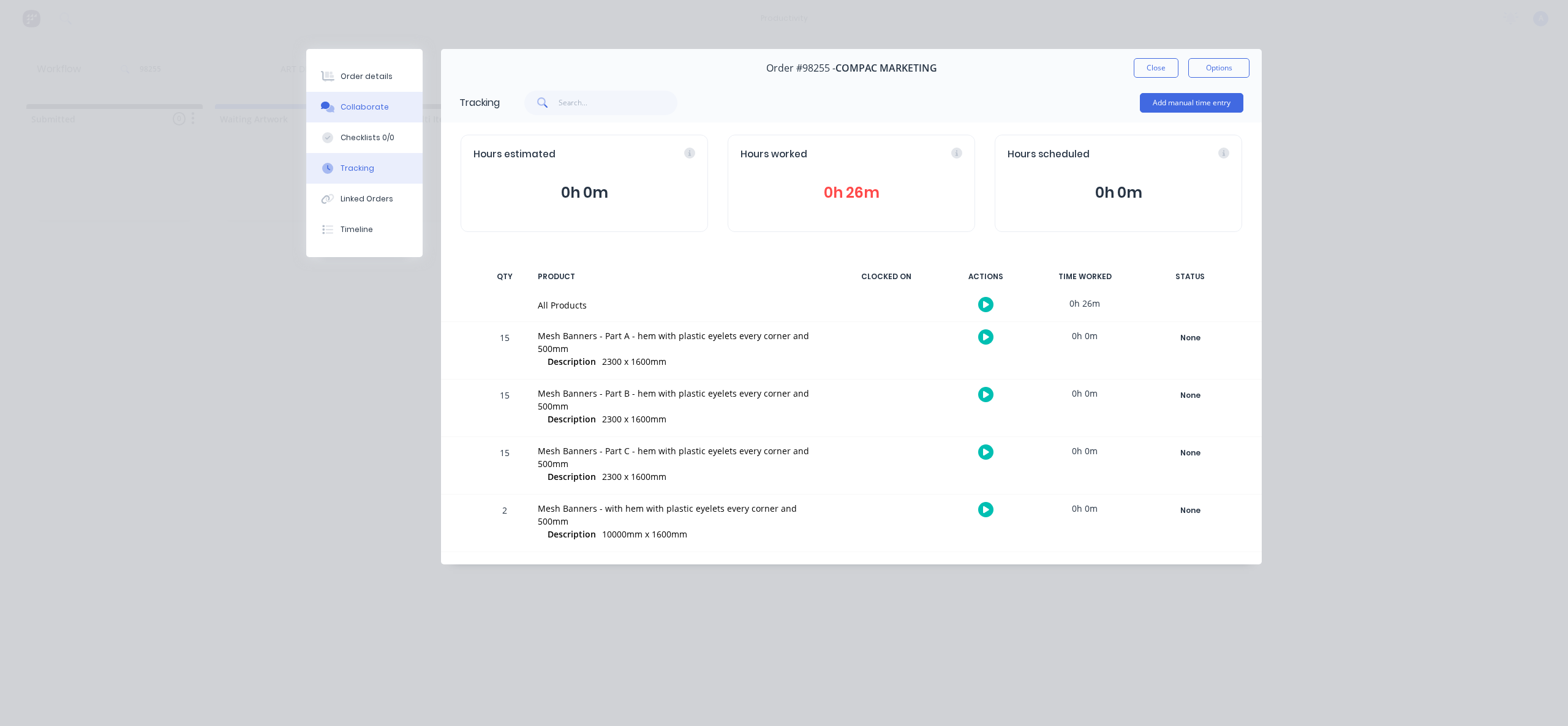
click at [387, 97] on button "Collaborate" at bounding box center [365, 107] width 116 height 31
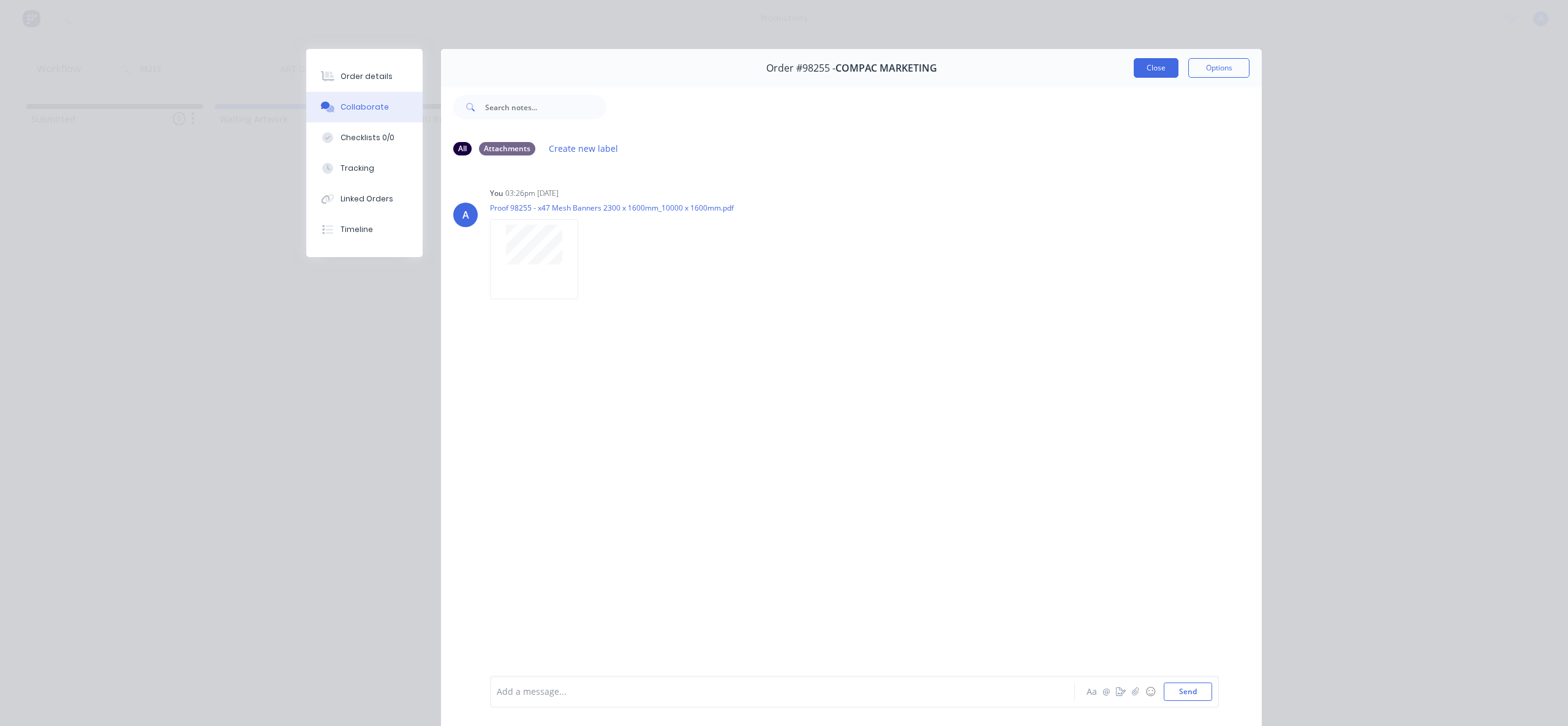
click at [1154, 71] on button "Close" at bounding box center [1156, 68] width 45 height 20
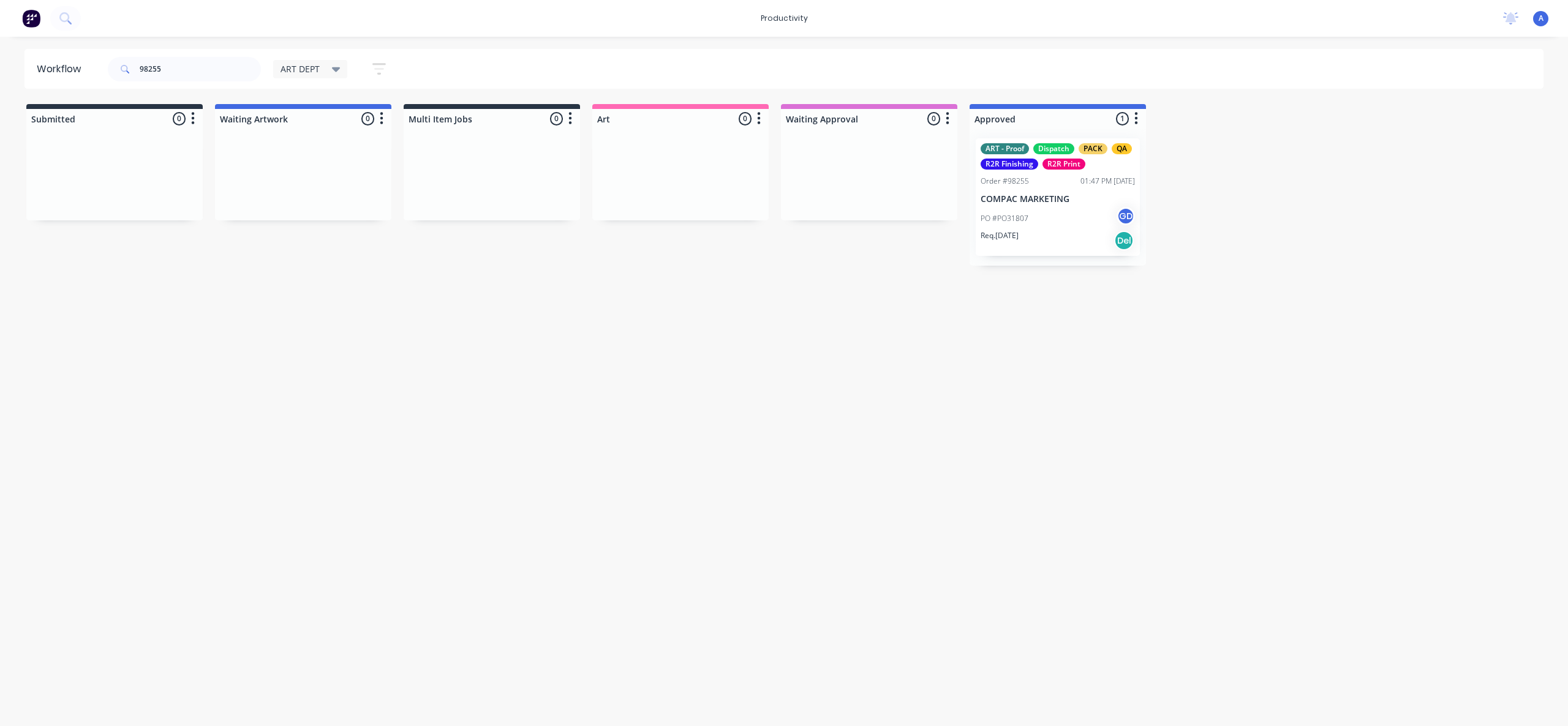
click at [1048, 203] on p "COMPAC MARKETING" at bounding box center [1057, 199] width 154 height 11
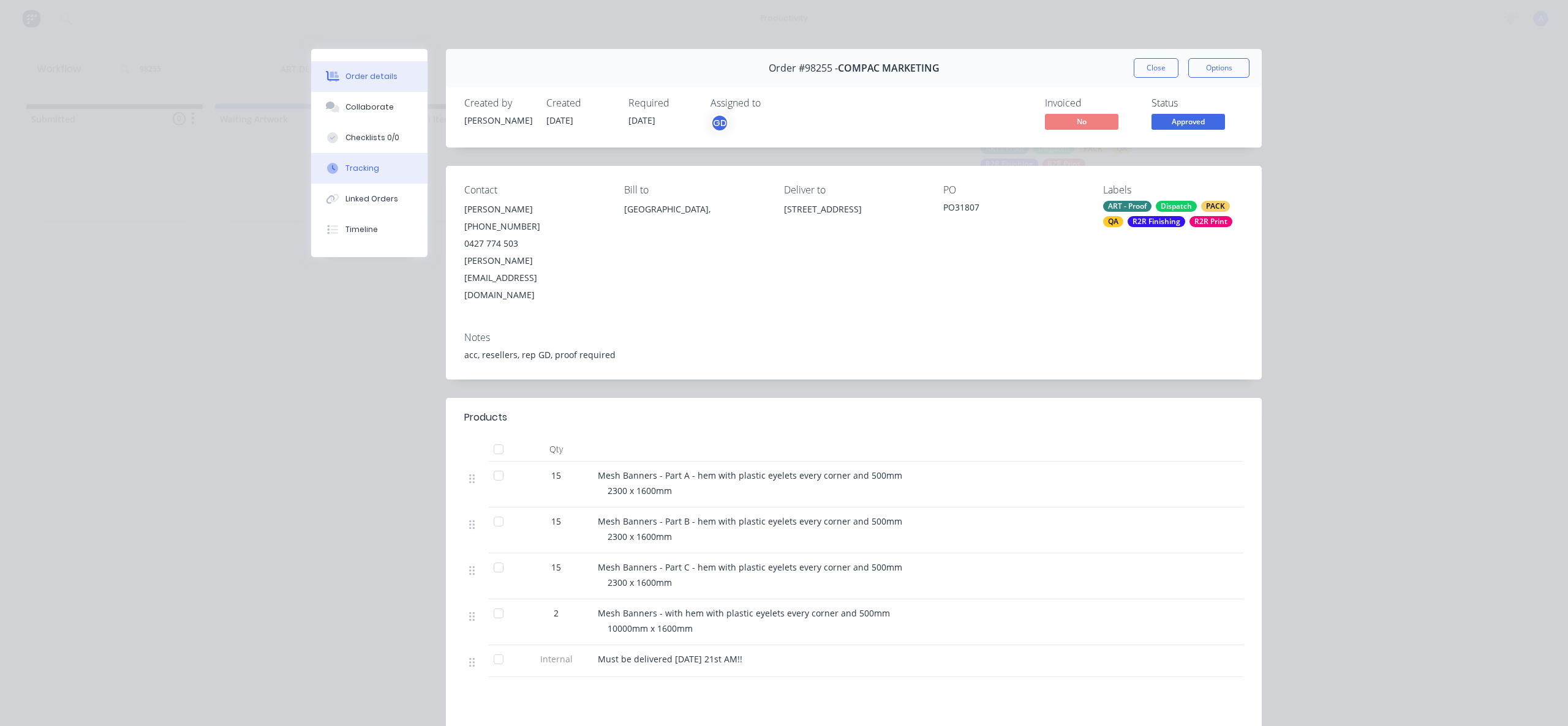
click at [385, 164] on button "Tracking" at bounding box center [370, 168] width 116 height 31
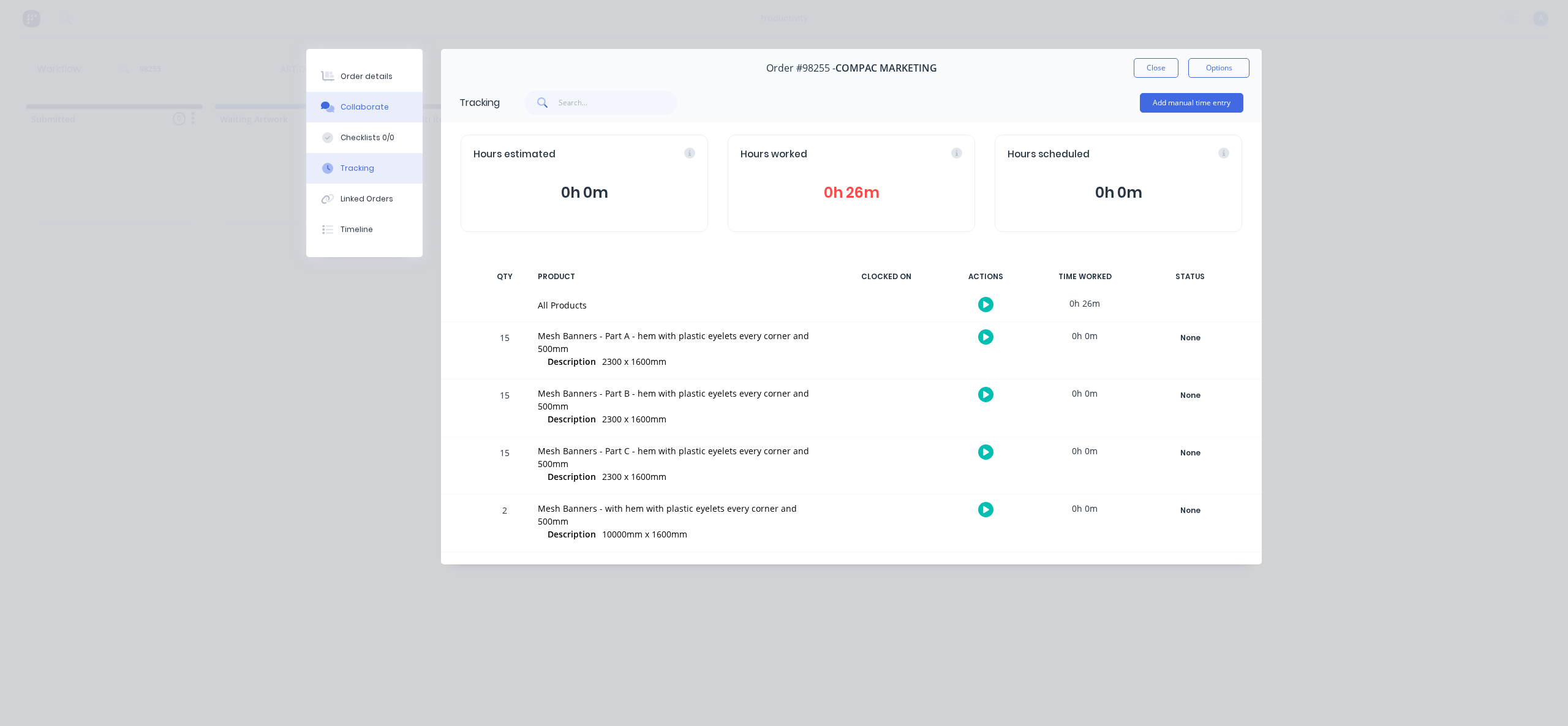
click at [361, 99] on button "Collaborate" at bounding box center [365, 107] width 116 height 31
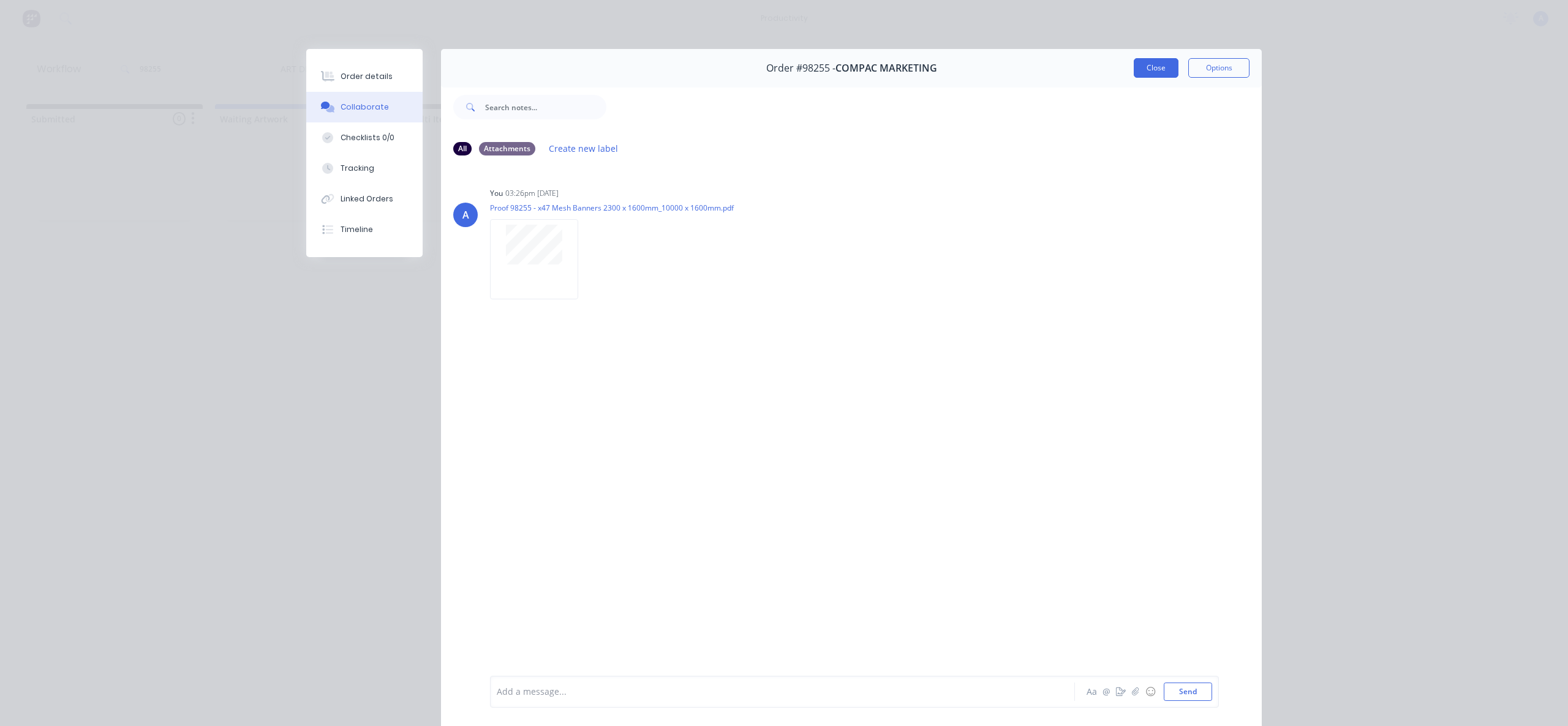
click at [1139, 74] on button "Close" at bounding box center [1156, 68] width 45 height 20
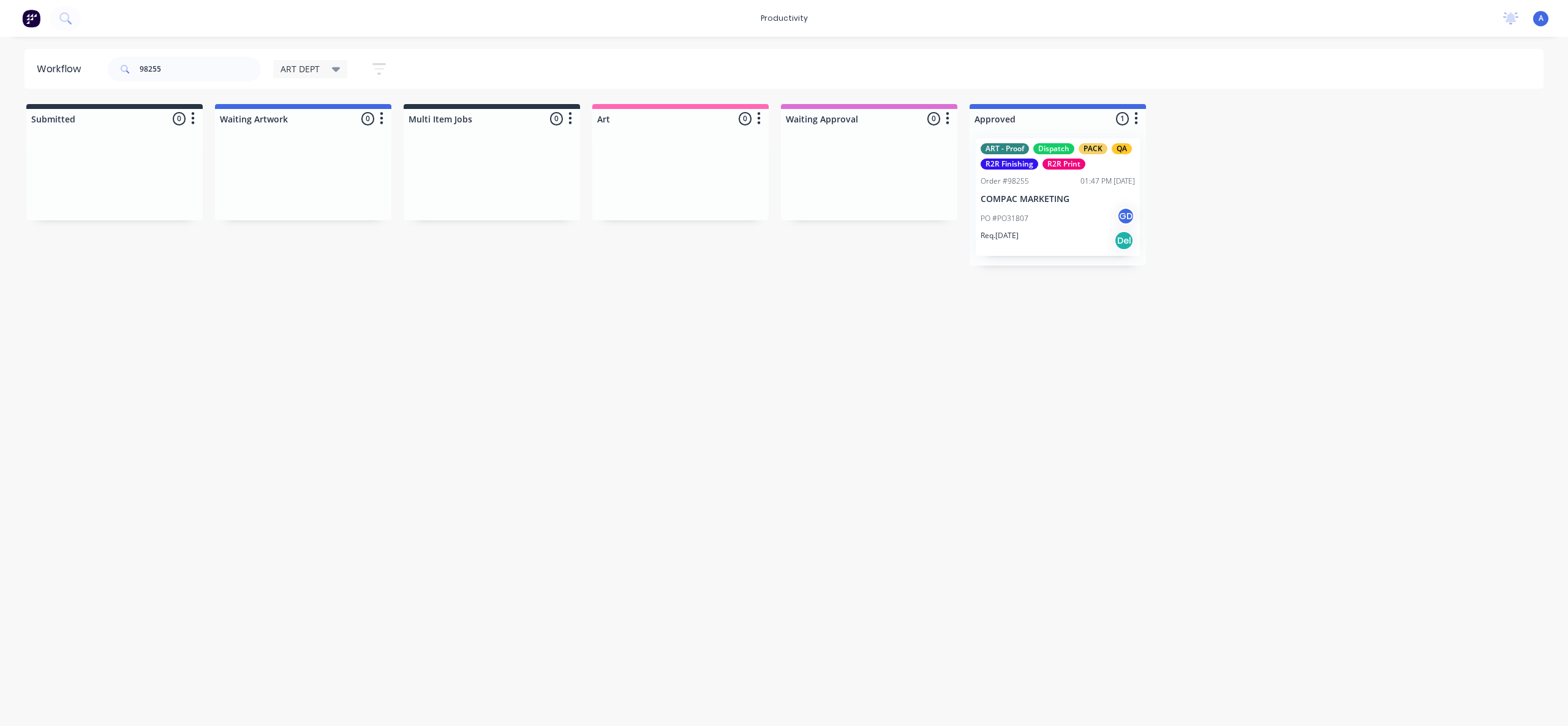
click at [987, 573] on div "Workflow 98255 ART DEPT Save new view None edit ART DEPT (Default) edit Banner …" at bounding box center [784, 375] width 1568 height 652
click at [1163, 448] on div "Workflow 98255 ART DEPT Save new view None edit ART DEPT (Default) edit Banner …" at bounding box center [784, 375] width 1568 height 652
click at [189, 65] on input "98255" at bounding box center [200, 69] width 121 height 25
type input "9"
click at [497, 451] on div "Workflow ART DEPT Save new view None edit ART DEPT (Default) edit Banner Finish…" at bounding box center [784, 375] width 1568 height 652
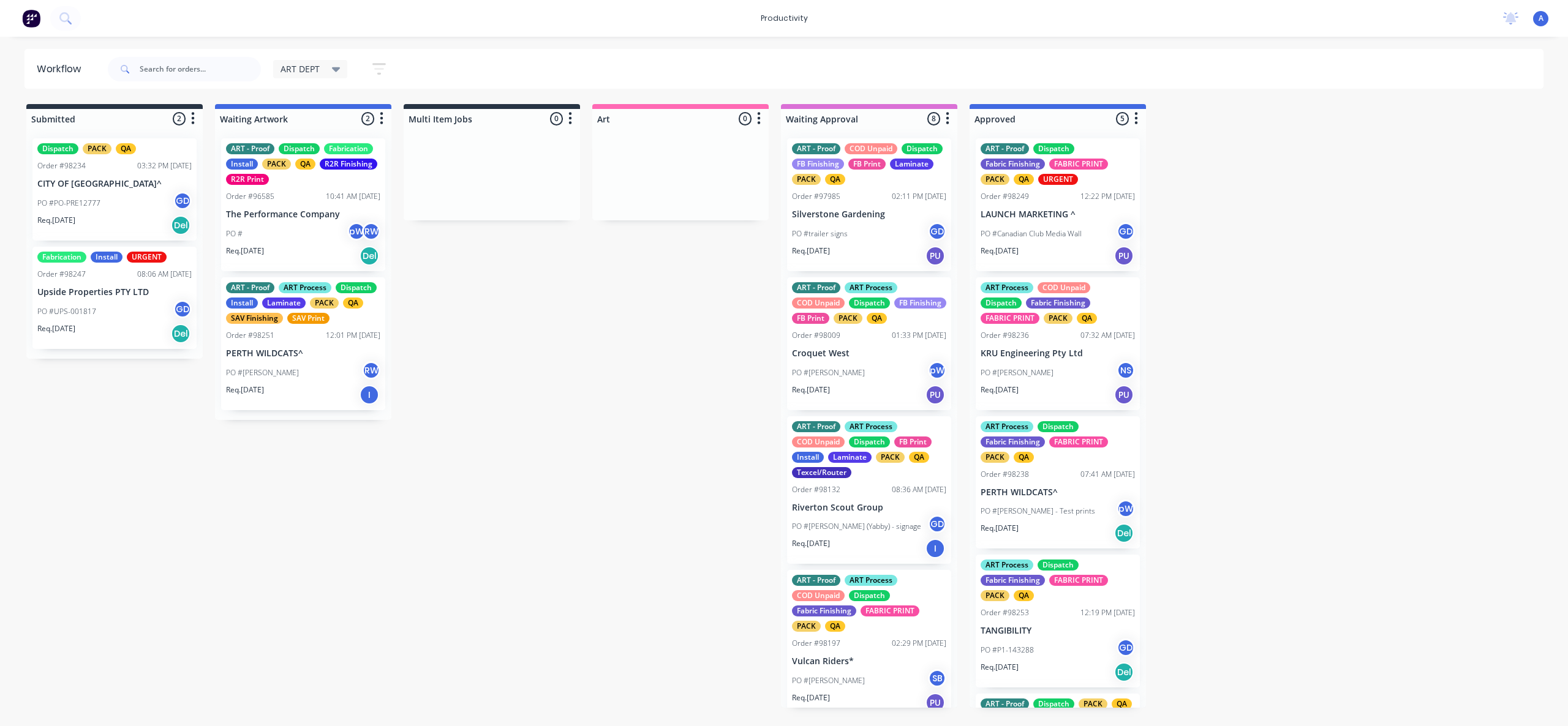
drag, startPoint x: 628, startPoint y: 352, endPoint x: 283, endPoint y: 85, distance: 436.2
click at [310, 78] on div "ART DEPT" at bounding box center [311, 69] width 75 height 18
click at [332, 160] on button "None" at bounding box center [348, 160] width 130 height 14
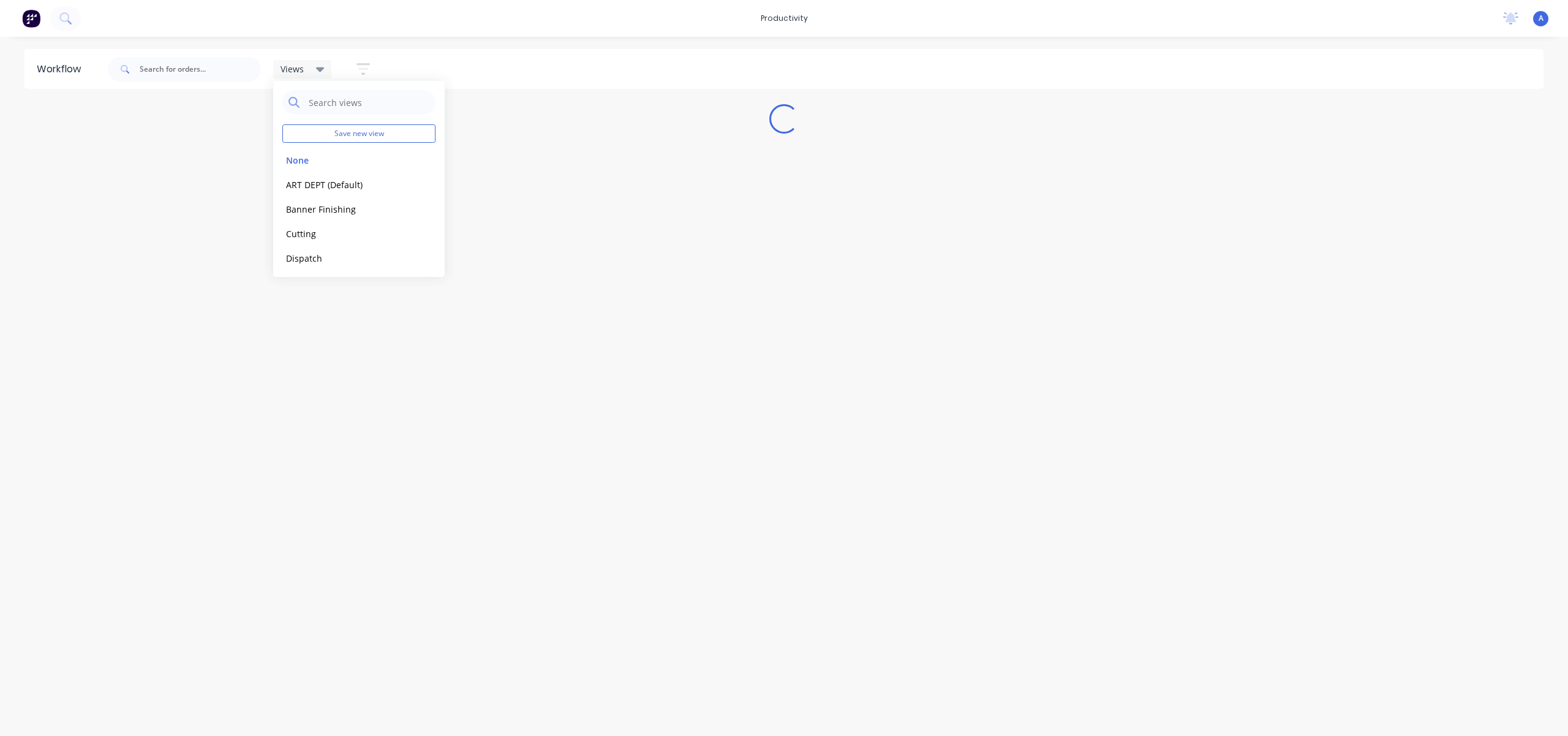
click at [675, 332] on div "Workflow Views Save new view None edit ART DEPT (Default) edit Banner Finishing…" at bounding box center [784, 380] width 1568 height 662
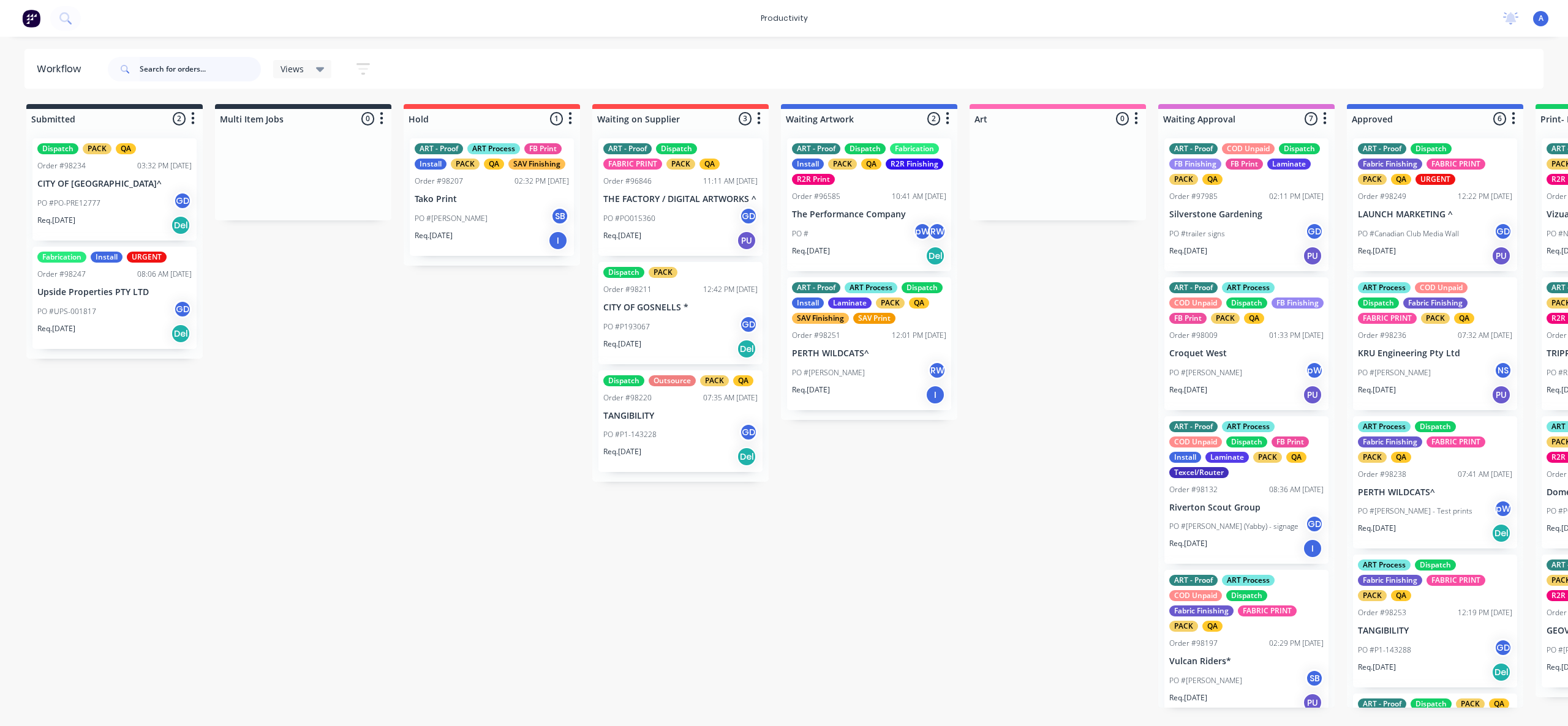
click at [189, 71] on input "text" at bounding box center [200, 69] width 121 height 25
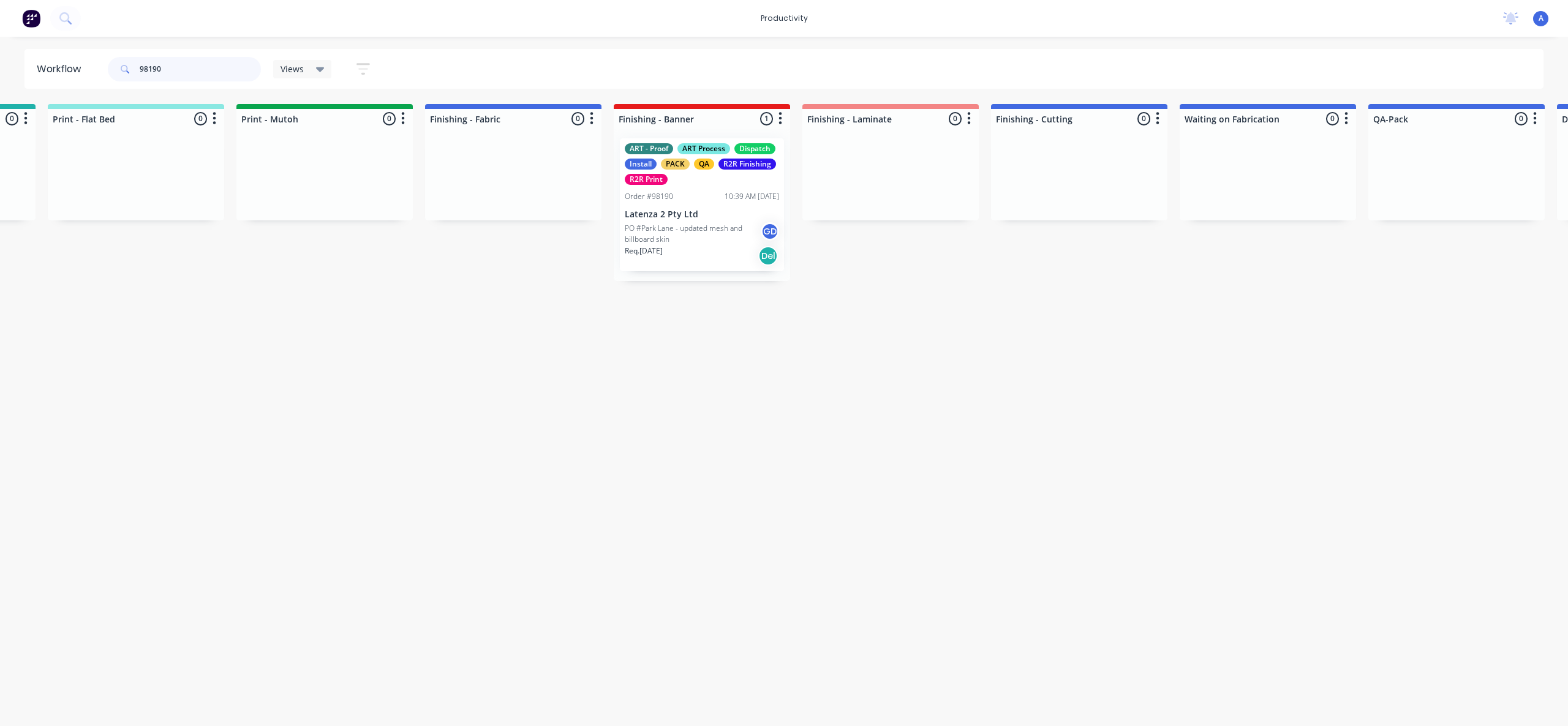
scroll to position [0, 1870]
type input "98190"
click at [699, 241] on p "PO #Park Lane - updated mesh and billboard skin" at bounding box center [688, 233] width 136 height 22
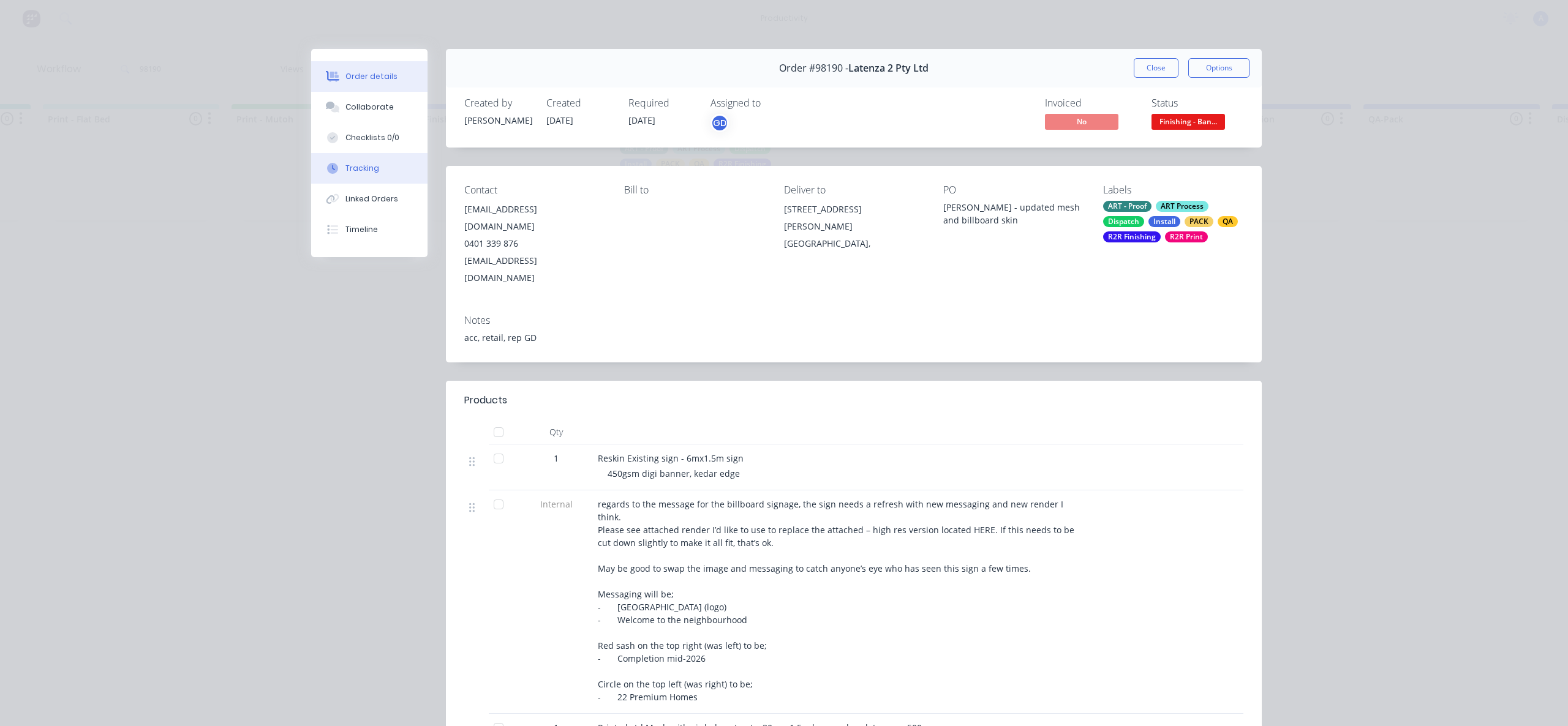
click at [346, 167] on div "Tracking" at bounding box center [363, 168] width 34 height 11
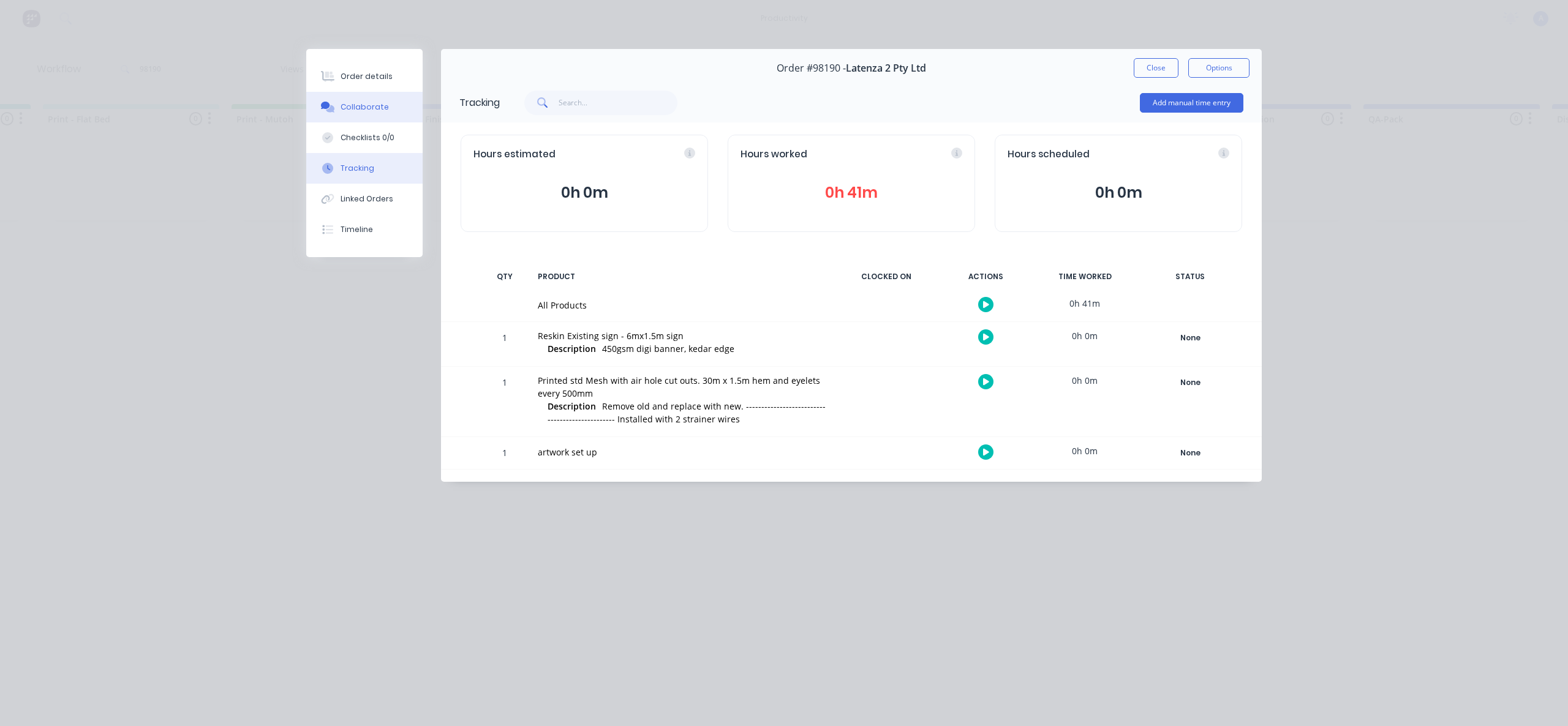
click at [360, 111] on div "Collaborate" at bounding box center [365, 107] width 48 height 11
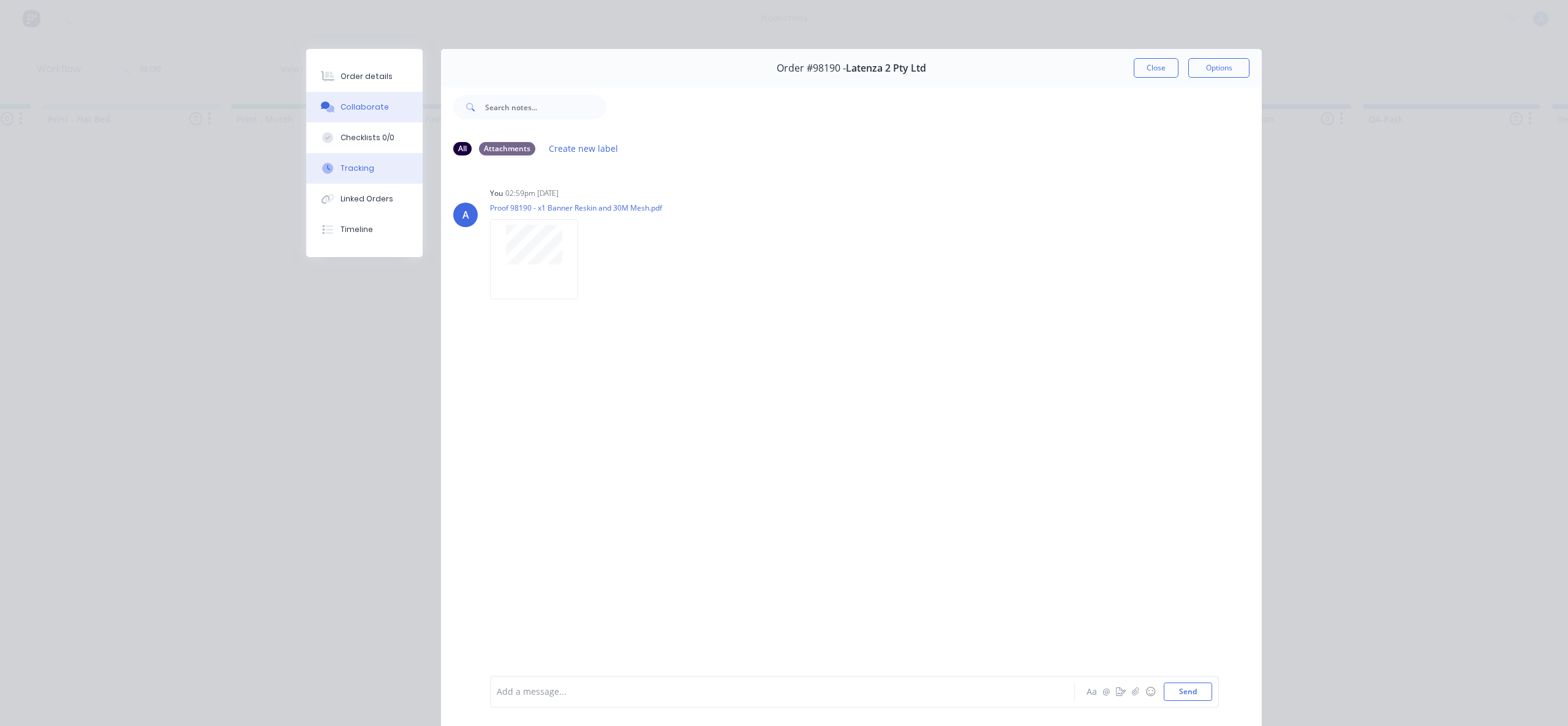
click at [327, 163] on icon at bounding box center [327, 168] width 11 height 11
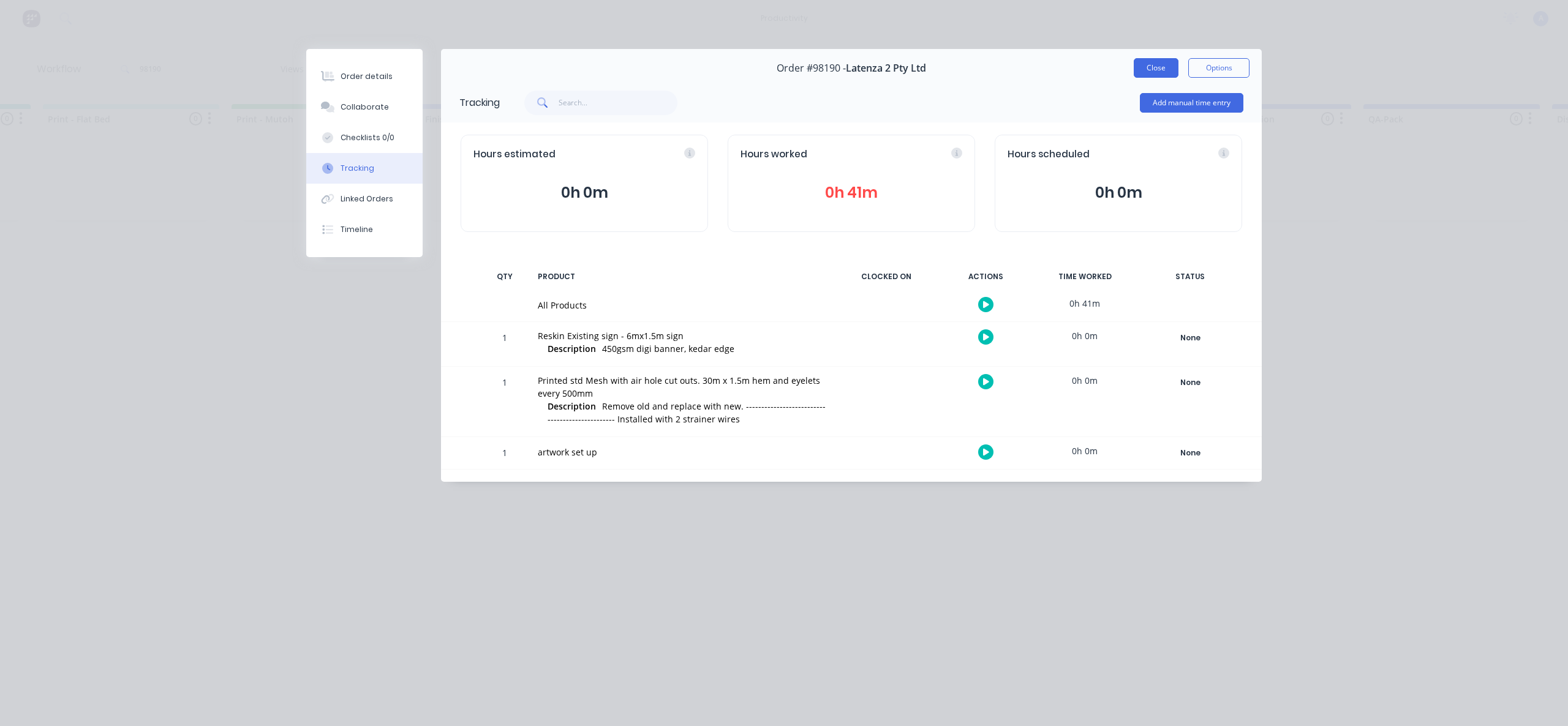
click at [1149, 67] on button "Close" at bounding box center [1156, 68] width 45 height 20
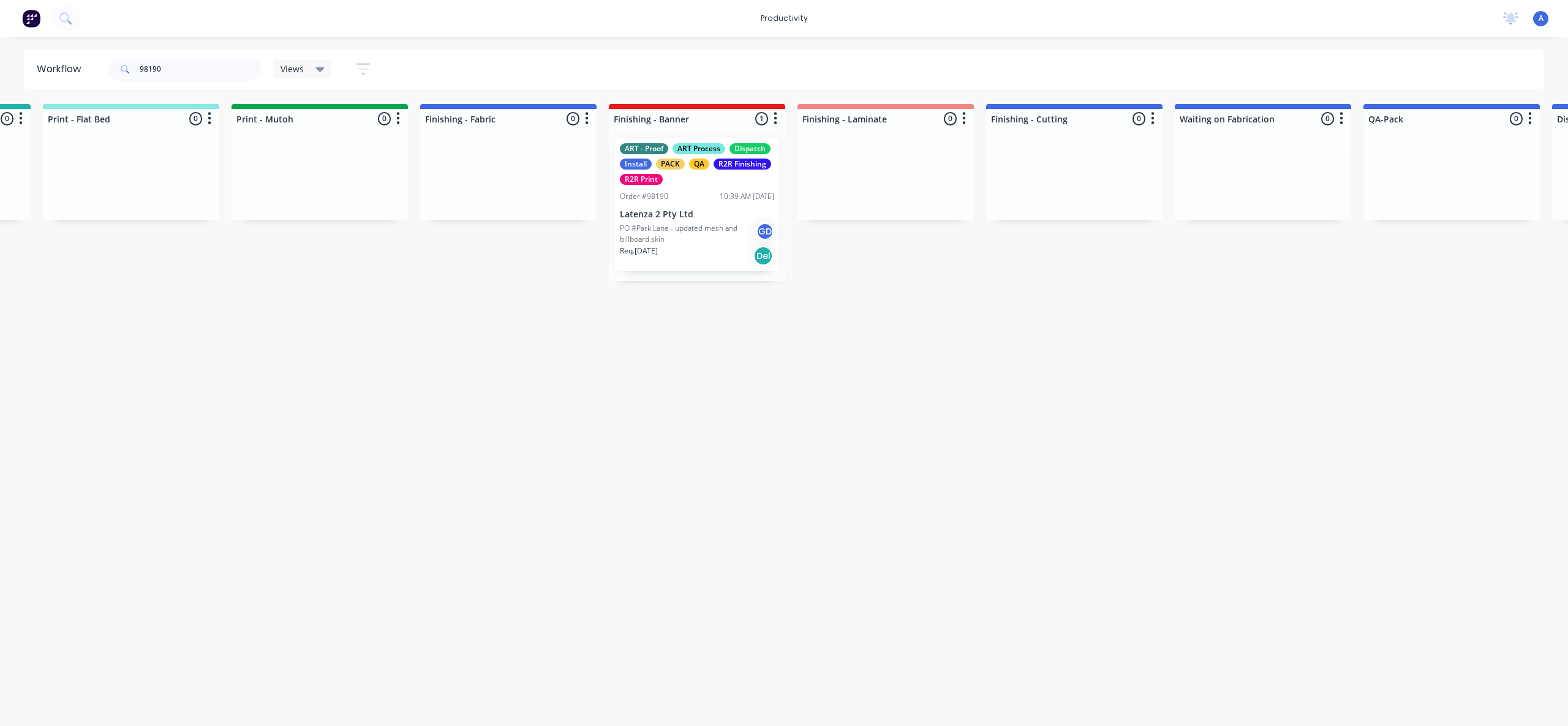
click at [711, 223] on p "PO #Park Lane - updated mesh and billboard skin" at bounding box center [688, 233] width 136 height 22
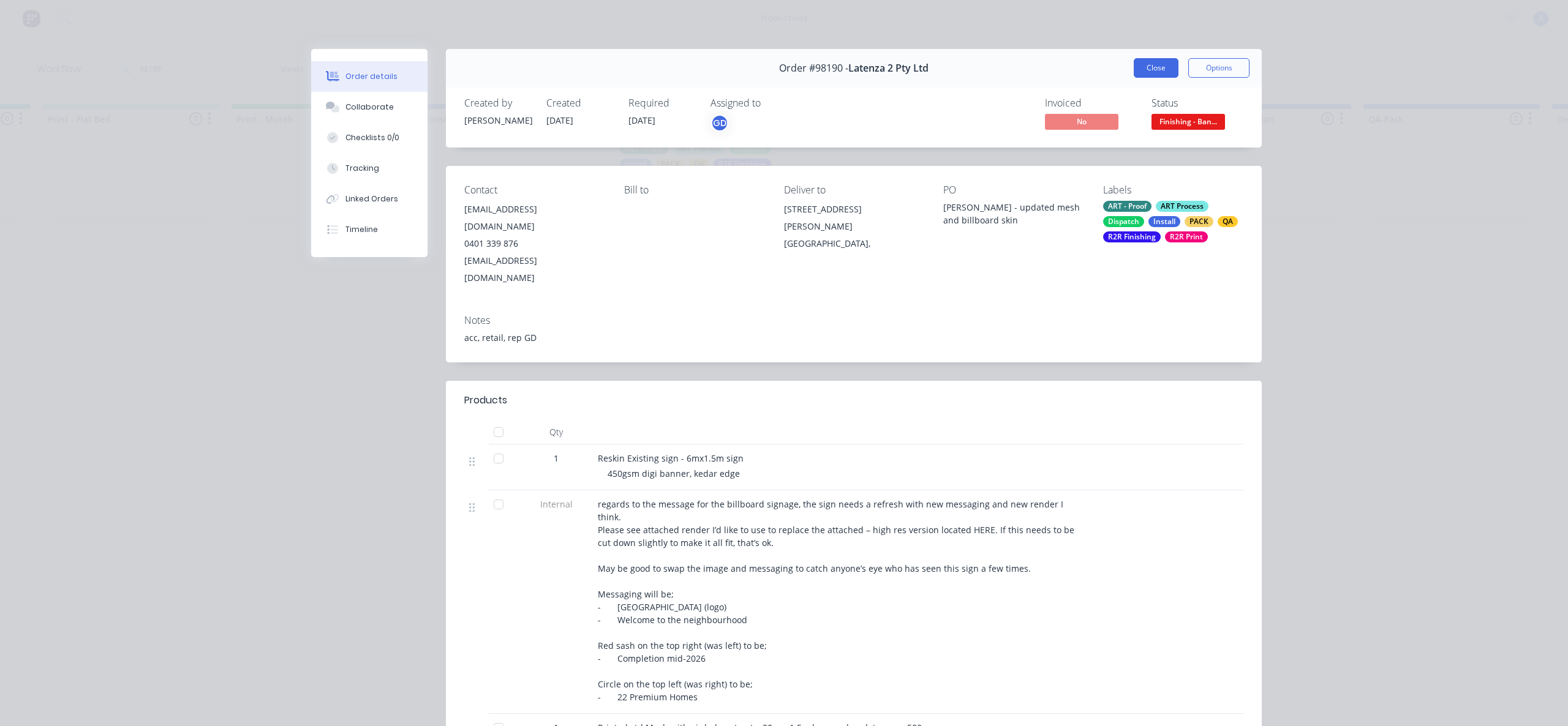
click at [1140, 75] on button "Close" at bounding box center [1156, 68] width 45 height 20
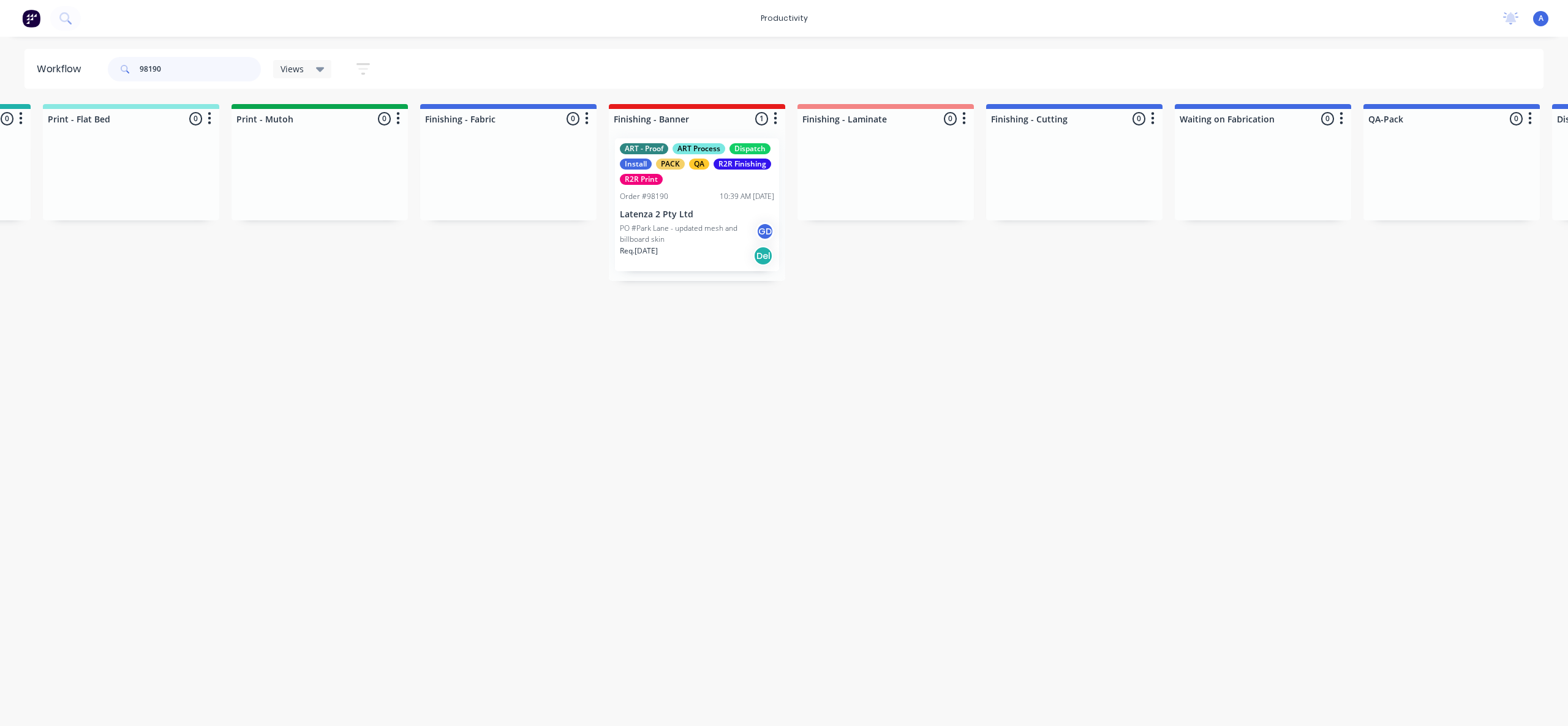
click at [236, 71] on input "98190" at bounding box center [200, 69] width 121 height 25
click at [297, 69] on span "Views" at bounding box center [292, 69] width 23 height 13
click at [330, 183] on button "ART DEPT (Default)" at bounding box center [348, 184] width 130 height 14
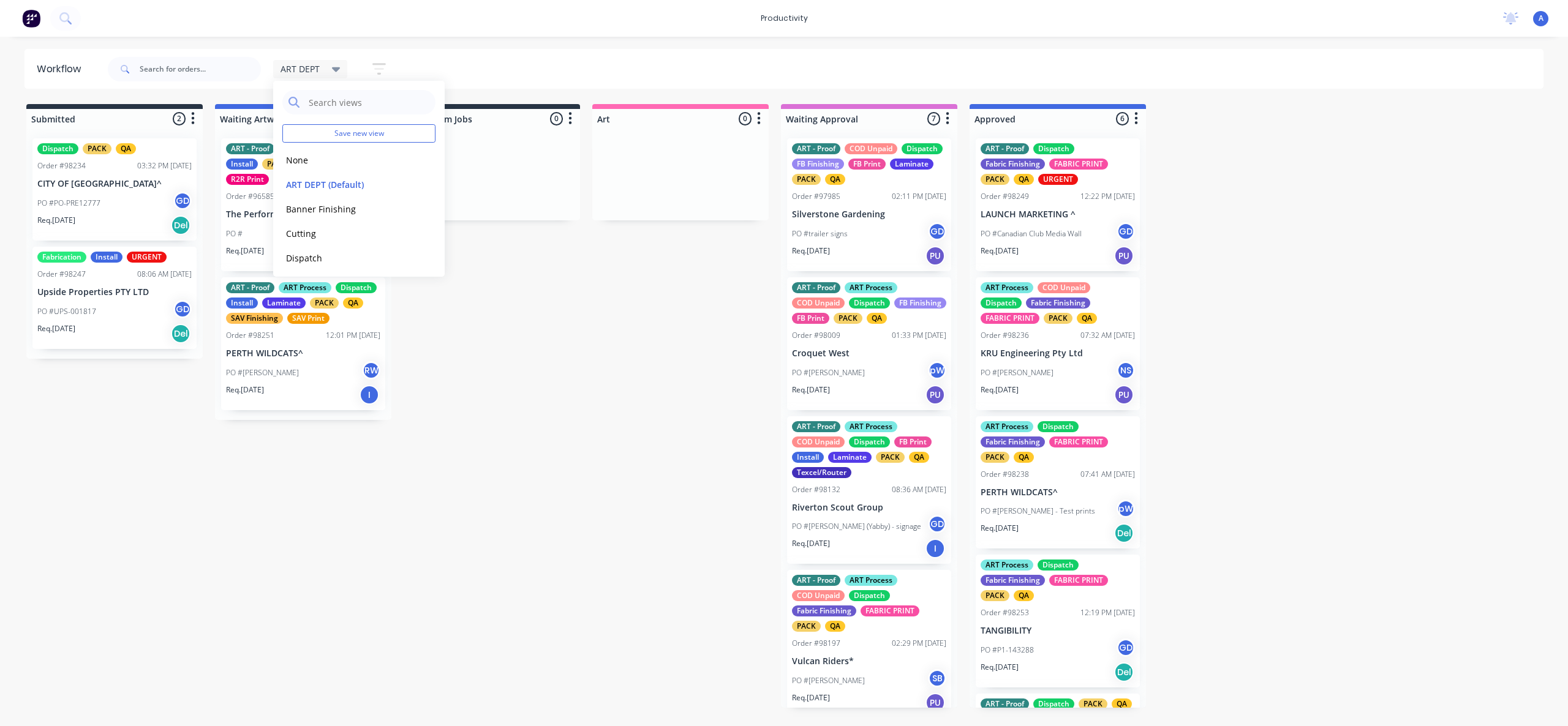
click at [177, 70] on input "text" at bounding box center [200, 69] width 121 height 25
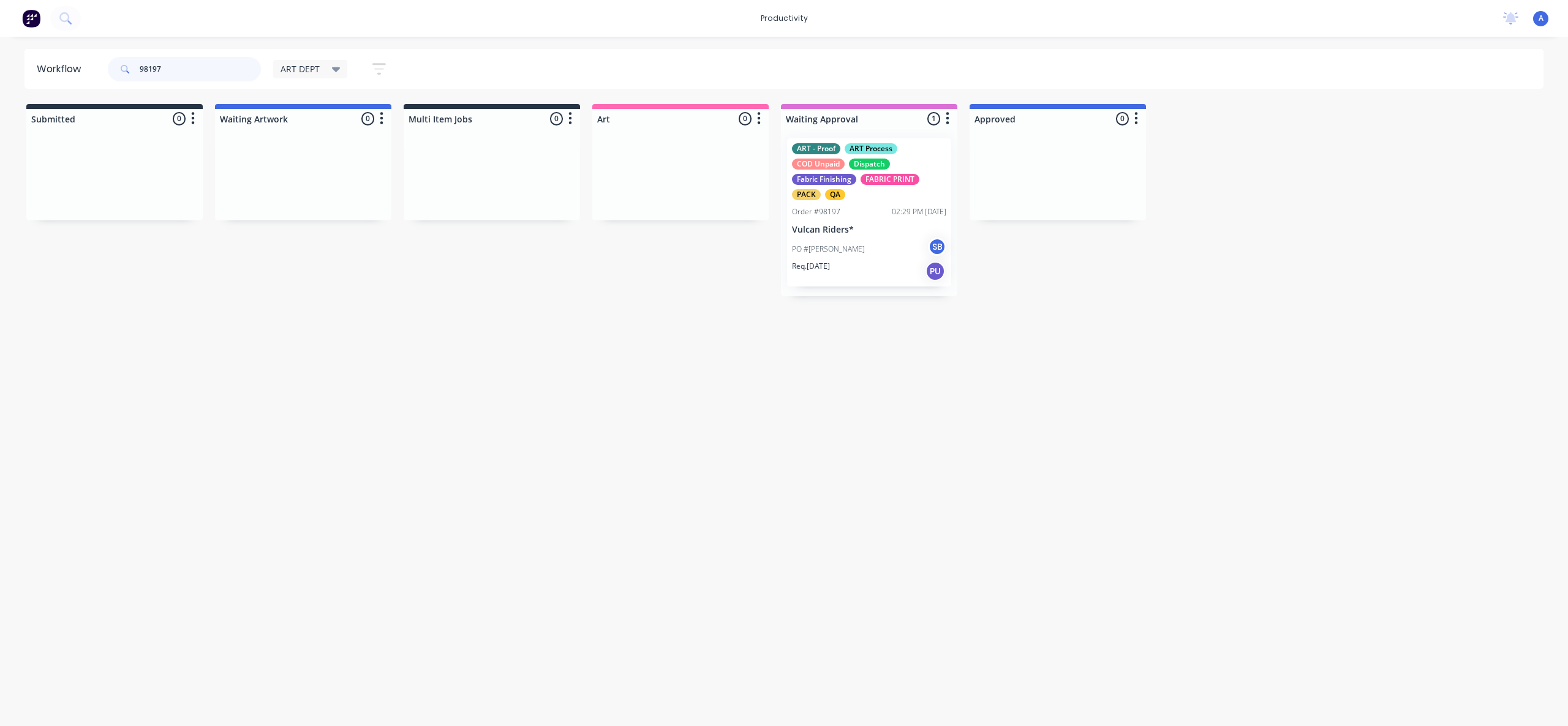
type input "98197"
click at [842, 254] on div "PO #[PERSON_NAME] SB" at bounding box center [869, 249] width 154 height 23
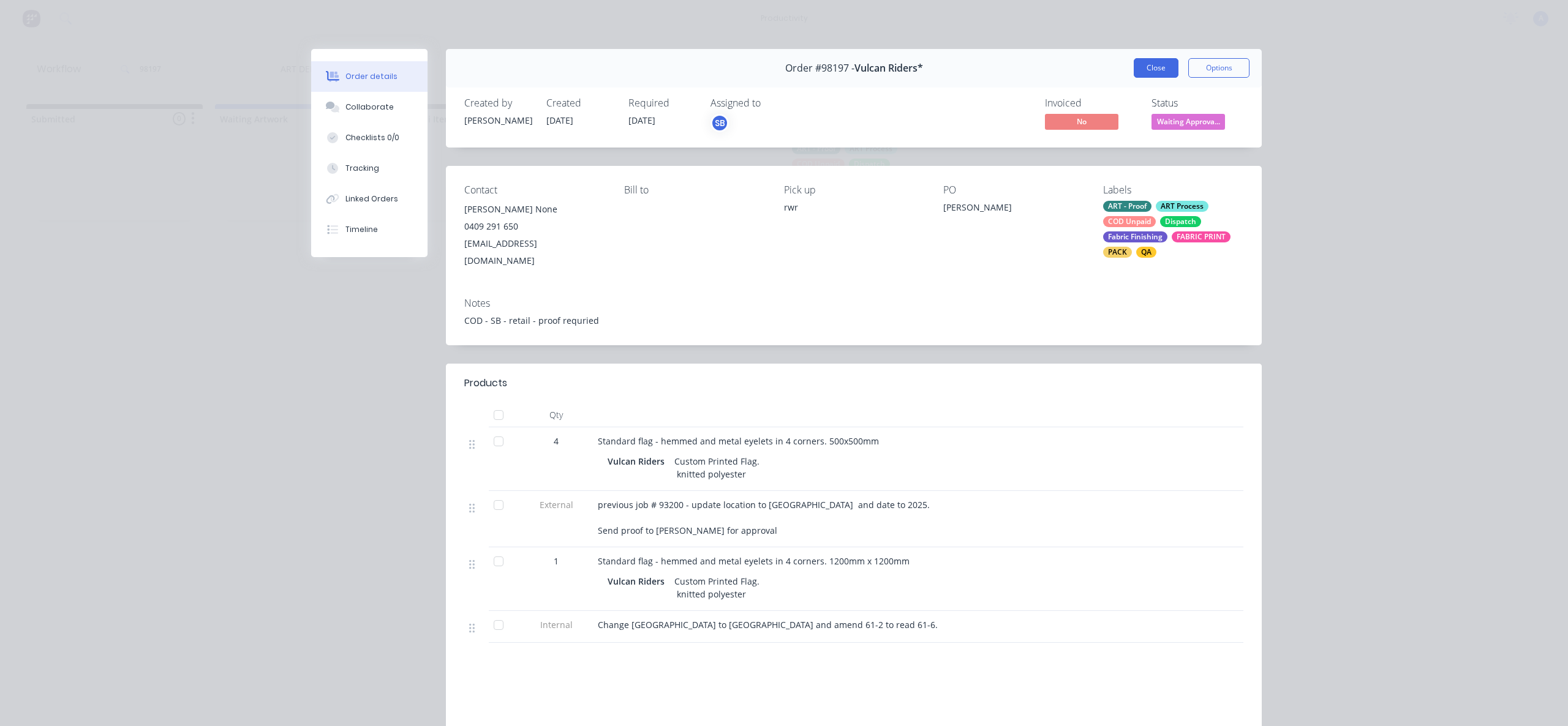
click at [1137, 73] on button "Close" at bounding box center [1156, 68] width 45 height 20
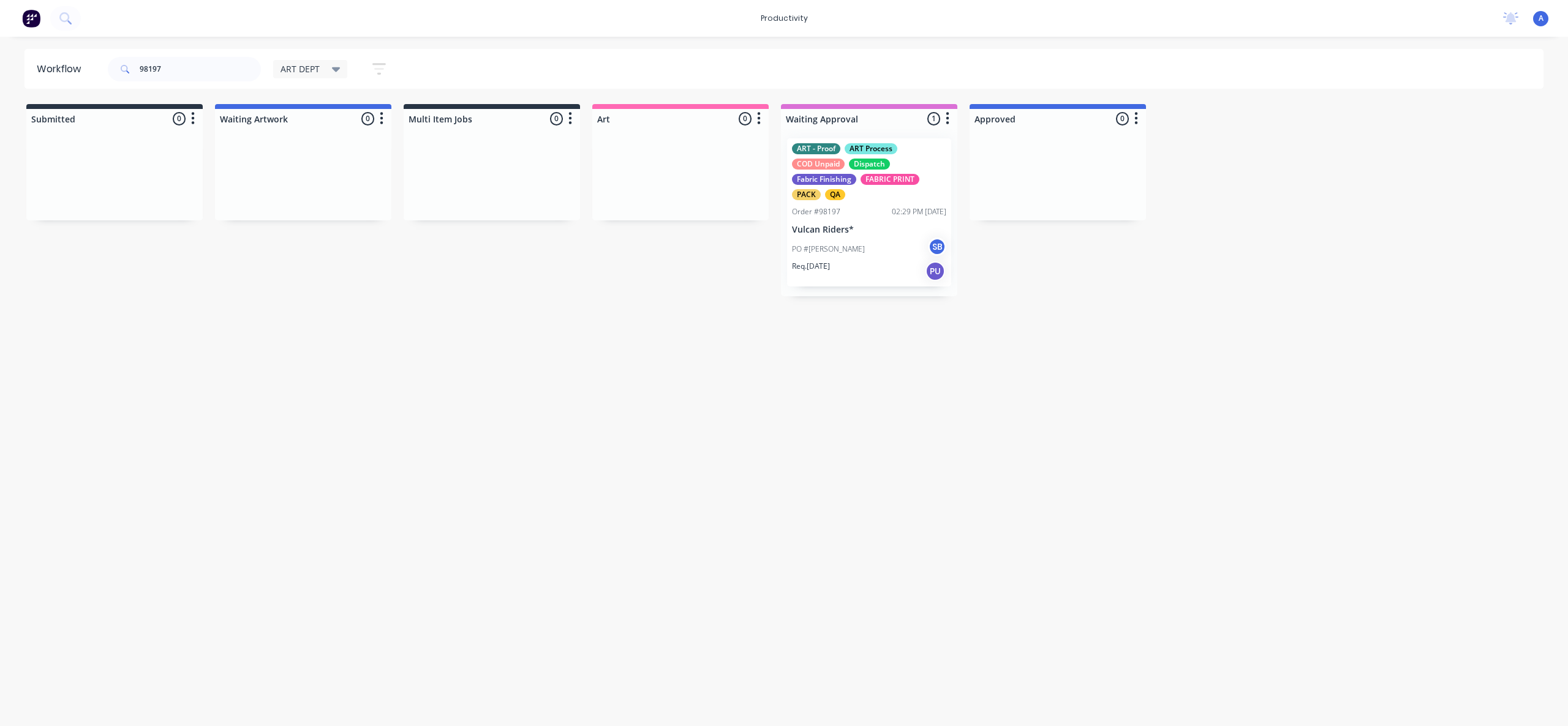
click at [872, 463] on div "Workflow 98197 ART DEPT Save new view None edit ART DEPT (Default) edit Banner …" at bounding box center [784, 375] width 1568 height 652
